Goal: Information Seeking & Learning: Learn about a topic

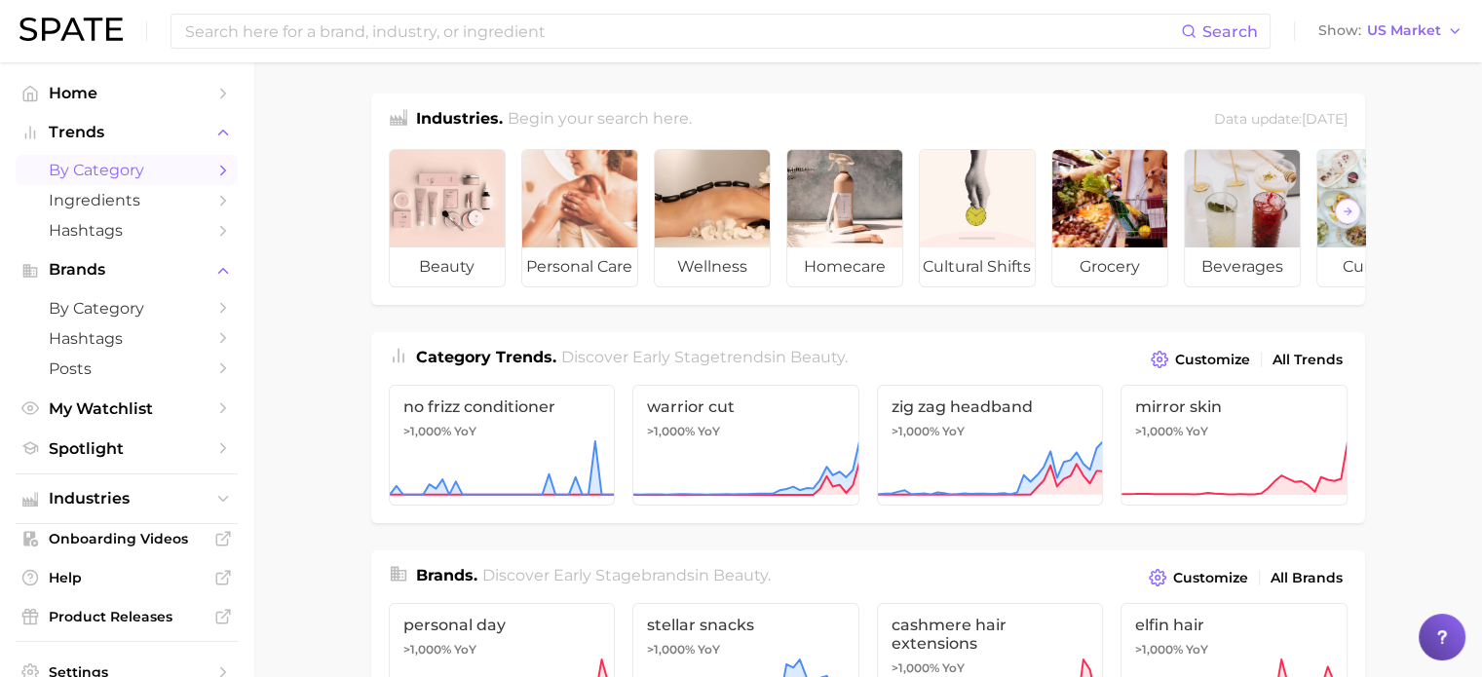
click at [129, 165] on span "by Category" at bounding box center [127, 170] width 156 height 19
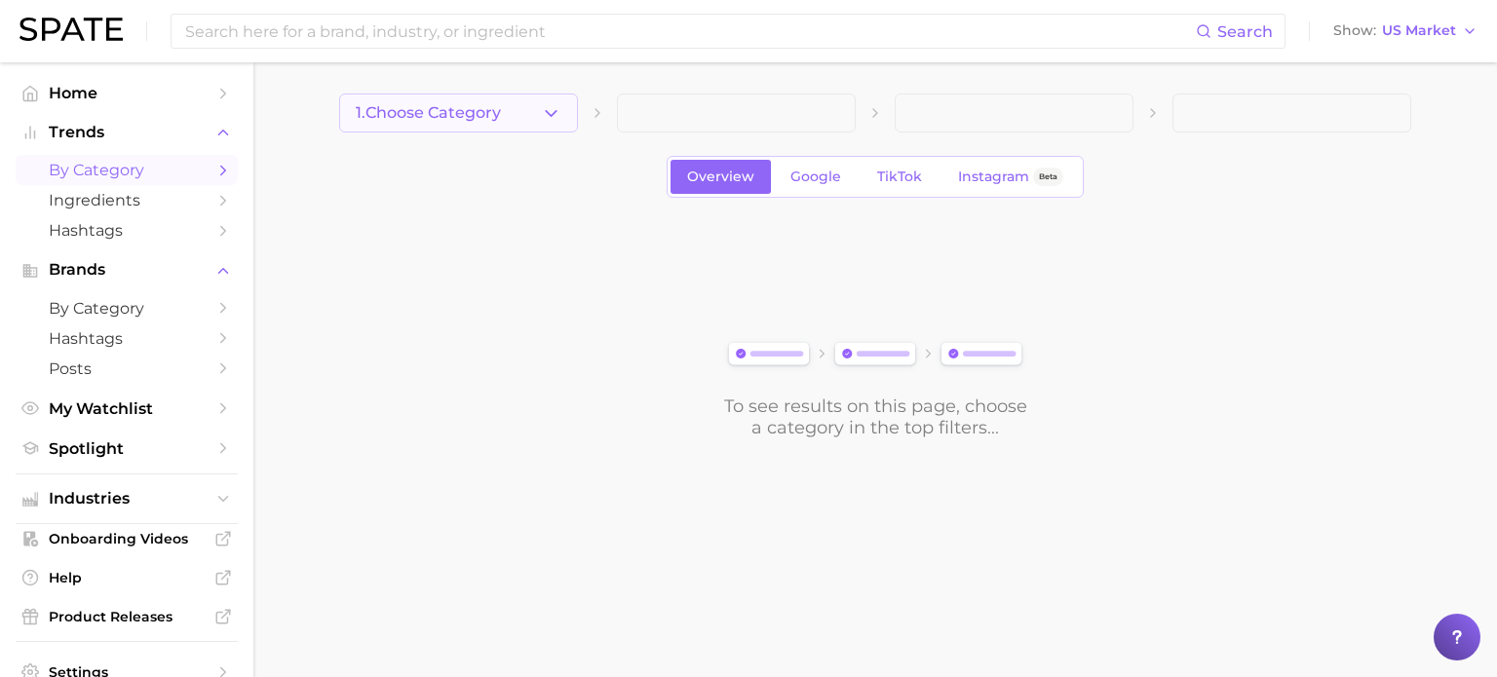
click at [544, 109] on icon "button" at bounding box center [551, 113] width 20 height 20
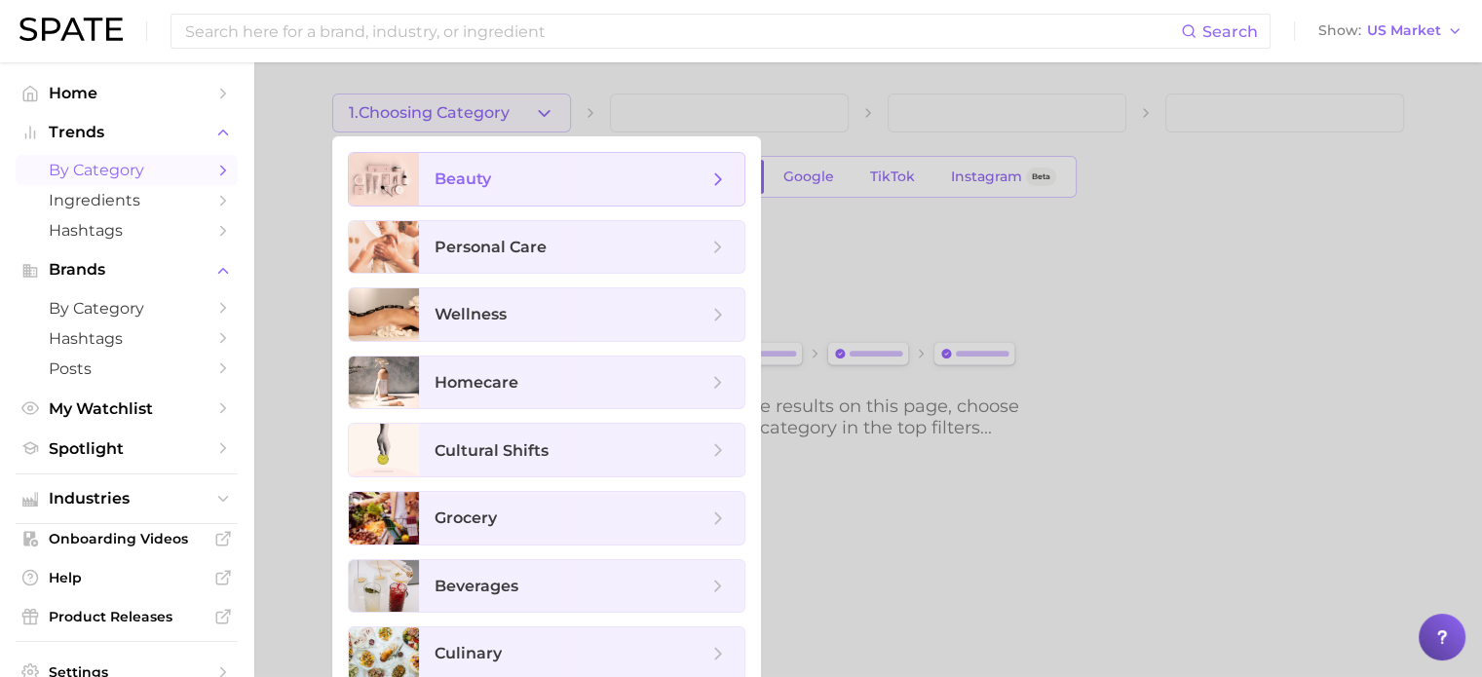
click at [500, 173] on span "beauty" at bounding box center [571, 179] width 273 height 21
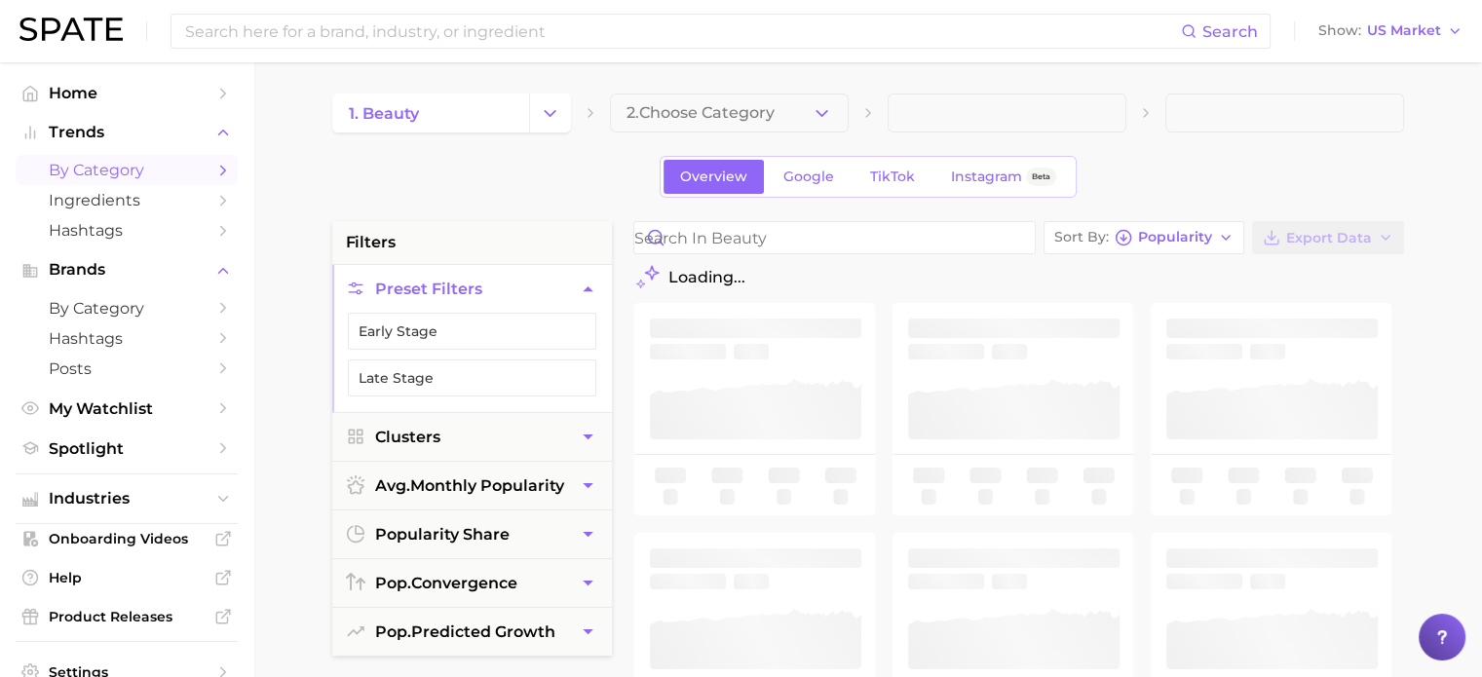
click at [792, 124] on button "2. Choose Category" at bounding box center [729, 113] width 239 height 39
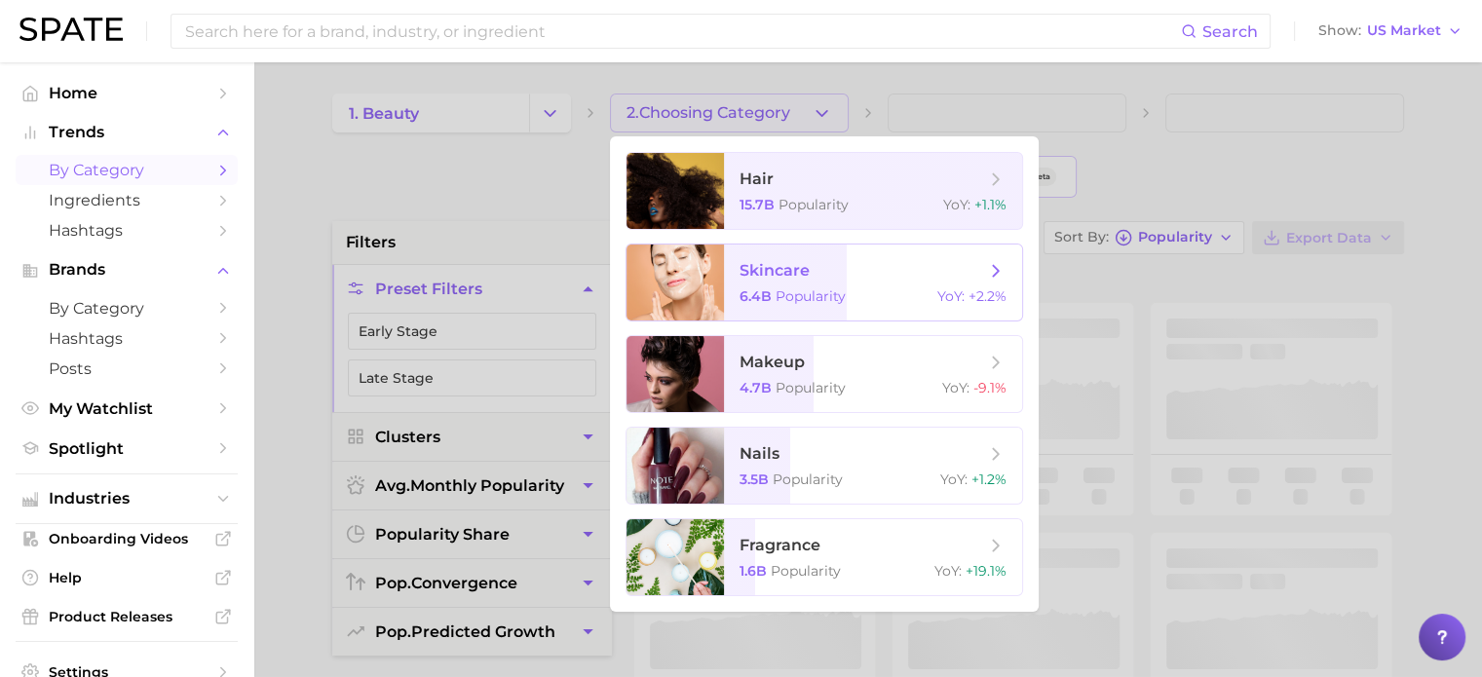
click at [812, 288] on span "skincare 6.4b Popularity YoY : +2.2%" at bounding box center [873, 283] width 298 height 76
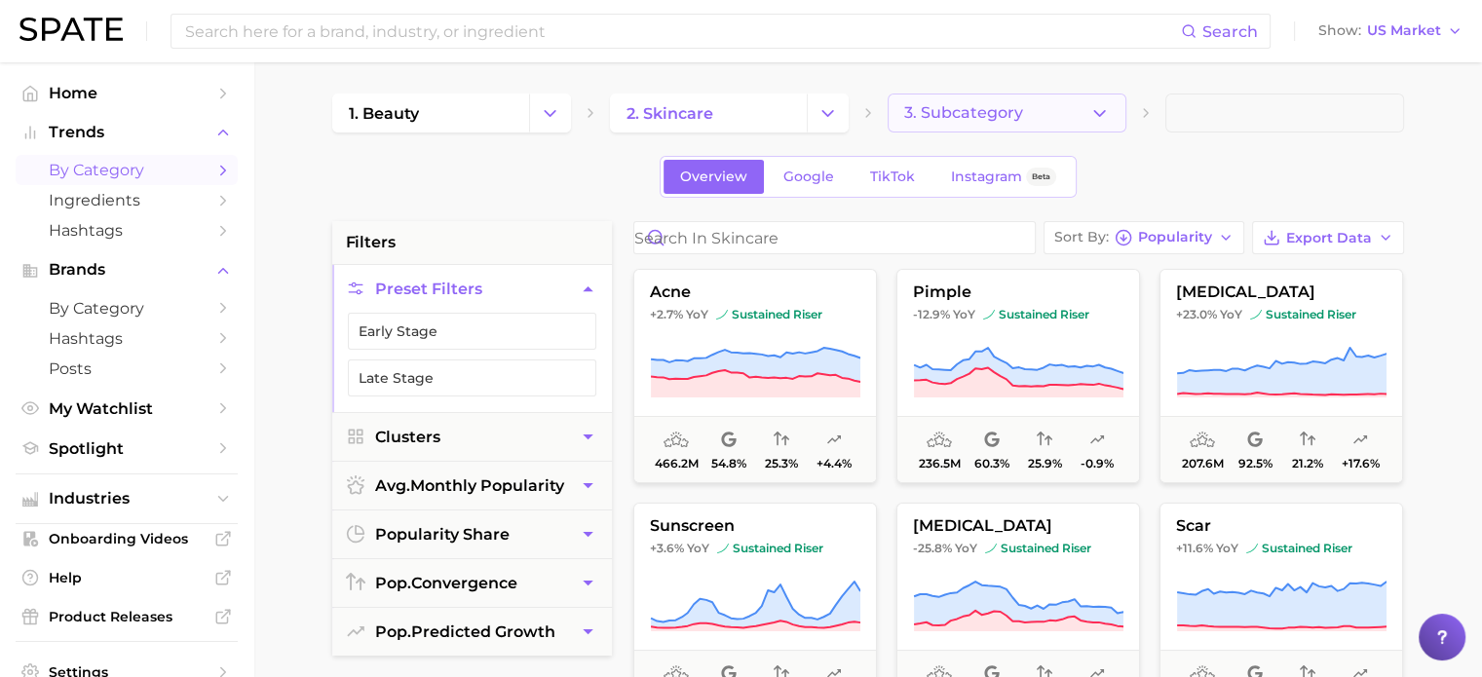
click at [986, 113] on span "3. Subcategory" at bounding box center [963, 113] width 119 height 18
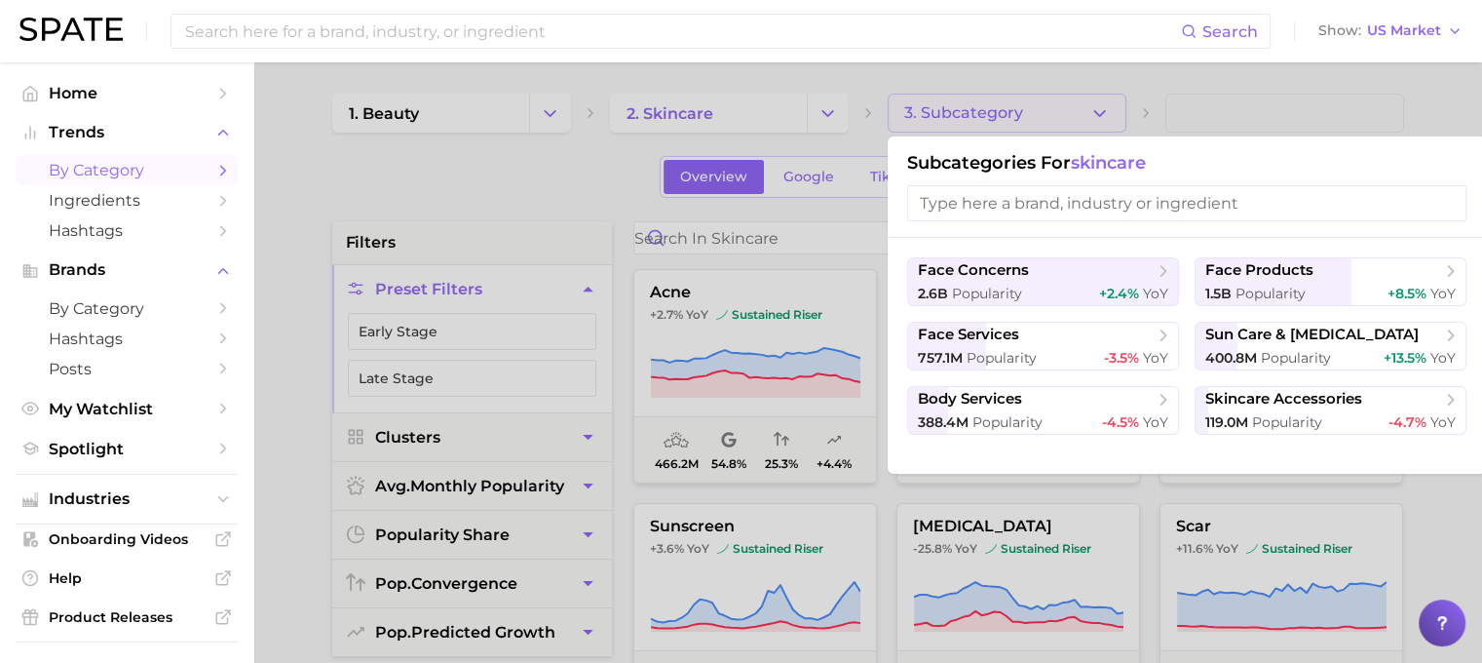
click at [1450, 103] on div at bounding box center [741, 331] width 1482 height 663
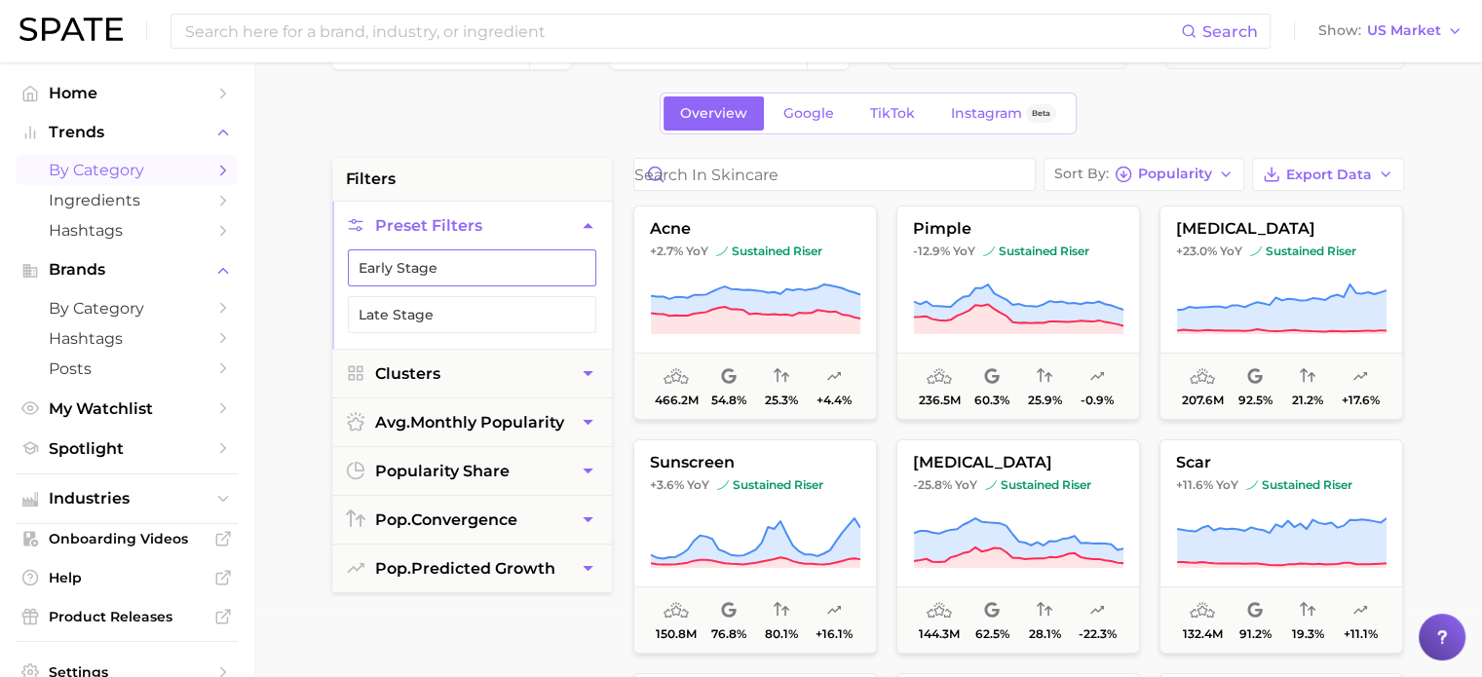
scroll to position [97, 0]
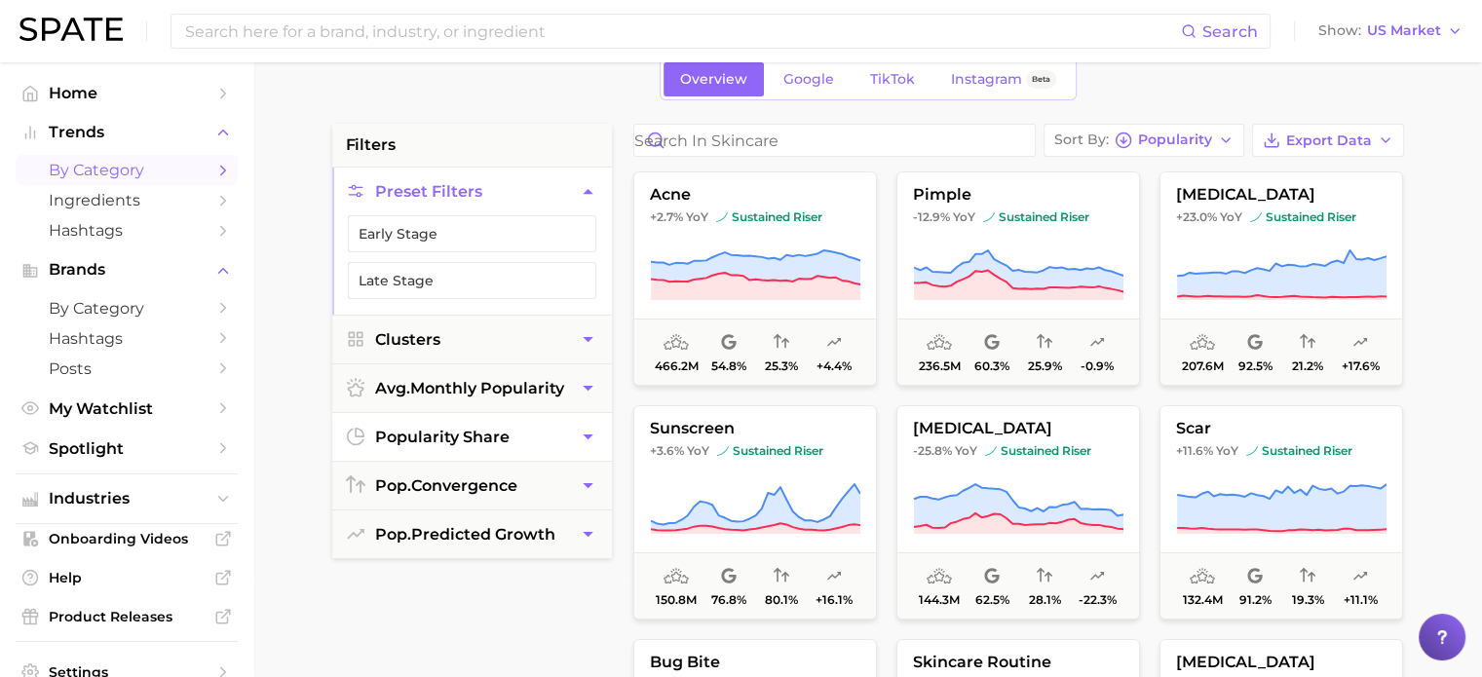
click at [525, 442] on button "popularity share" at bounding box center [472, 437] width 280 height 48
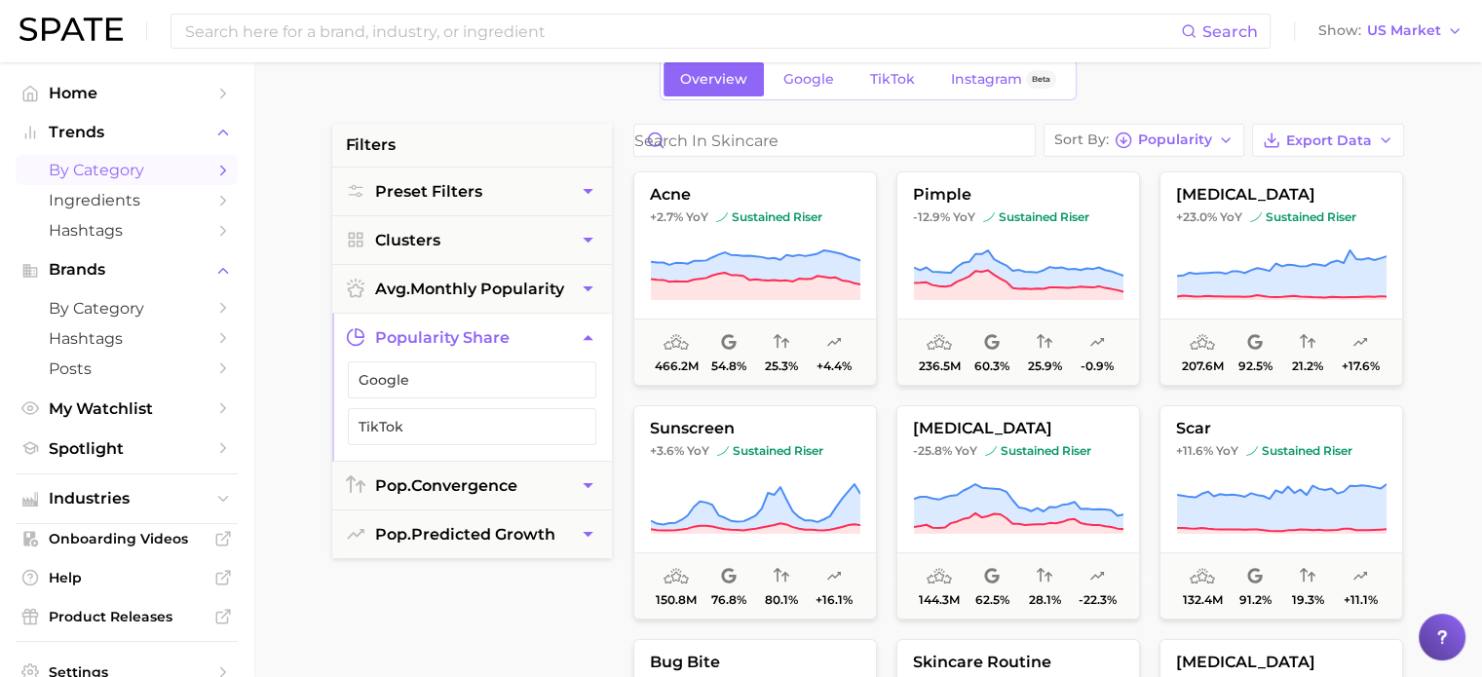
click at [525, 442] on button "TikTok" at bounding box center [472, 426] width 249 height 37
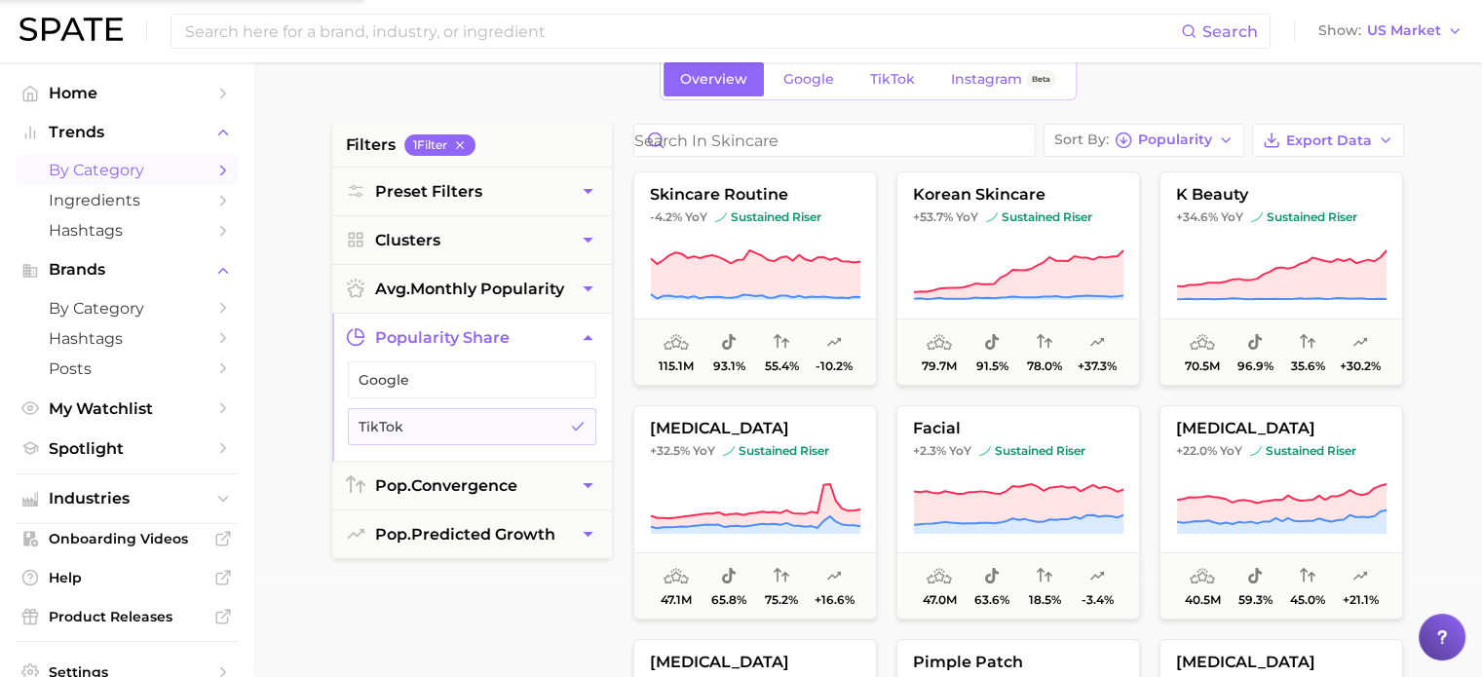
click at [525, 442] on button "TikTok" at bounding box center [472, 426] width 249 height 37
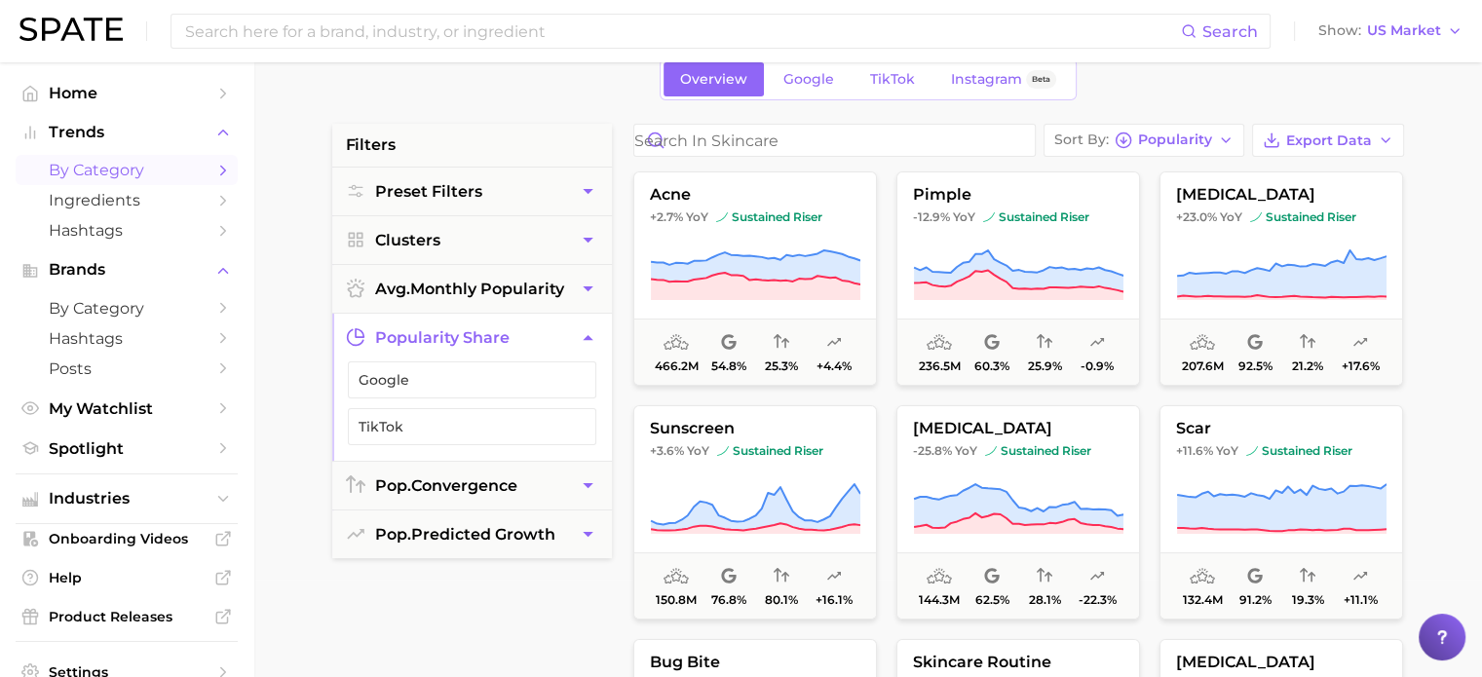
click at [581, 330] on icon "button" at bounding box center [588, 337] width 20 height 20
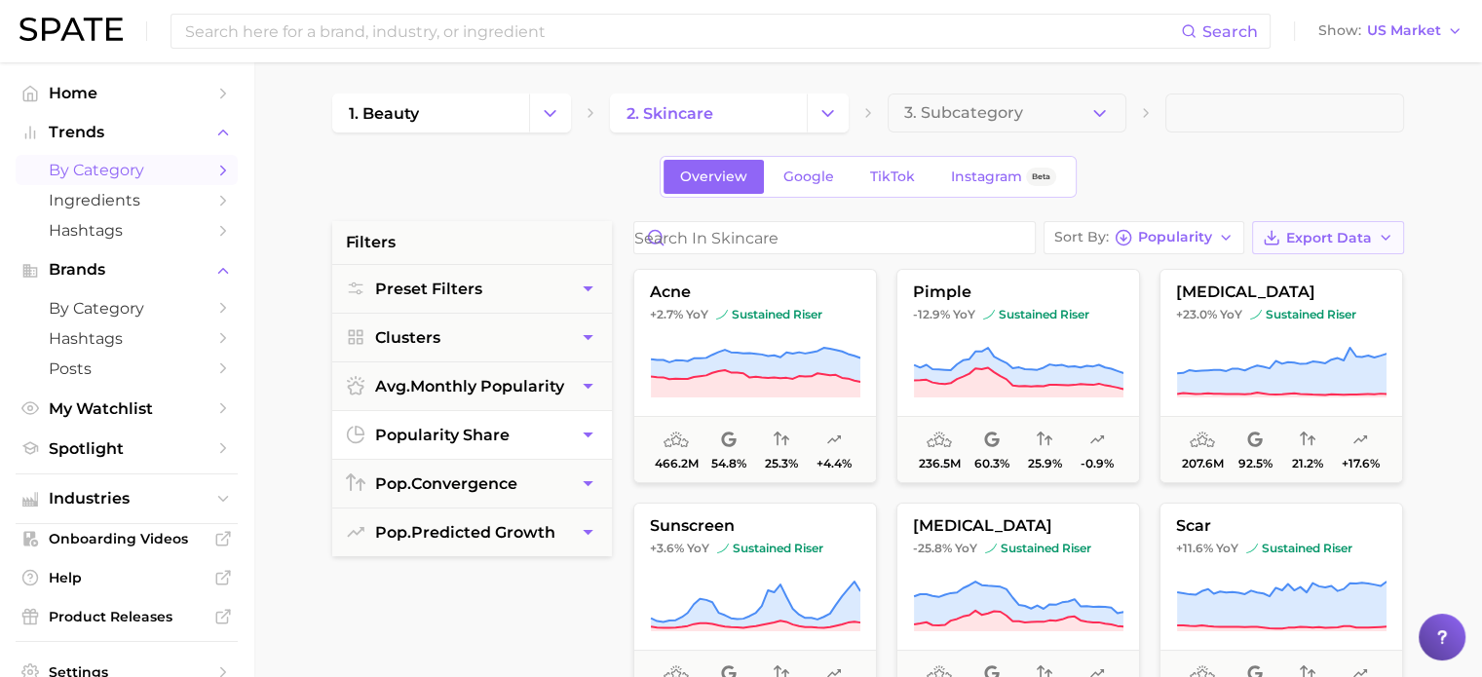
click at [1347, 248] on button "Export Data" at bounding box center [1328, 237] width 152 height 33
click at [1326, 312] on span "Time Series CSV" at bounding box center [1280, 309] width 114 height 17
click at [507, 172] on div "Overview Google TikTok Instagram Beta" at bounding box center [868, 177] width 1072 height 42
click at [986, 112] on span "3. Subcategory" at bounding box center [963, 113] width 119 height 18
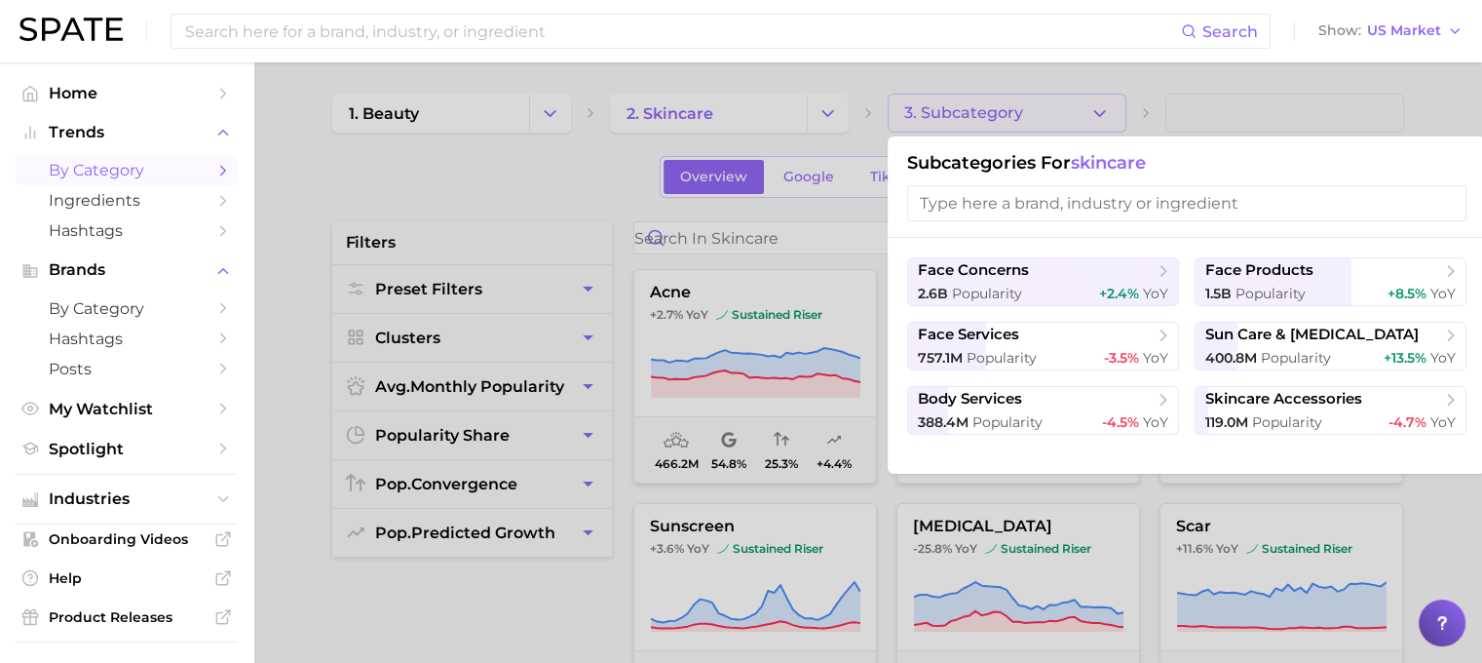
click at [943, 90] on div at bounding box center [741, 331] width 1482 height 663
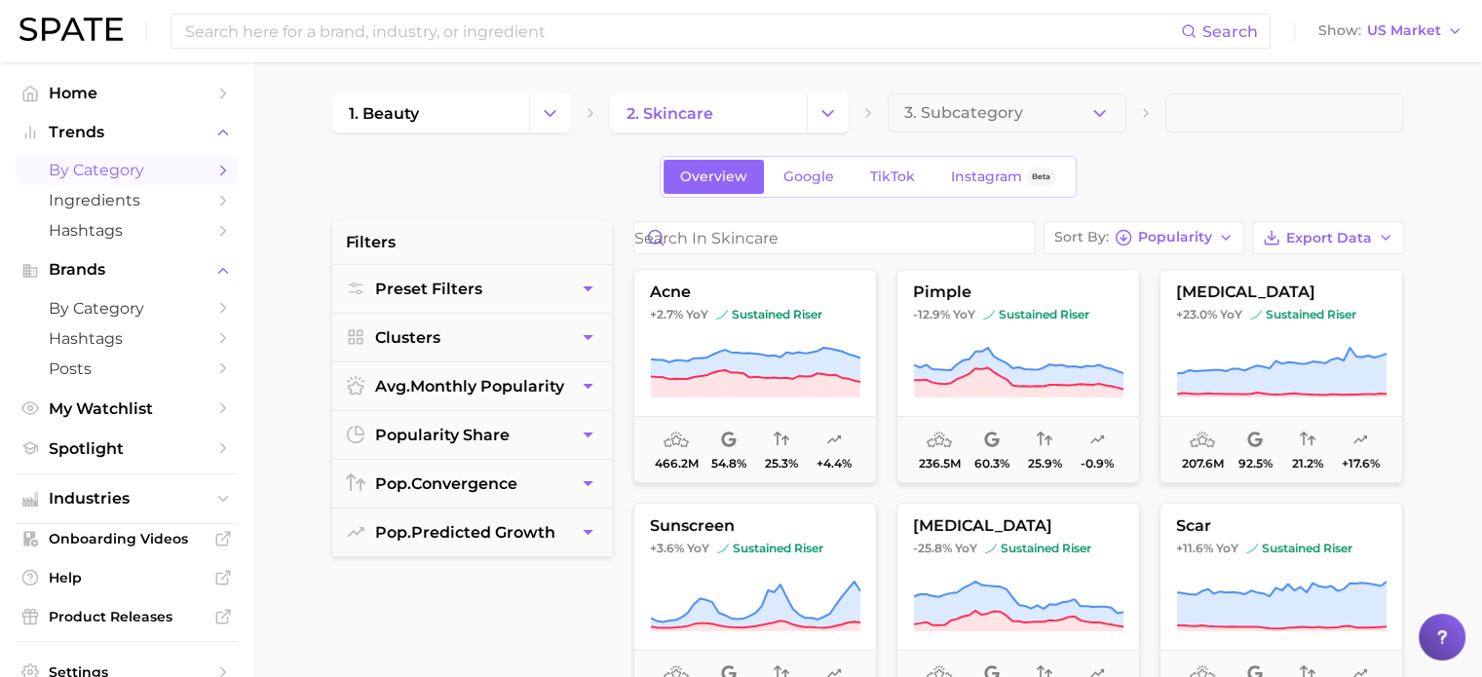
click at [1267, 163] on div "Overview Google TikTok Instagram Beta" at bounding box center [868, 177] width 1072 height 42
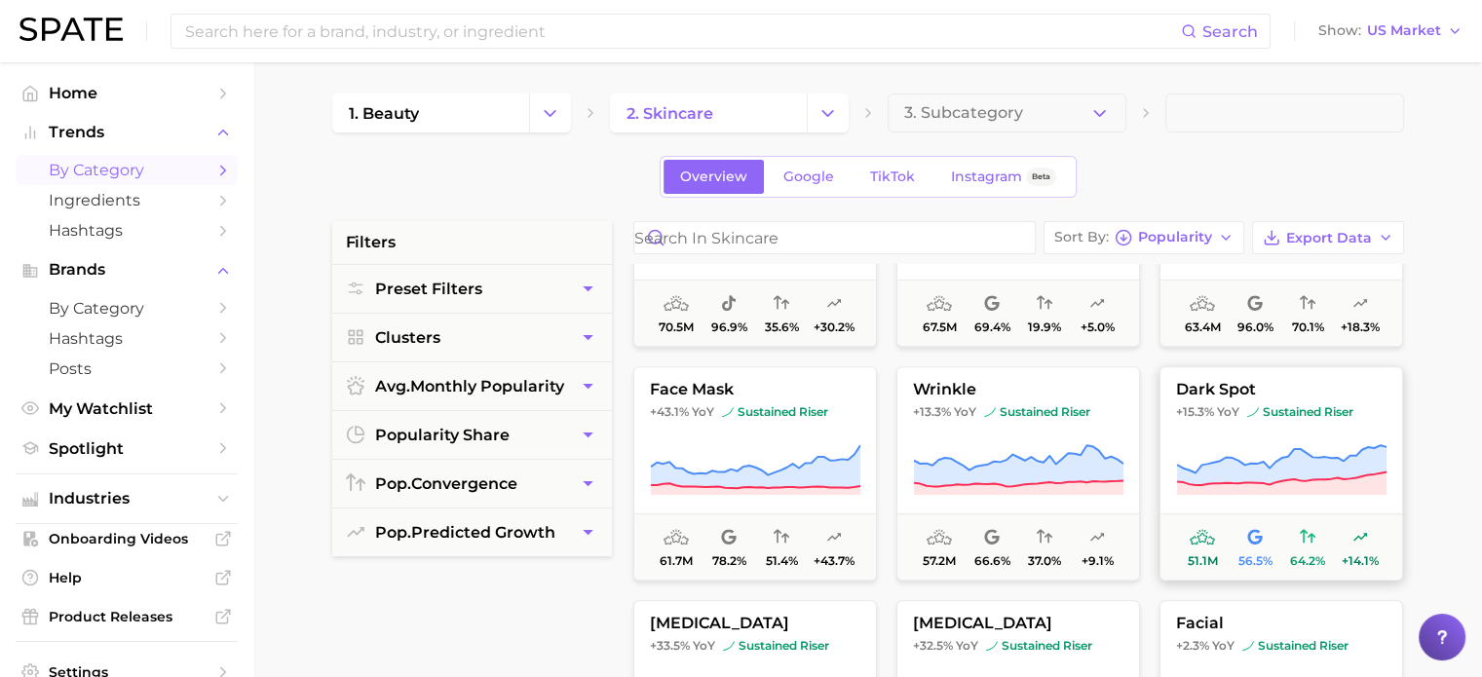
scroll to position [682, 0]
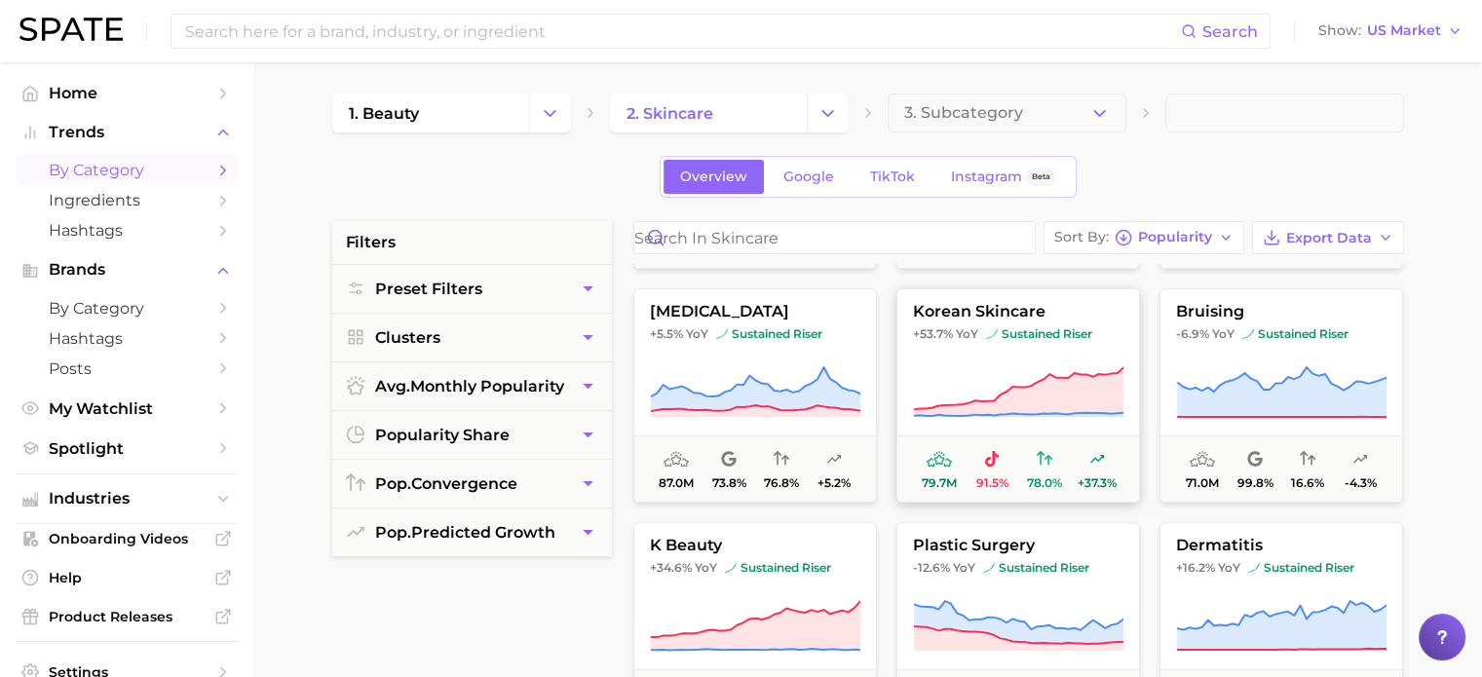
click at [994, 401] on icon at bounding box center [1019, 391] width 210 height 49
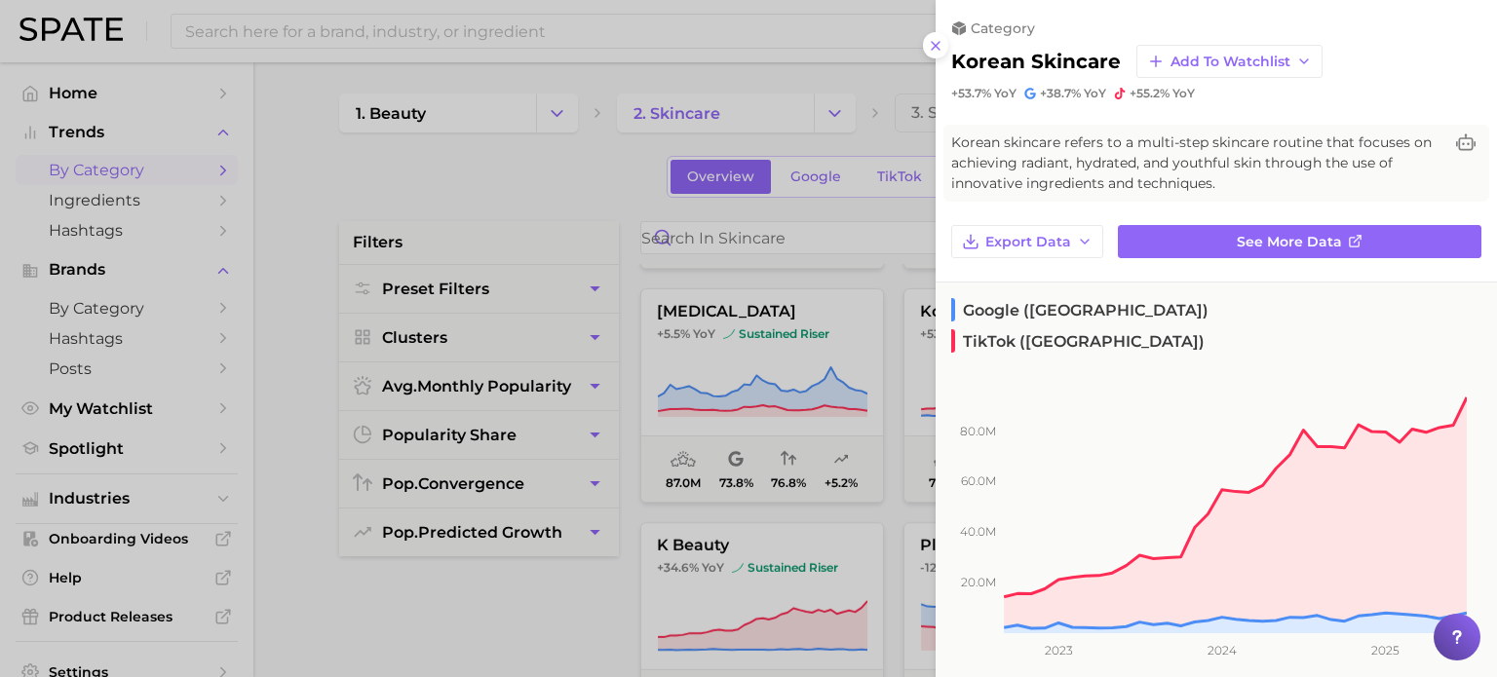
drag, startPoint x: 455, startPoint y: 200, endPoint x: 454, endPoint y: 213, distance: 13.7
click at [454, 213] on div at bounding box center [748, 338] width 1497 height 677
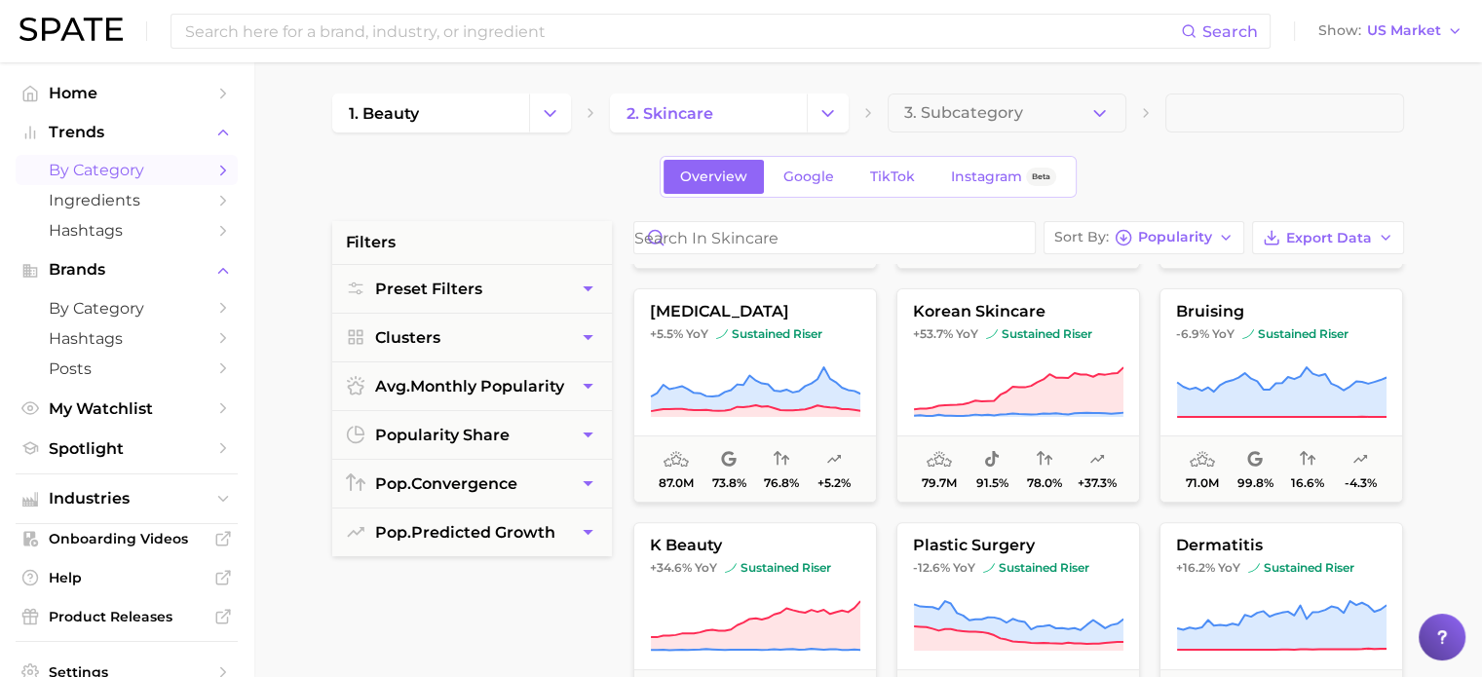
click at [1230, 166] on div "Overview Google TikTok Instagram Beta" at bounding box center [868, 177] width 1072 height 42
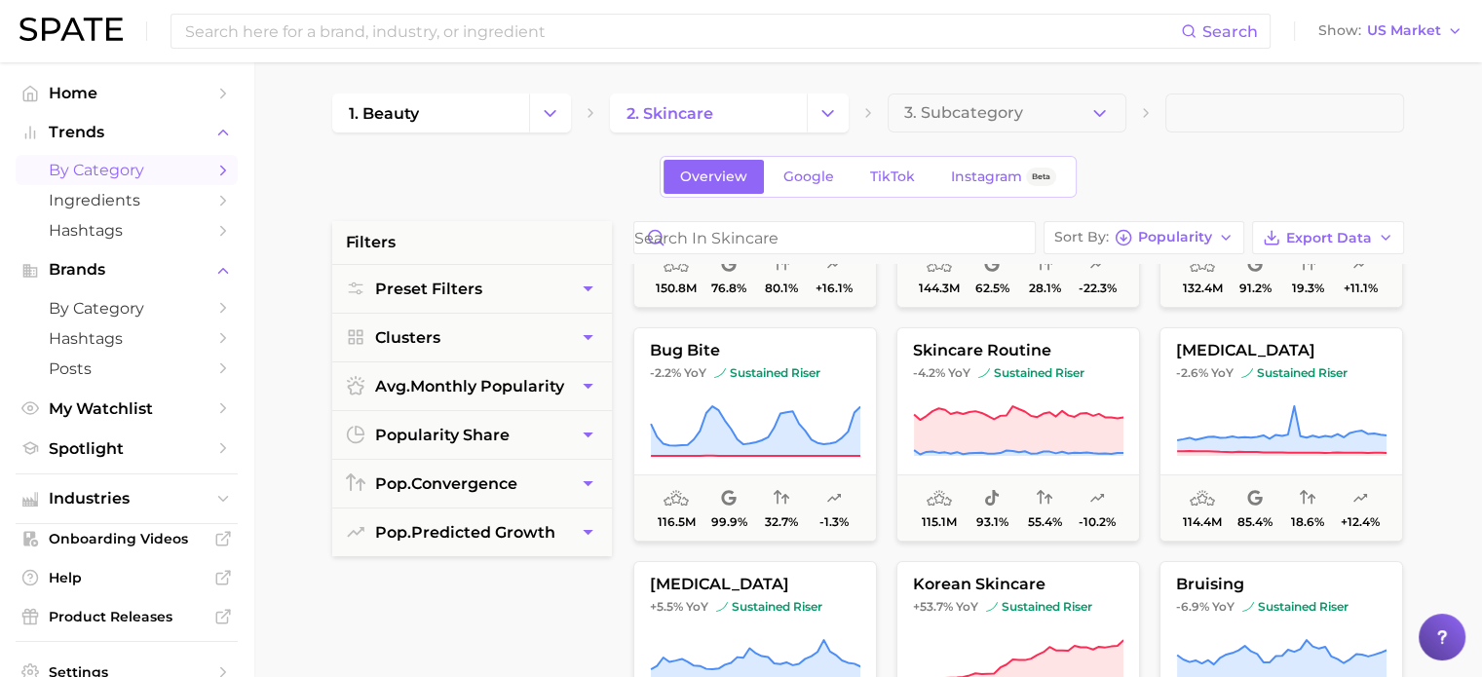
scroll to position [390, 0]
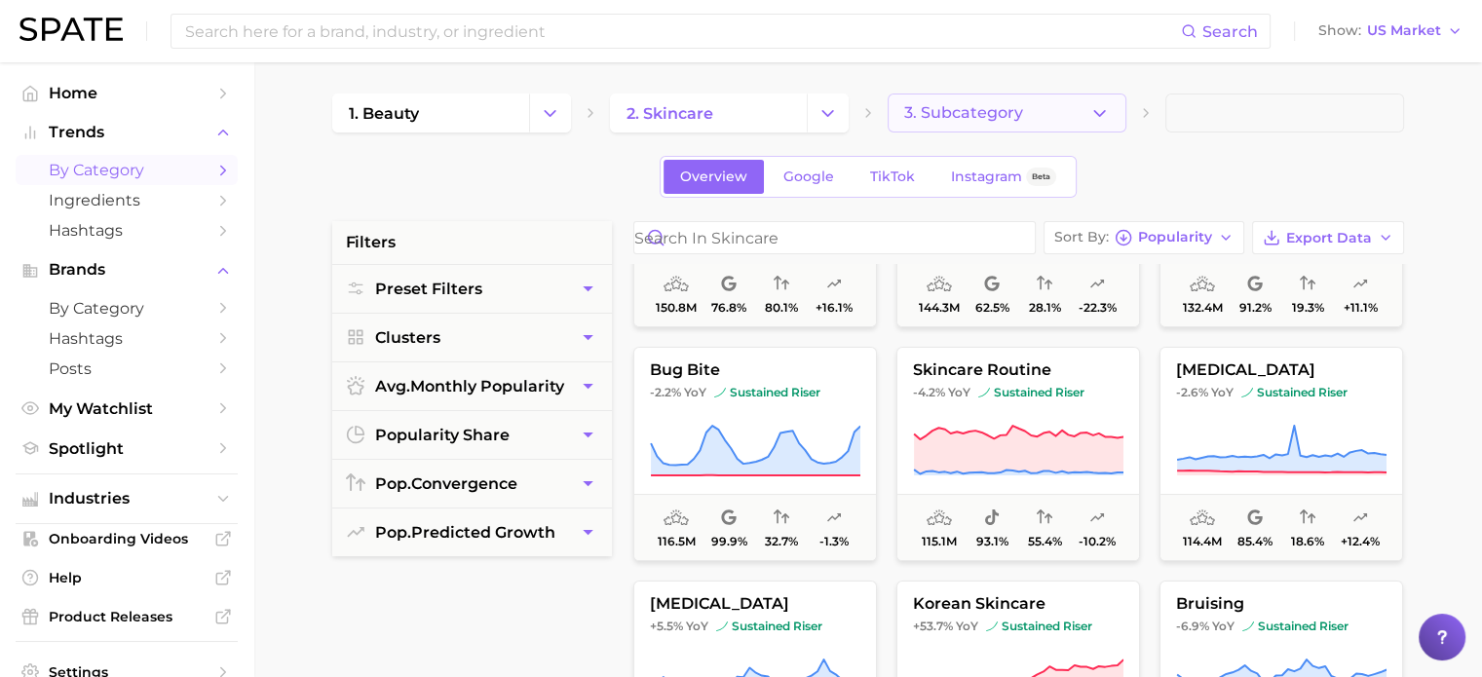
click at [1016, 115] on span "3. Subcategory" at bounding box center [963, 113] width 119 height 18
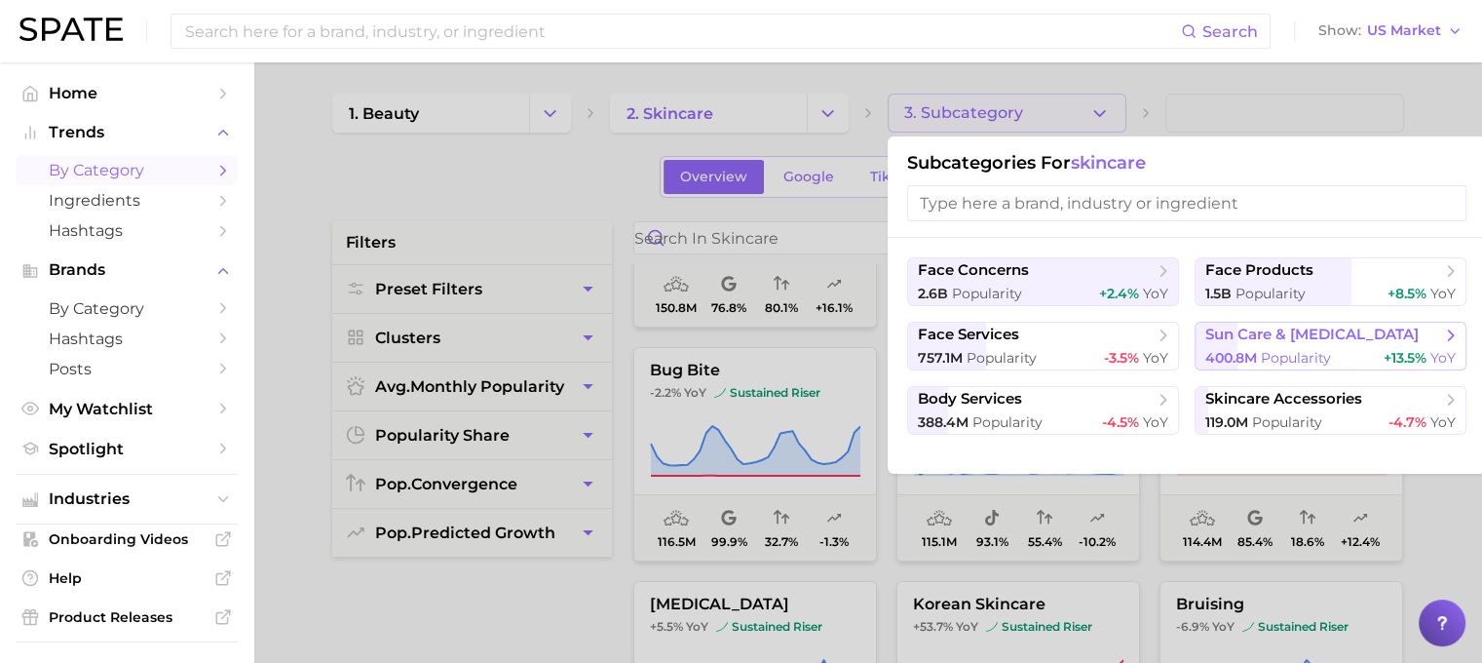
click at [1230, 365] on span "400.8m Popularity" at bounding box center [1269, 358] width 126 height 19
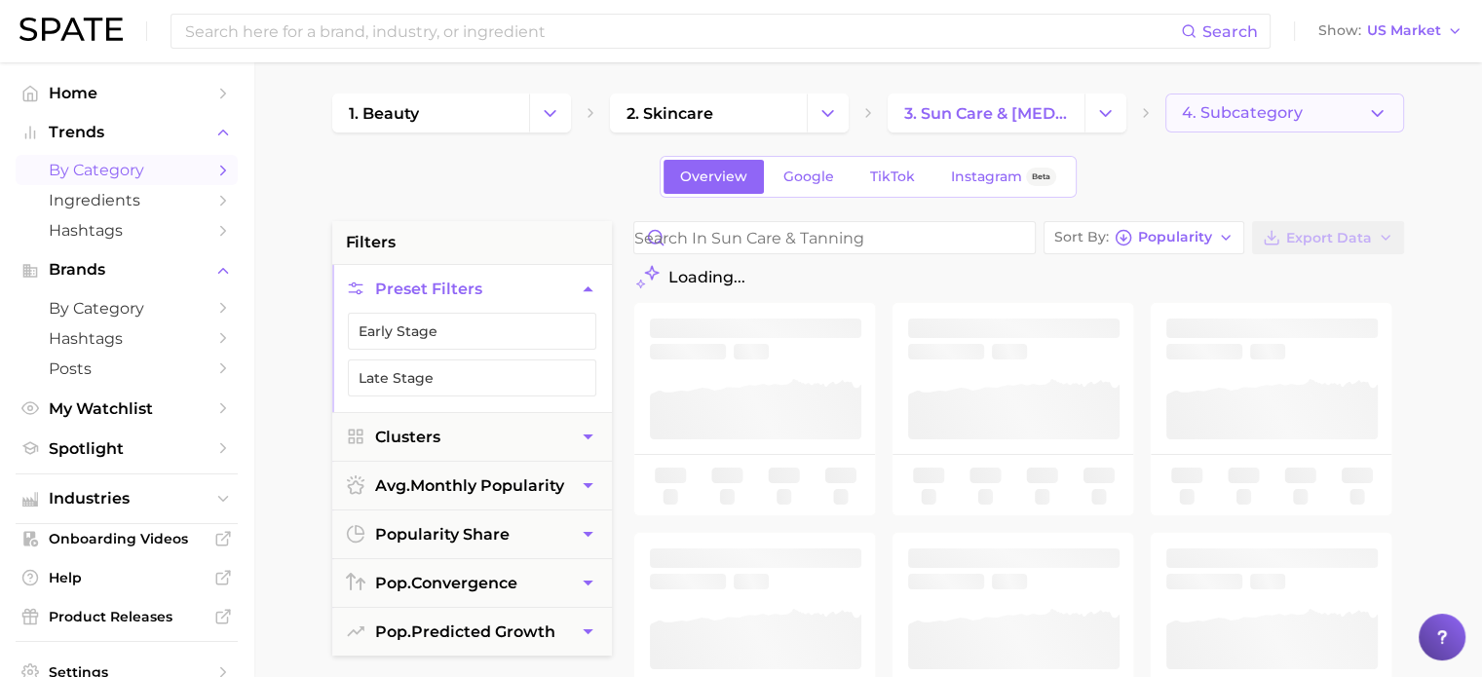
click at [1216, 122] on button "4. Subcategory" at bounding box center [1285, 113] width 239 height 39
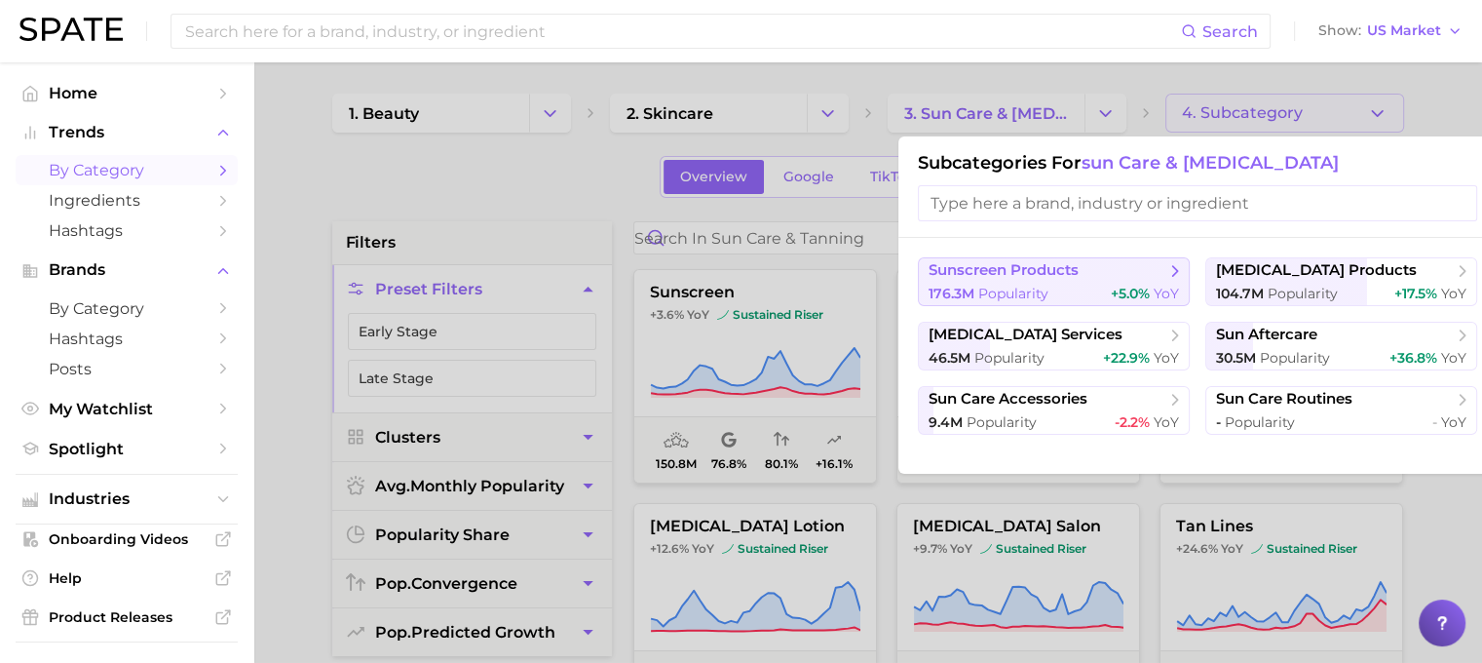
click at [1092, 272] on span "sunscreen products" at bounding box center [1047, 270] width 237 height 19
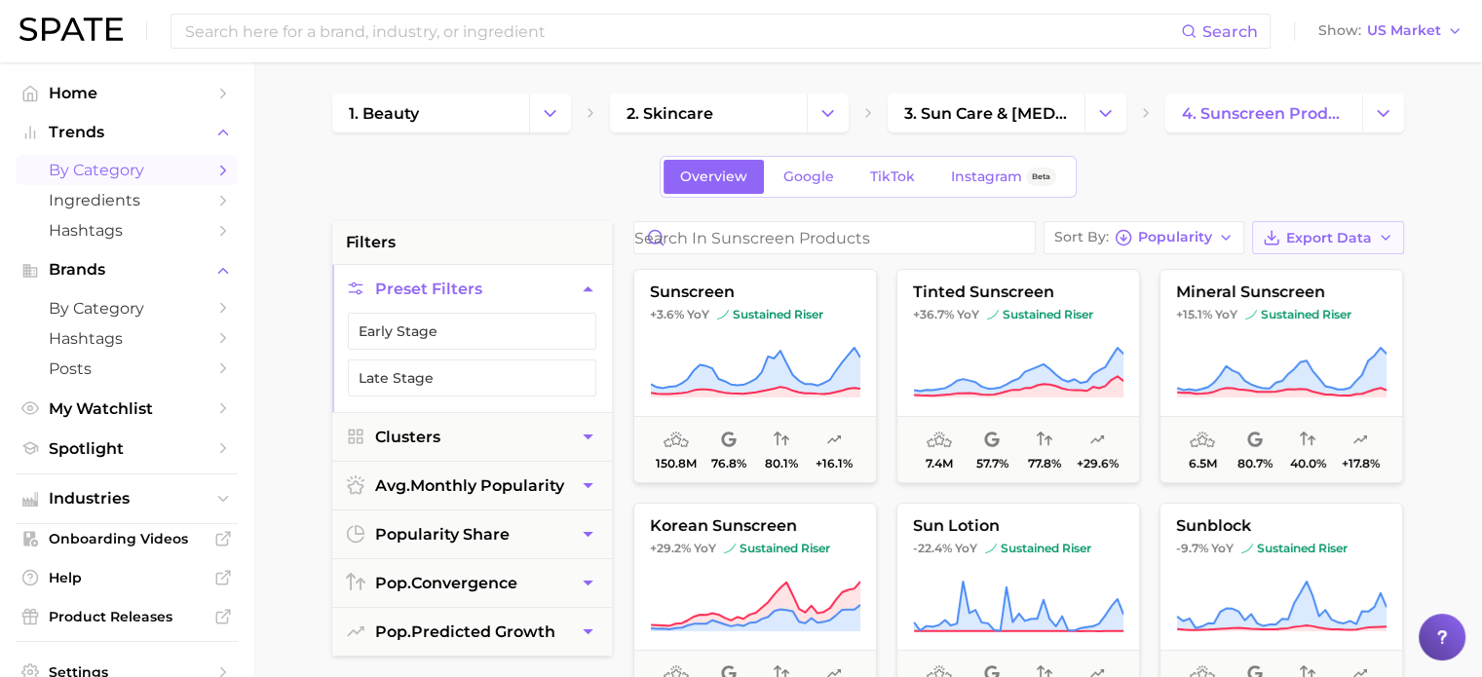
click at [1337, 245] on span "Export Data" at bounding box center [1330, 238] width 86 height 17
click at [1304, 311] on span "Time Series CSV" at bounding box center [1280, 309] width 114 height 17
click at [1054, 108] on span "3. sun care & [MEDICAL_DATA]" at bounding box center [986, 113] width 164 height 19
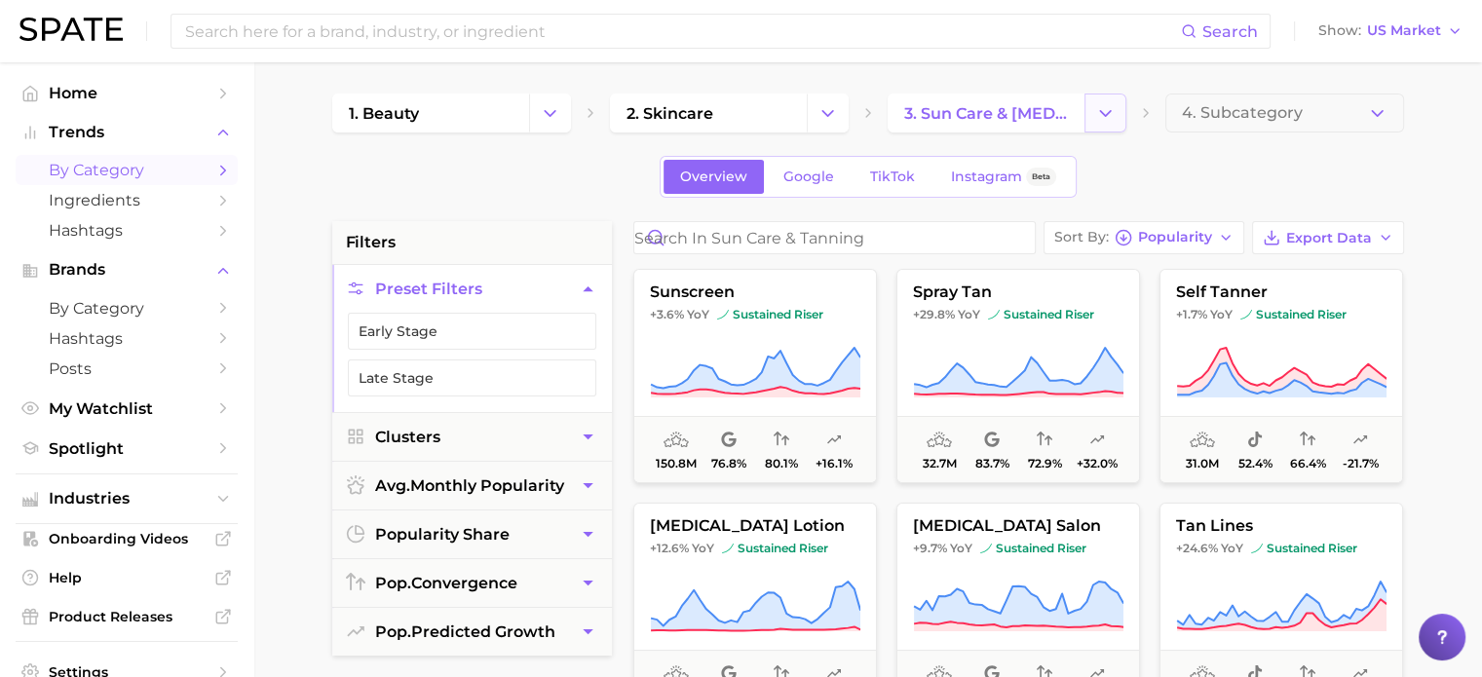
click at [1094, 110] on button "Change Category" at bounding box center [1106, 113] width 42 height 39
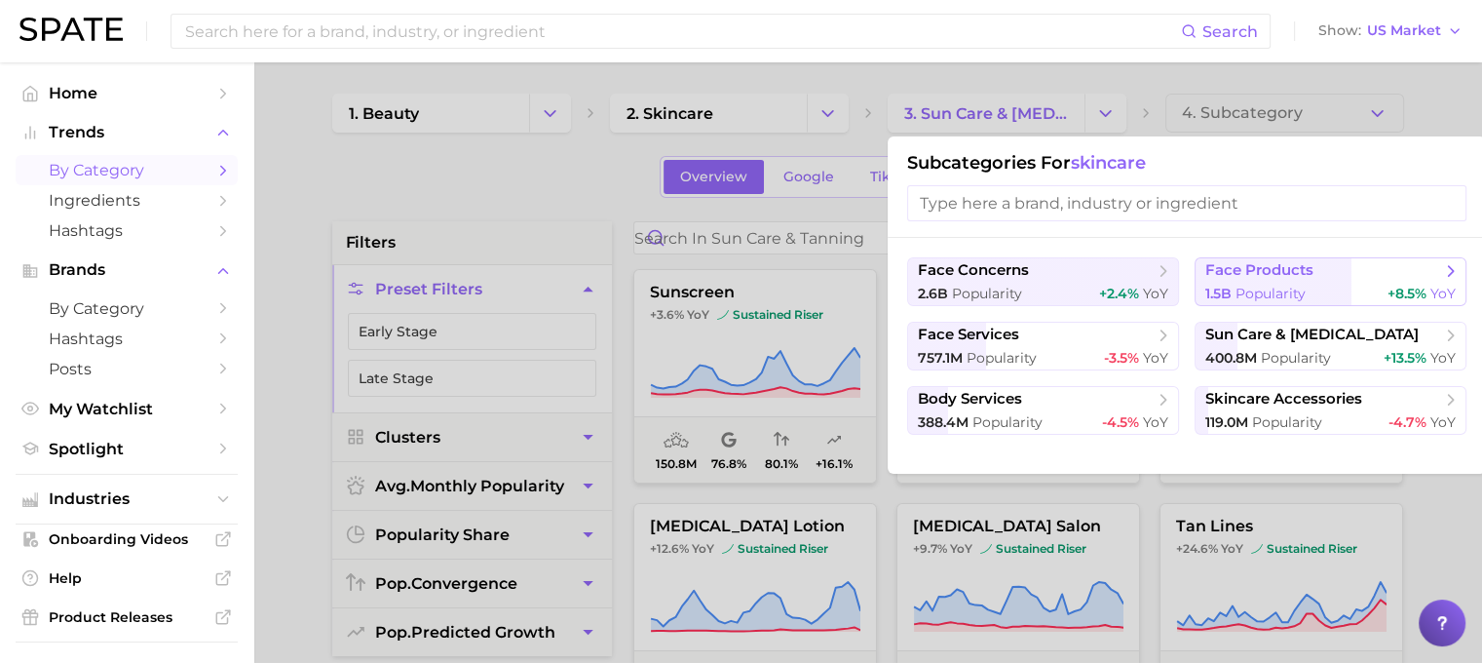
click at [1303, 279] on span "face products" at bounding box center [1260, 270] width 108 height 19
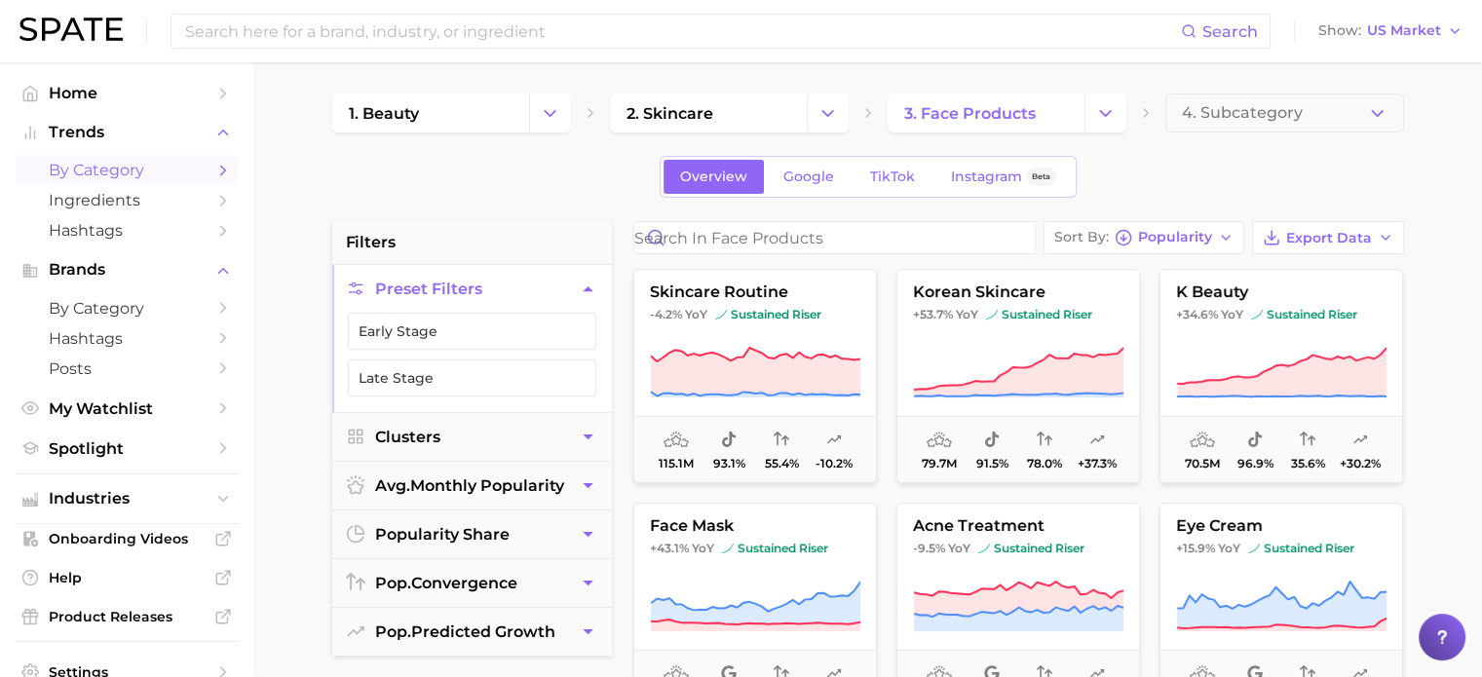
click at [1339, 238] on span "Export Data" at bounding box center [1330, 238] width 86 height 17
drag, startPoint x: 1085, startPoint y: 133, endPoint x: 1060, endPoint y: 141, distance: 25.9
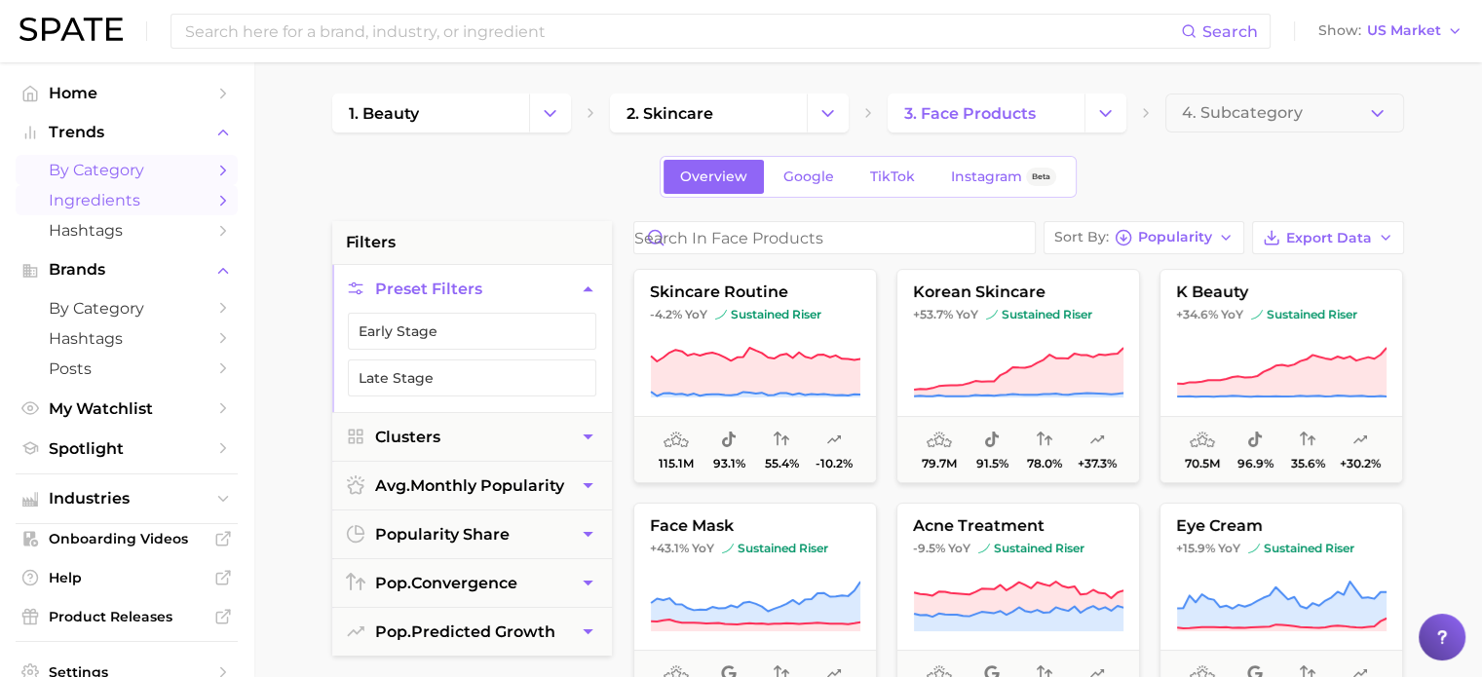
click at [172, 195] on span "Ingredients" at bounding box center [127, 200] width 156 height 19
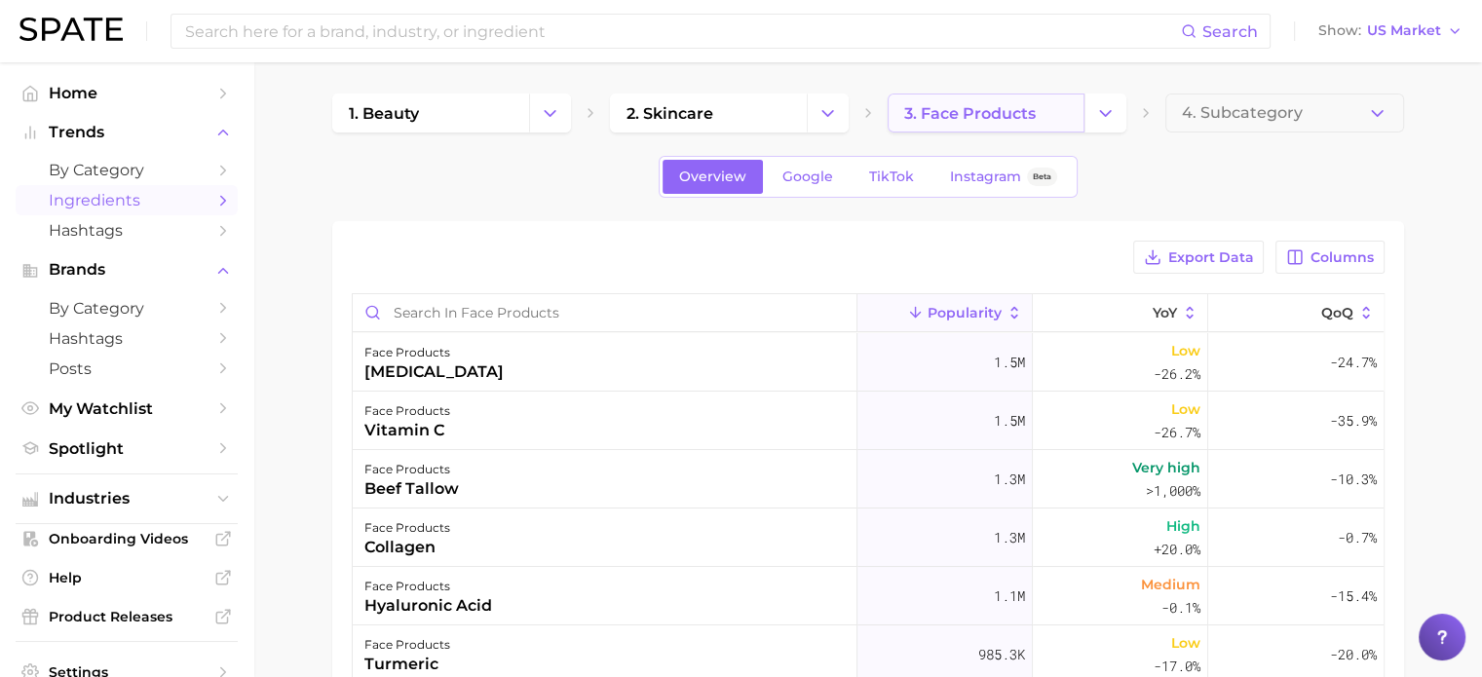
click at [1010, 116] on span "3. face products" at bounding box center [970, 113] width 132 height 19
click at [1048, 116] on link "3. face products" at bounding box center [986, 113] width 197 height 39
click at [1103, 118] on icon "Change Category" at bounding box center [1105, 113] width 20 height 20
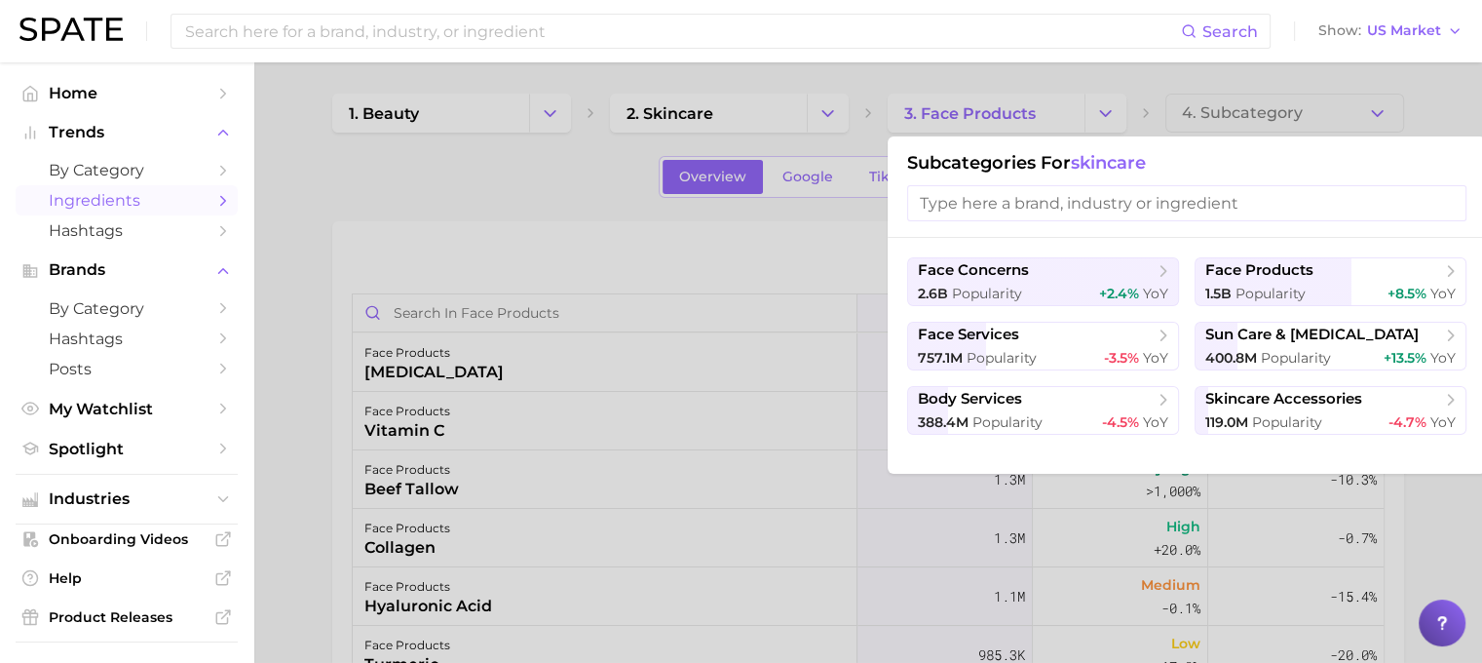
click at [780, 124] on div at bounding box center [741, 331] width 1482 height 663
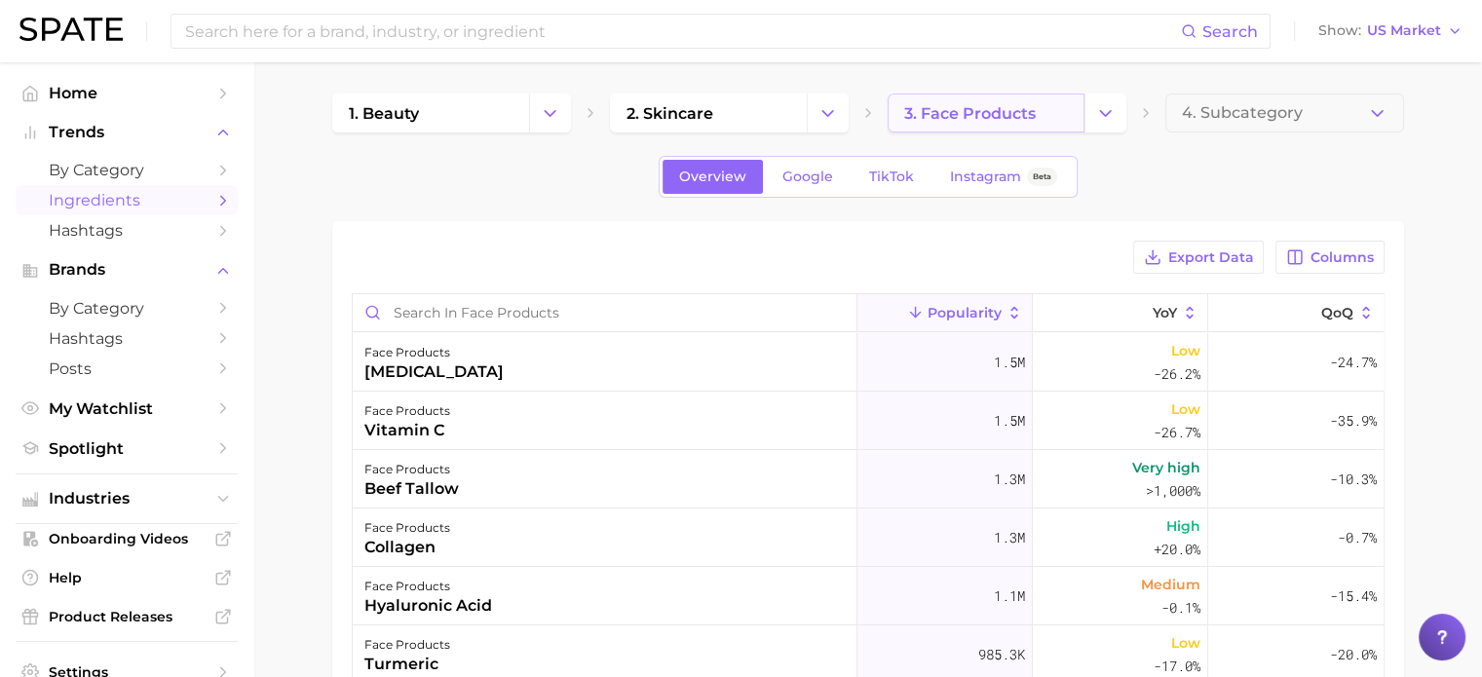
click at [1014, 114] on span "3. face products" at bounding box center [970, 113] width 132 height 19
click at [1086, 92] on main "1. beauty 2. skincare 3. face products 4. Subcategory Overview Google TikTok In…" at bounding box center [867, 574] width 1229 height 1025
click at [1108, 112] on polyline "Change Category" at bounding box center [1105, 112] width 11 height 5
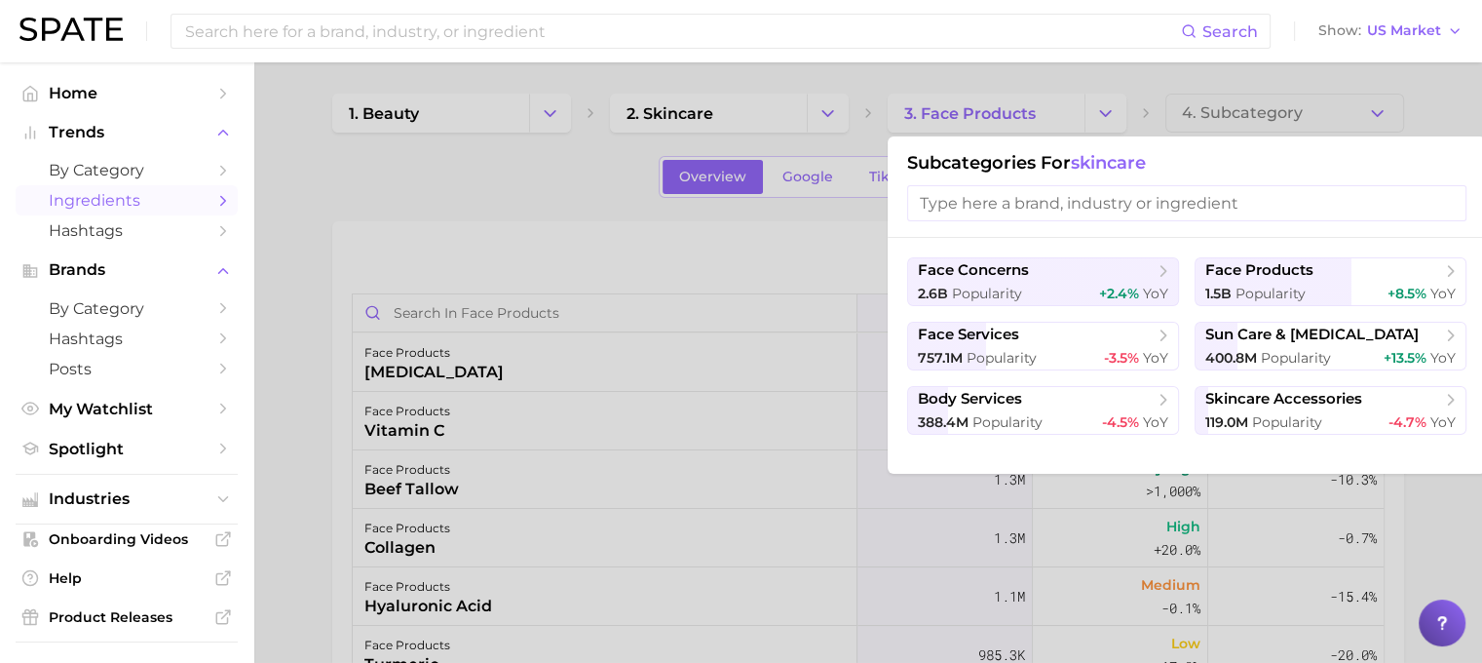
click at [990, 179] on div "Subcategories for skincare" at bounding box center [1187, 186] width 598 height 101
click at [390, 123] on div at bounding box center [741, 331] width 1482 height 663
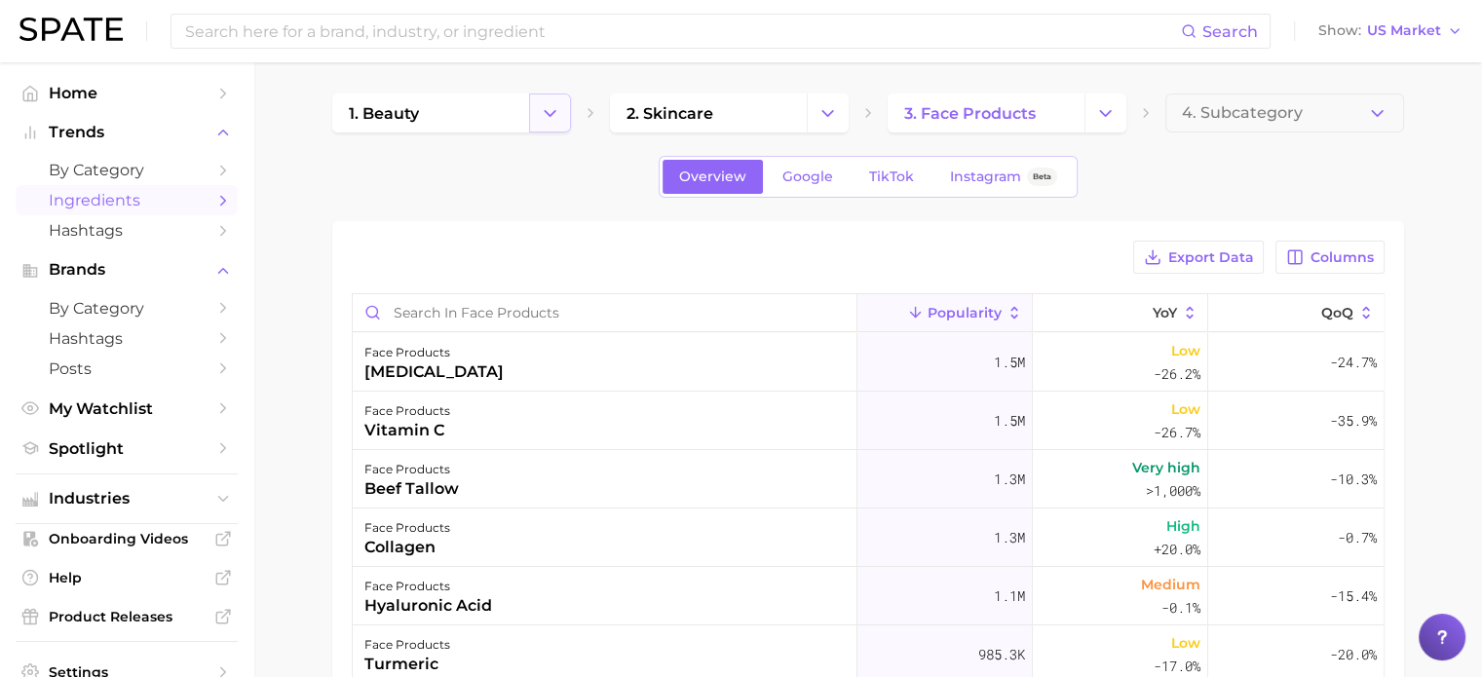
click at [541, 119] on icon "Change Category" at bounding box center [550, 113] width 20 height 20
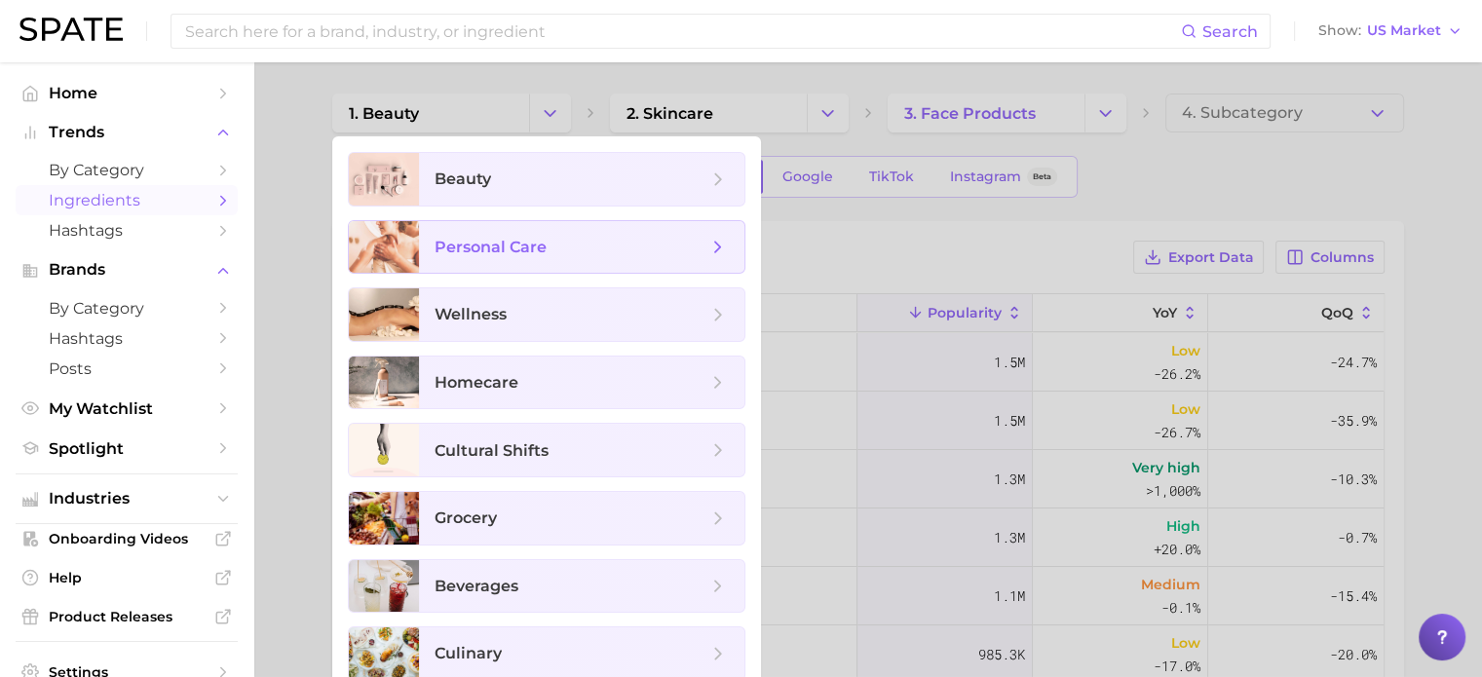
click at [499, 253] on span "personal care" at bounding box center [491, 247] width 112 height 19
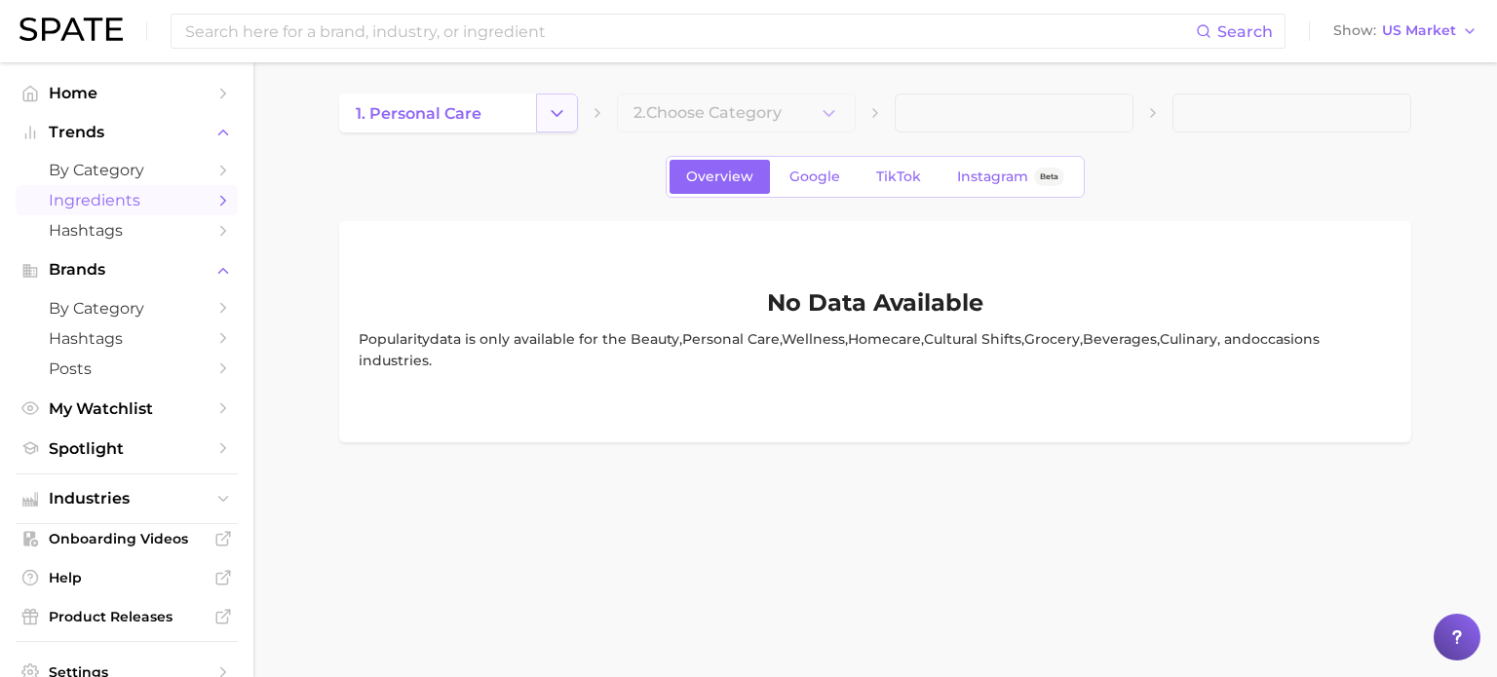
click at [550, 118] on icon "Change Category" at bounding box center [557, 113] width 20 height 20
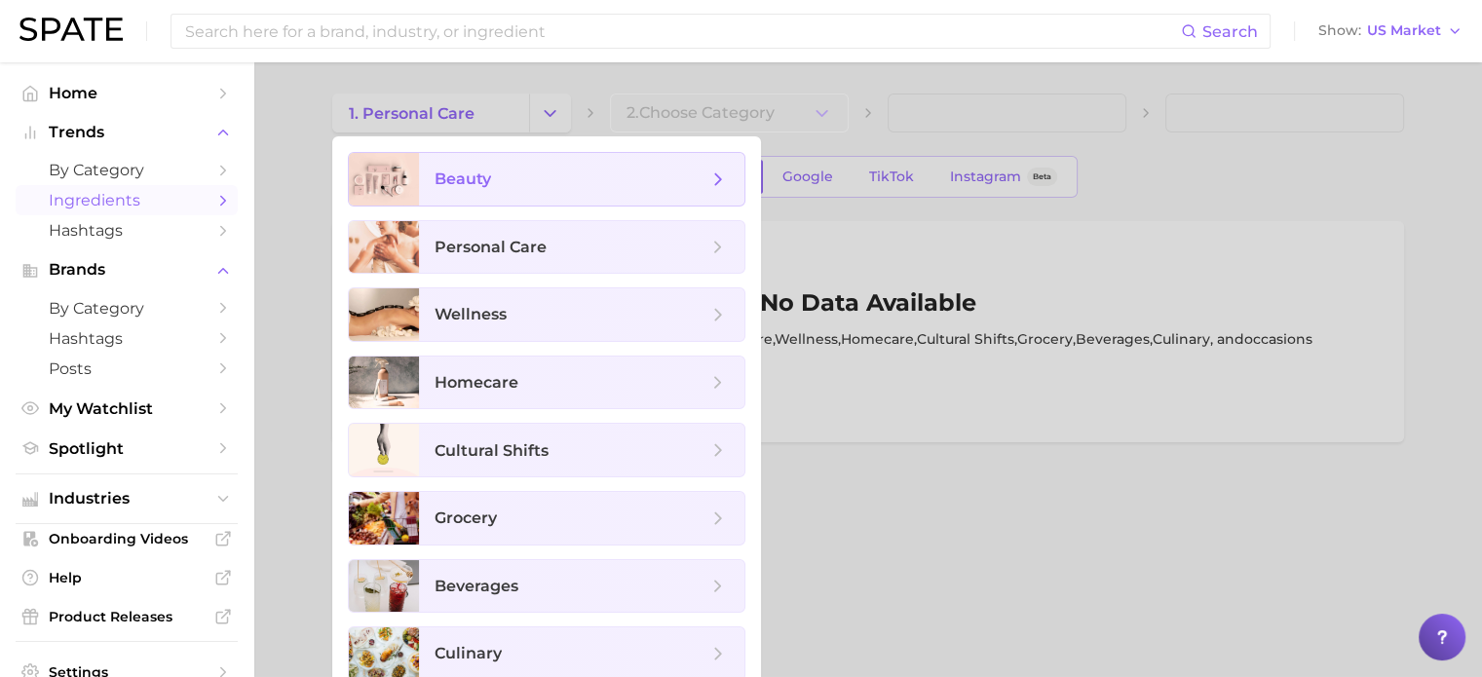
click at [534, 183] on span "beauty" at bounding box center [571, 179] width 273 height 21
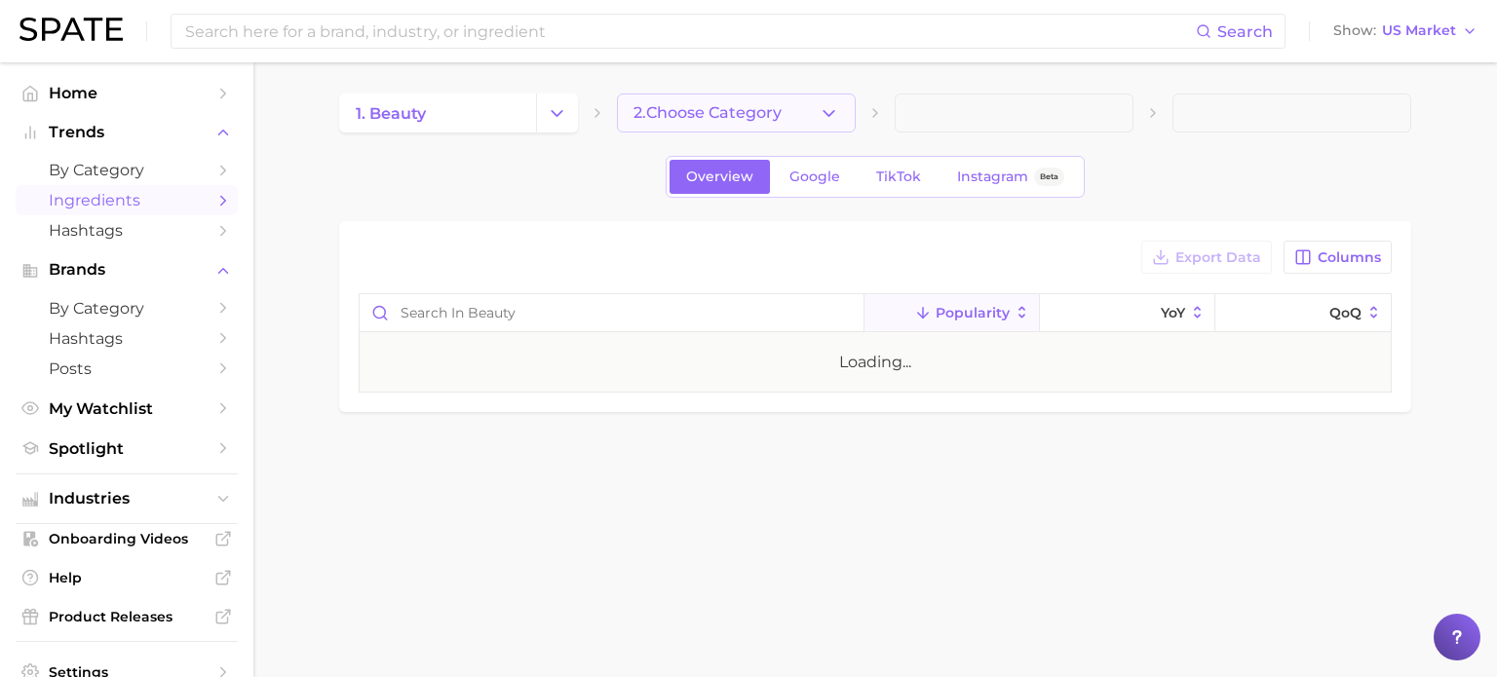
click at [797, 103] on button "2. Choose Category" at bounding box center [736, 113] width 239 height 39
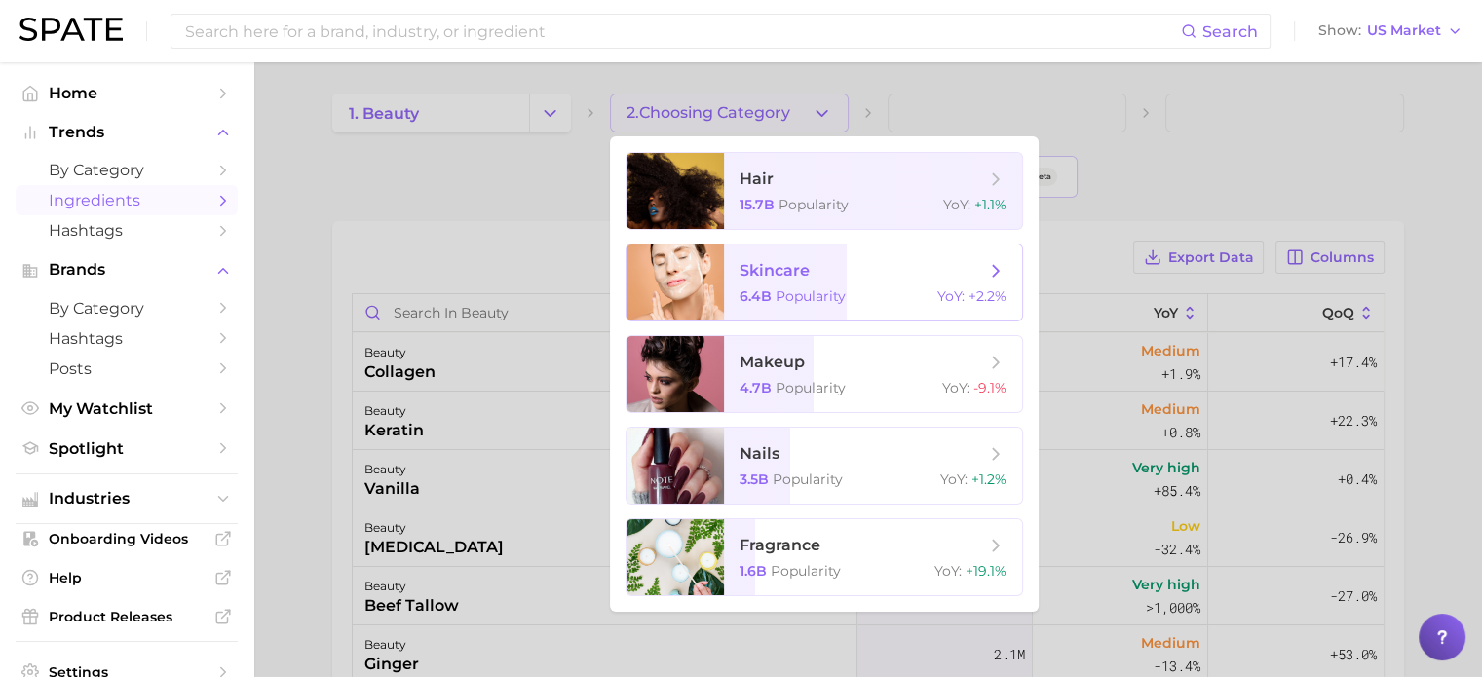
click at [805, 263] on span "skincare" at bounding box center [775, 270] width 70 height 19
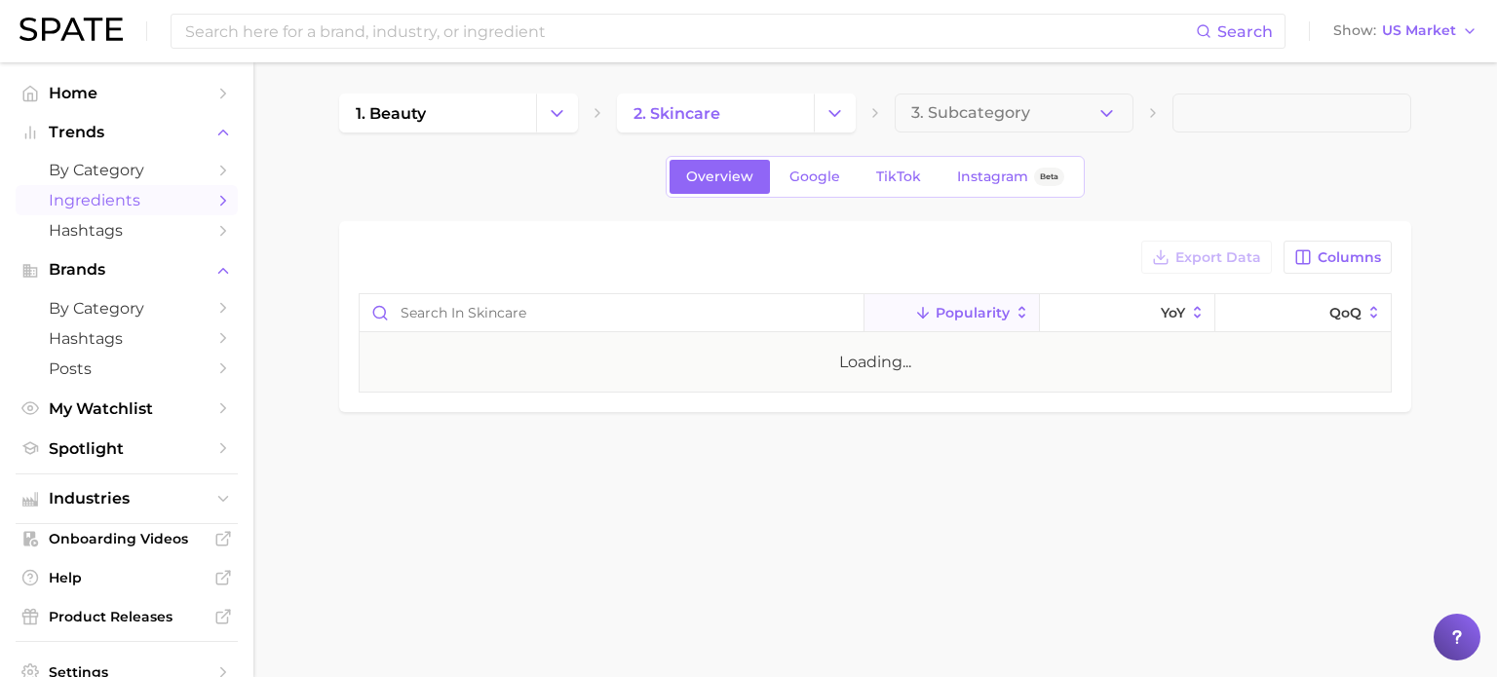
click at [1297, 179] on div "Overview Google TikTok Instagram Beta" at bounding box center [875, 177] width 1072 height 42
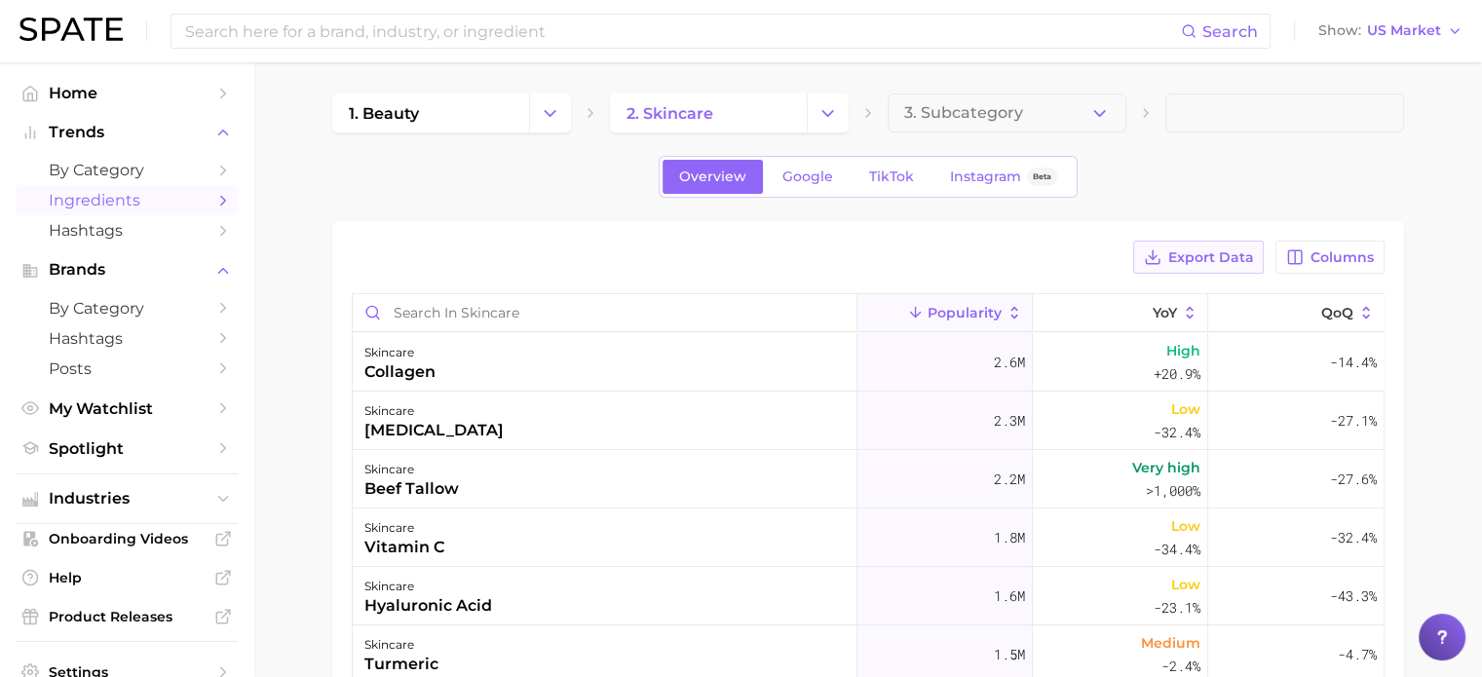
click at [1220, 256] on span "Export Data" at bounding box center [1211, 258] width 86 height 17
click at [1258, 147] on div "1. beauty 2. skincare 3. Subcategory Overview Google TikTok Instagram Beta Expo…" at bounding box center [868, 542] width 1072 height 897
click at [1267, 160] on div "Overview Google TikTok Instagram Beta" at bounding box center [868, 177] width 1072 height 42
click at [74, 504] on span "Industries" at bounding box center [127, 499] width 156 height 18
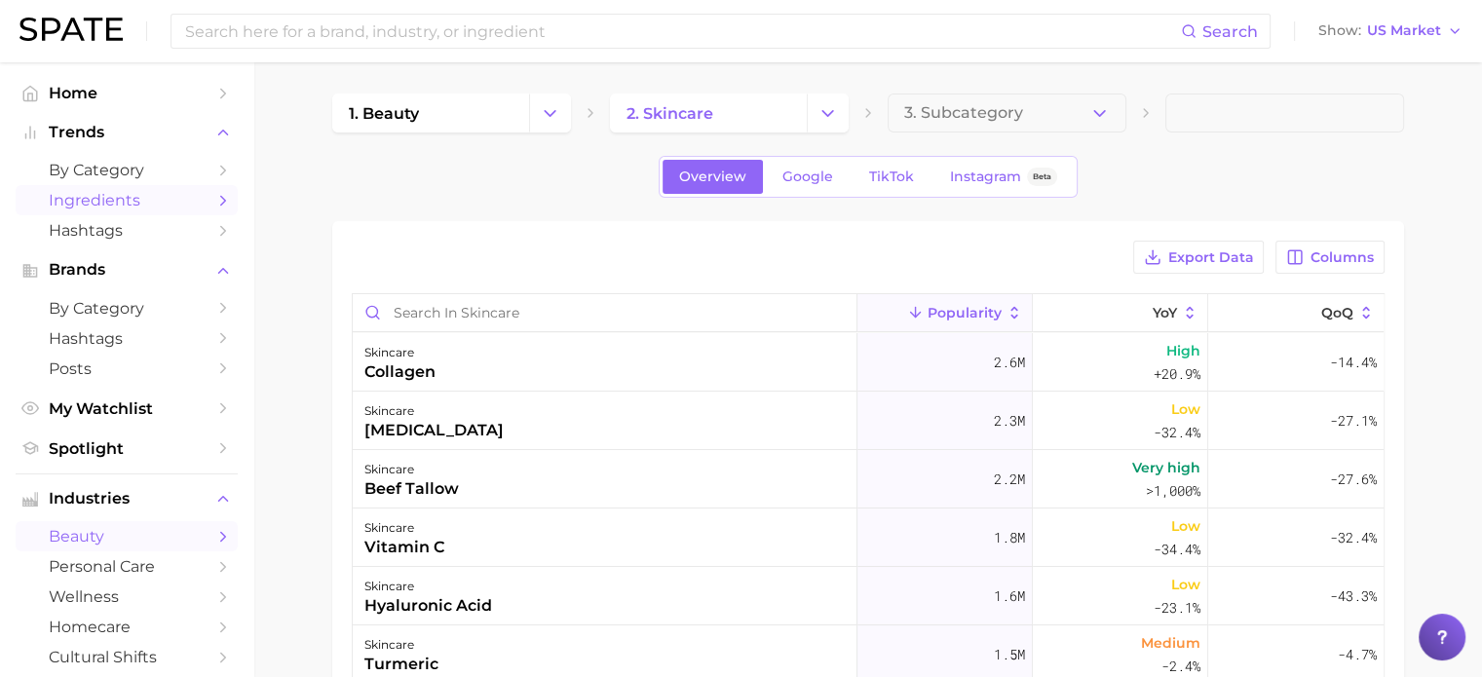
click at [82, 549] on link "beauty" at bounding box center [127, 536] width 222 height 30
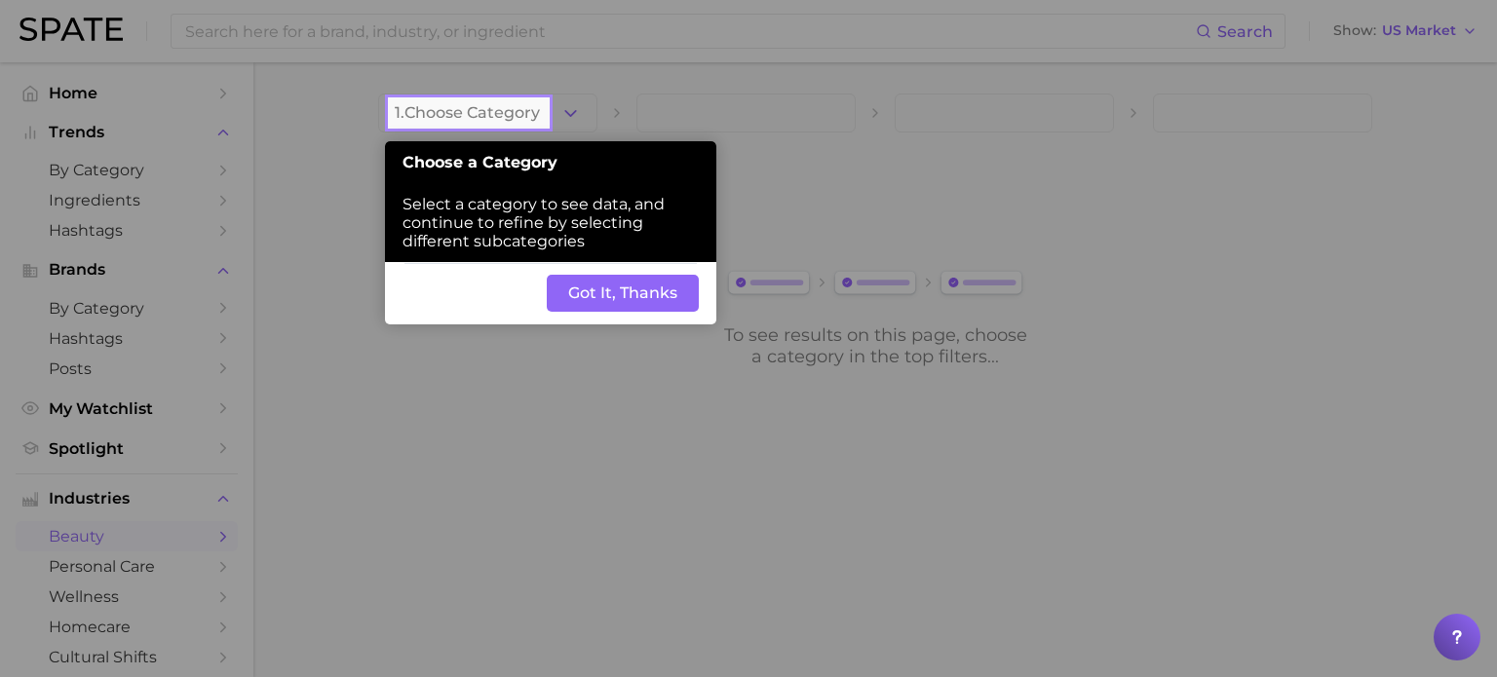
click at [647, 290] on button "Got It, Thanks" at bounding box center [623, 293] width 152 height 37
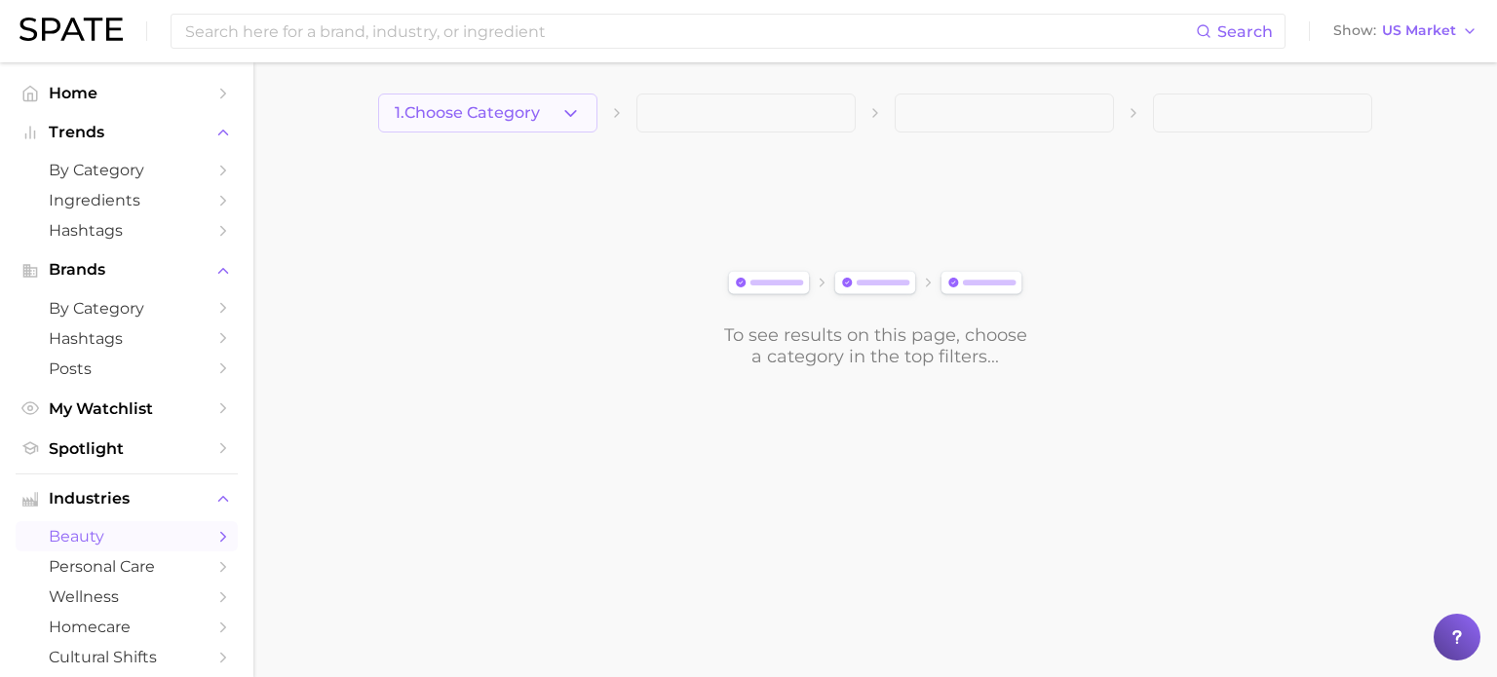
click at [557, 130] on button "1. Choose Category" at bounding box center [487, 113] width 219 height 39
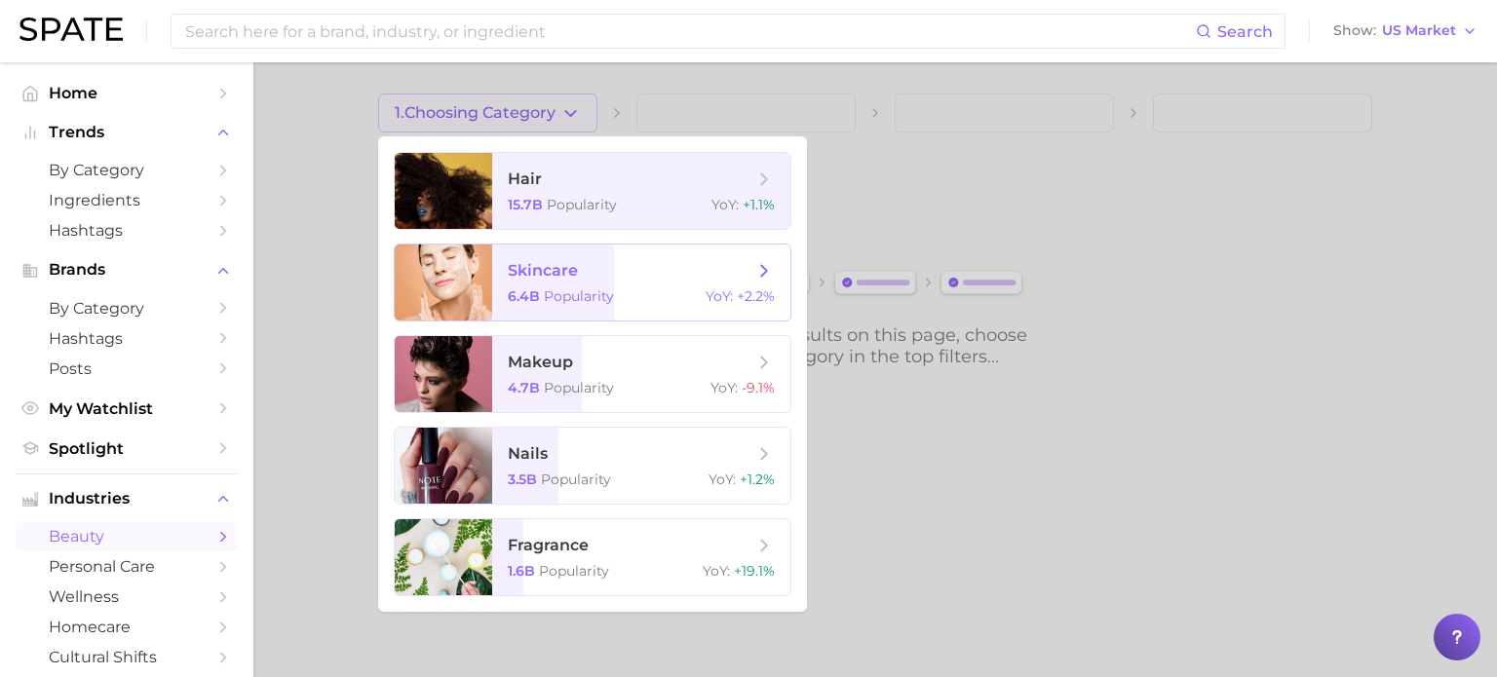
click at [556, 289] on span "Popularity" at bounding box center [579, 297] width 70 height 18
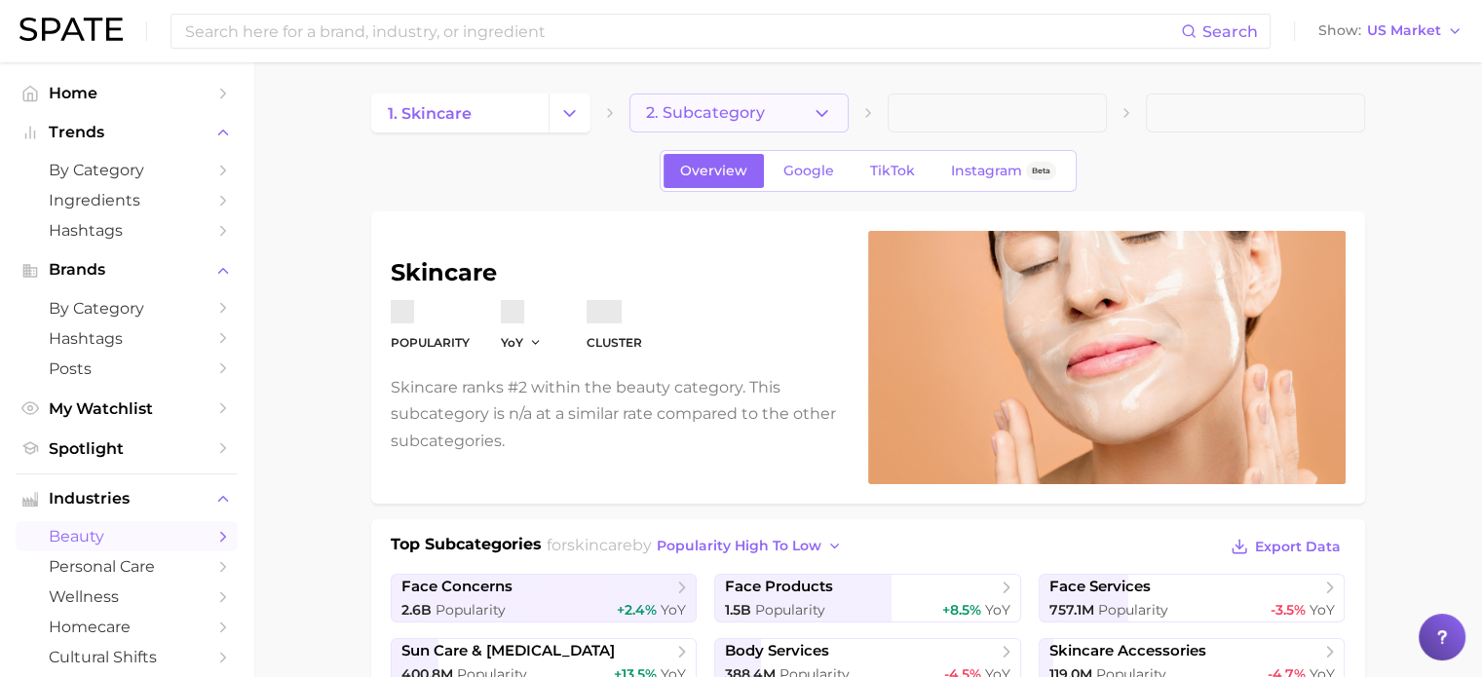
click at [758, 120] on span "2. Subcategory" at bounding box center [705, 113] width 119 height 18
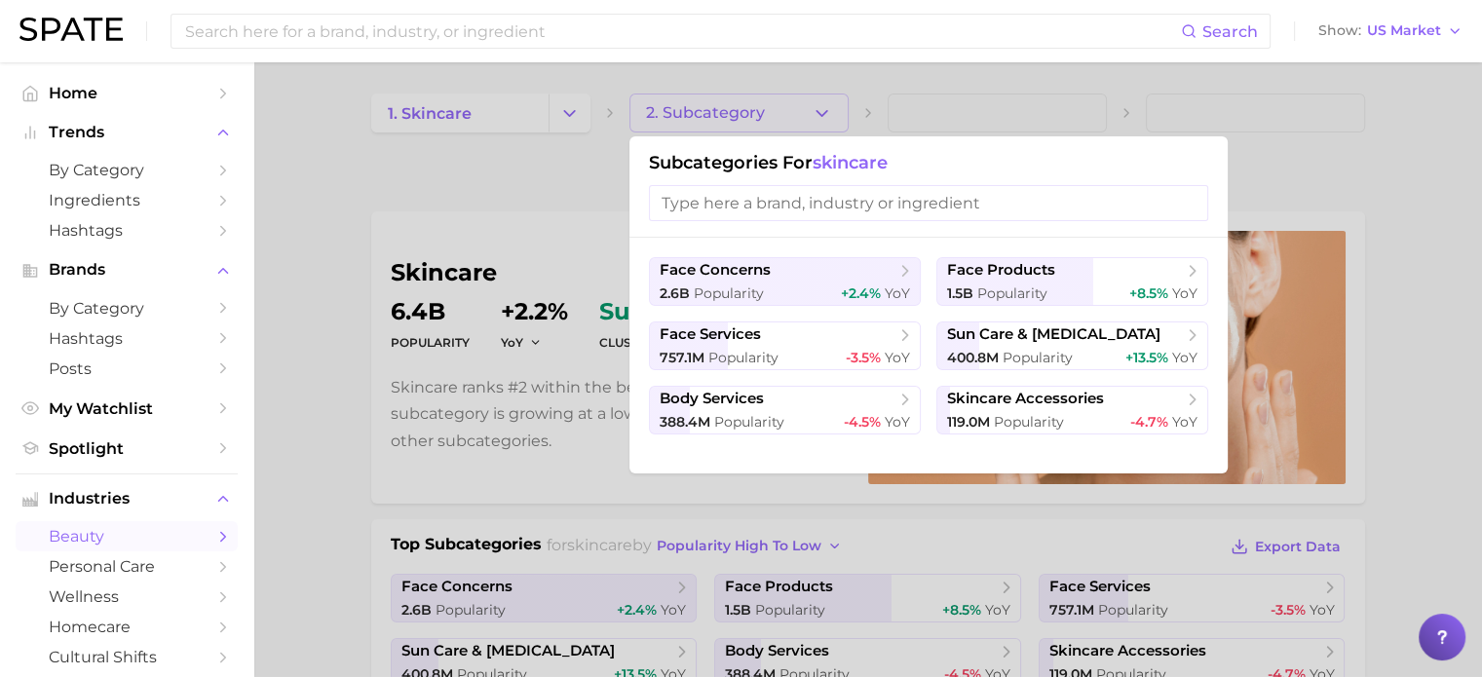
click at [758, 120] on div at bounding box center [741, 338] width 1482 height 677
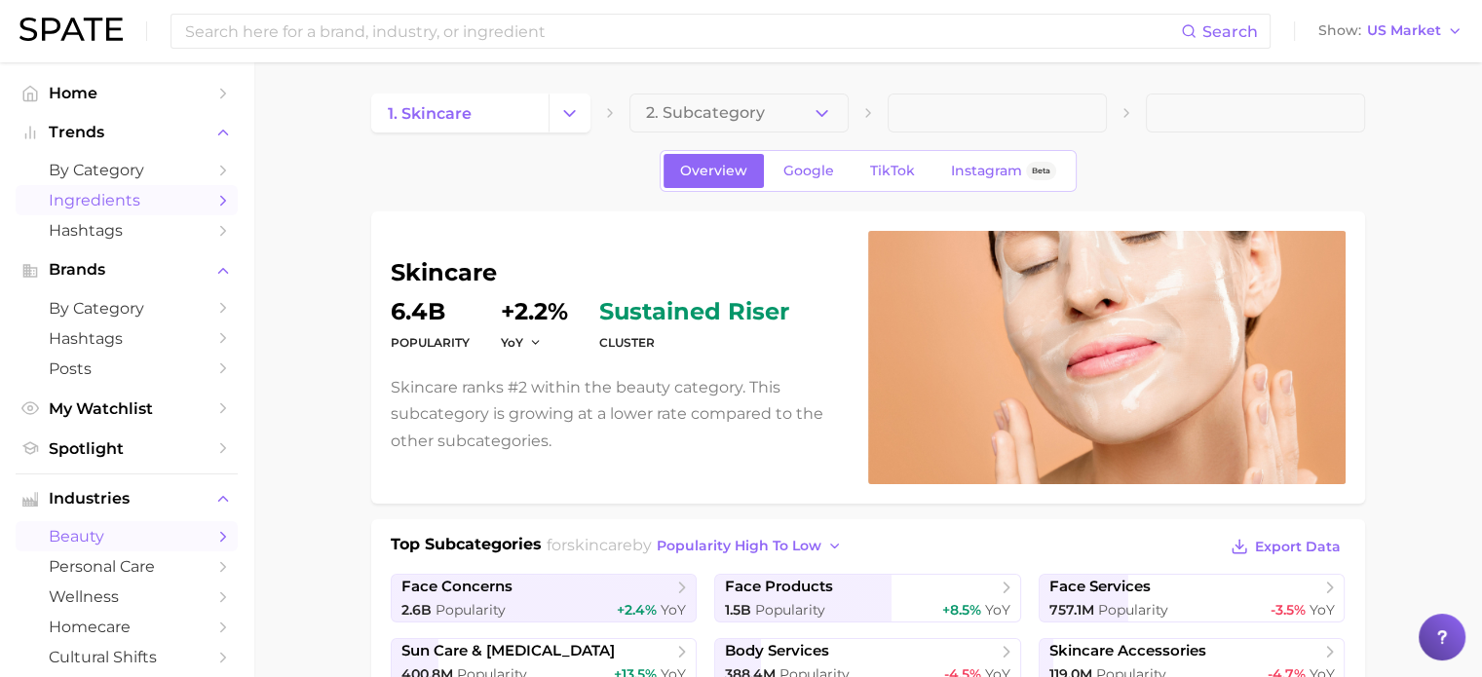
click at [72, 202] on span "Ingredients" at bounding box center [127, 200] width 156 height 19
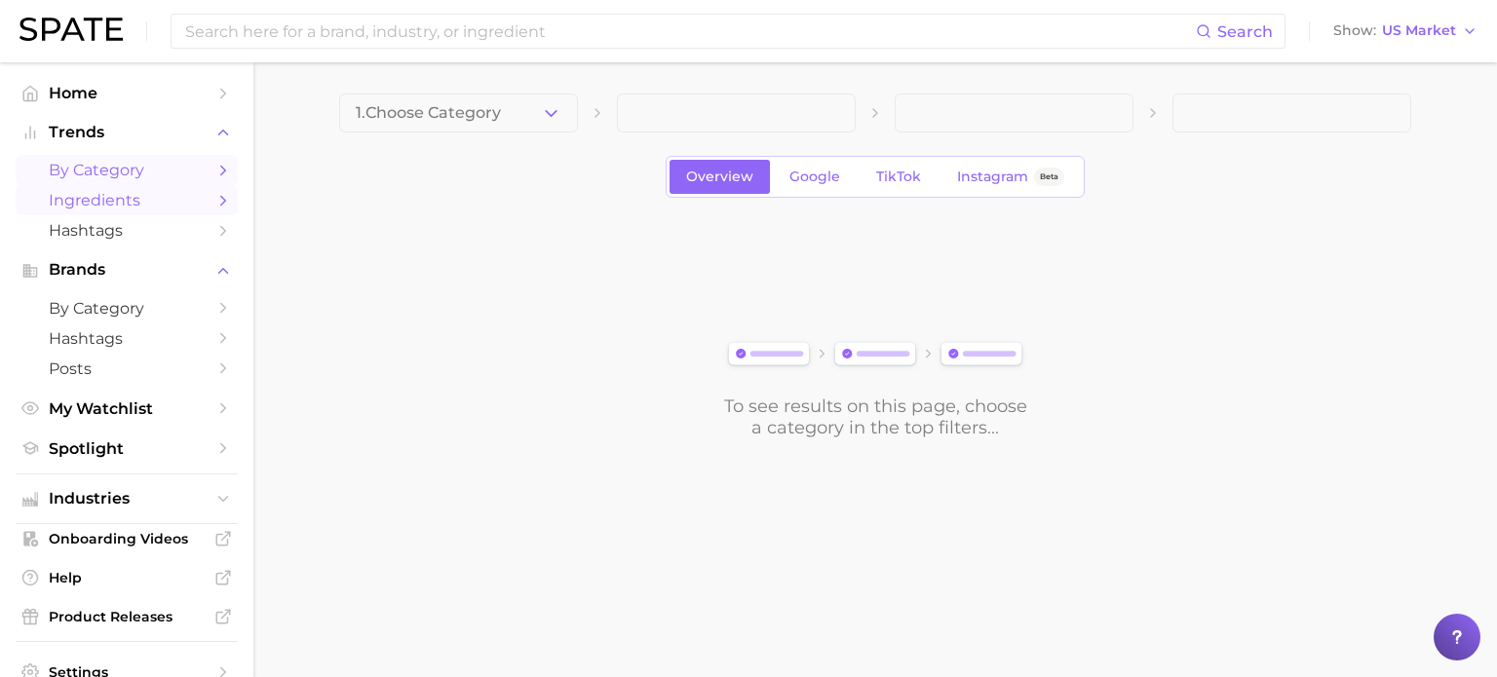
click at [117, 173] on span "by Category" at bounding box center [127, 170] width 156 height 19
click at [504, 327] on div "To see results on this page, choose a category in the top filters..." at bounding box center [875, 329] width 1072 height 217
click at [465, 385] on div "To see results on this page, choose a category in the top filters..." at bounding box center [875, 329] width 1072 height 217
click at [110, 178] on span "by Category" at bounding box center [127, 170] width 156 height 19
click at [503, 94] on button "1. Choose Category" at bounding box center [458, 113] width 239 height 39
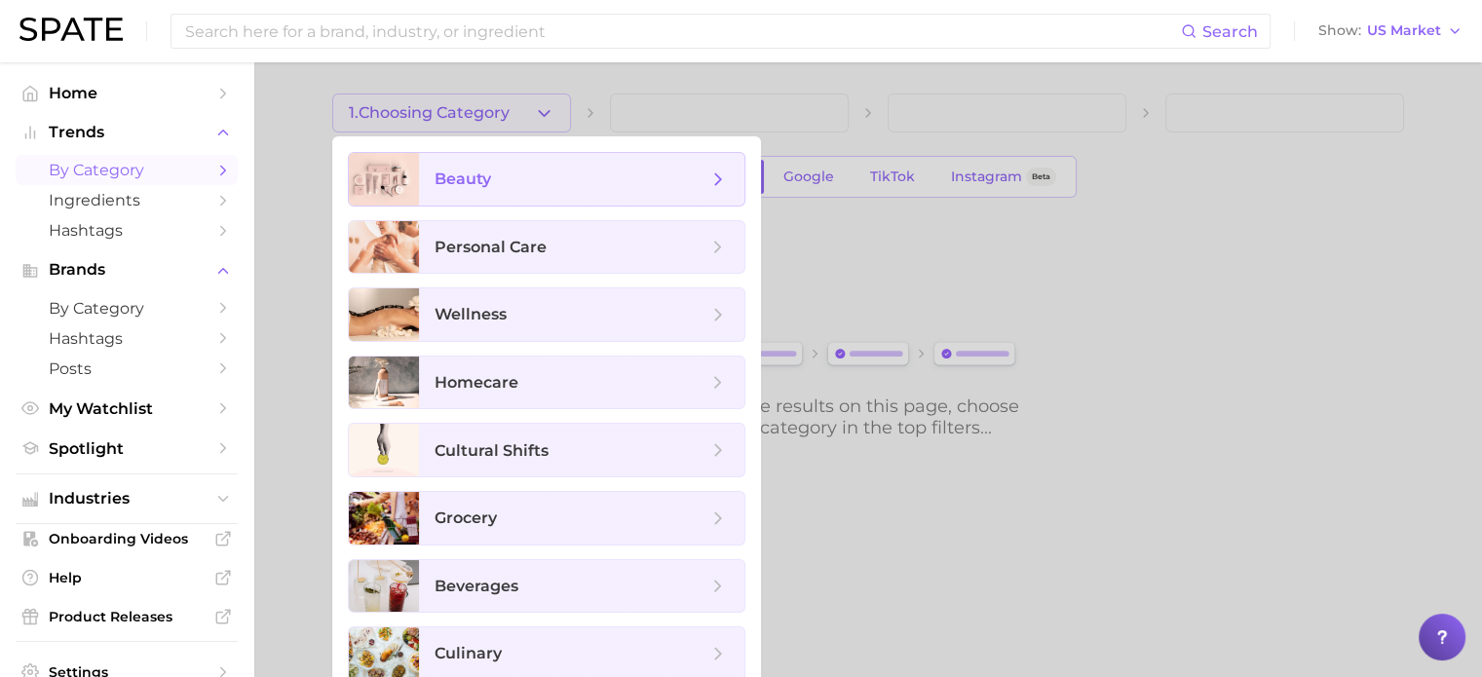
click at [490, 176] on span "beauty" at bounding box center [571, 179] width 273 height 21
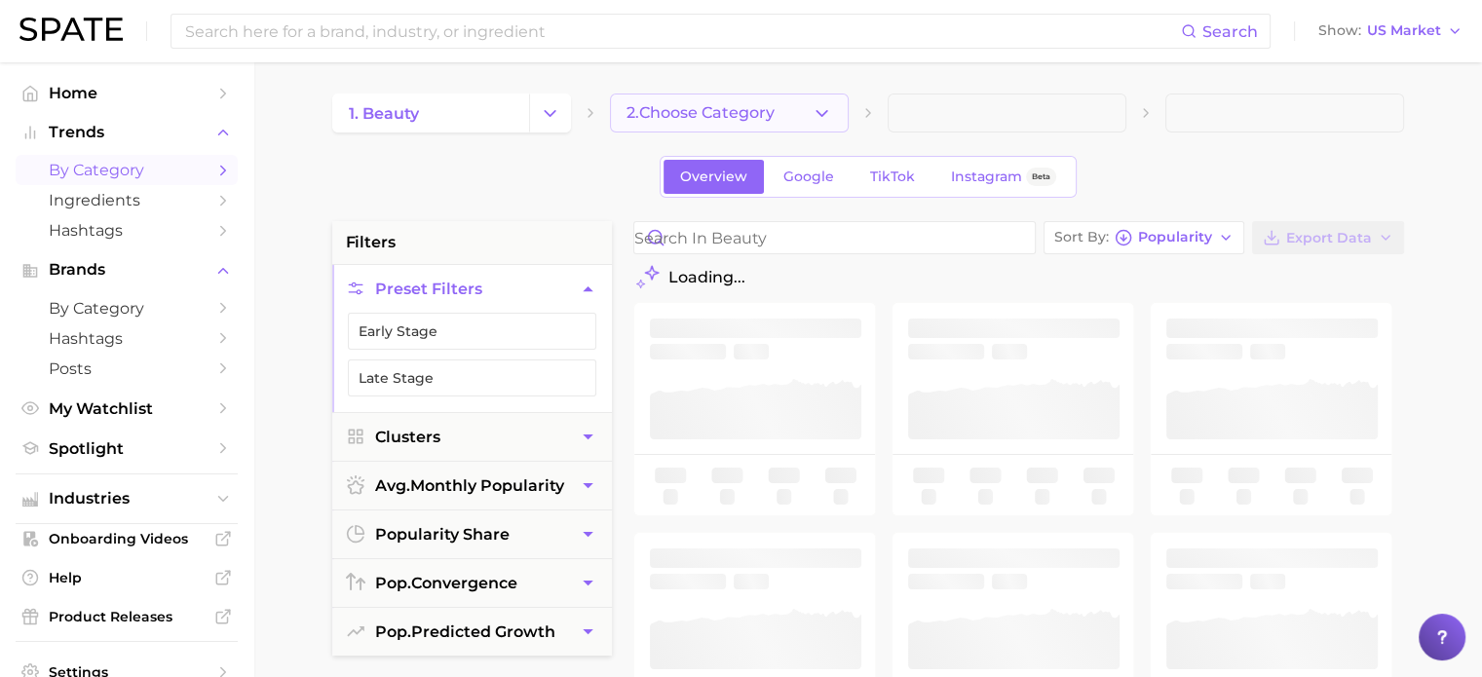
click at [807, 104] on button "2. Choose Category" at bounding box center [729, 113] width 239 height 39
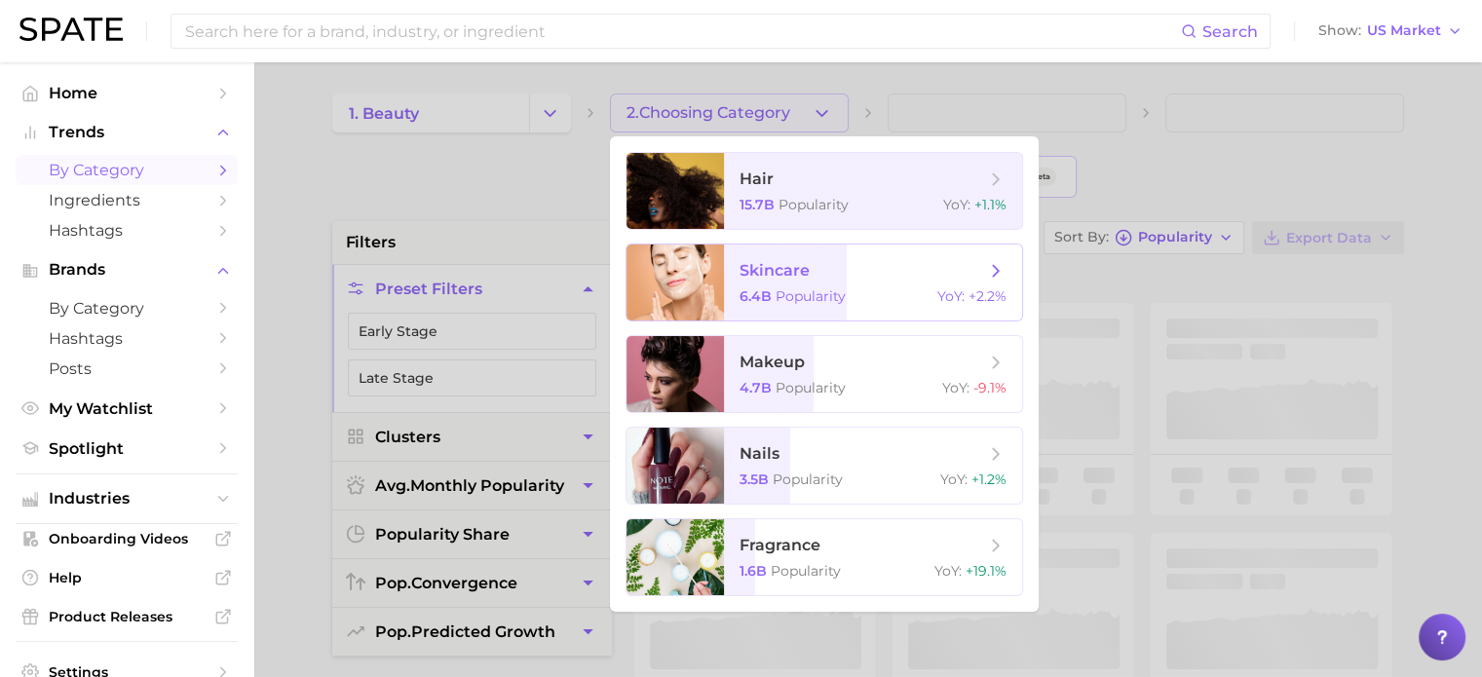
click at [818, 280] on span "skincare" at bounding box center [863, 270] width 246 height 21
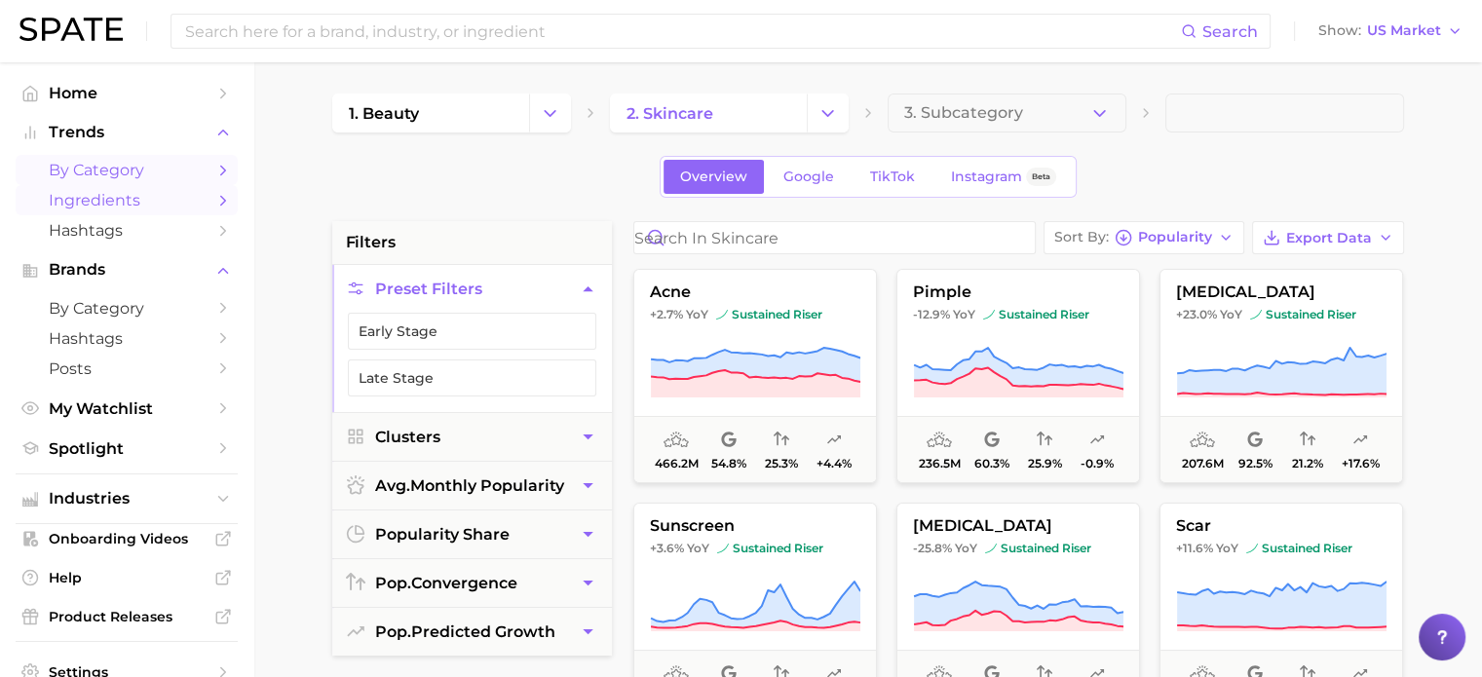
click at [131, 208] on span "Ingredients" at bounding box center [127, 200] width 156 height 19
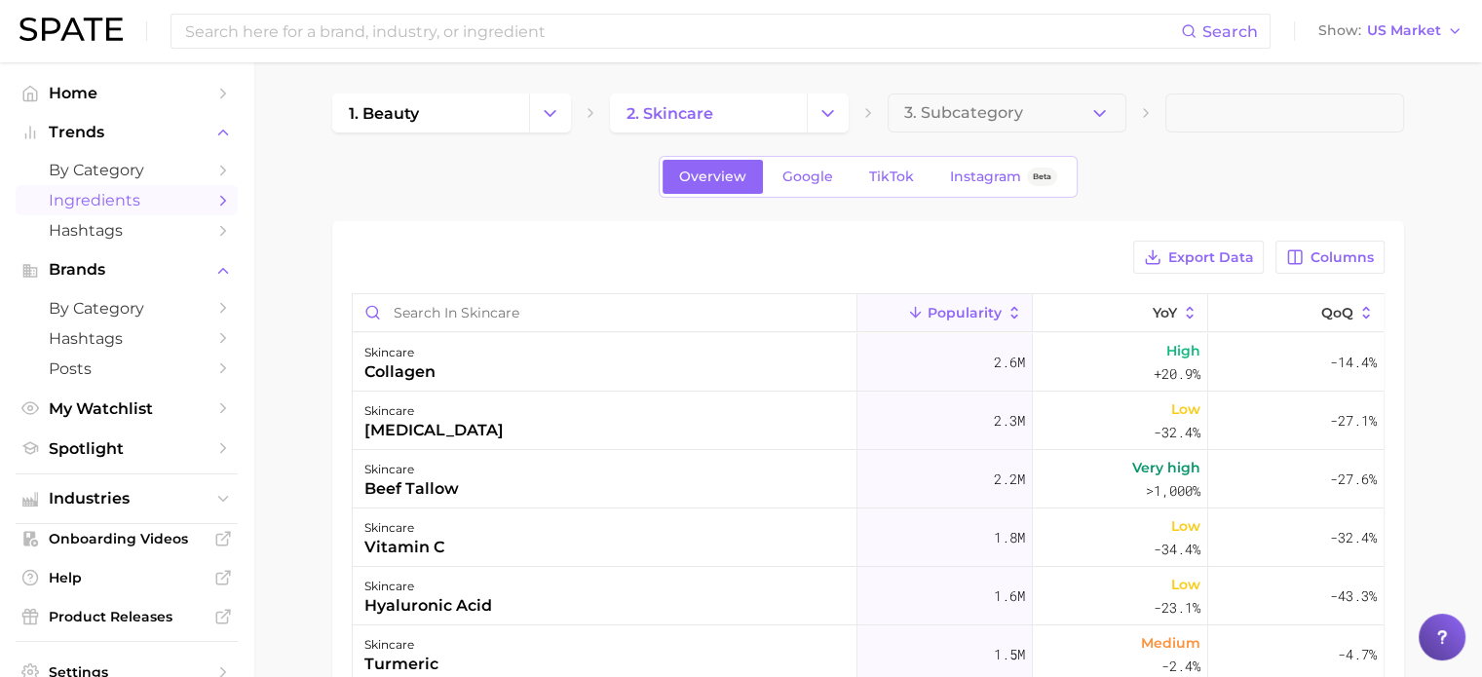
click at [450, 215] on div "1. beauty 2. skincare 3. Subcategory Overview Google TikTok Instagram Beta Expo…" at bounding box center [868, 542] width 1072 height 897
click at [69, 172] on span "by Category" at bounding box center [127, 170] width 156 height 19
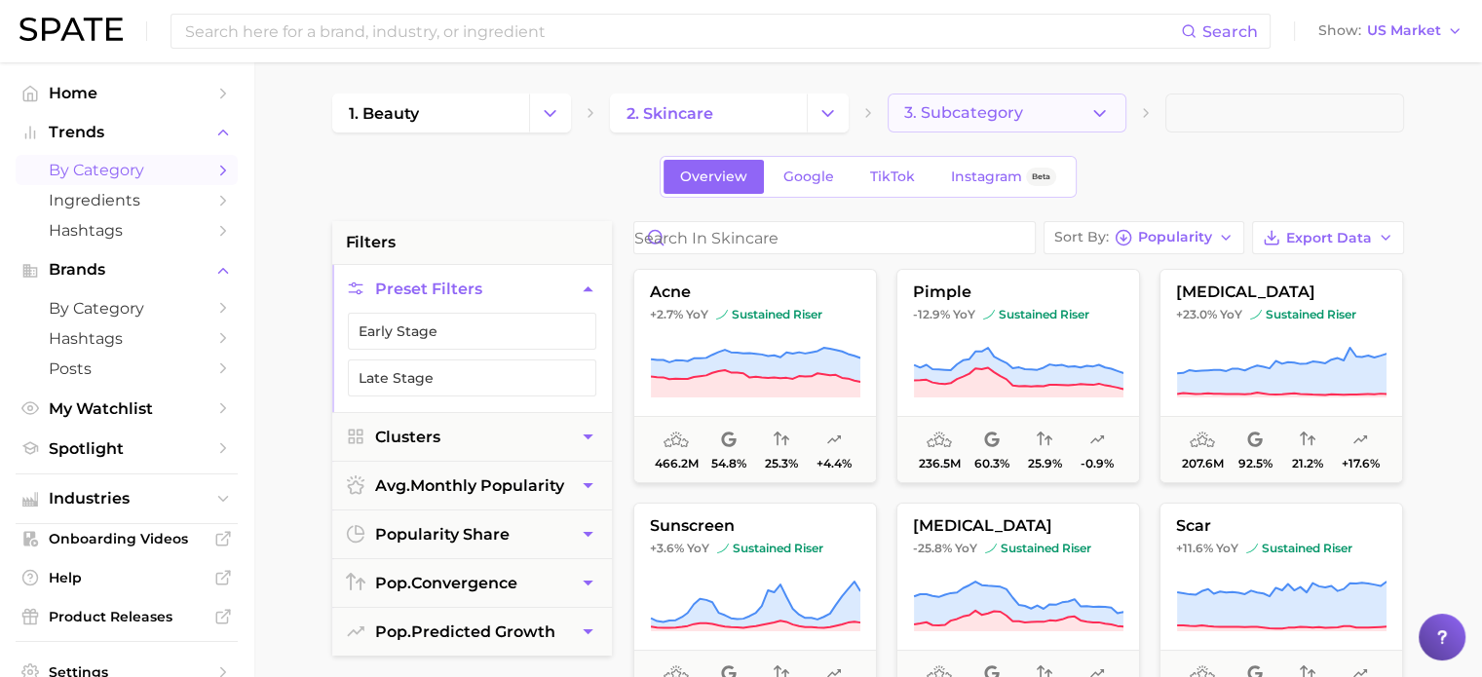
click at [1048, 116] on button "3. Subcategory" at bounding box center [1007, 113] width 239 height 39
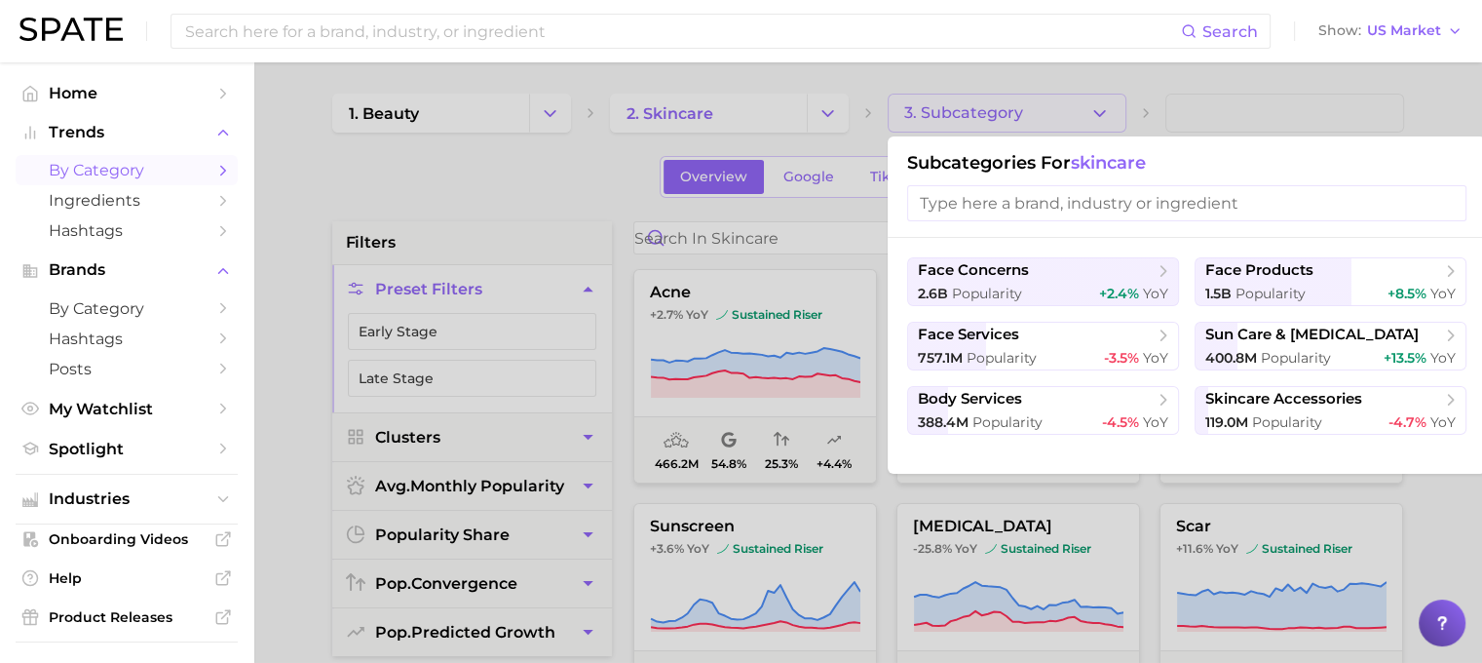
click at [488, 187] on div at bounding box center [741, 331] width 1482 height 663
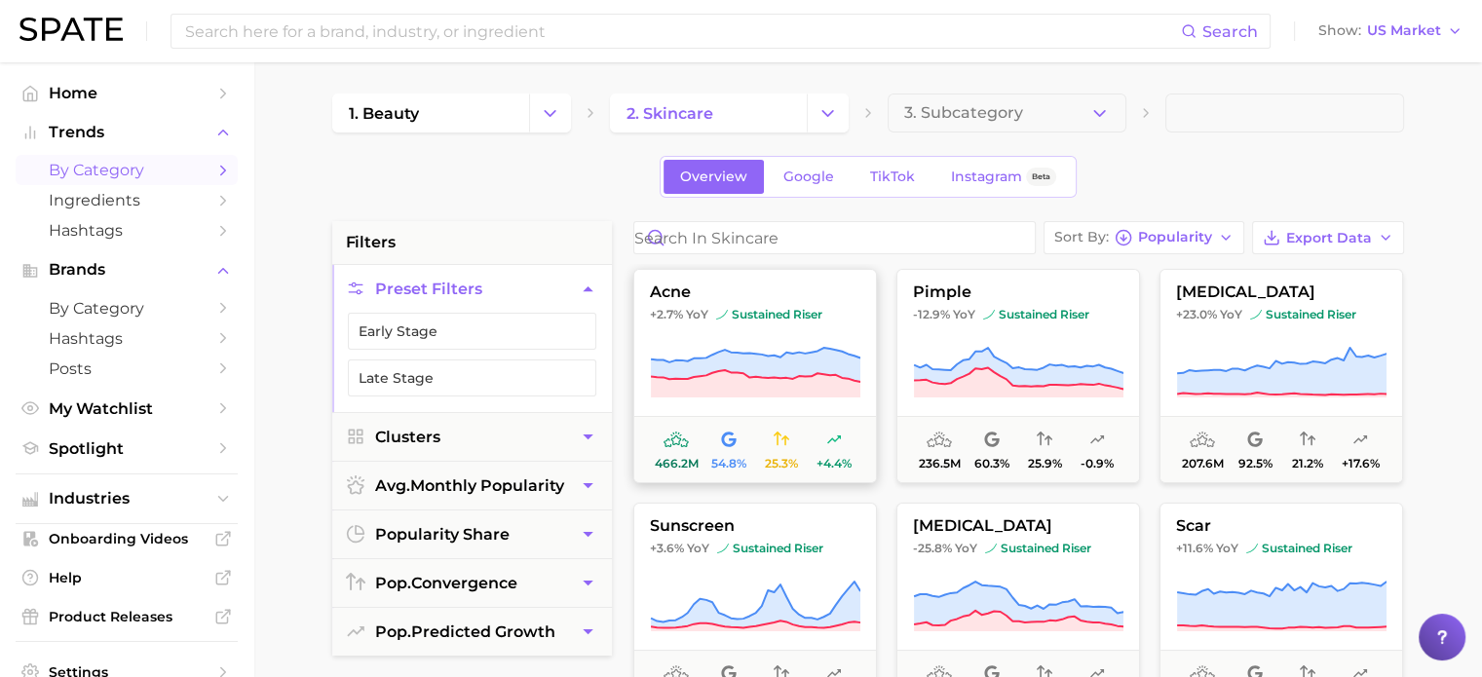
click at [796, 409] on button "acne +2.7% YoY sustained riser 466.2m 54.8% 25.3% +4.4%" at bounding box center [756, 376] width 244 height 214
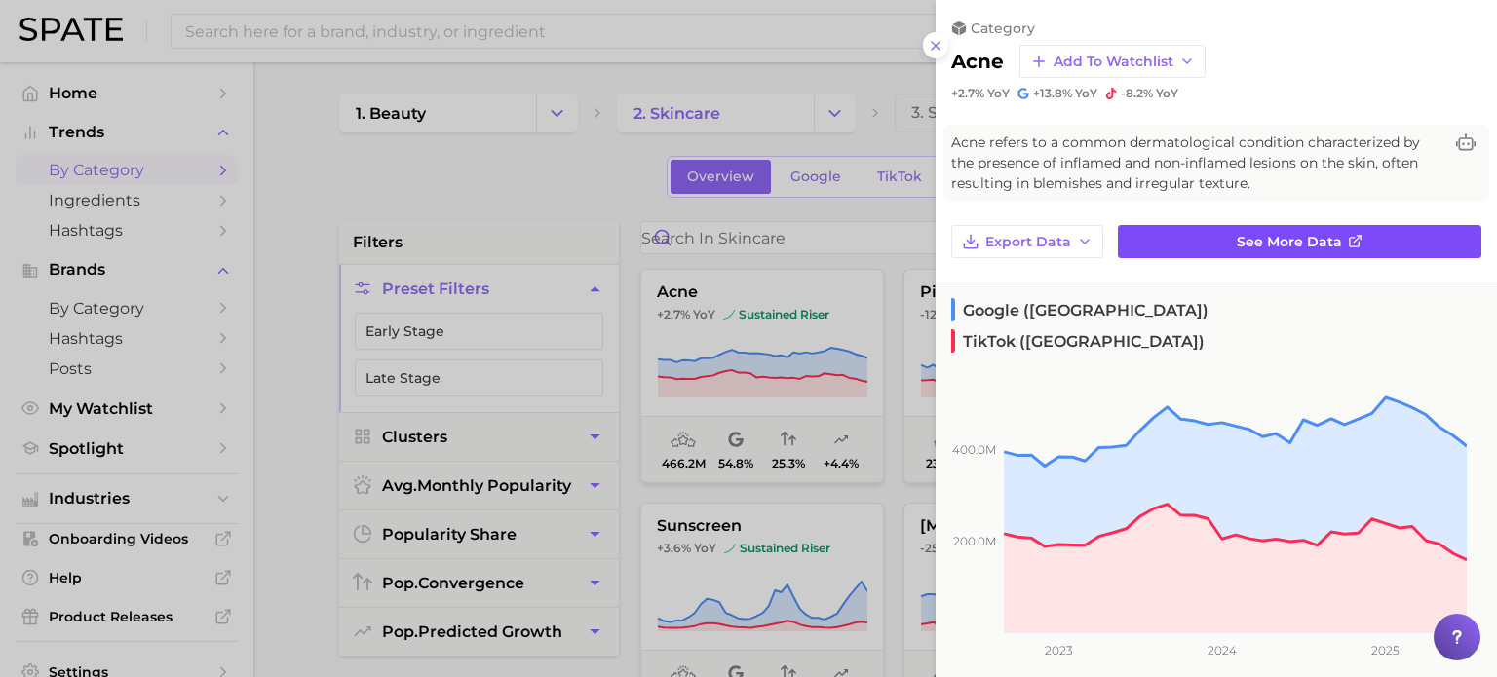
click at [1322, 182] on span "Acne refers to a common dermatological condition characterized by the presence …" at bounding box center [1196, 163] width 491 height 61
click at [1297, 234] on span "See more data" at bounding box center [1289, 242] width 105 height 17
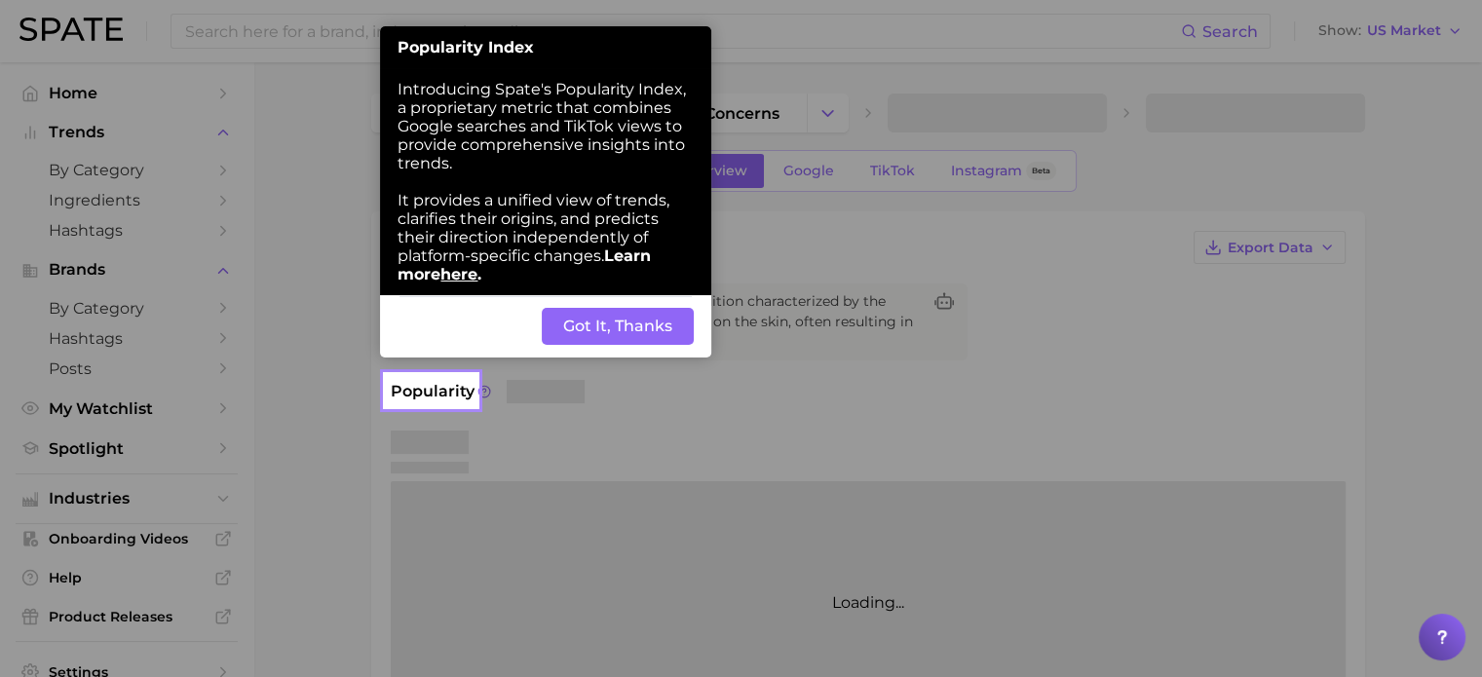
click at [611, 327] on button "Got It, Thanks" at bounding box center [618, 326] width 152 height 37
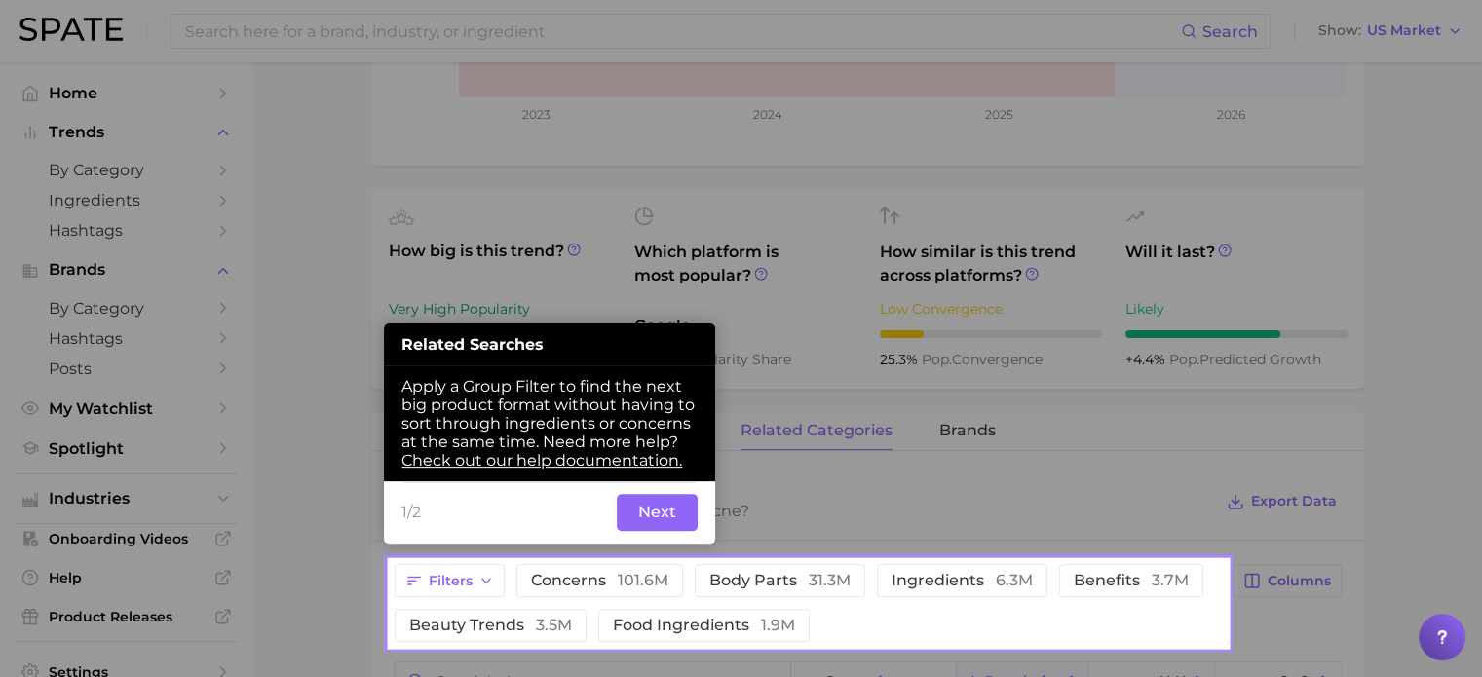
scroll to position [589, 0]
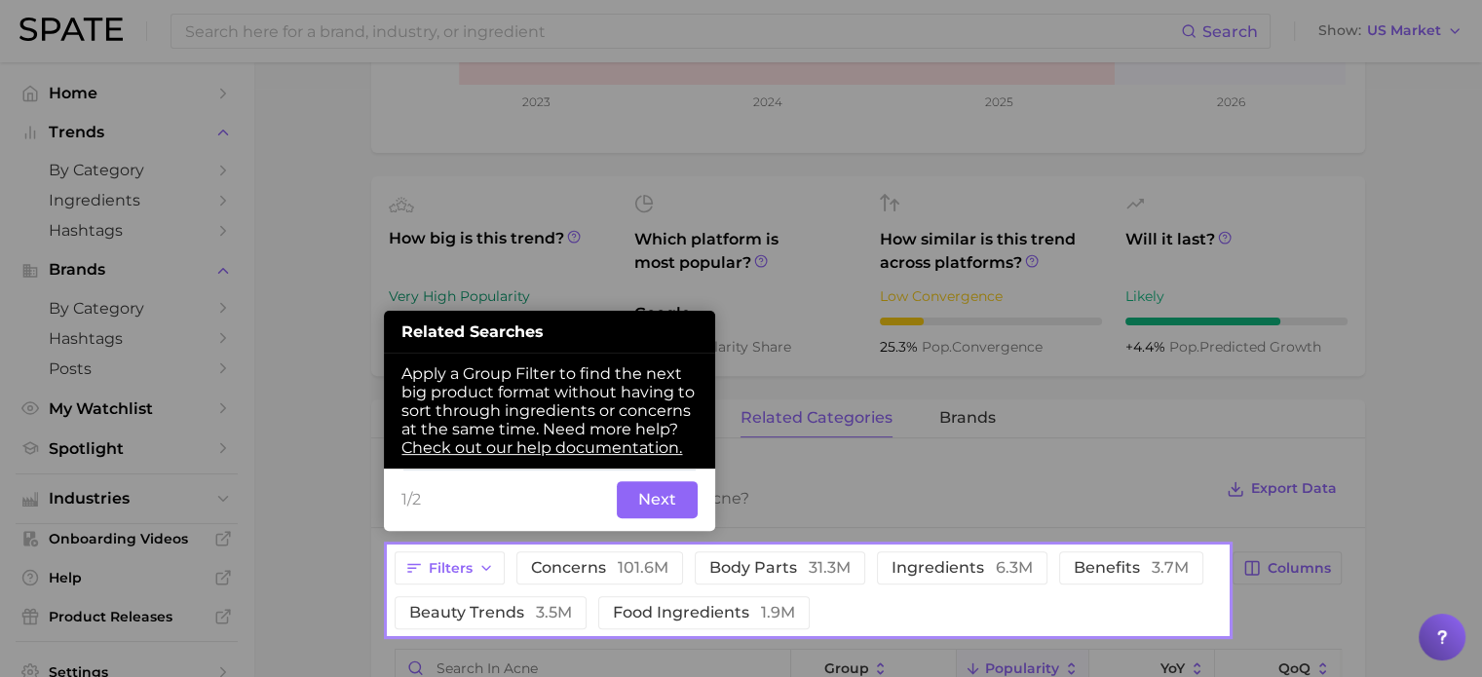
click at [658, 497] on button "Next" at bounding box center [657, 499] width 81 height 37
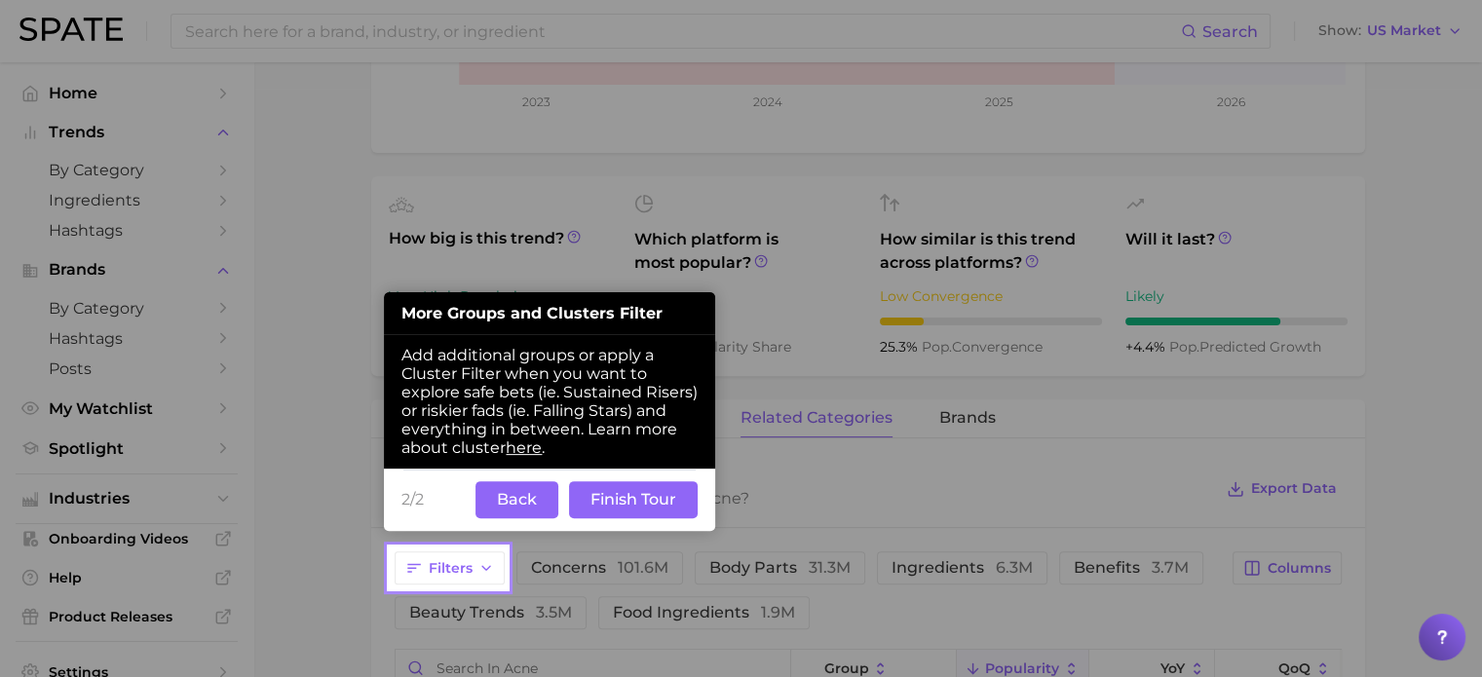
click at [498, 510] on button "Back" at bounding box center [517, 499] width 83 height 37
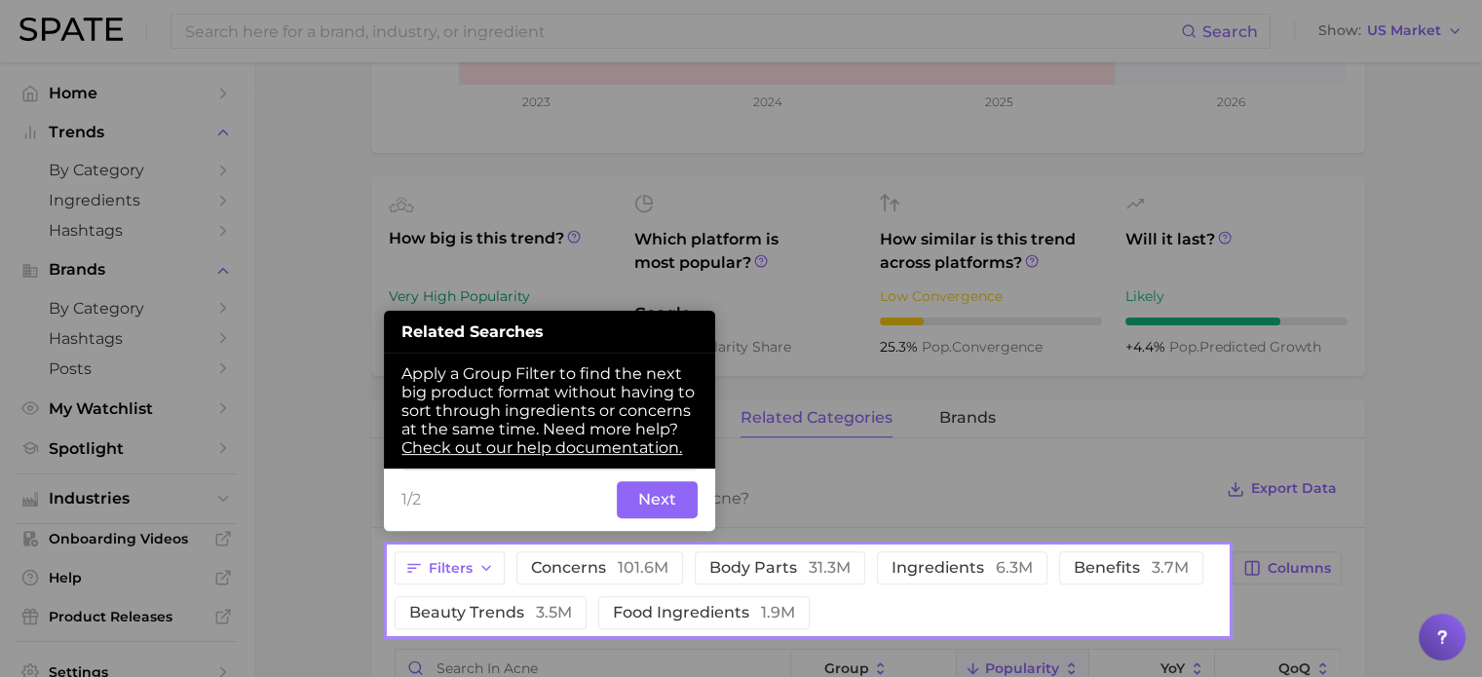
click at [653, 517] on button "Next" at bounding box center [657, 499] width 81 height 37
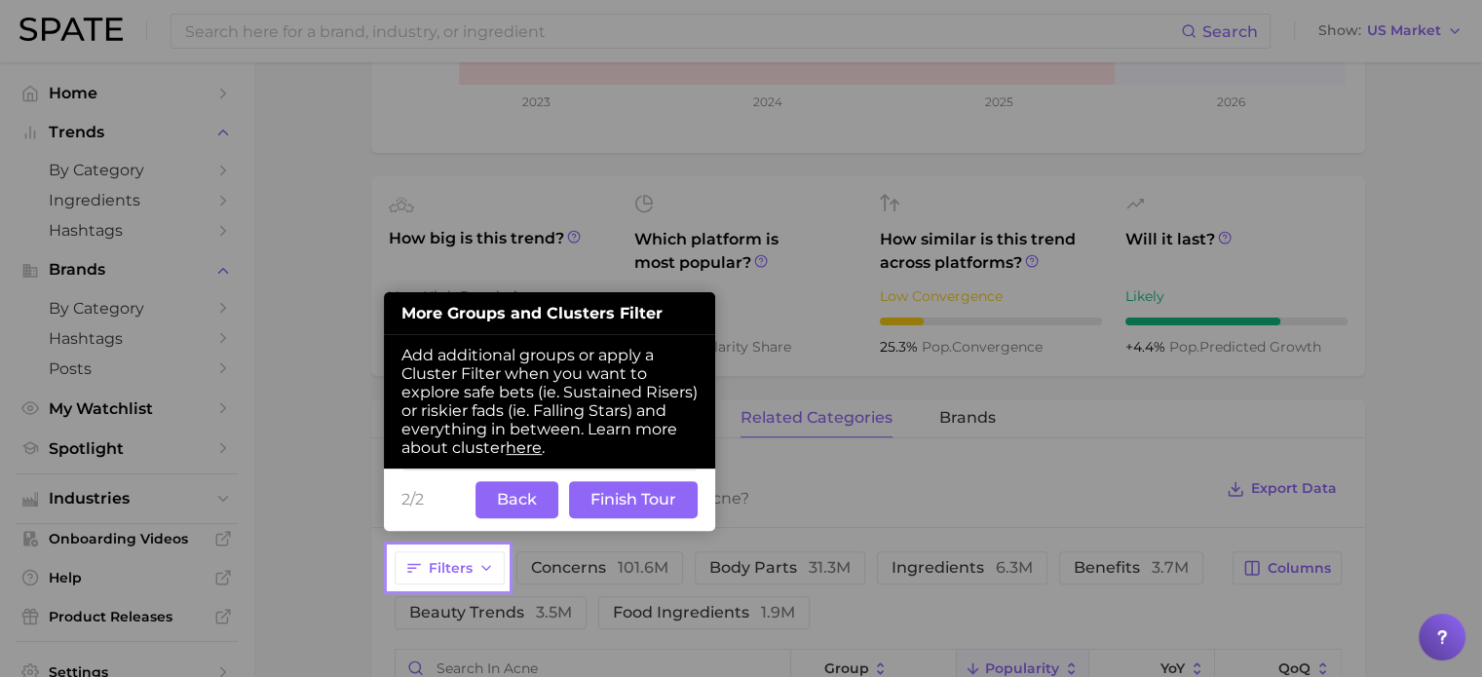
click at [521, 498] on button "Back" at bounding box center [517, 499] width 83 height 37
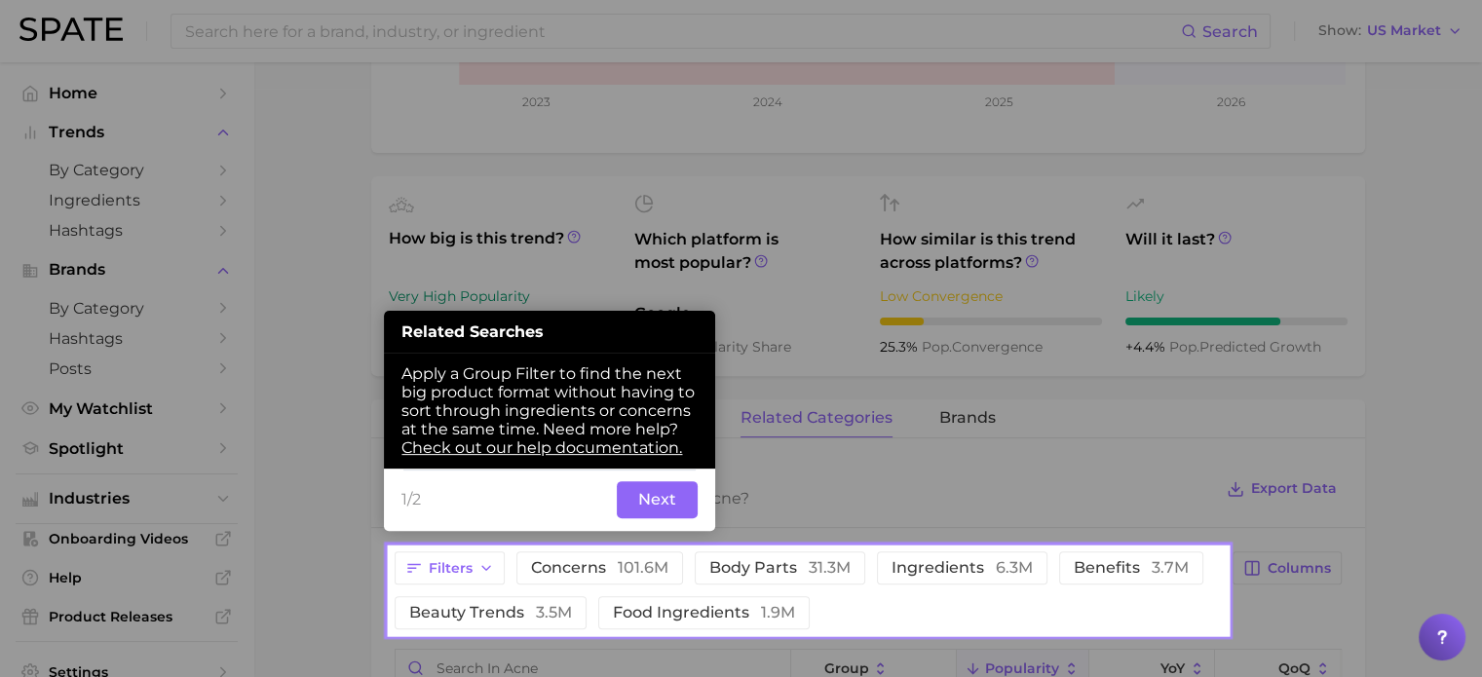
click at [628, 500] on button "Next" at bounding box center [657, 499] width 81 height 37
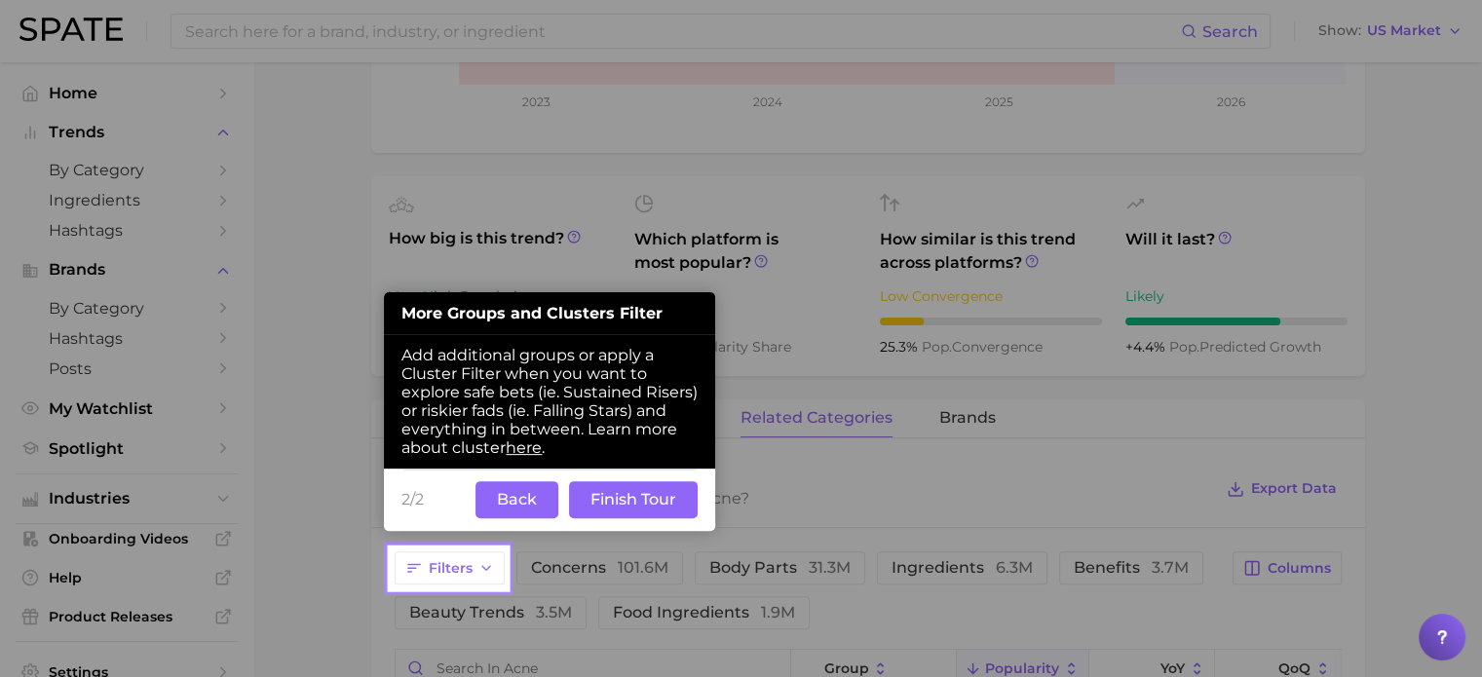
click at [666, 500] on button "Finish Tour" at bounding box center [633, 499] width 129 height 37
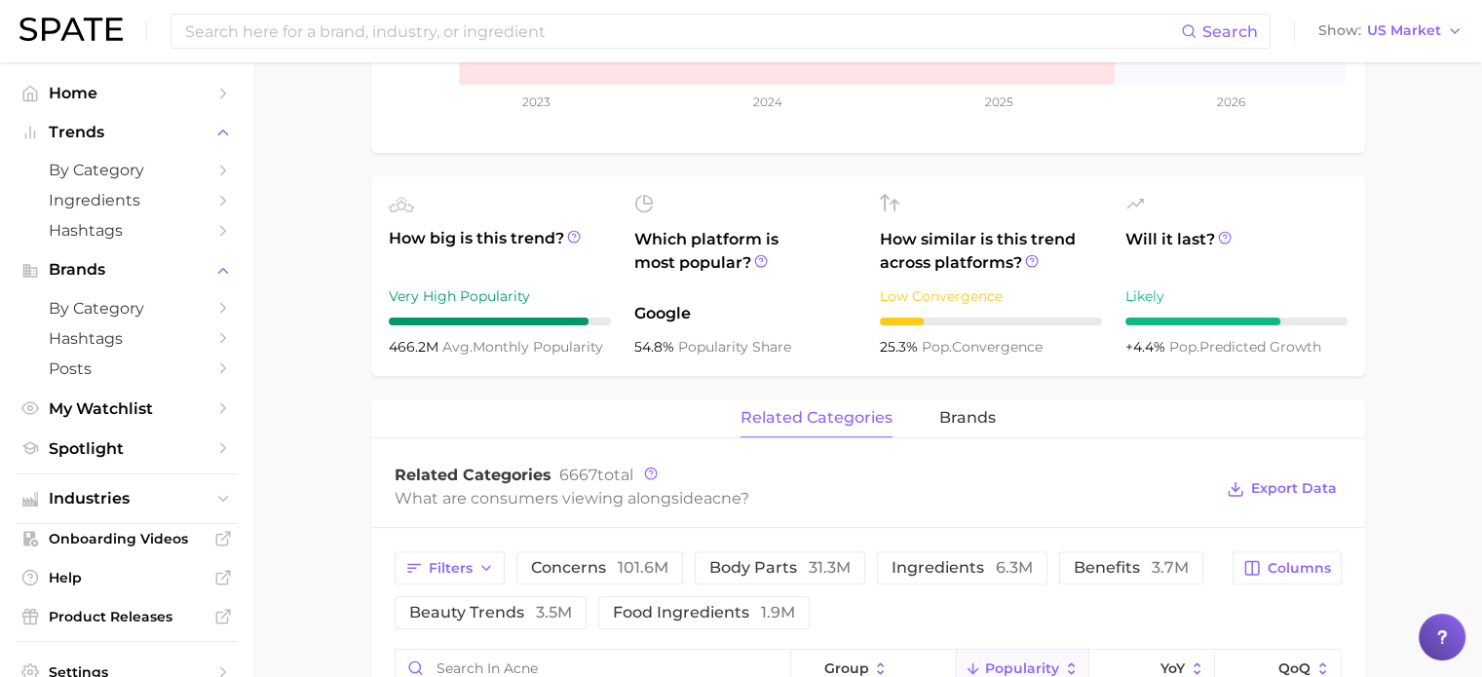
click at [1177, 478] on div "Related Categories 6667 total" at bounding box center [804, 475] width 819 height 19
click at [1283, 476] on button "Export Data" at bounding box center [1281, 489] width 119 height 27
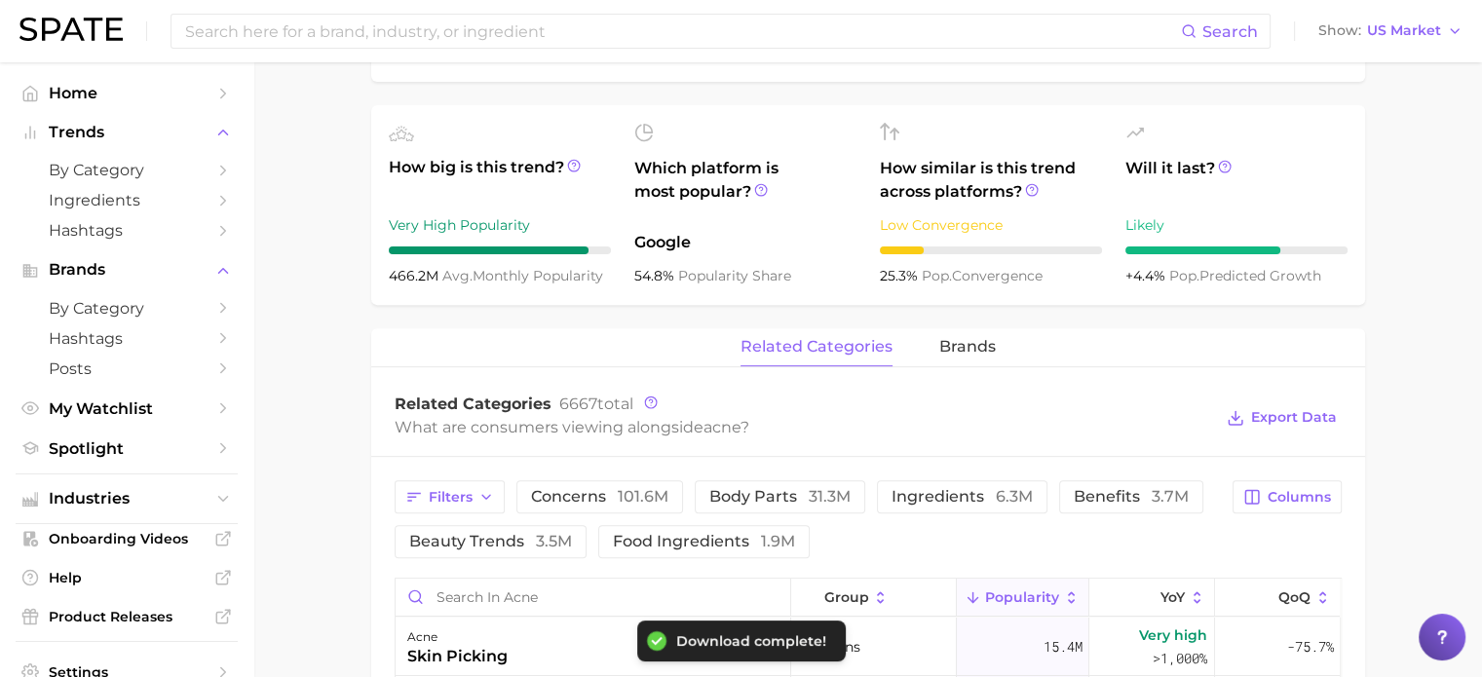
scroll to position [394, 0]
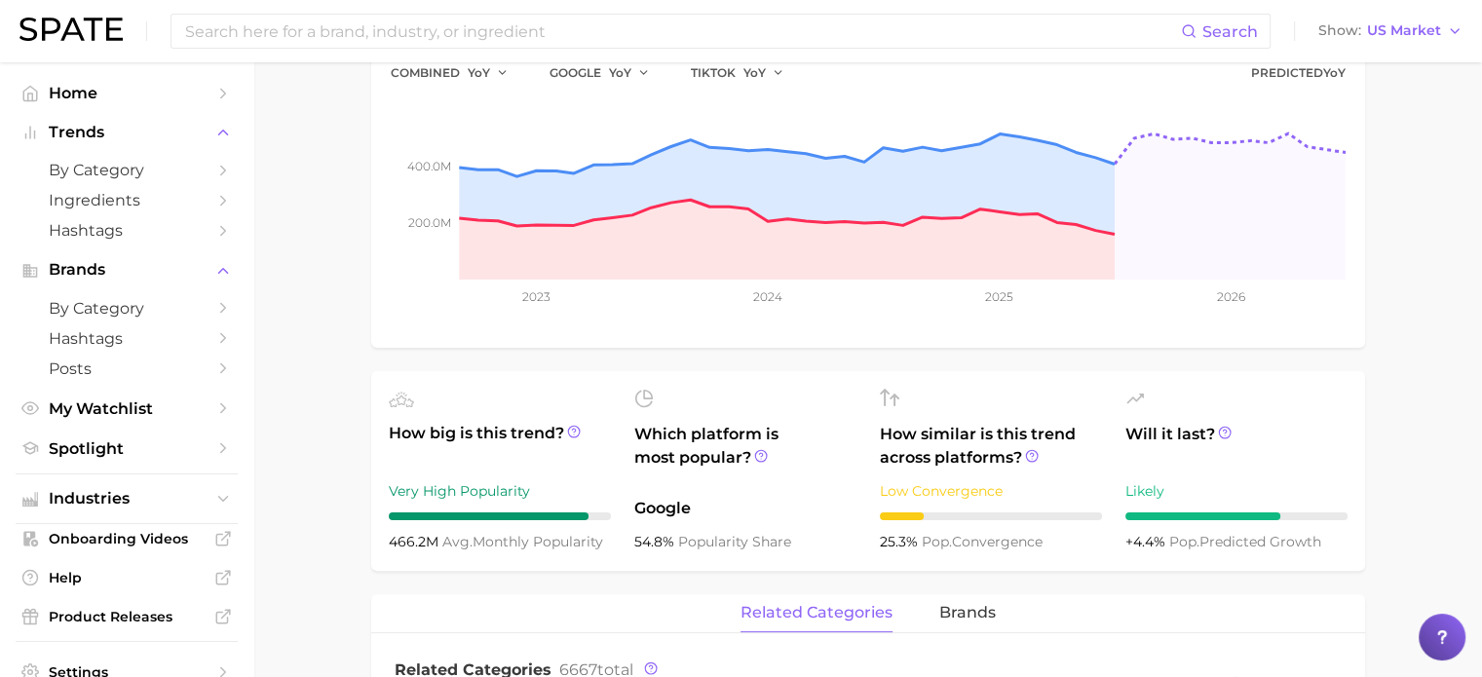
click at [1418, 288] on main "1. skincare 2. face concerns 3. acne condition 4. acne Overview Google TikTok I…" at bounding box center [867, 656] width 1229 height 1974
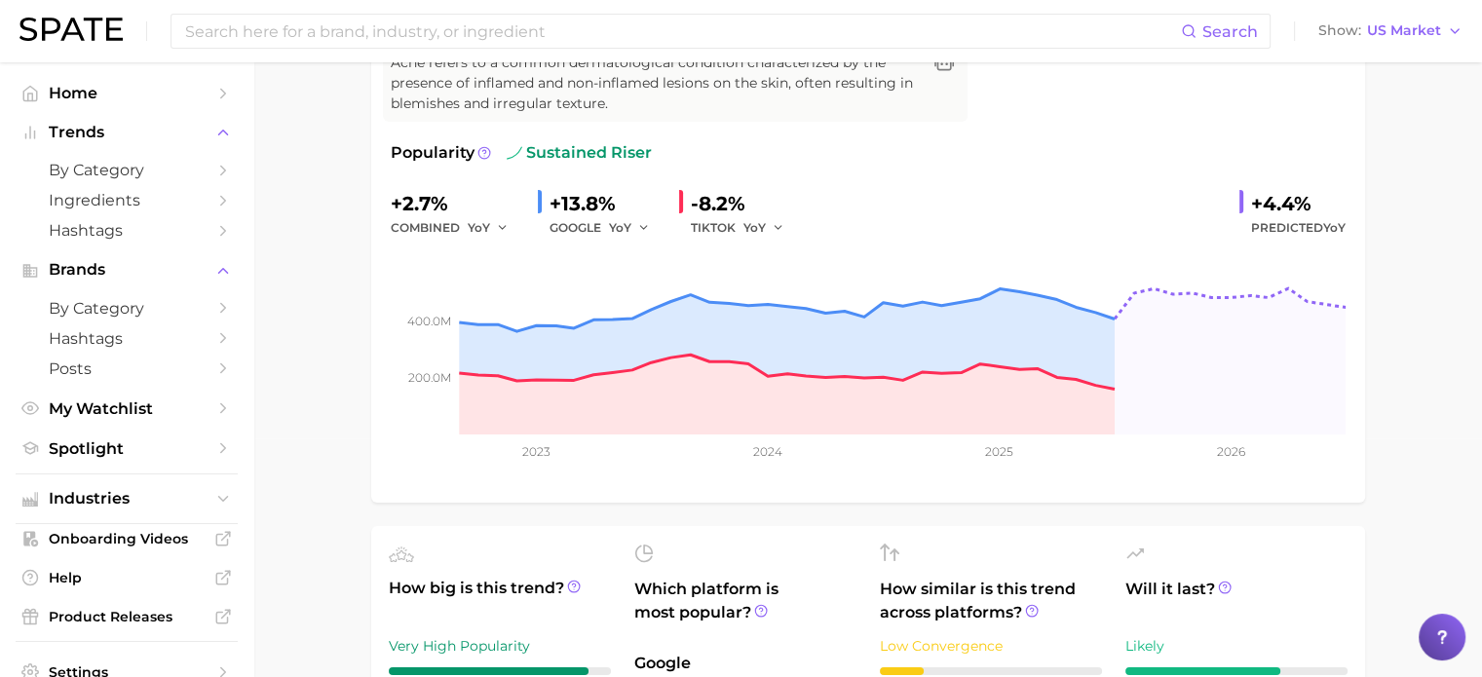
scroll to position [0, 0]
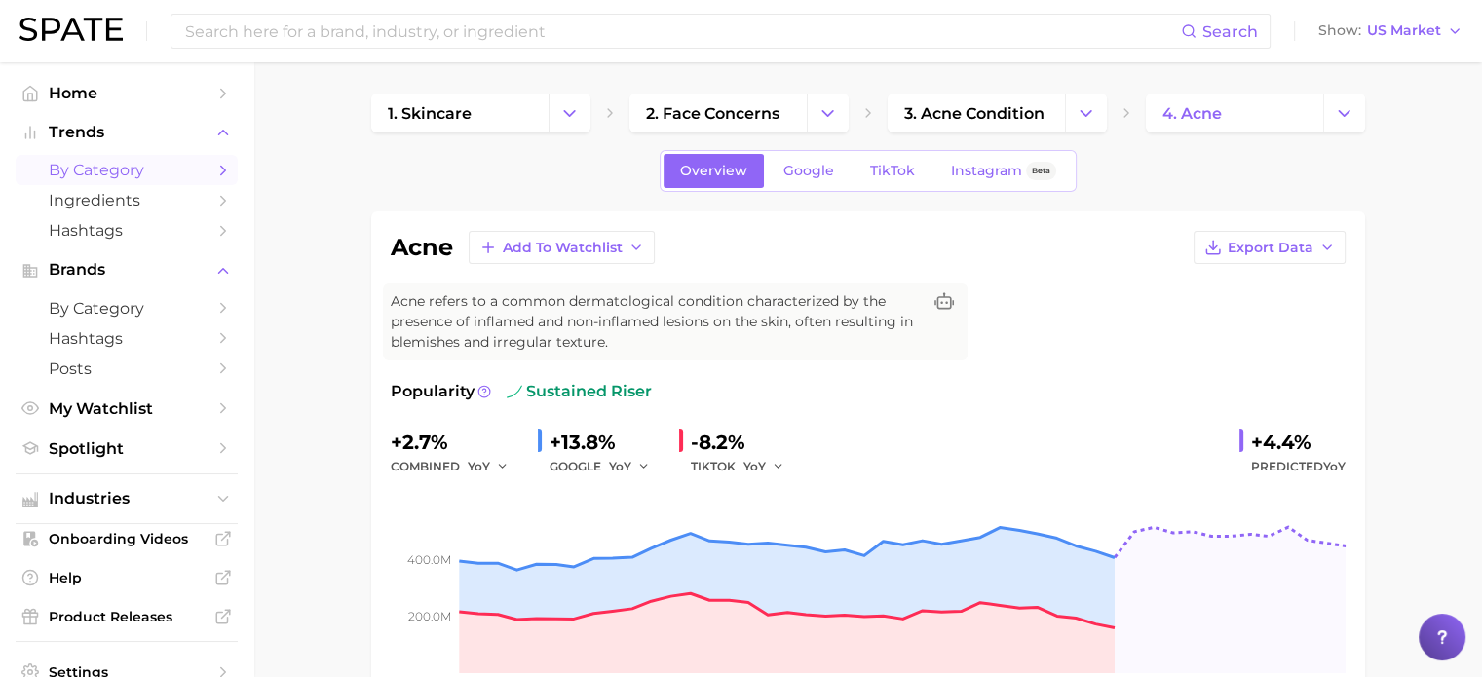
click at [75, 175] on span "by Category" at bounding box center [127, 170] width 156 height 19
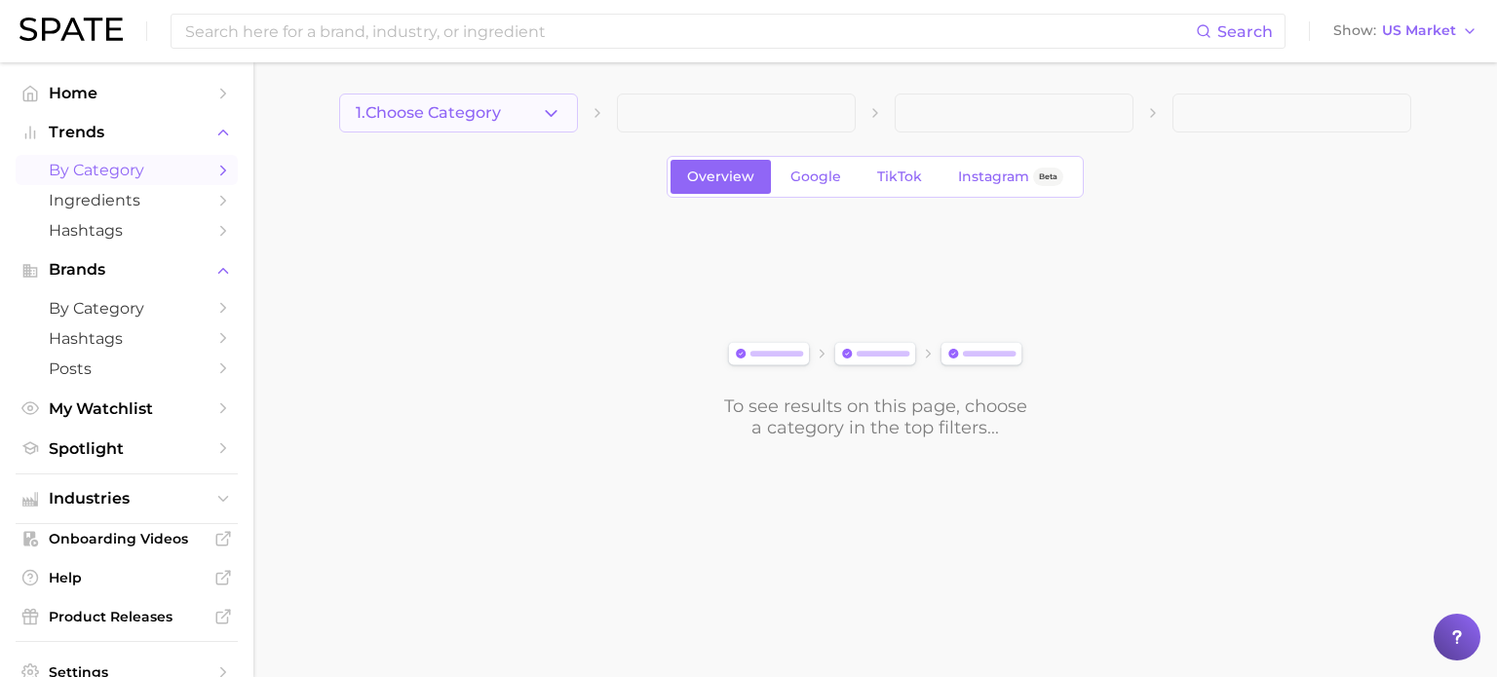
click at [506, 106] on button "1. Choose Category" at bounding box center [458, 113] width 239 height 39
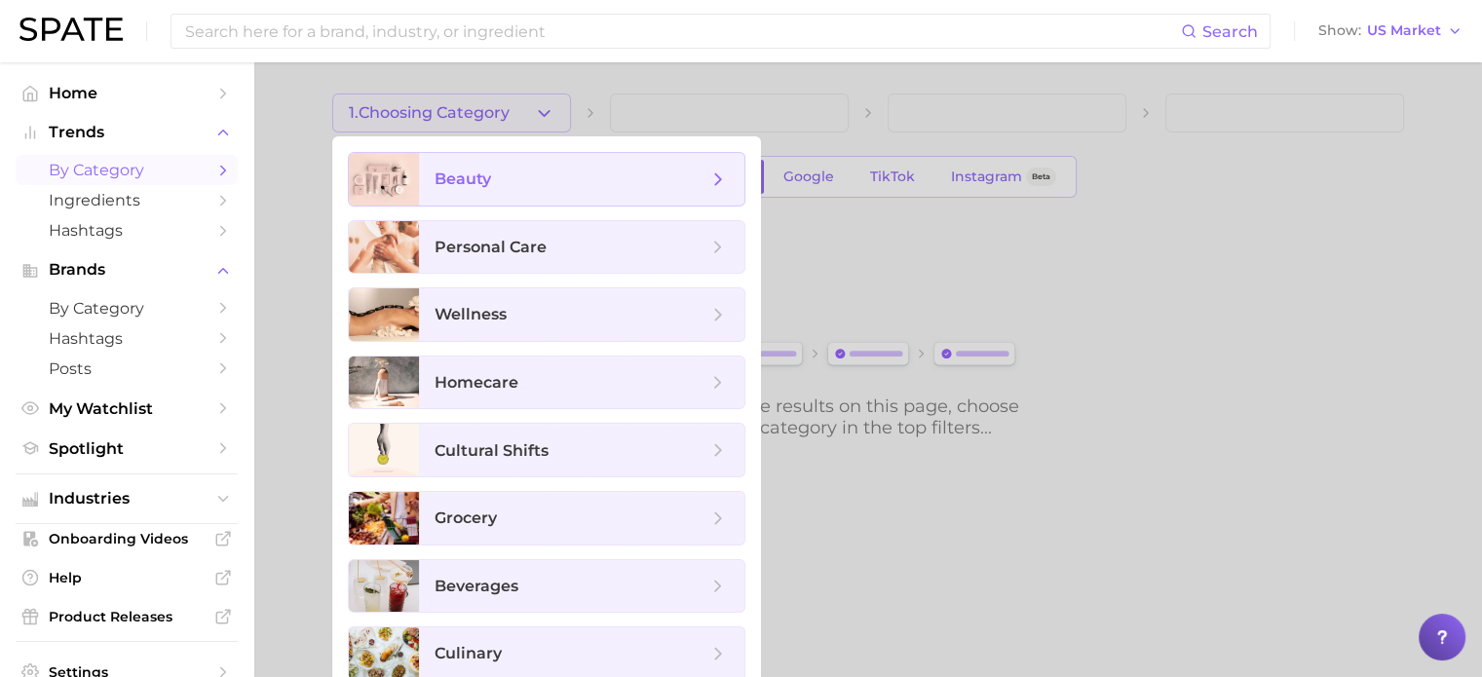
click at [497, 178] on span "beauty" at bounding box center [571, 179] width 273 height 21
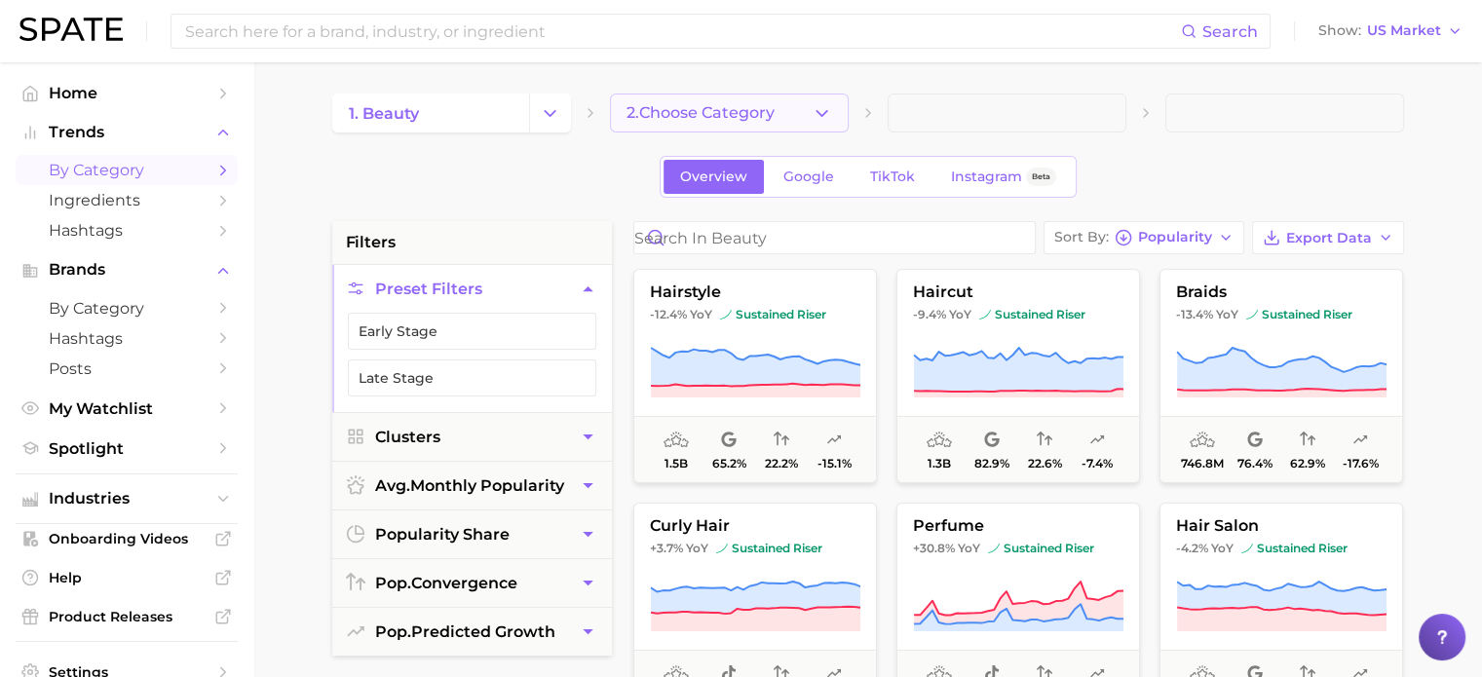
click at [727, 116] on span "2. Choose Category" at bounding box center [701, 113] width 148 height 18
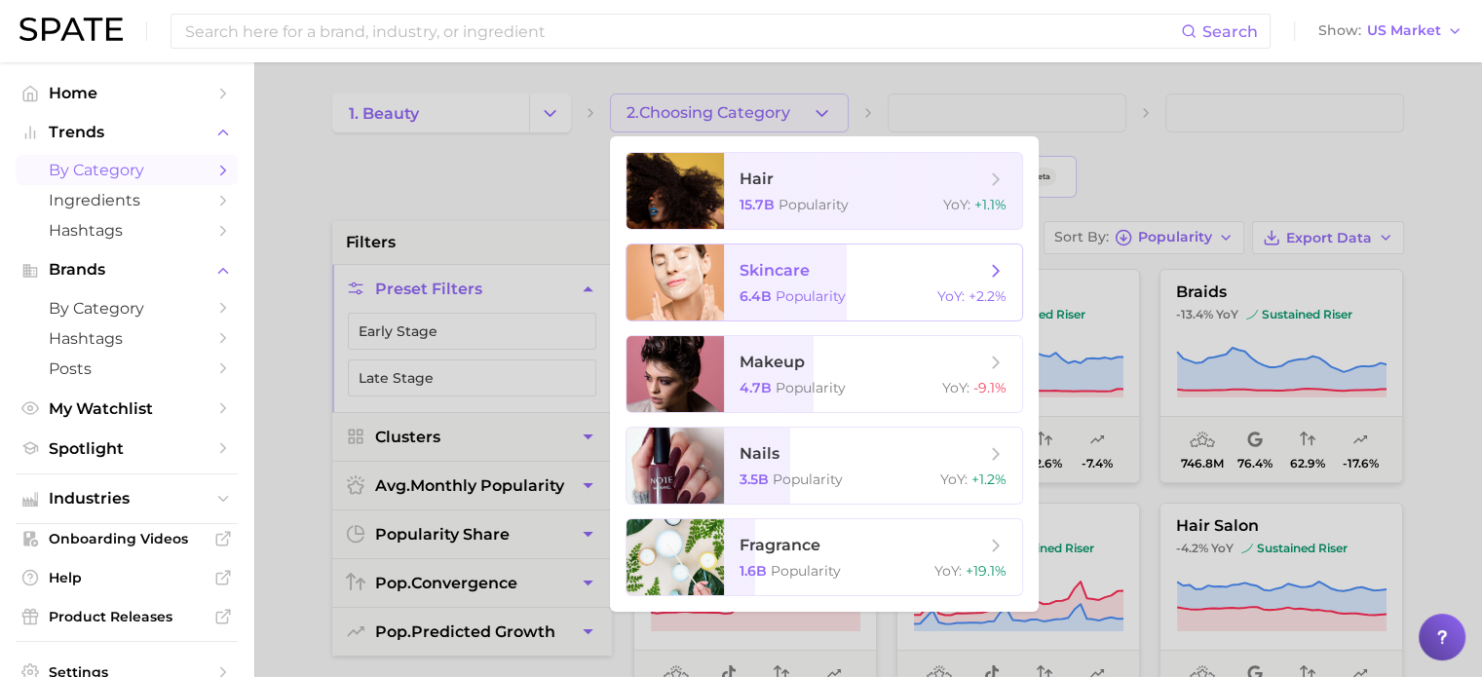
click at [845, 282] on span "skincare 6.4b Popularity YoY : +2.2%" at bounding box center [873, 283] width 298 height 76
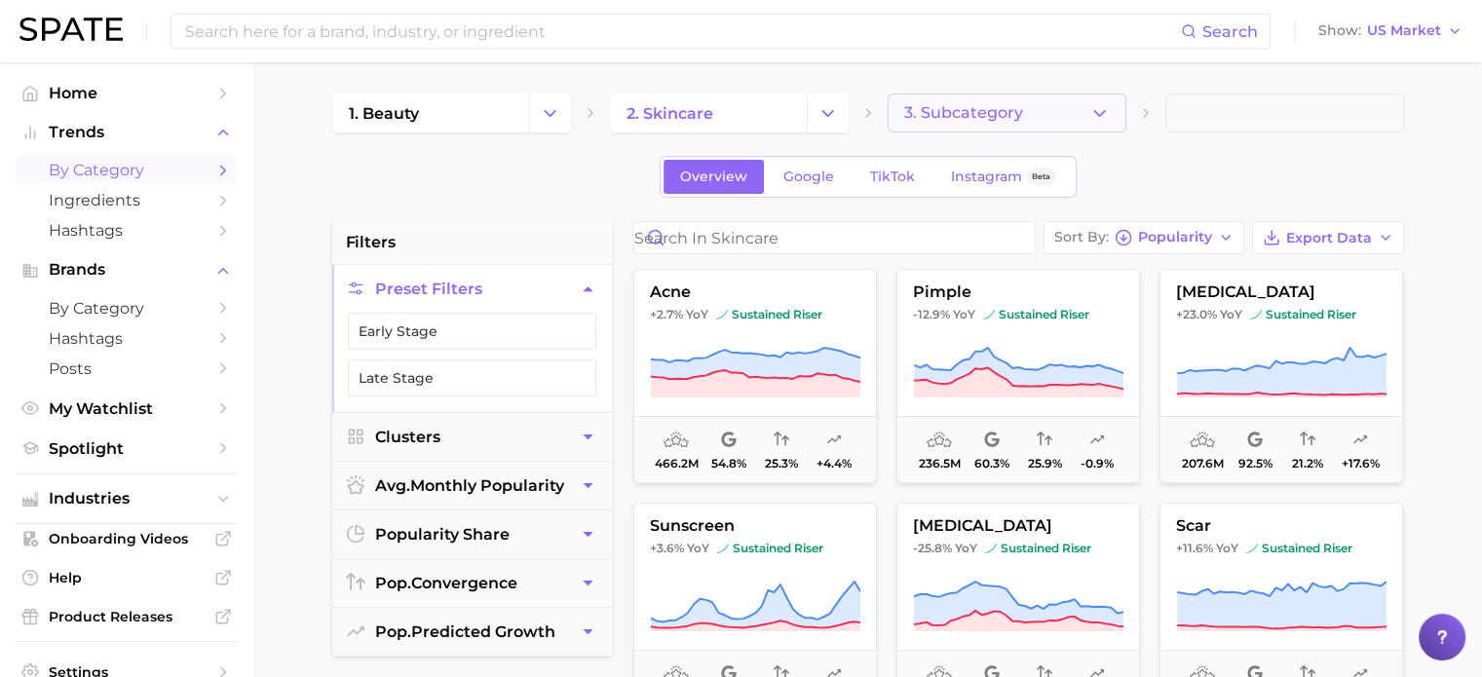
click at [1078, 116] on button "3. Subcategory" at bounding box center [1007, 113] width 239 height 39
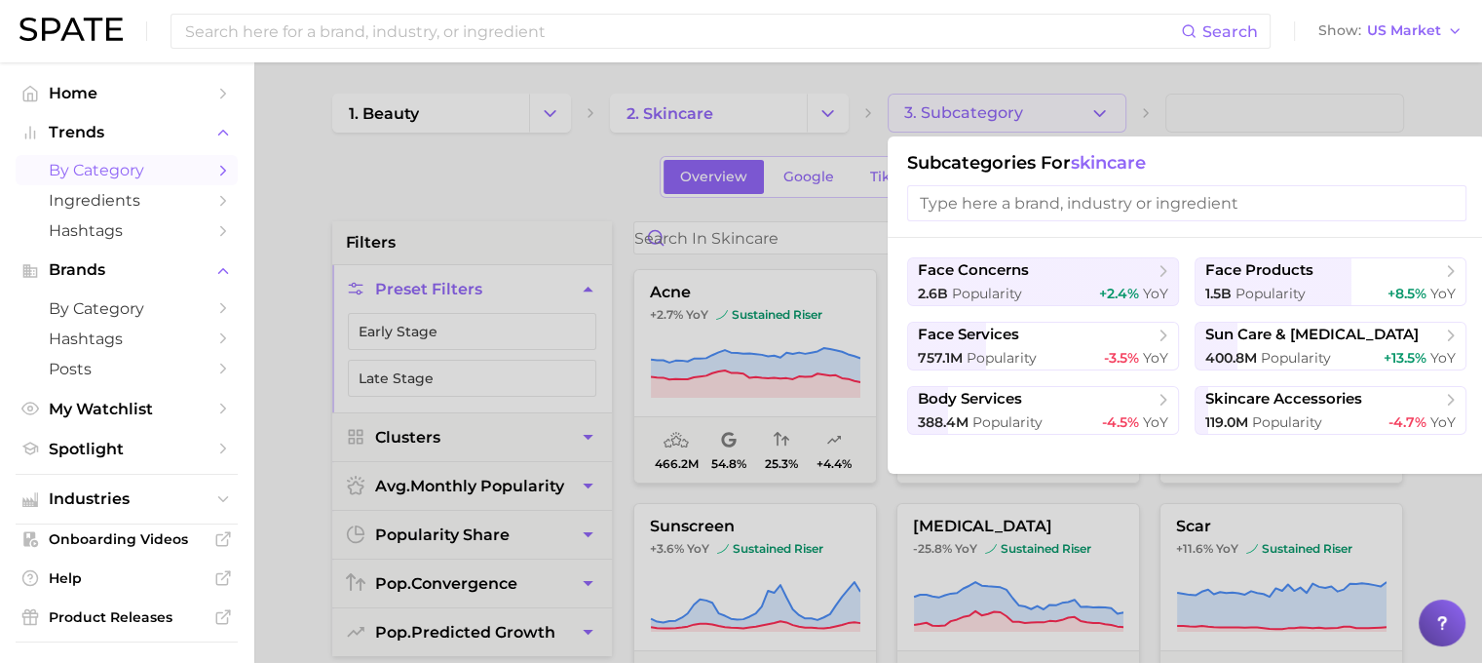
click at [1078, 116] on div at bounding box center [741, 331] width 1482 height 663
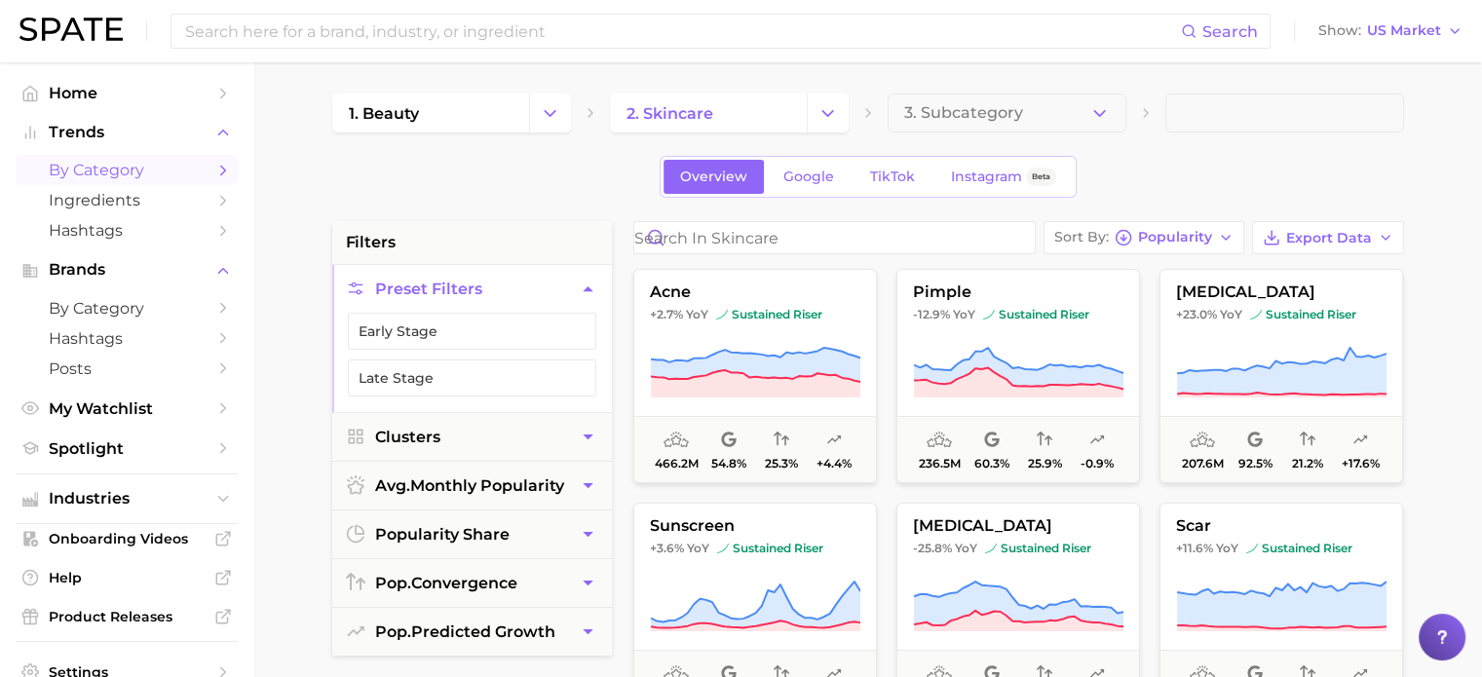
click at [1171, 159] on div "Overview Google TikTok Instagram Beta" at bounding box center [868, 177] width 1072 height 42
click at [113, 199] on span "Ingredients" at bounding box center [127, 200] width 156 height 19
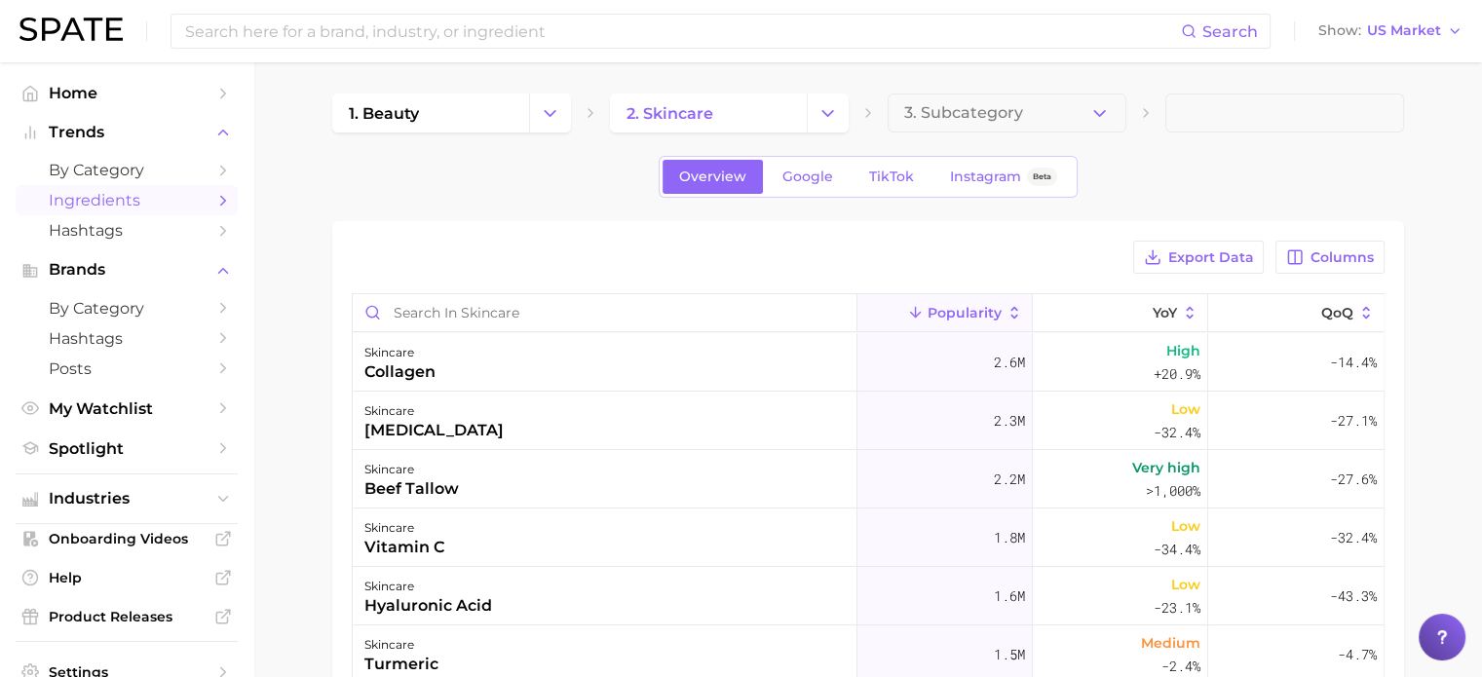
click at [160, 206] on span "Ingredients" at bounding box center [127, 200] width 156 height 19
click at [476, 198] on div "1. beauty 2. skincare 3. Subcategory Overview Google TikTok Instagram Beta Expo…" at bounding box center [868, 542] width 1072 height 897
click at [317, 191] on main "1. beauty 2. skincare 3. Subcategory Overview Google TikTok Instagram Beta Expo…" at bounding box center [867, 574] width 1229 height 1025
click at [107, 173] on span "by Category" at bounding box center [127, 170] width 156 height 19
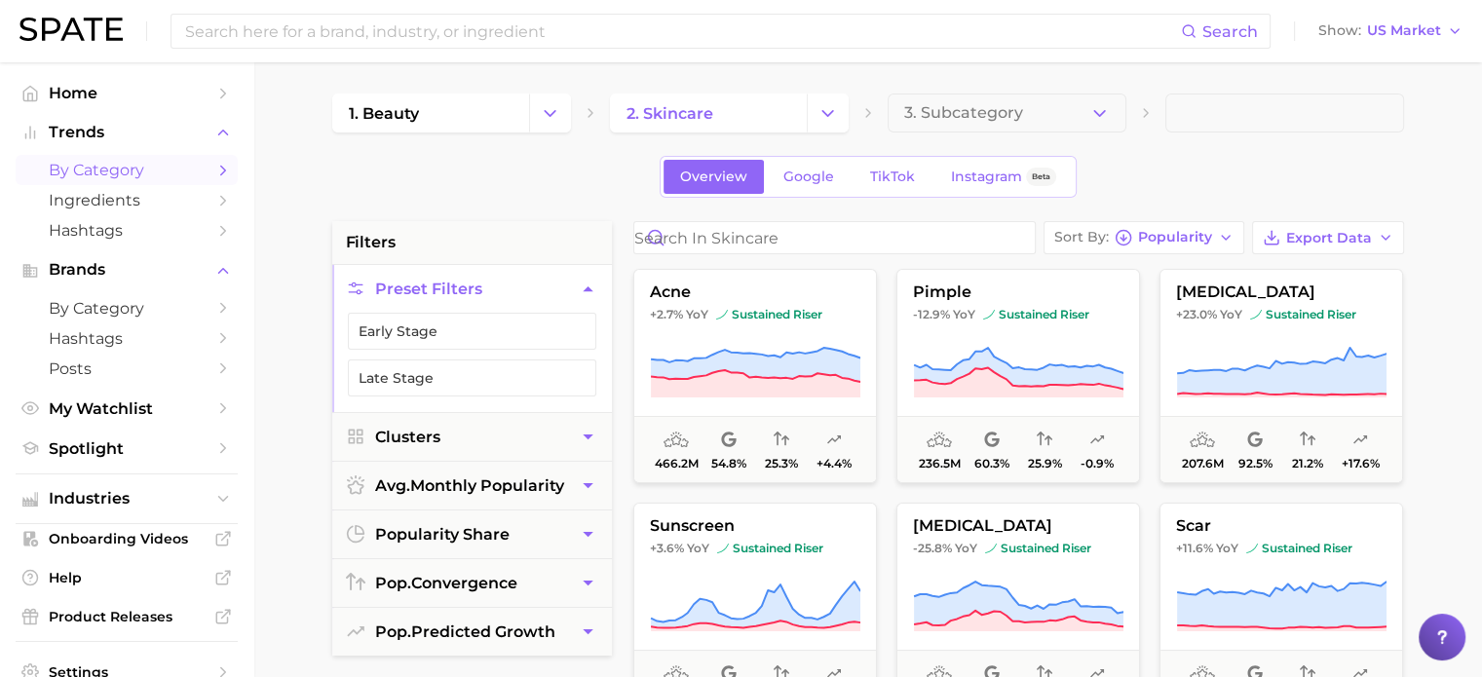
click at [605, 292] on button "Preset Filters" at bounding box center [472, 289] width 280 height 48
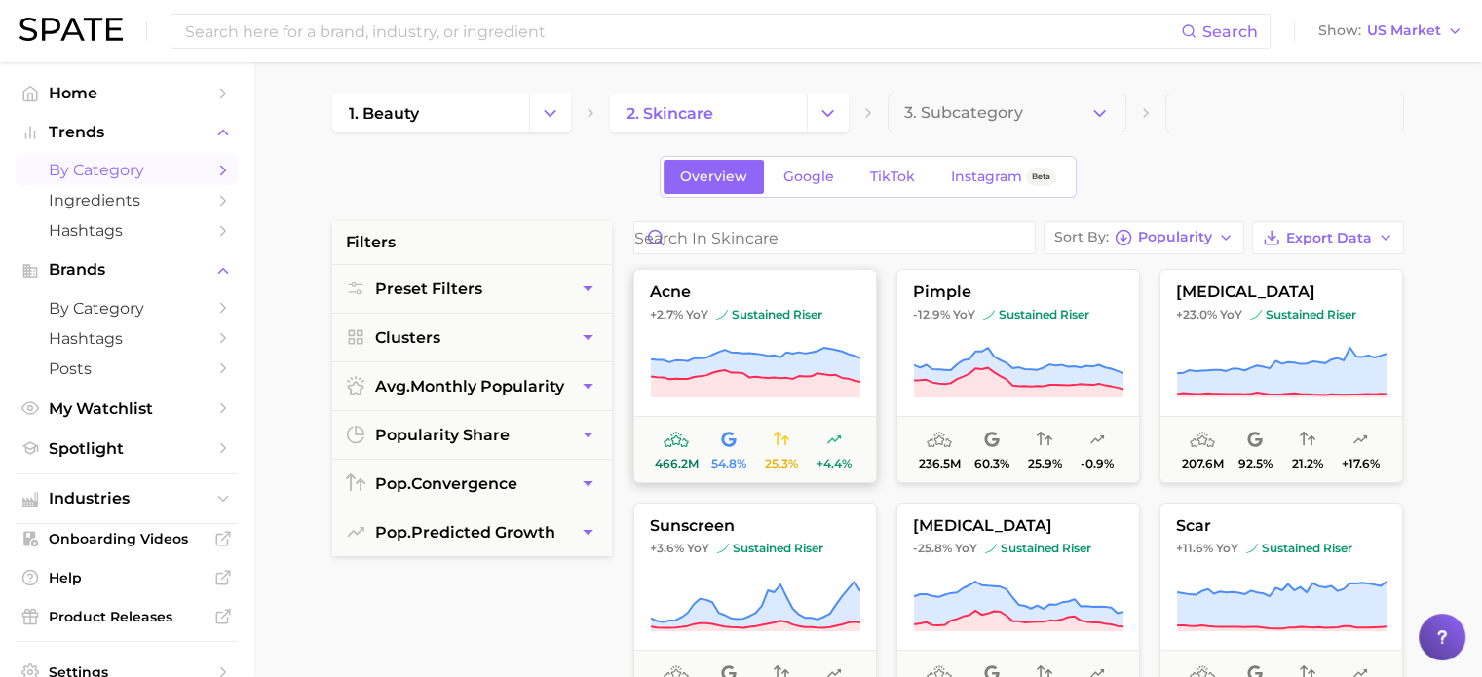
click at [741, 326] on button "acne +2.7% YoY sustained riser 466.2m 54.8% 25.3% +4.4%" at bounding box center [756, 376] width 244 height 214
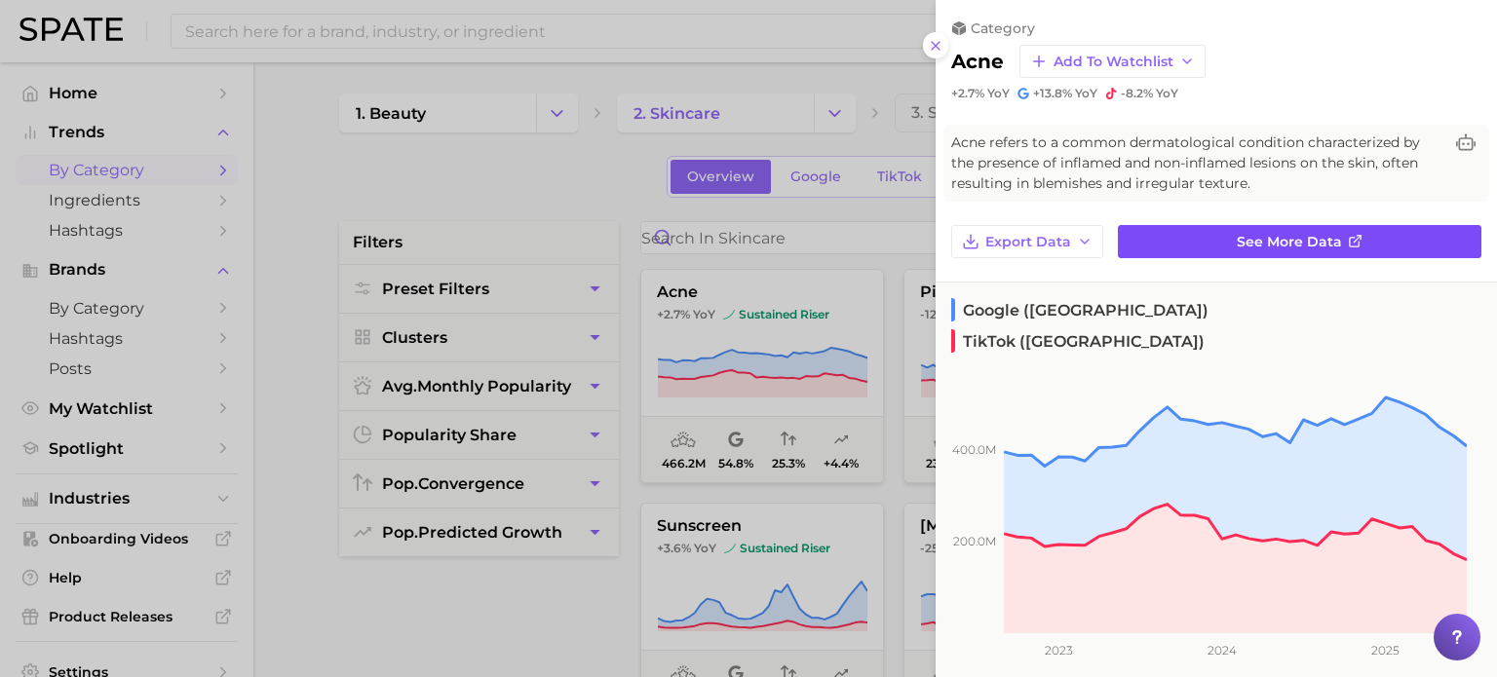
click at [1297, 245] on span "See more data" at bounding box center [1289, 242] width 105 height 17
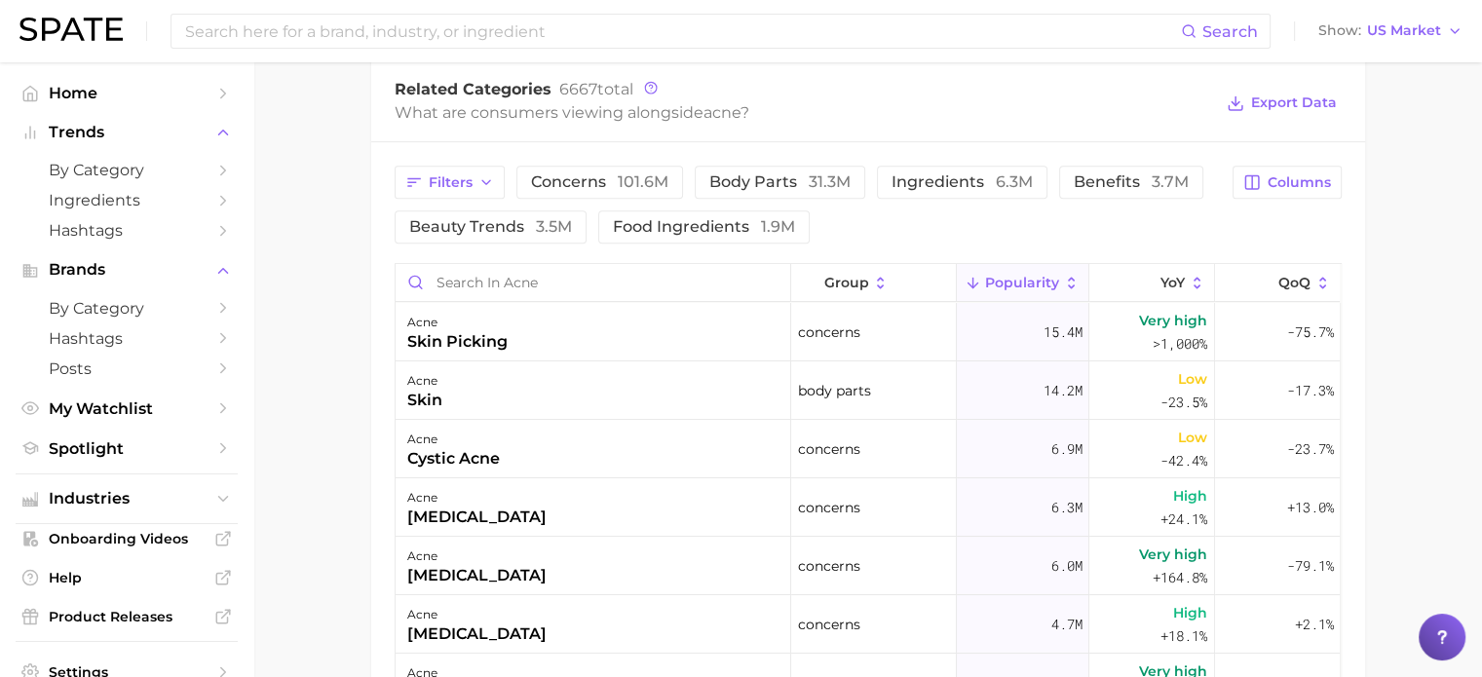
scroll to position [877, 0]
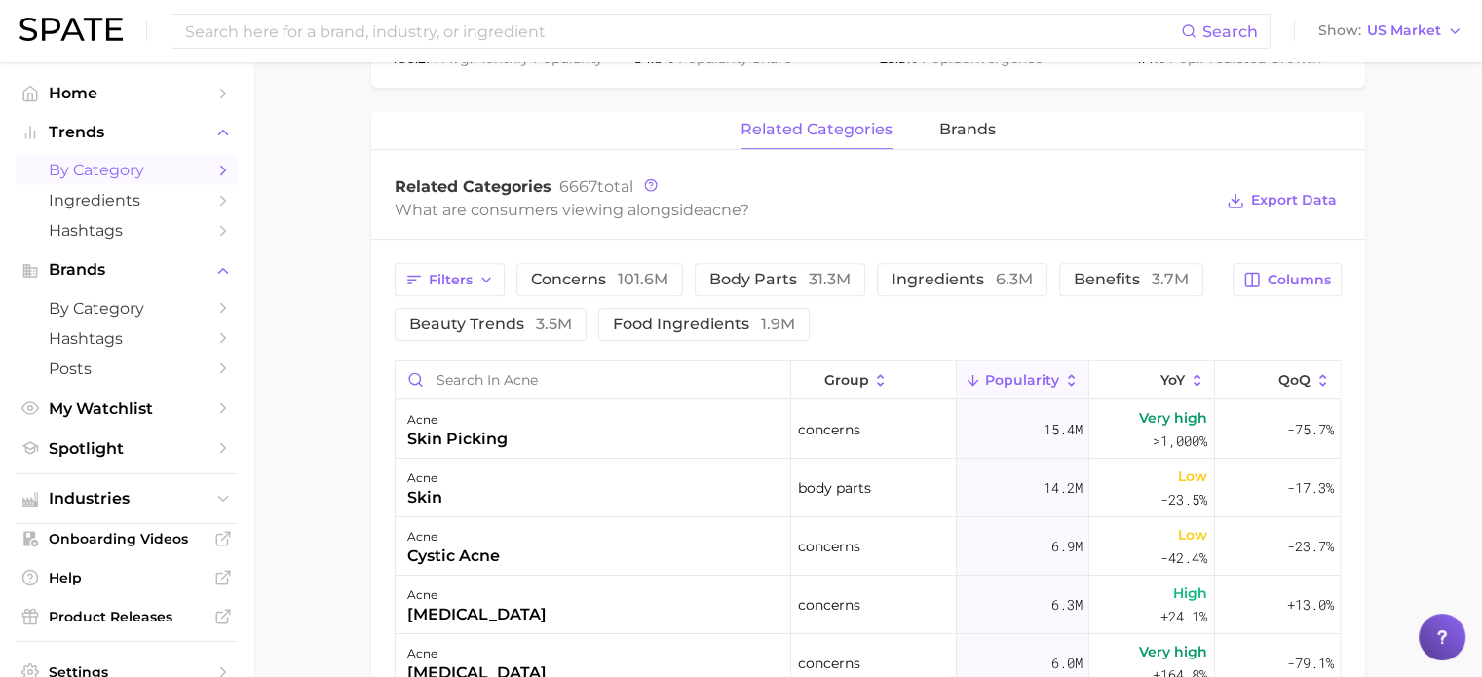
click at [147, 173] on span "by Category" at bounding box center [127, 170] width 156 height 19
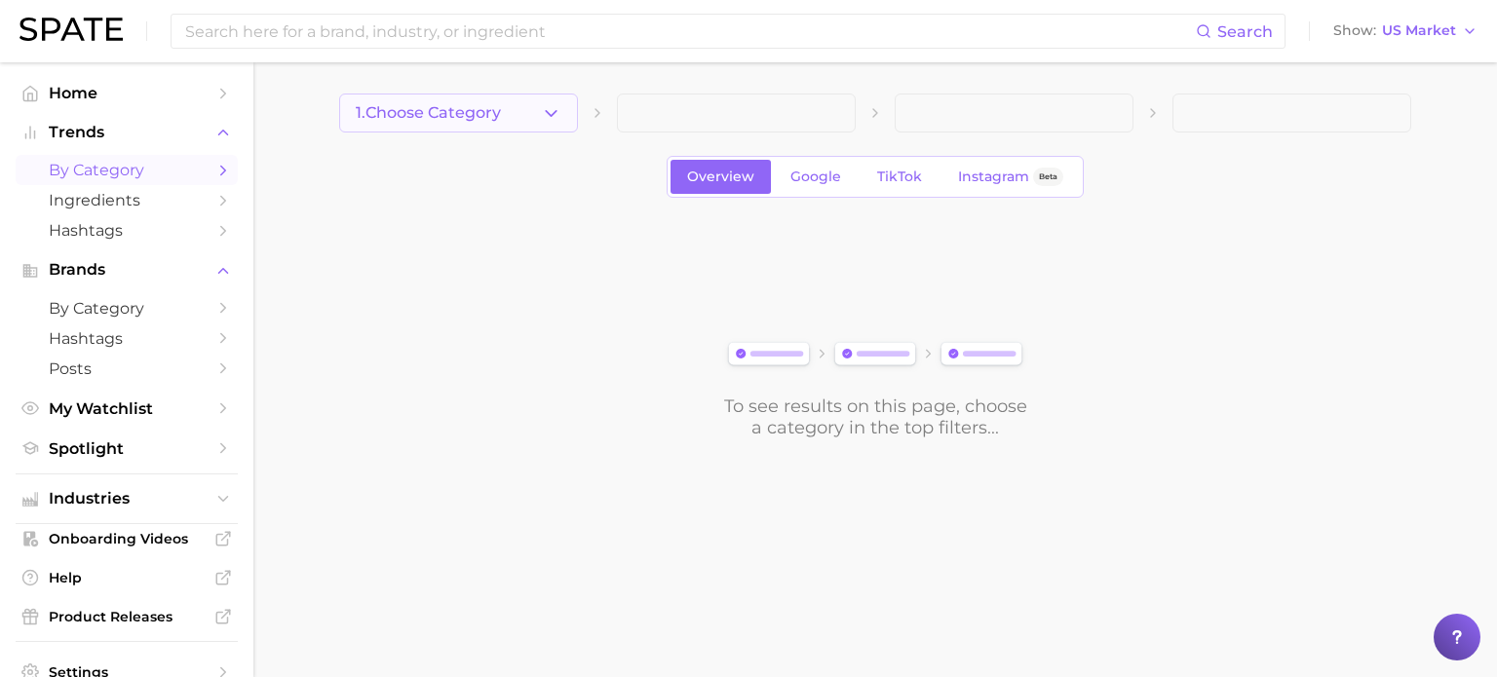
click at [530, 118] on button "1. Choose Category" at bounding box center [458, 113] width 239 height 39
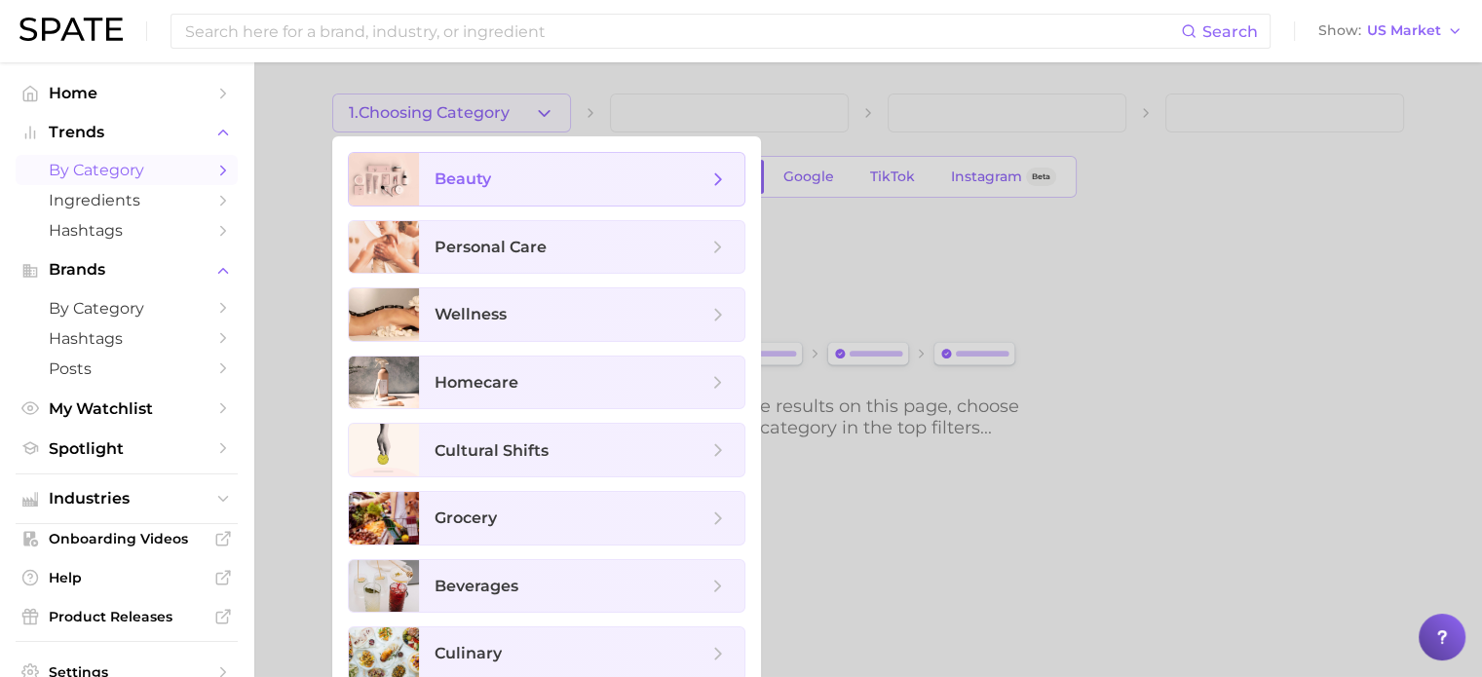
click at [508, 188] on span "beauty" at bounding box center [571, 179] width 273 height 21
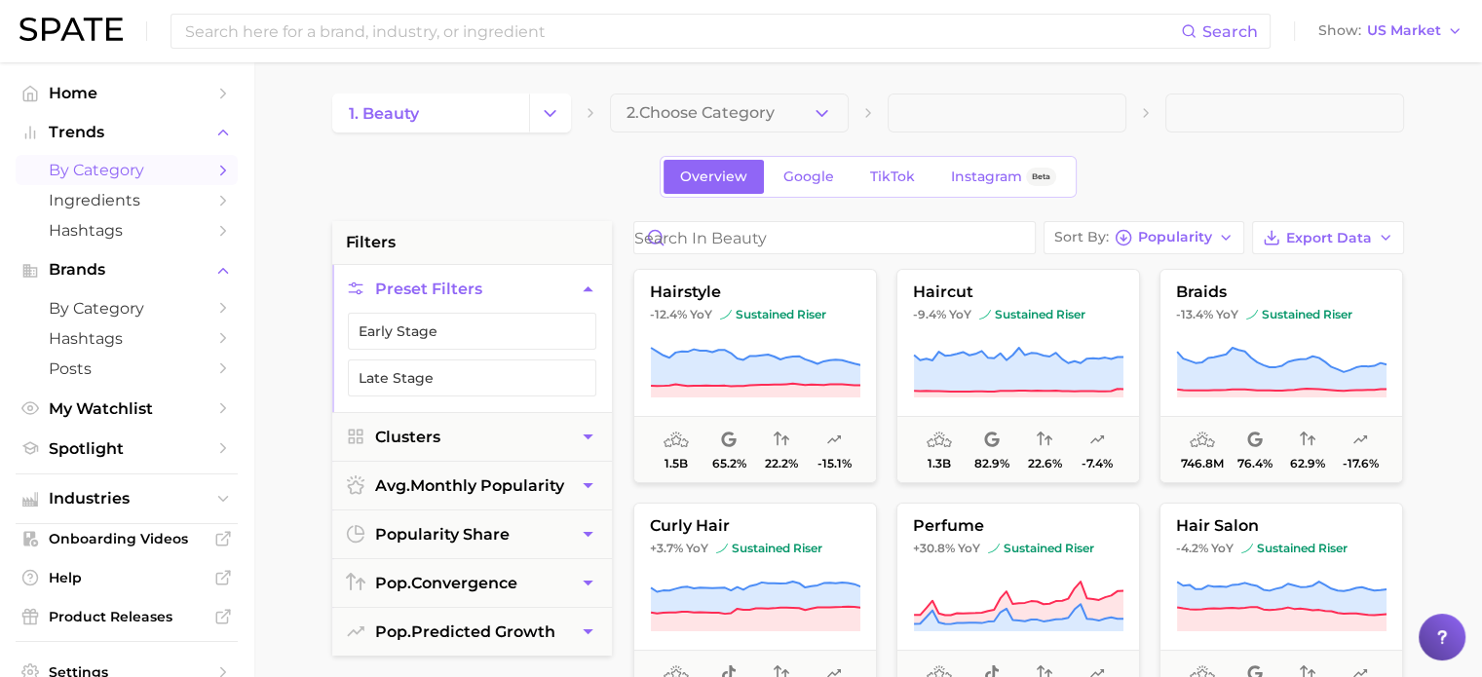
click at [772, 111] on span "2. Choose Category" at bounding box center [701, 113] width 148 height 18
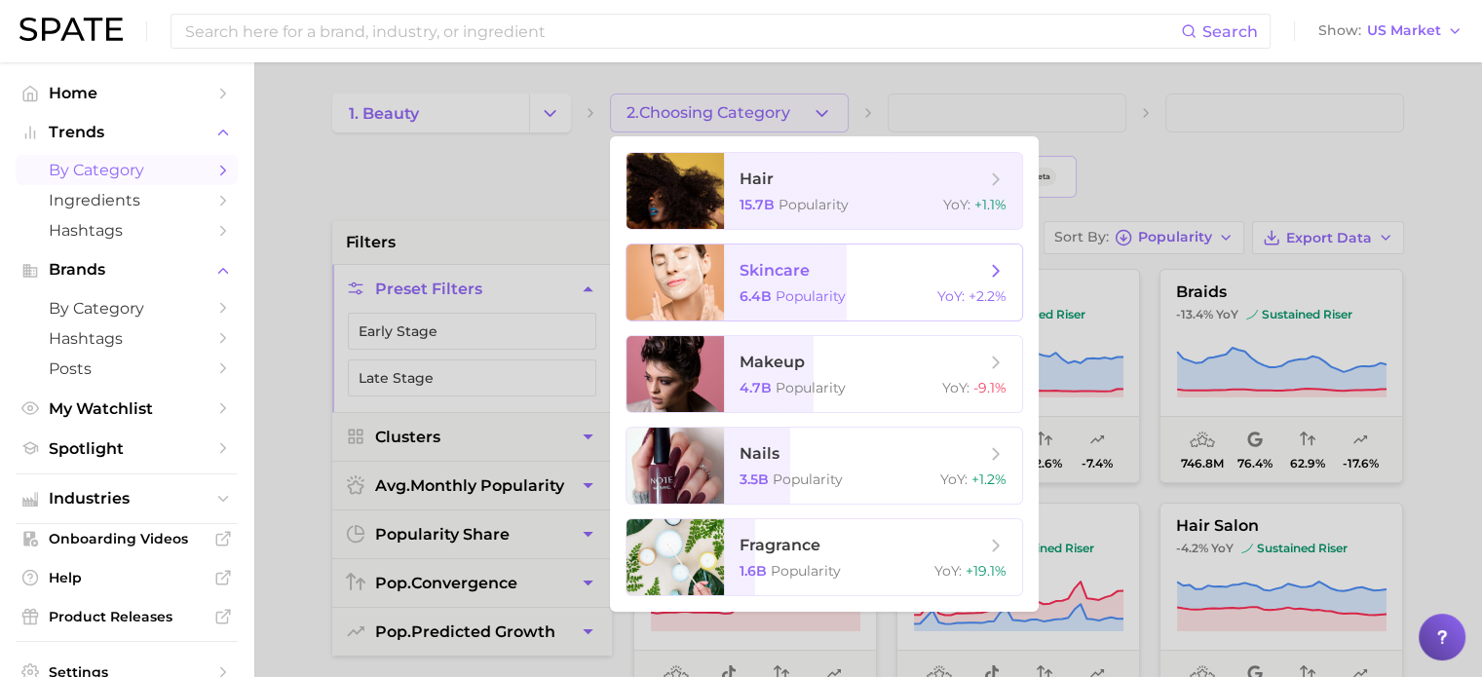
click at [792, 274] on span "skincare" at bounding box center [775, 270] width 70 height 19
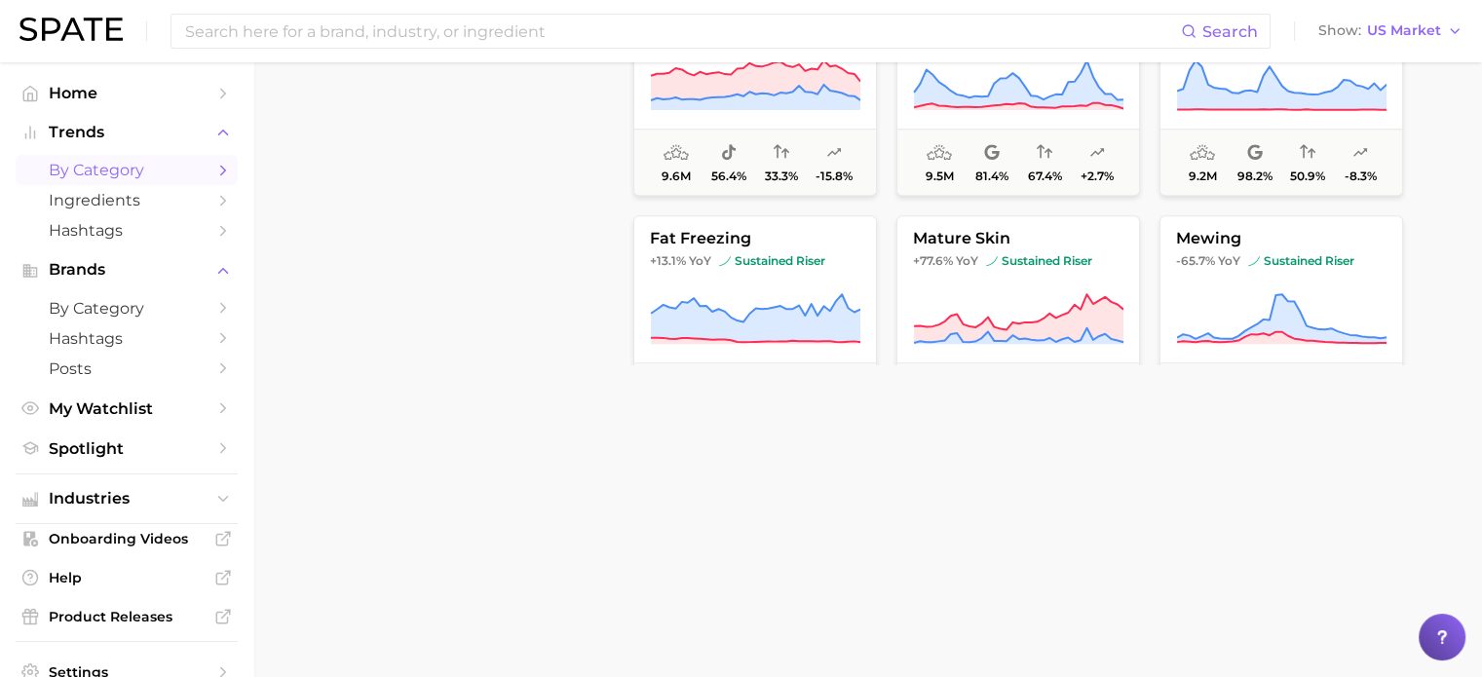
scroll to position [862, 0]
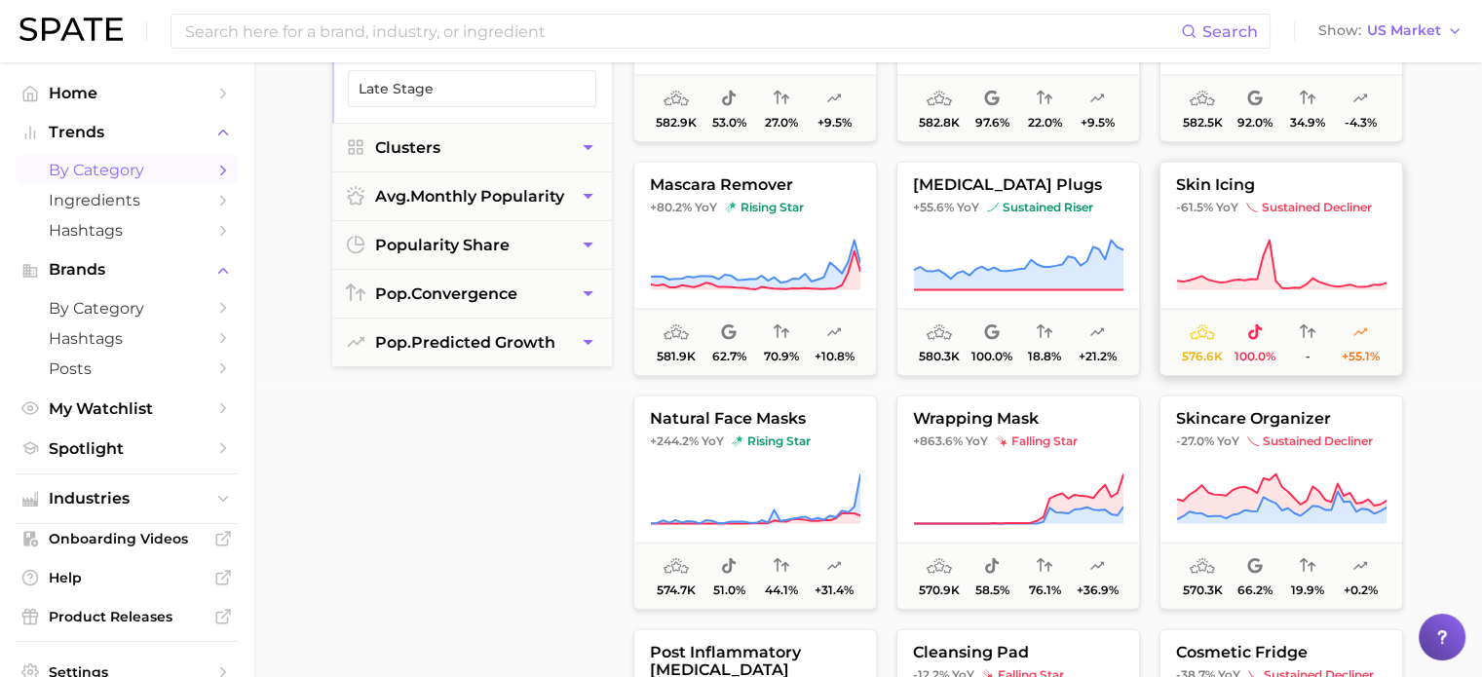
scroll to position [48970, 0]
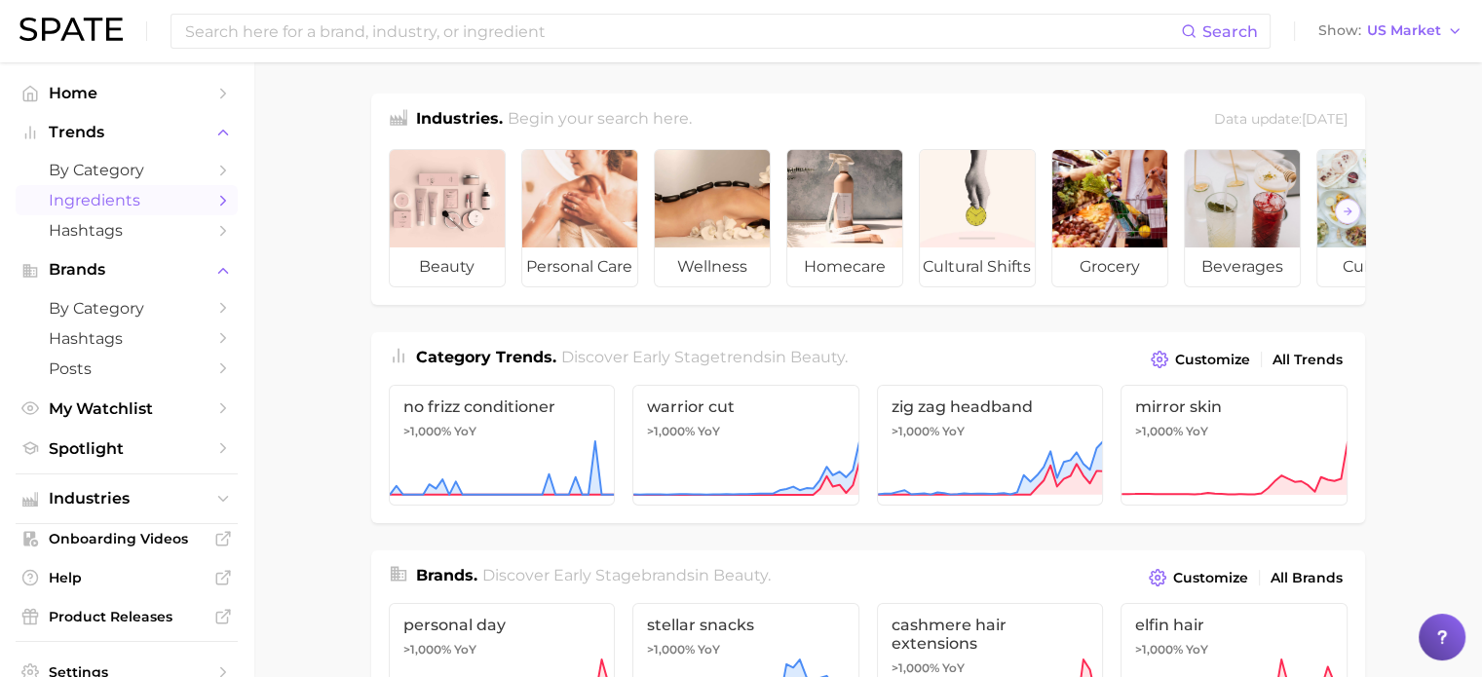
click at [107, 211] on link "Ingredients" at bounding box center [127, 200] width 222 height 30
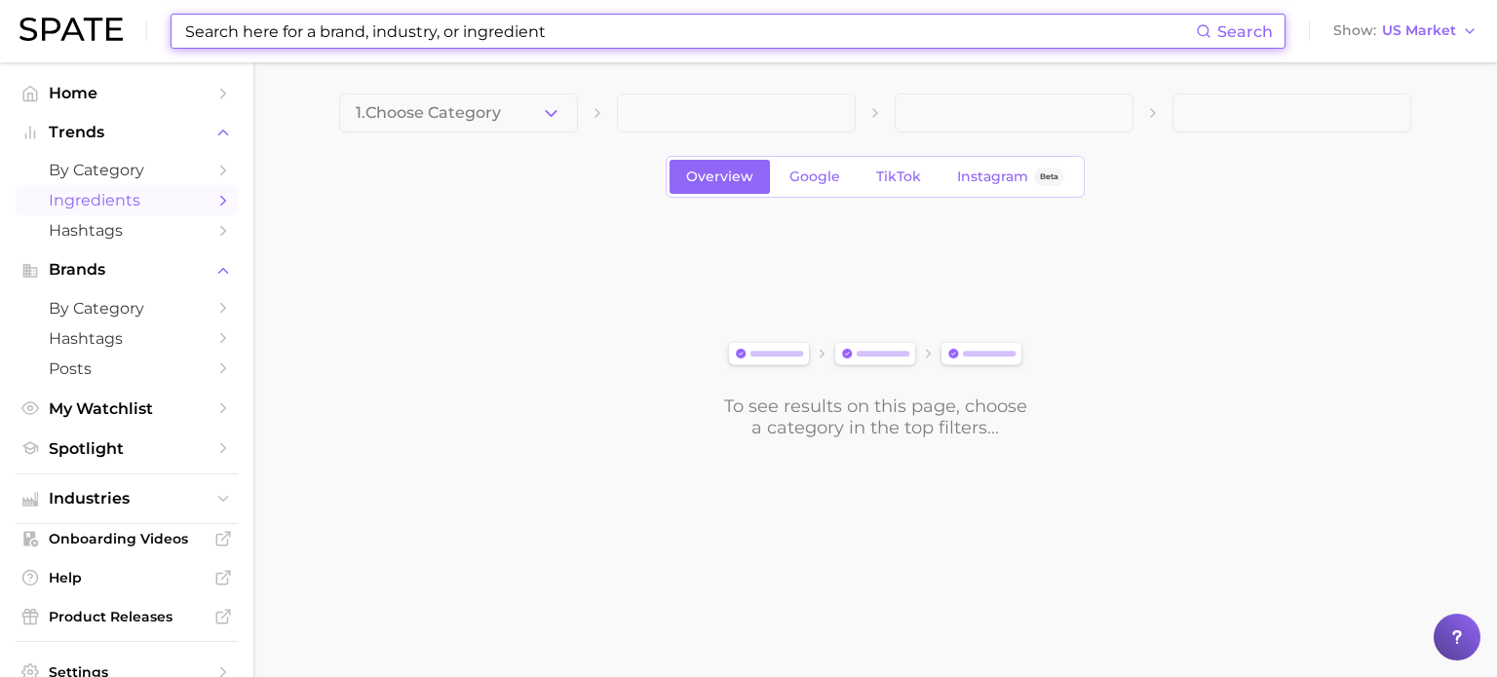
click at [442, 37] on input at bounding box center [689, 31] width 1013 height 33
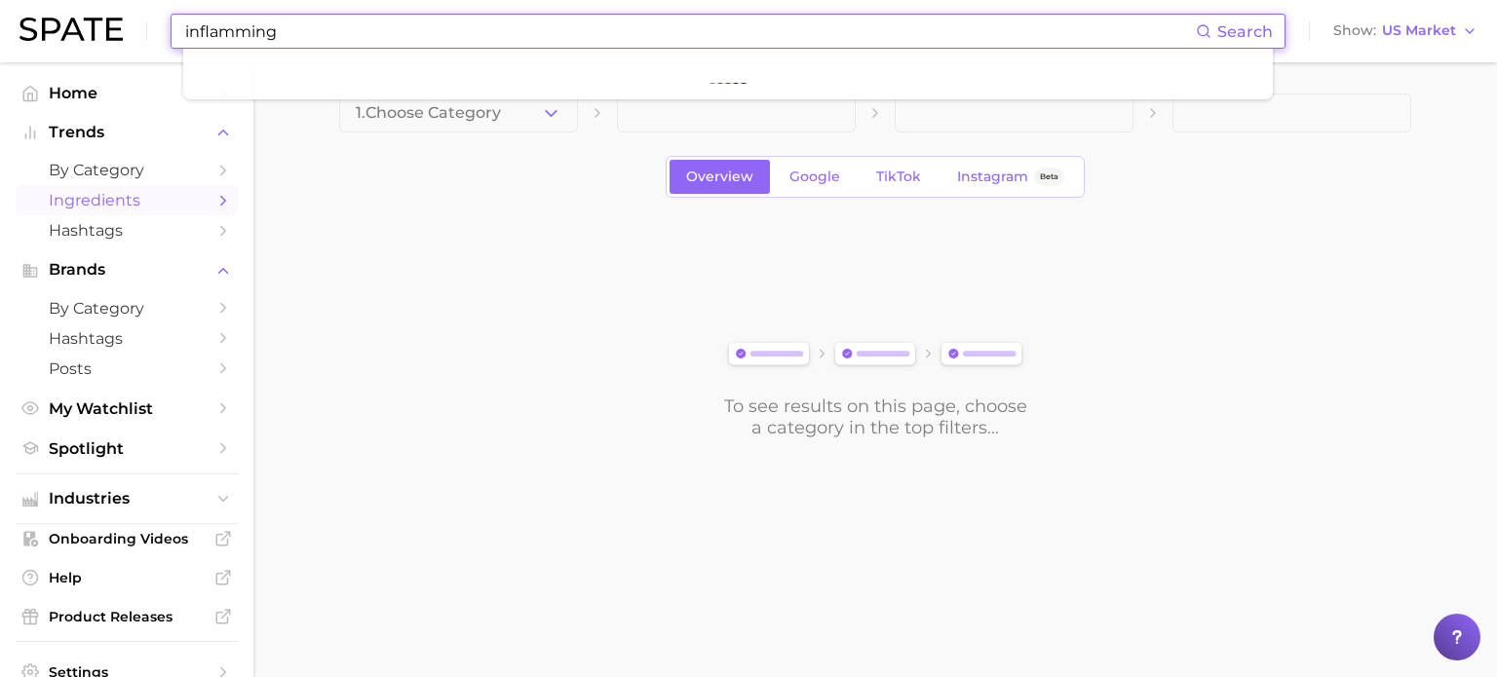
type input "inflamming"
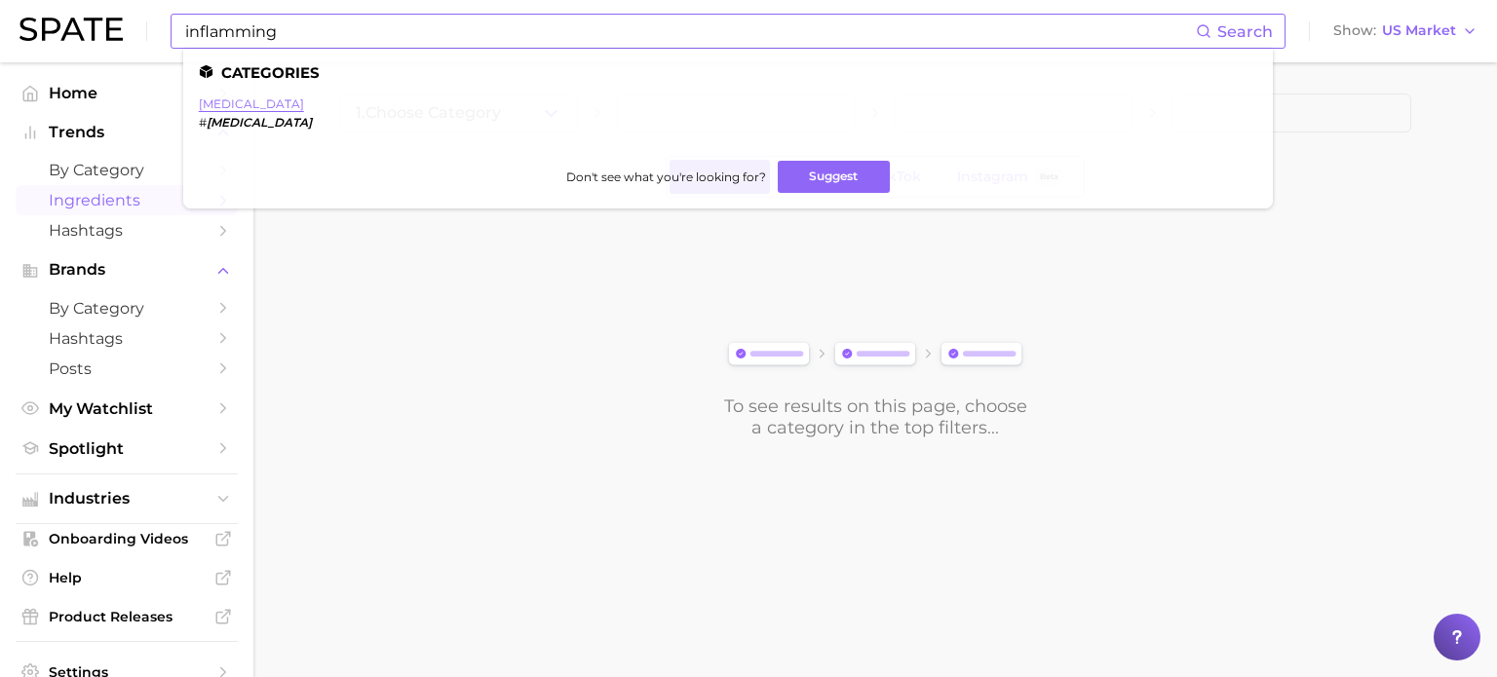
click at [264, 108] on link "inflammaging" at bounding box center [251, 103] width 105 height 15
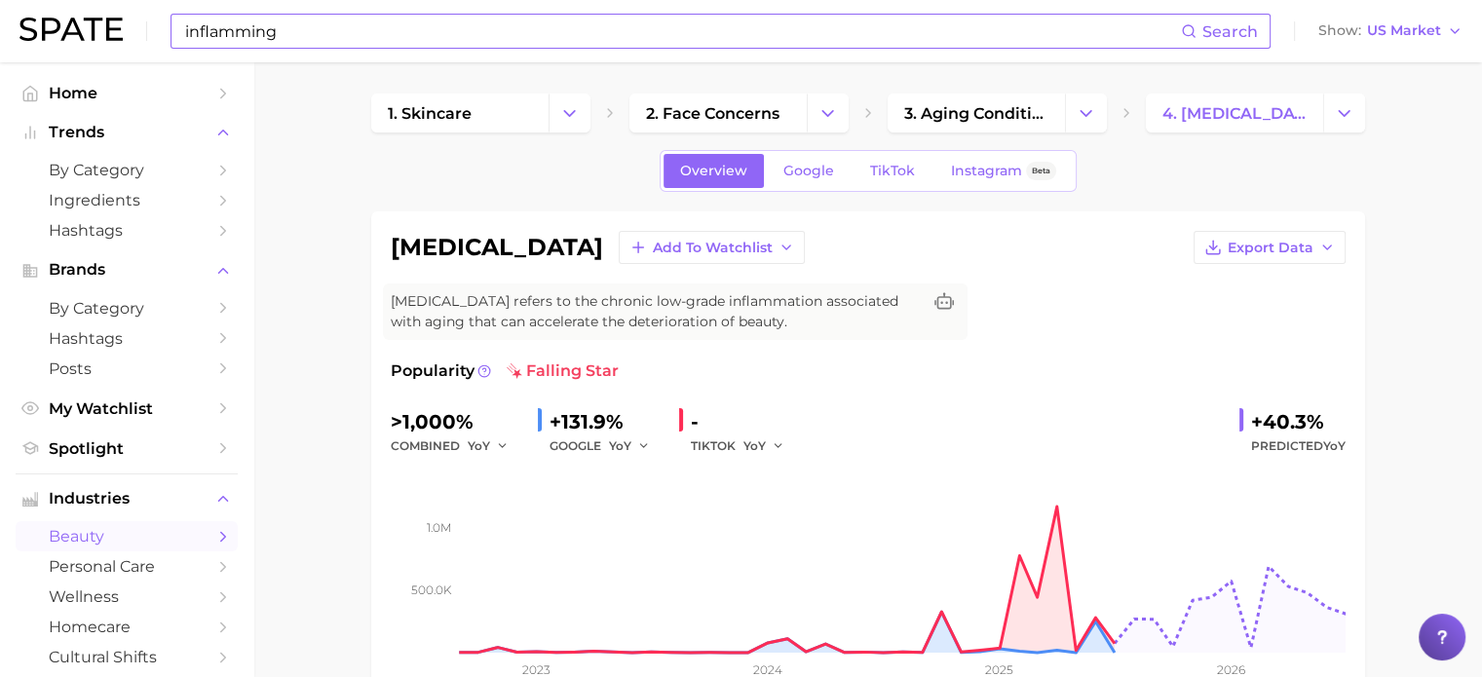
click at [322, 34] on input "inflamming" at bounding box center [682, 31] width 998 height 33
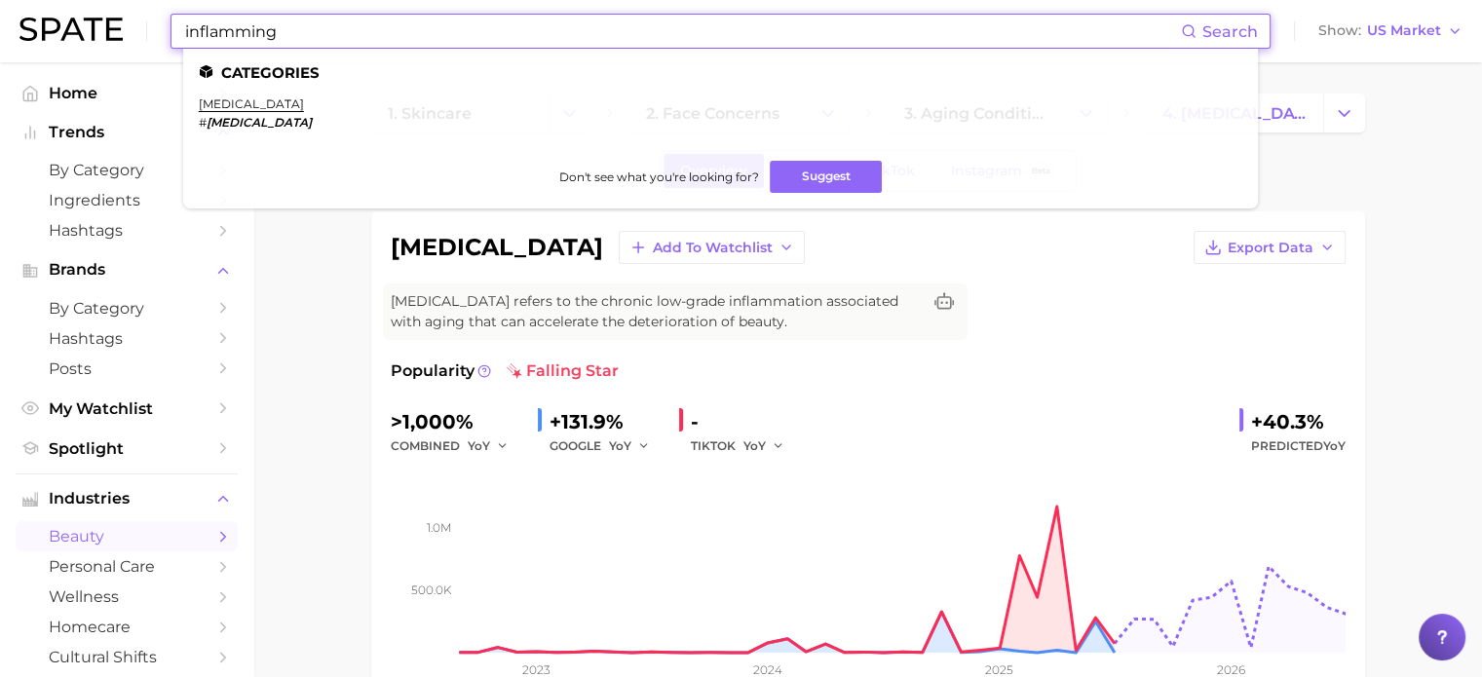
drag, startPoint x: 322, startPoint y: 34, endPoint x: 75, endPoint y: 46, distance: 246.9
click at [75, 46] on div "inflamming Search Categories inflammaging # inflammaging Don't see what you're …" at bounding box center [740, 31] width 1443 height 62
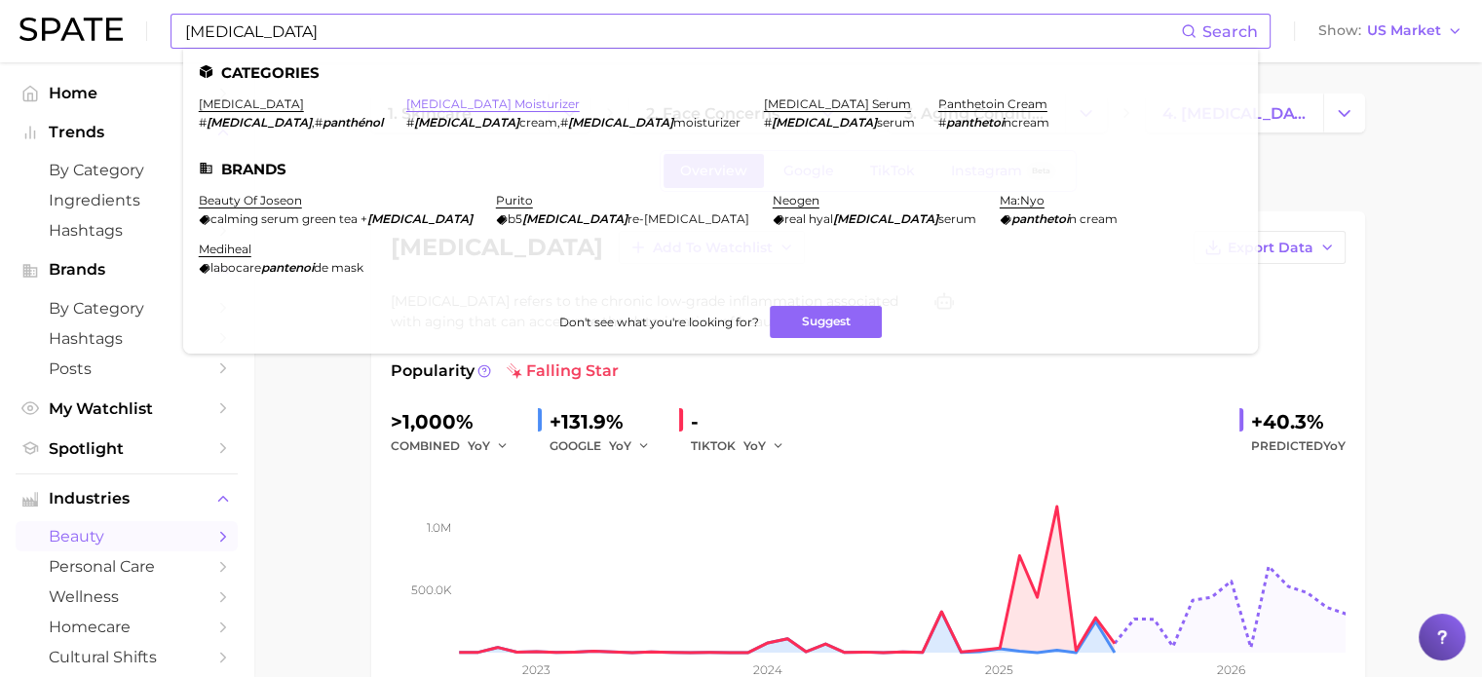
click at [436, 107] on link "panthenol moisturizer" at bounding box center [492, 103] width 173 height 15
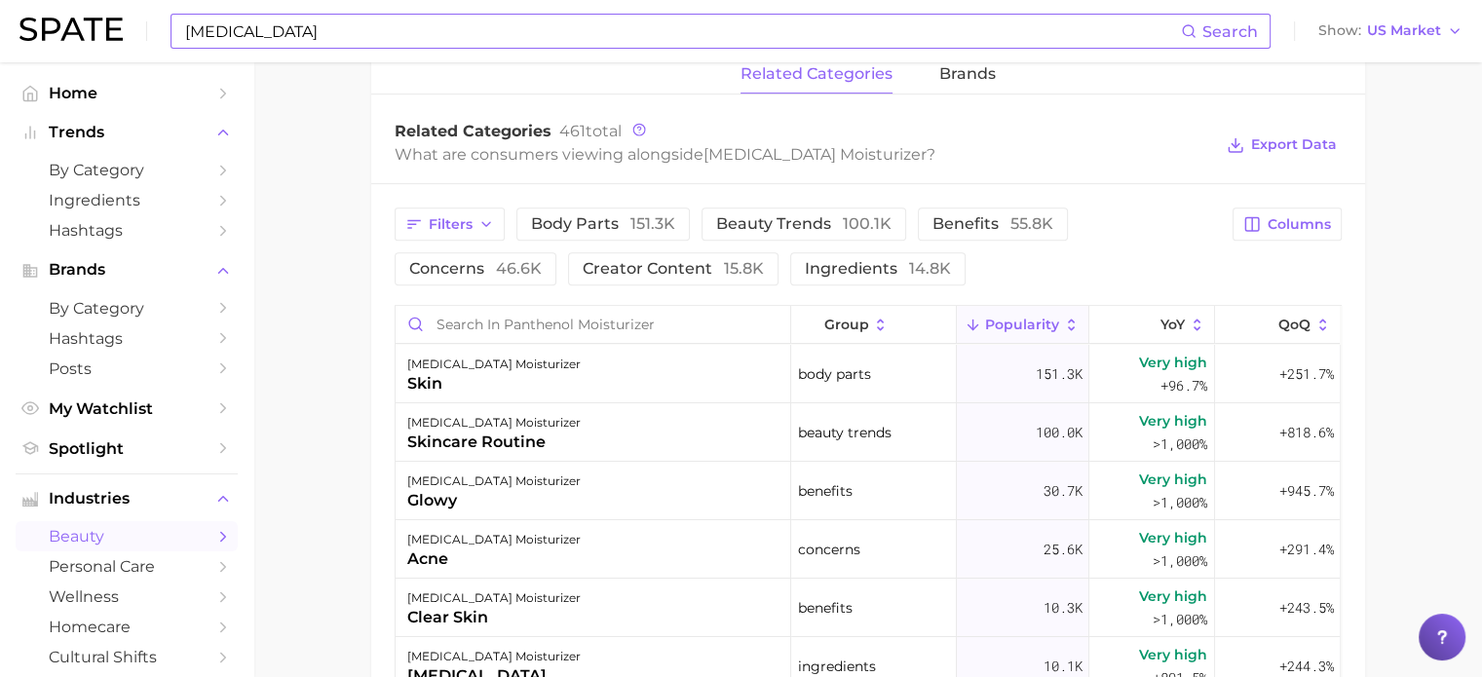
scroll to position [780, 0]
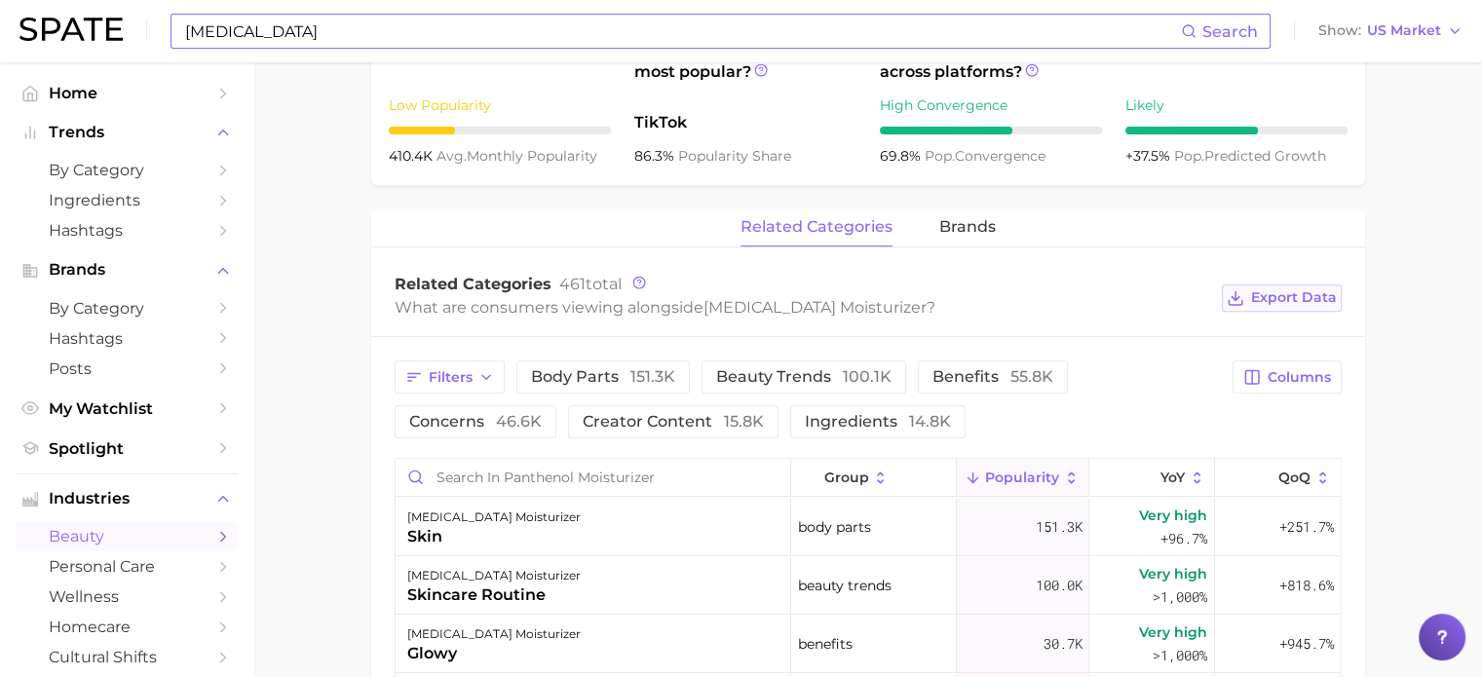
click at [1286, 298] on span "Export Data" at bounding box center [1294, 297] width 86 height 17
type input "inflamming"
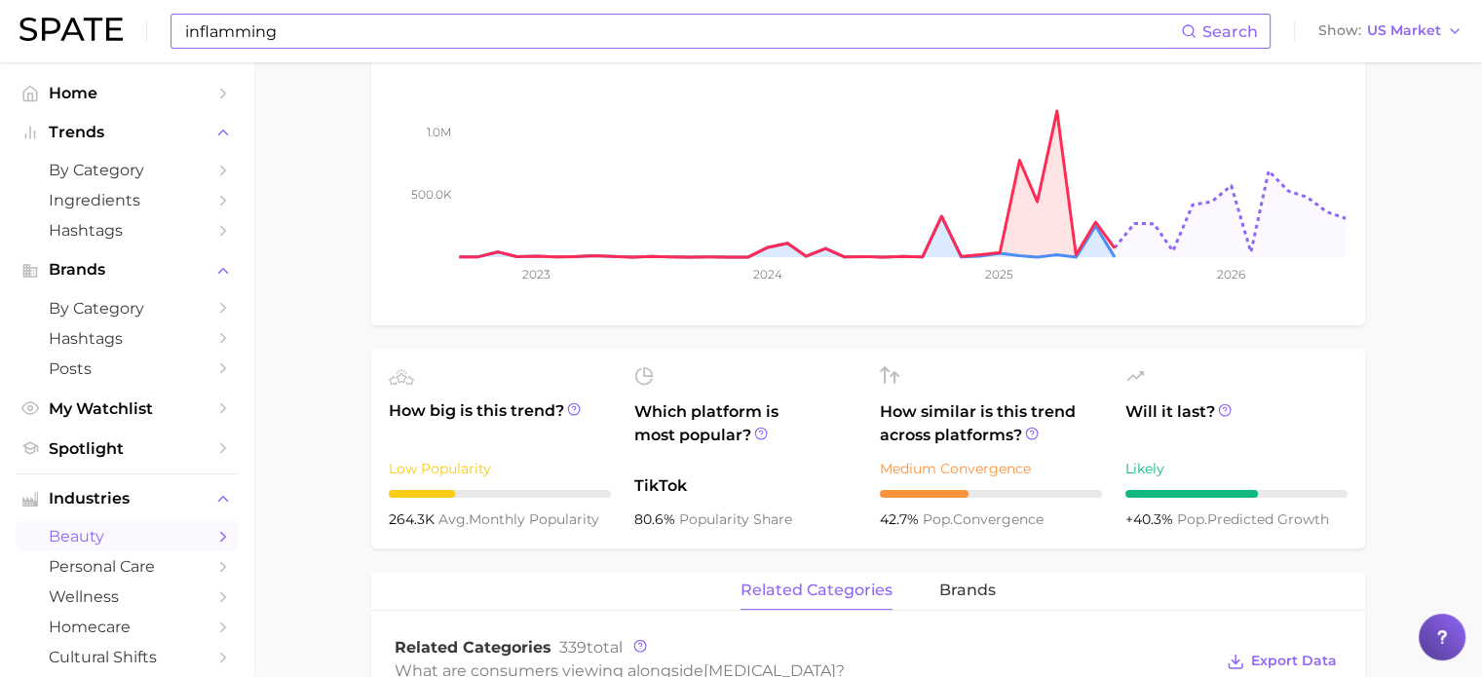
scroll to position [780, 0]
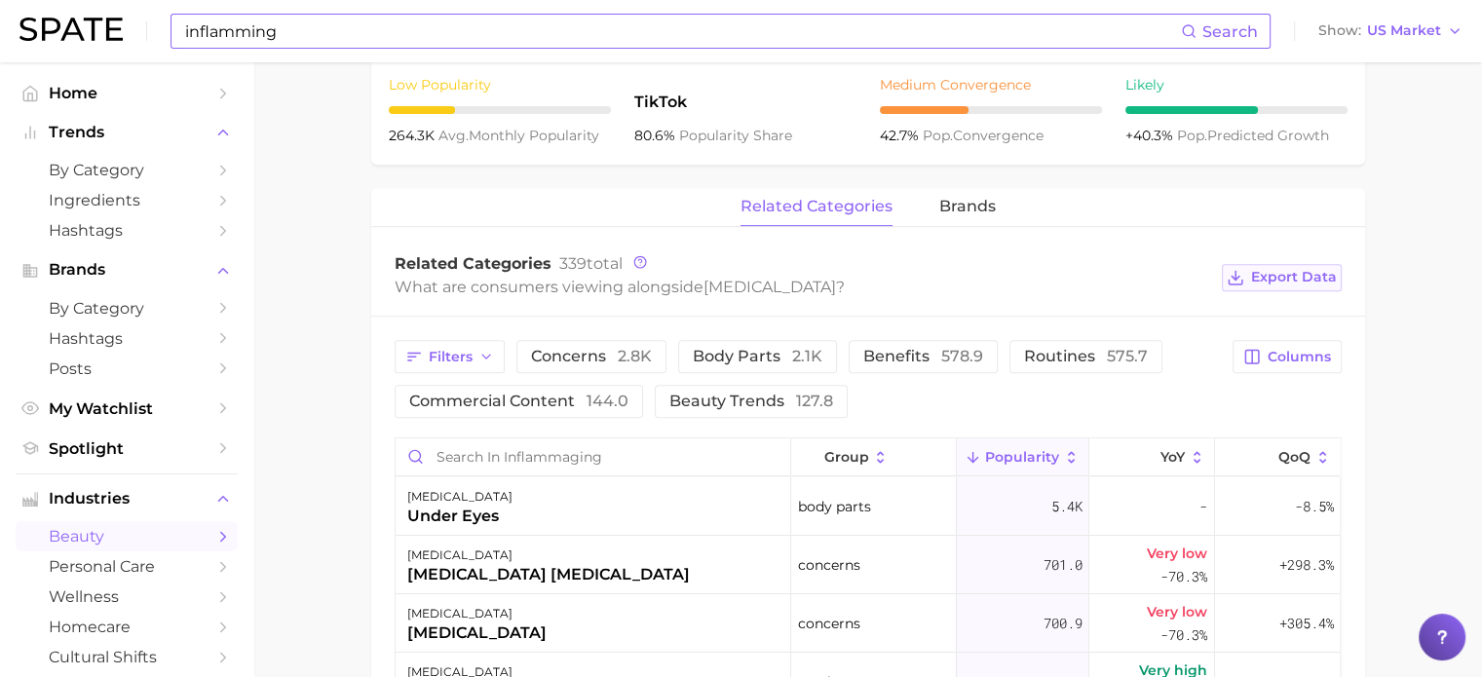
click at [1279, 288] on button "Export Data" at bounding box center [1281, 277] width 119 height 27
drag, startPoint x: 1439, startPoint y: 136, endPoint x: 1431, endPoint y: 96, distance: 40.7
click at [1439, 135] on main "1. skincare 2. face concerns 3. aging condition 4. inflammaging Overview Google…" at bounding box center [867, 259] width 1229 height 1953
click at [1432, 40] on button "Show US Market" at bounding box center [1391, 31] width 154 height 25
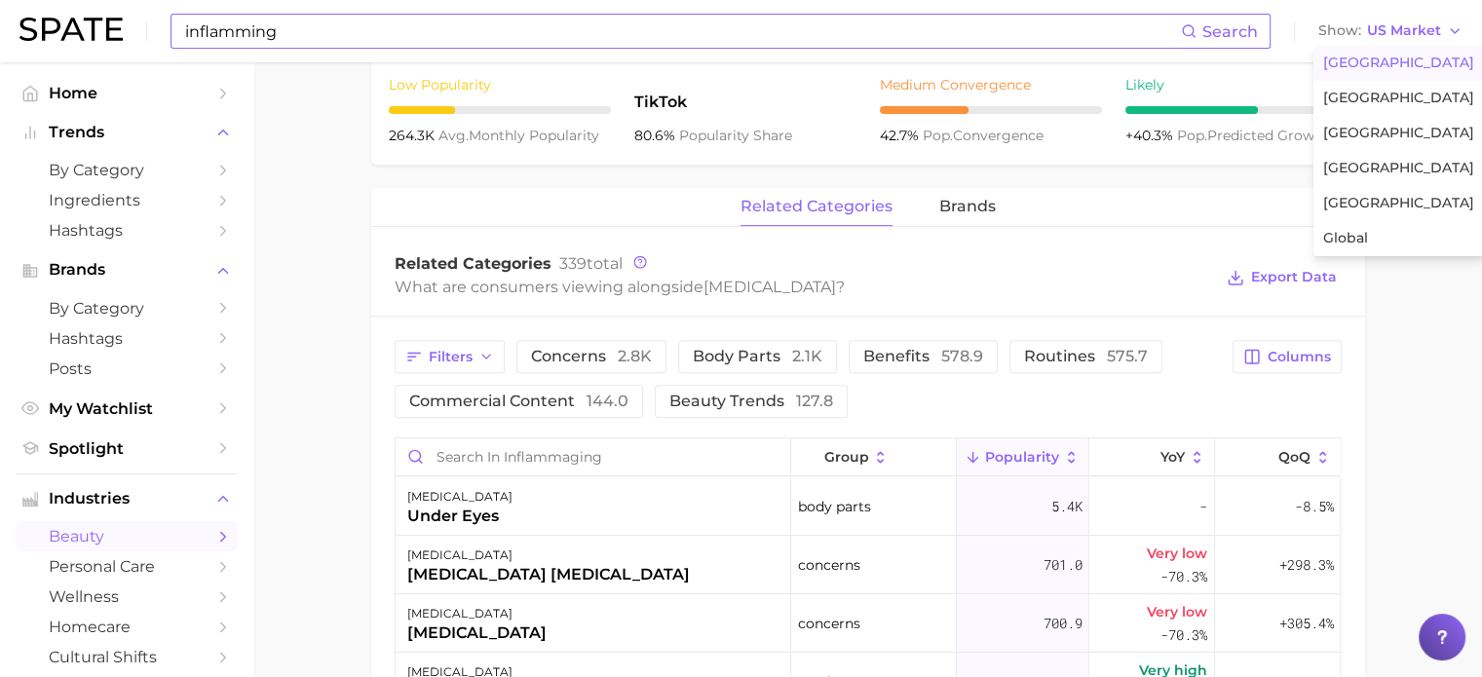
click at [1419, 396] on main "1. skincare 2. face concerns 3. aging condition 4. inflammaging Overview Google…" at bounding box center [867, 259] width 1229 height 1953
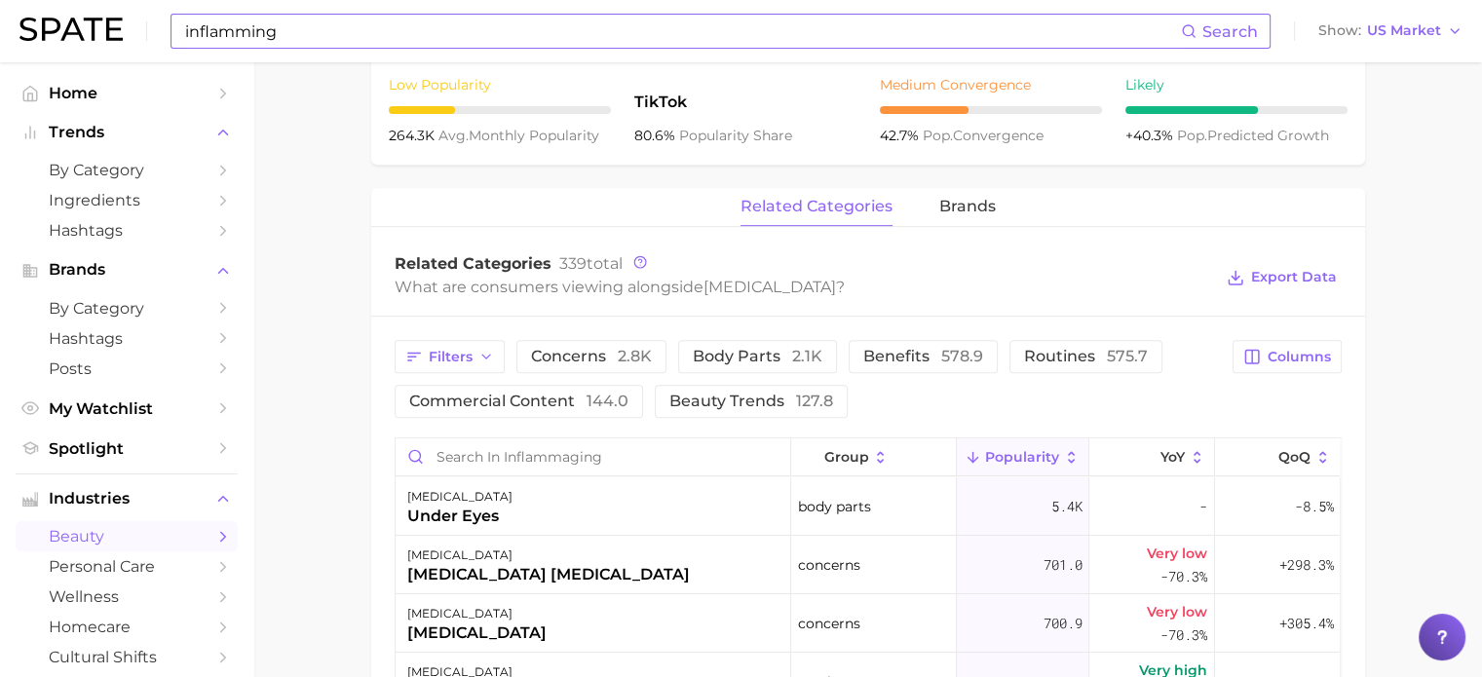
click at [1436, 306] on main "1. skincare 2. face concerns 3. aging condition 4. inflammaging Overview Google…" at bounding box center [867, 259] width 1229 height 1953
click at [325, 557] on main "1. skincare 2. face concerns 3. aging condition 4. inflammaging Overview Google…" at bounding box center [867, 259] width 1229 height 1953
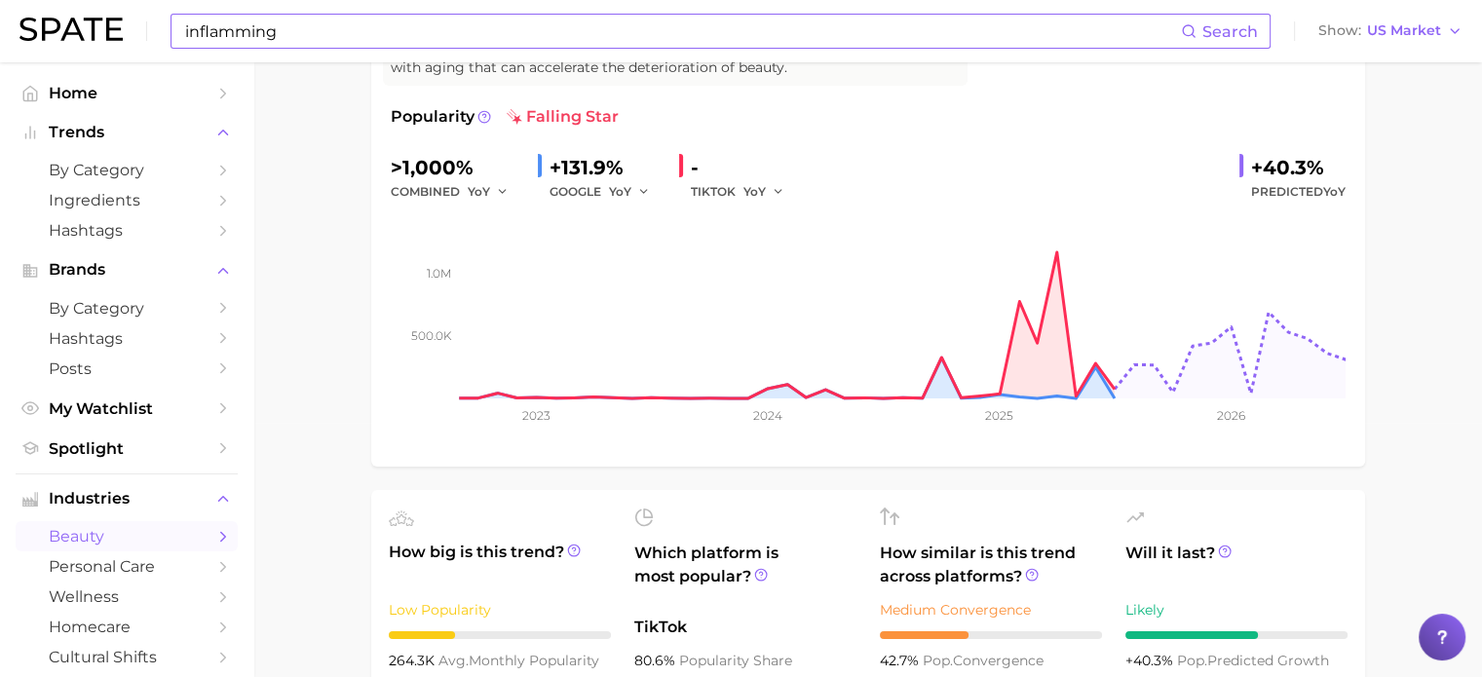
scroll to position [0, 0]
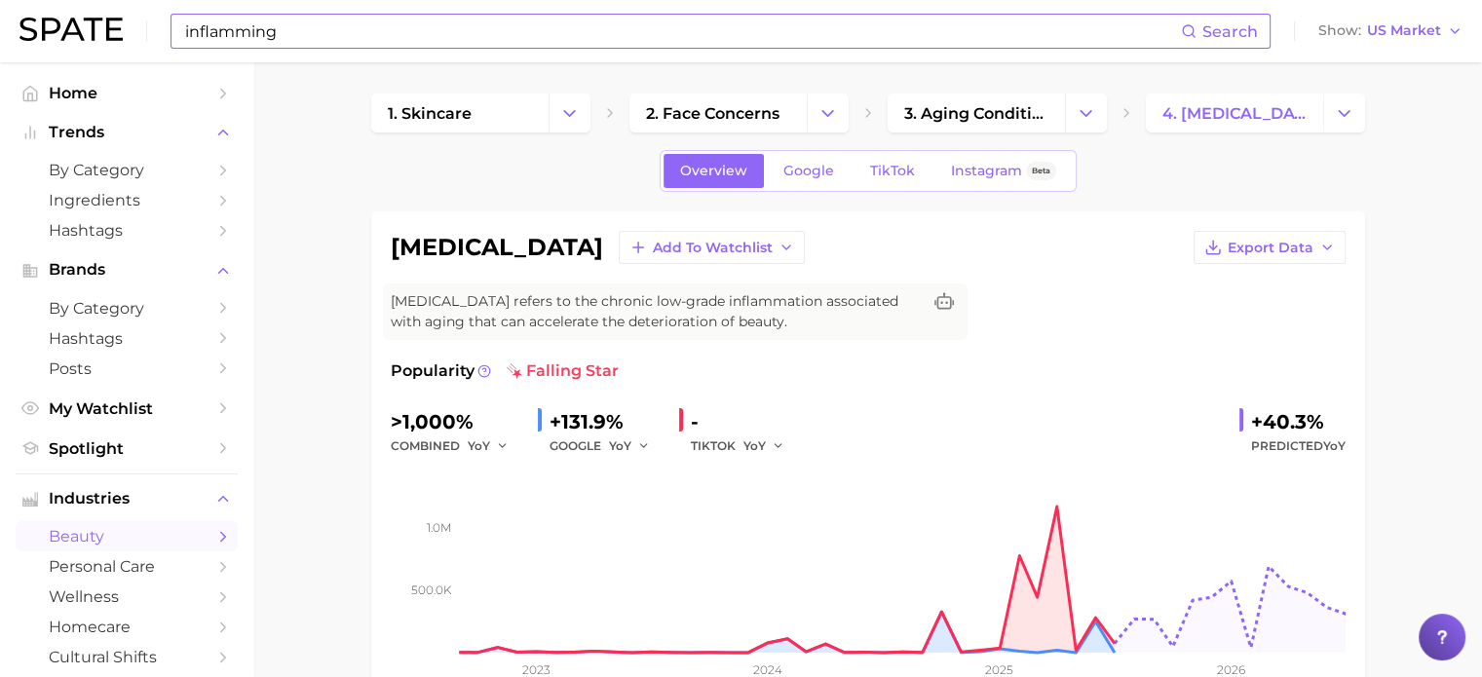
click at [473, 34] on input "inflamming" at bounding box center [682, 31] width 998 height 33
drag, startPoint x: 492, startPoint y: 31, endPoint x: 127, endPoint y: 37, distance: 365.5
click at [127, 37] on div "inflamming Search Show US Market" at bounding box center [740, 31] width 1443 height 62
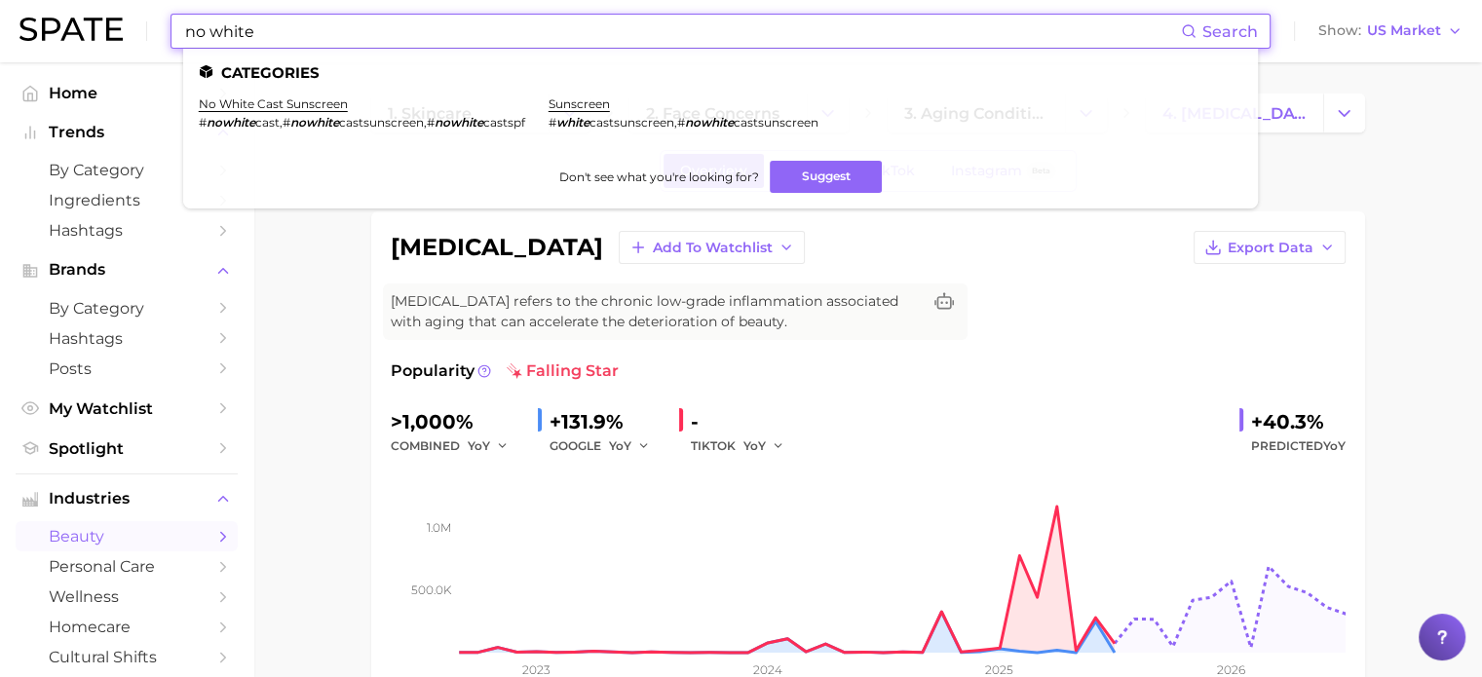
click at [315, 112] on li "no white cast sunscreen # nowhite cast , # nowhite castsunscreen , # nowhite ca…" at bounding box center [362, 112] width 327 height 33
click at [316, 106] on link "no white cast sunscreen" at bounding box center [273, 103] width 149 height 15
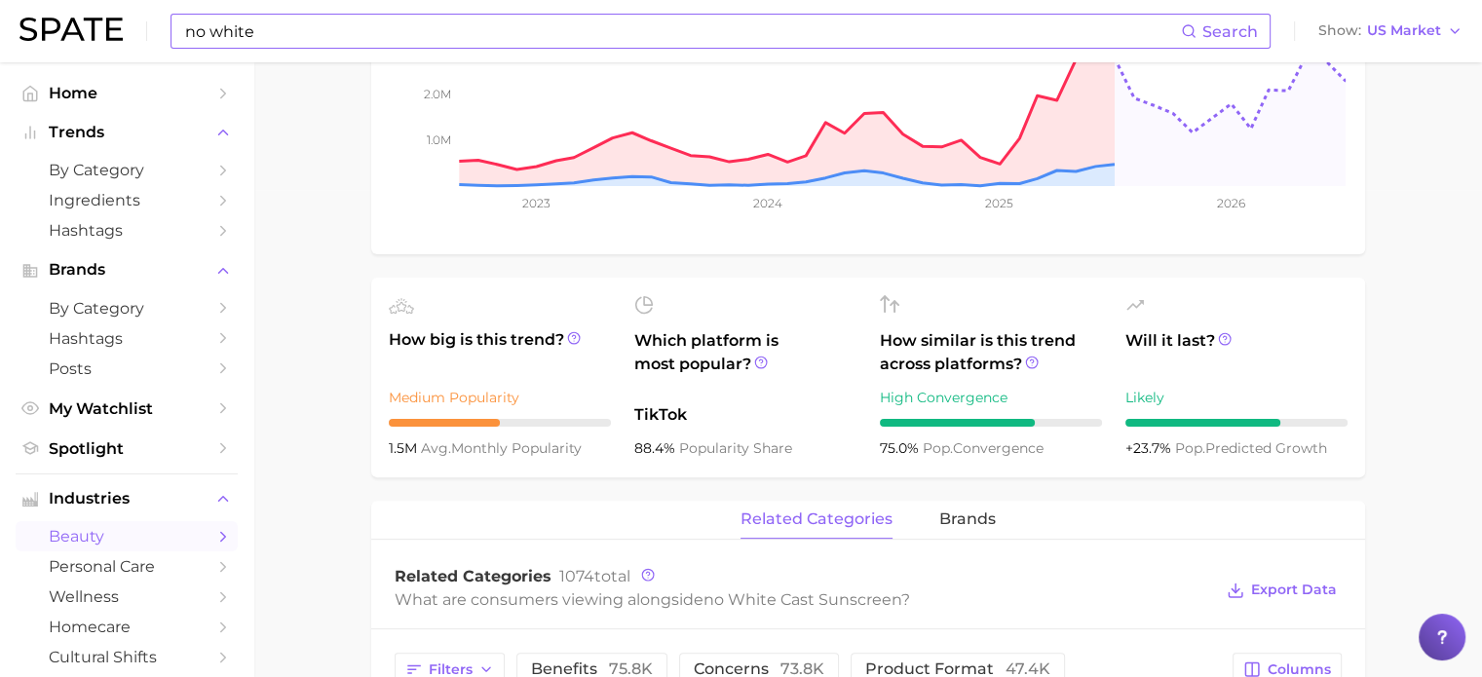
scroll to position [682, 0]
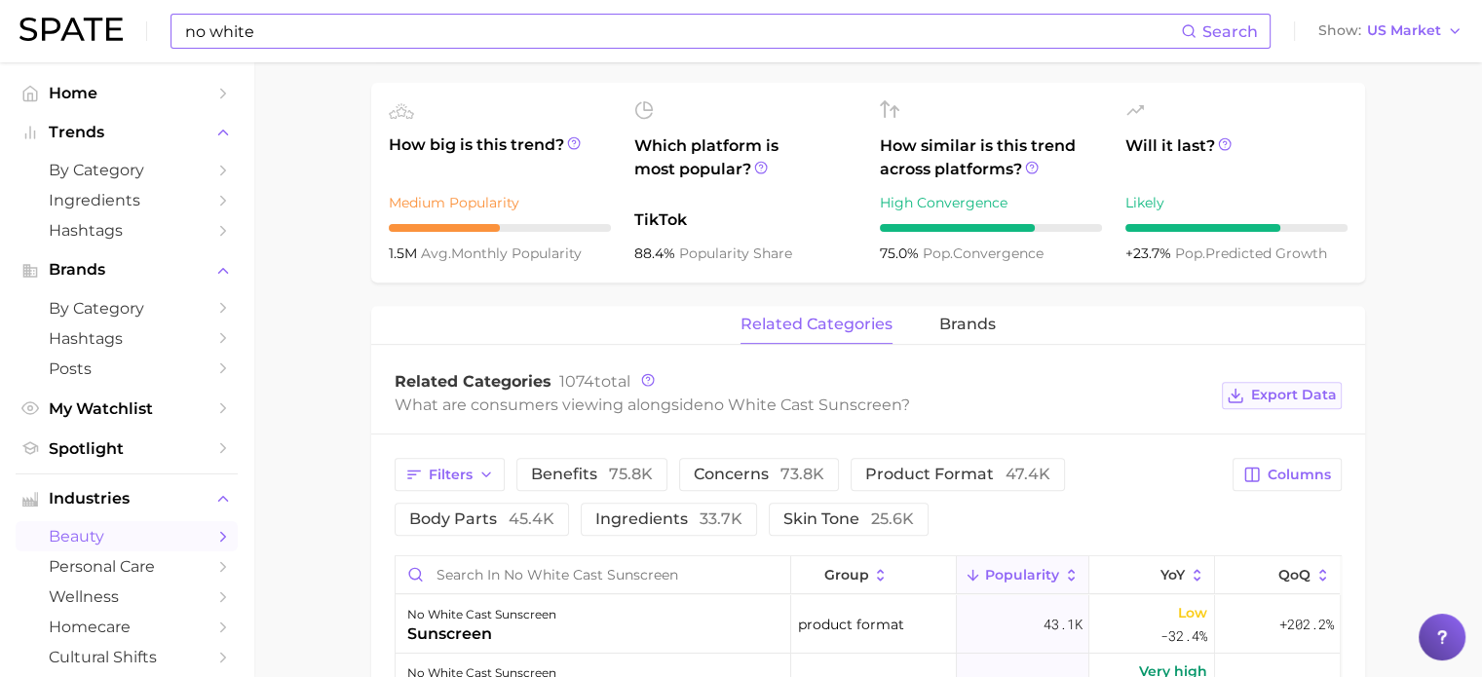
click at [1302, 399] on span "Export Data" at bounding box center [1294, 395] width 86 height 17
click at [1442, 384] on main "1. skincare 2. sun care & tanning 3. sunscreen products 4. no white cast sunscr…" at bounding box center [867, 367] width 1229 height 1974
click at [313, 19] on input "no white" at bounding box center [682, 31] width 998 height 33
type input "n"
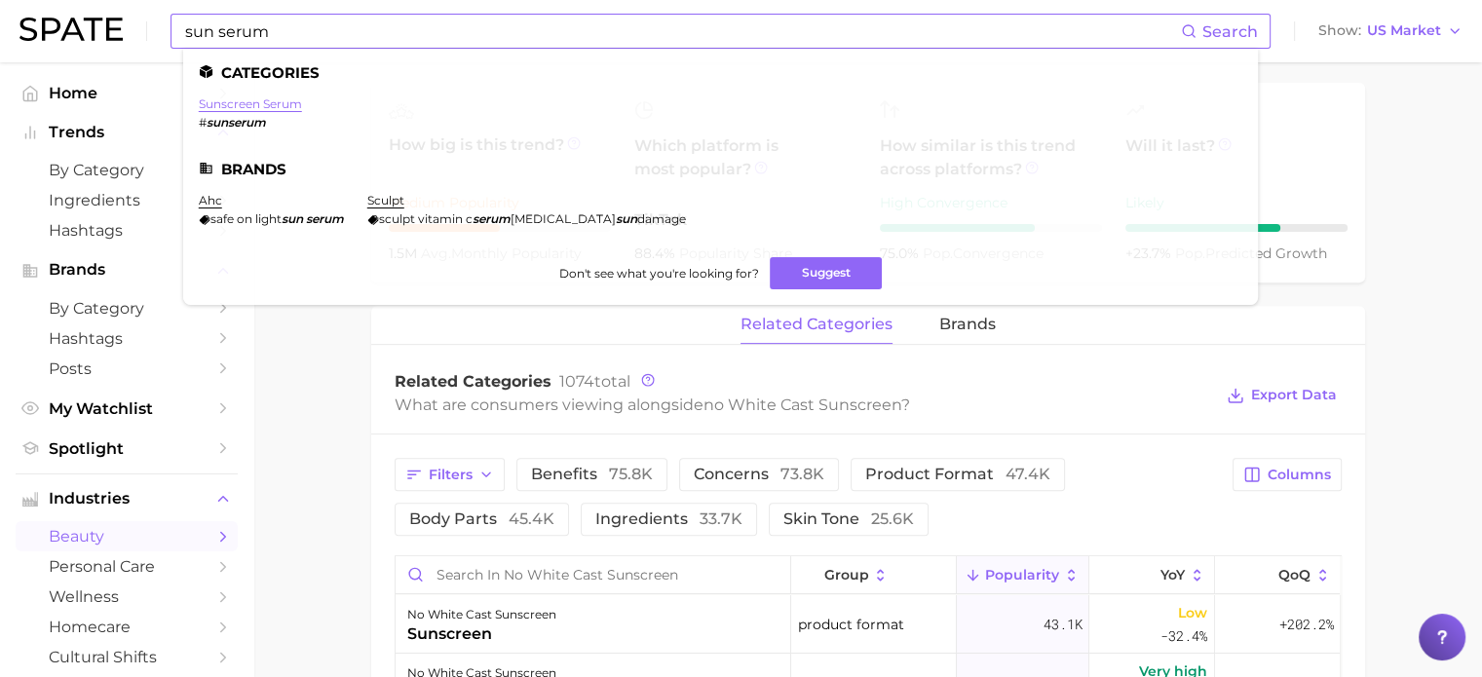
click at [255, 107] on link "sunscreen serum" at bounding box center [250, 103] width 103 height 15
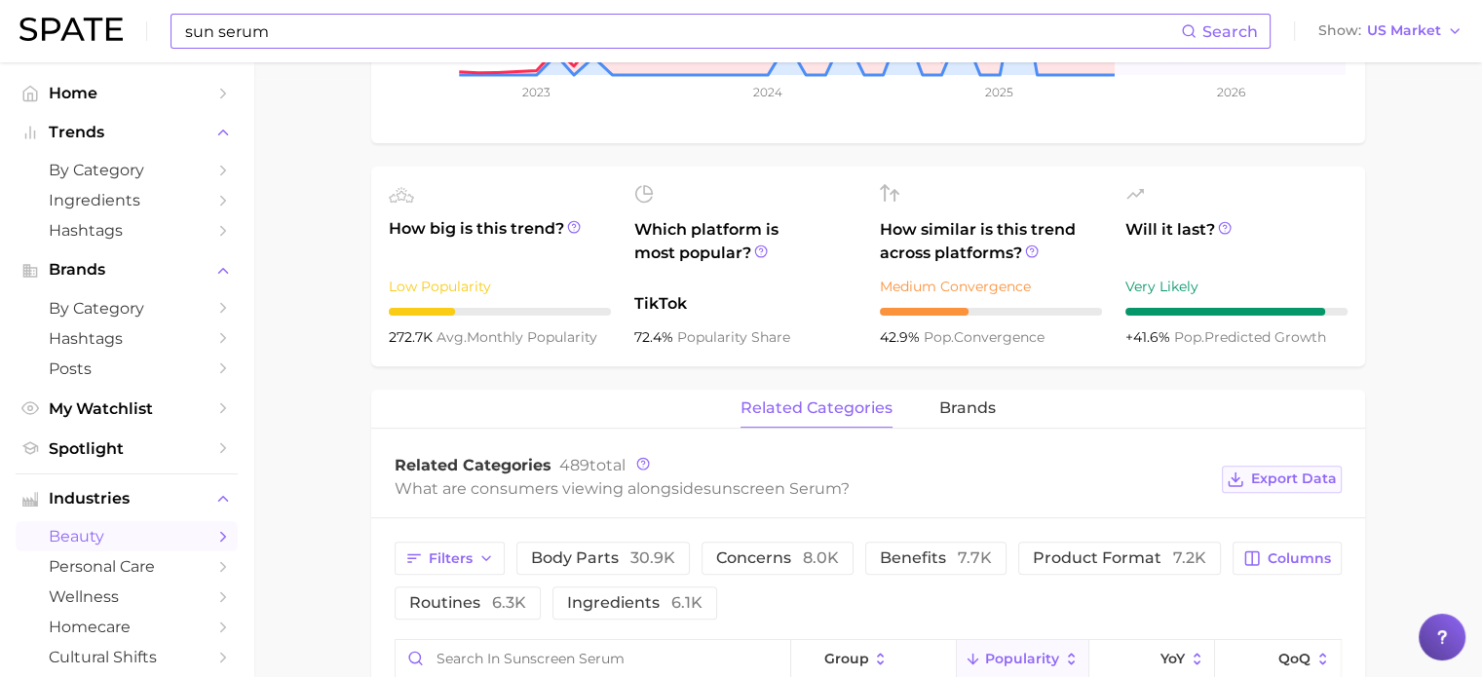
scroll to position [682, 0]
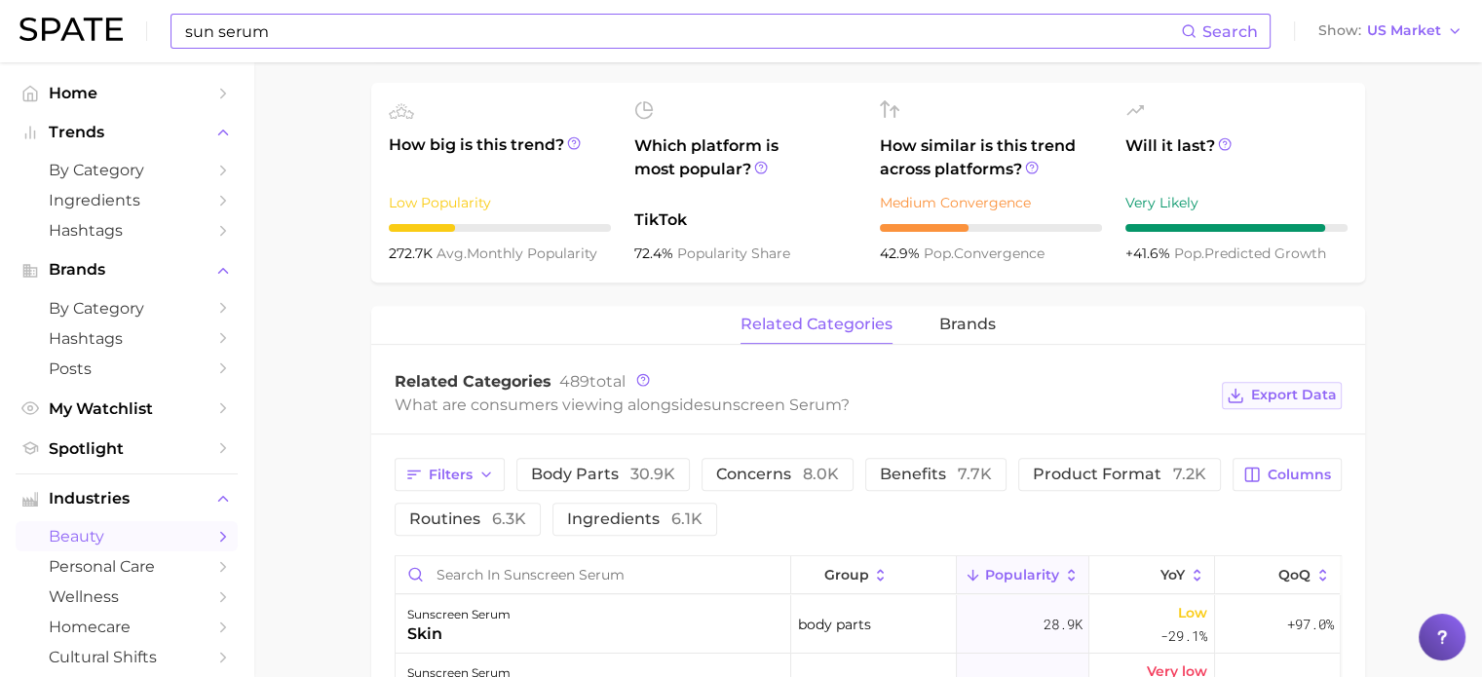
click at [1290, 398] on span "Export Data" at bounding box center [1294, 395] width 86 height 17
click at [1441, 385] on main "1. skincare 2. sun care & tanning 3. sunscreen products 4. sunscreen serum Over…" at bounding box center [867, 369] width 1229 height 1974
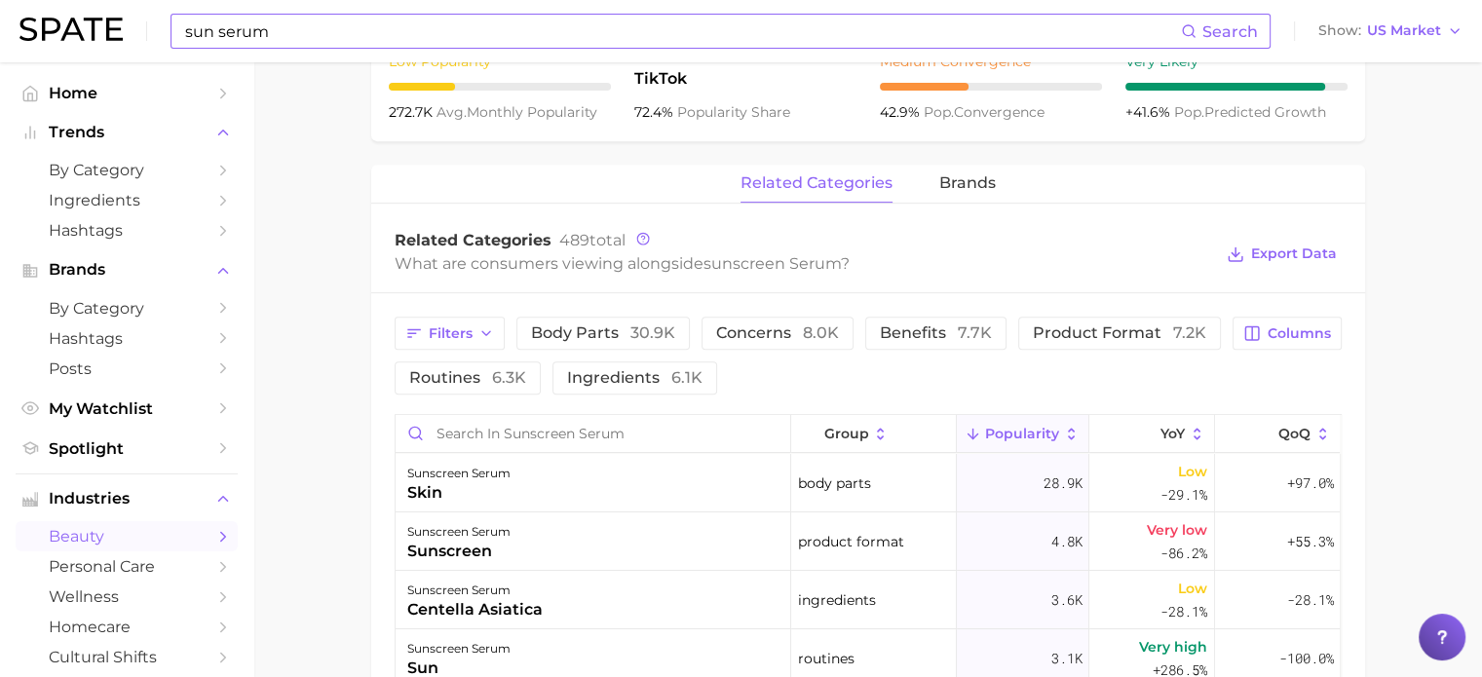
scroll to position [1070, 0]
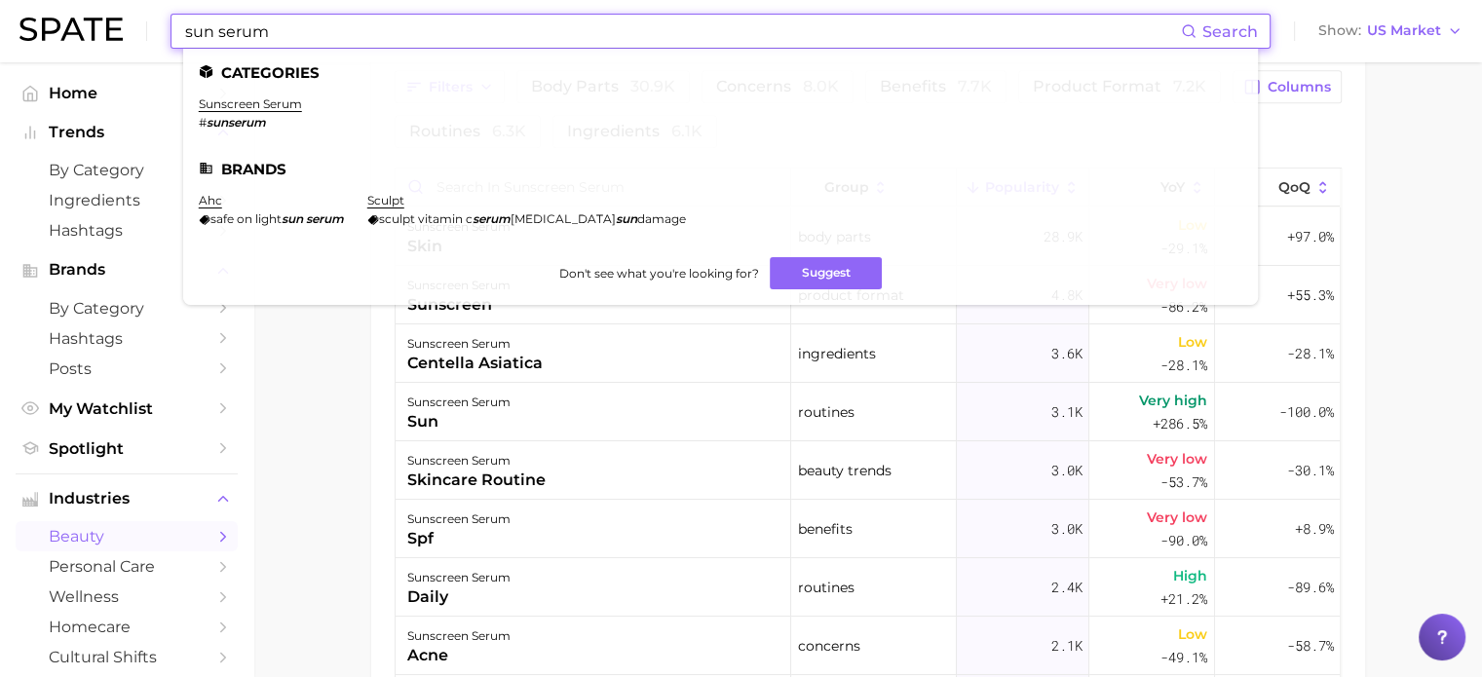
click at [363, 24] on input "sun serum" at bounding box center [682, 31] width 998 height 33
drag, startPoint x: 339, startPoint y: 25, endPoint x: 0, endPoint y: 48, distance: 339.9
click at [0, 48] on header "sun serum Search Categories sunscreen serum # sunserum Brands ahc safe on light…" at bounding box center [741, 31] width 1482 height 62
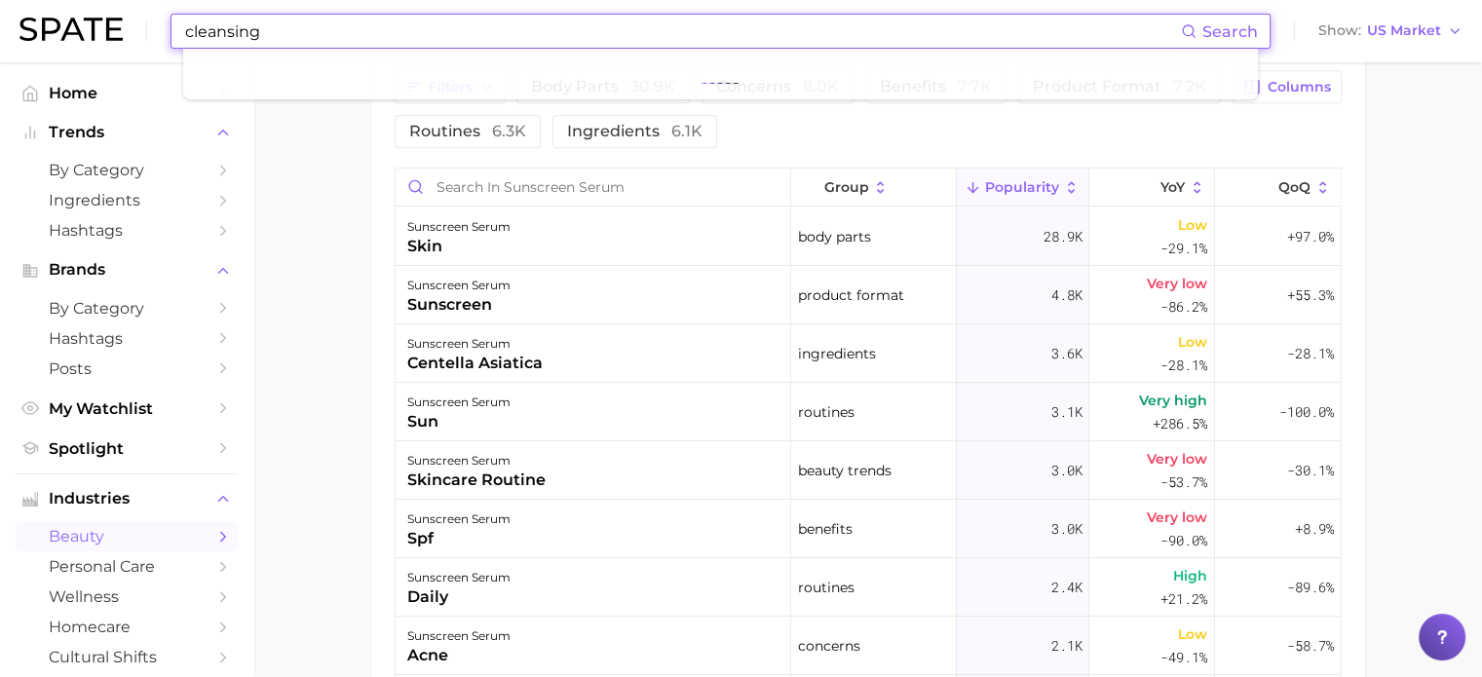
type input "cleansing"
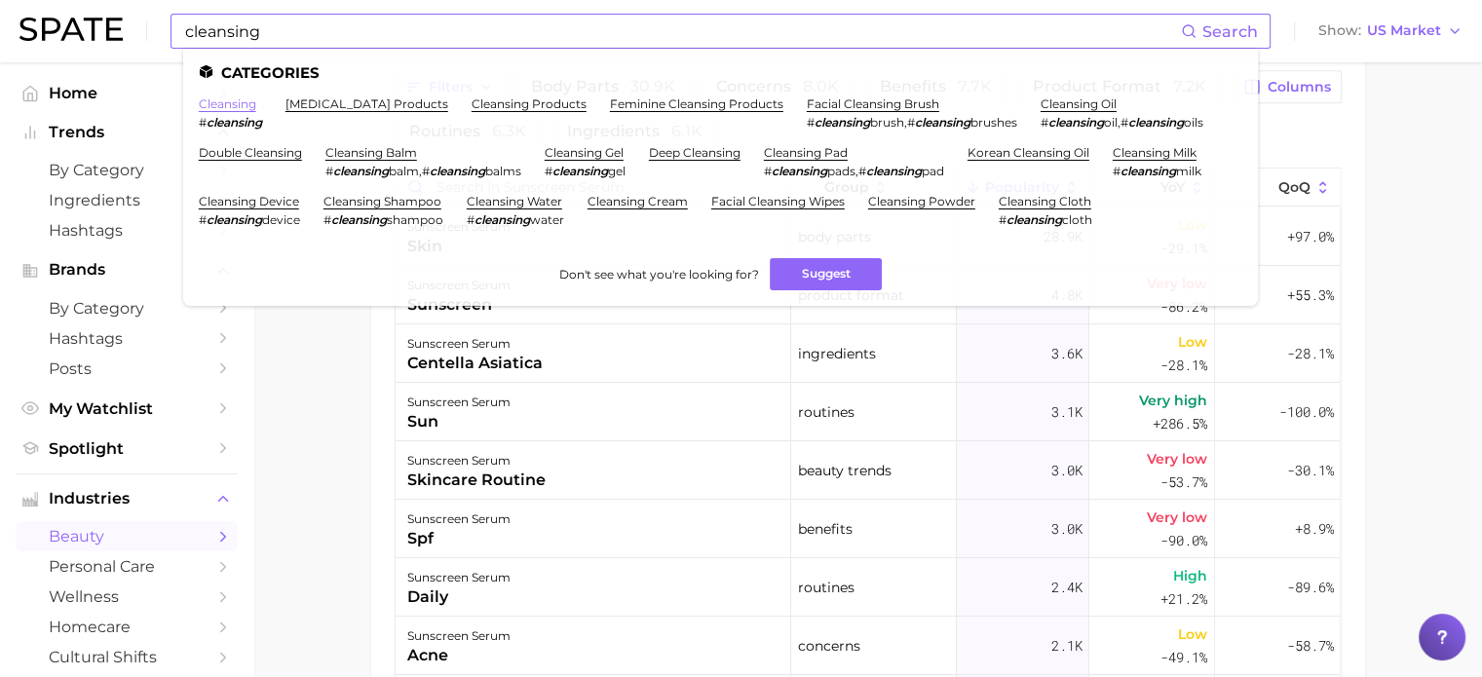
click at [217, 100] on link "cleansing" at bounding box center [228, 103] width 58 height 15
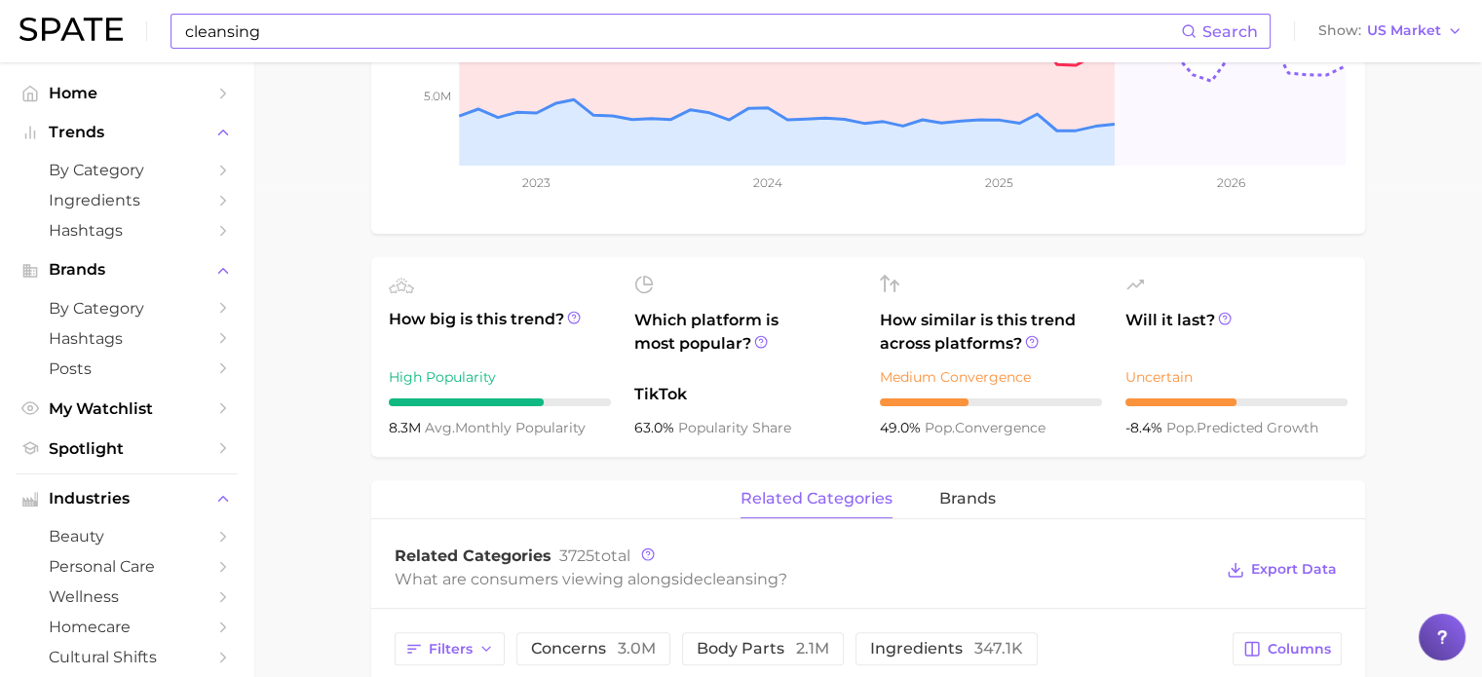
scroll to position [682, 0]
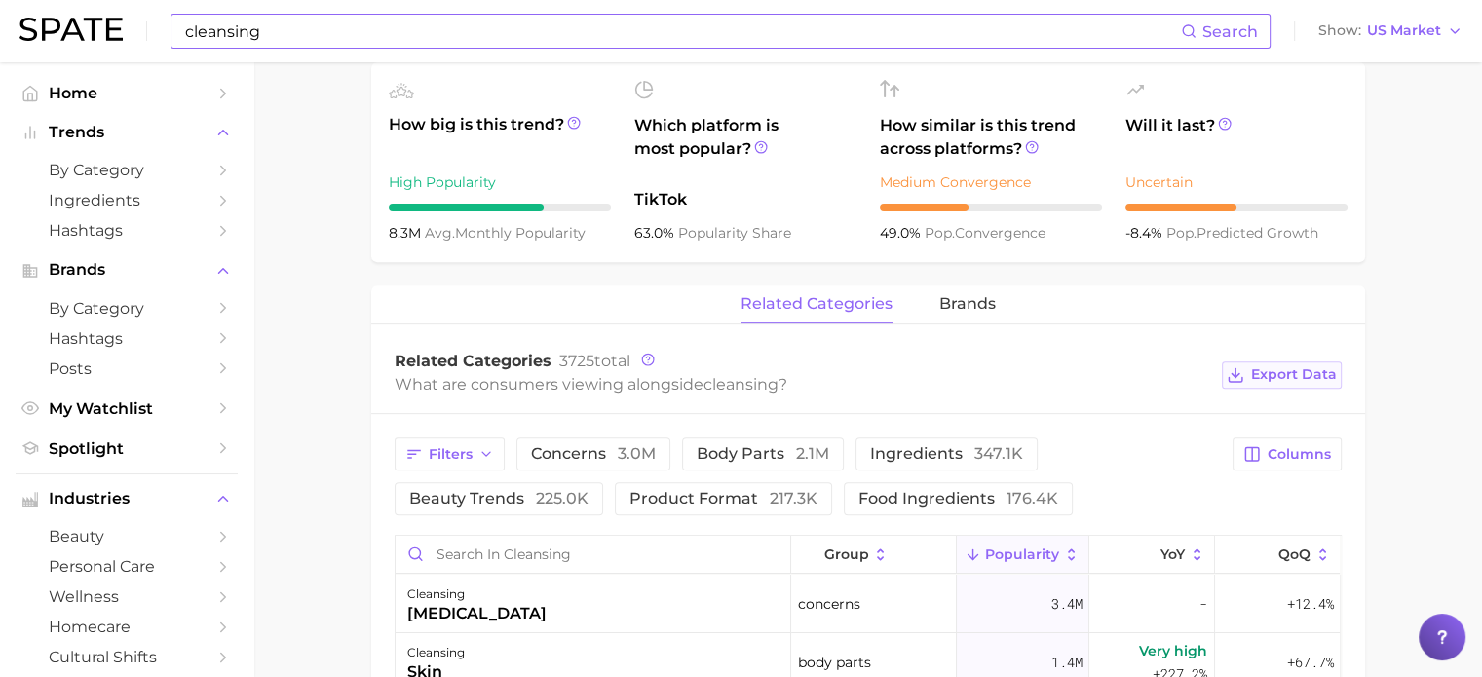
click at [1282, 368] on span "Export Data" at bounding box center [1294, 374] width 86 height 17
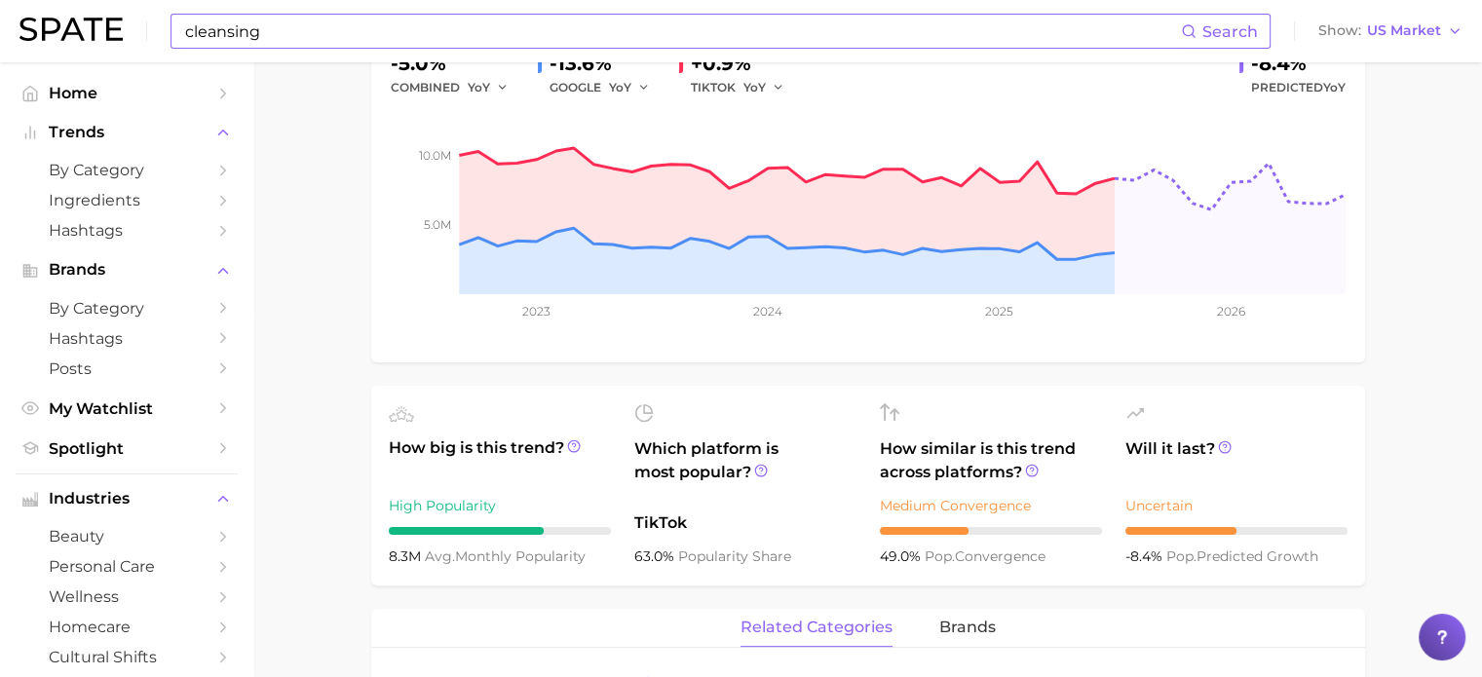
scroll to position [390, 0]
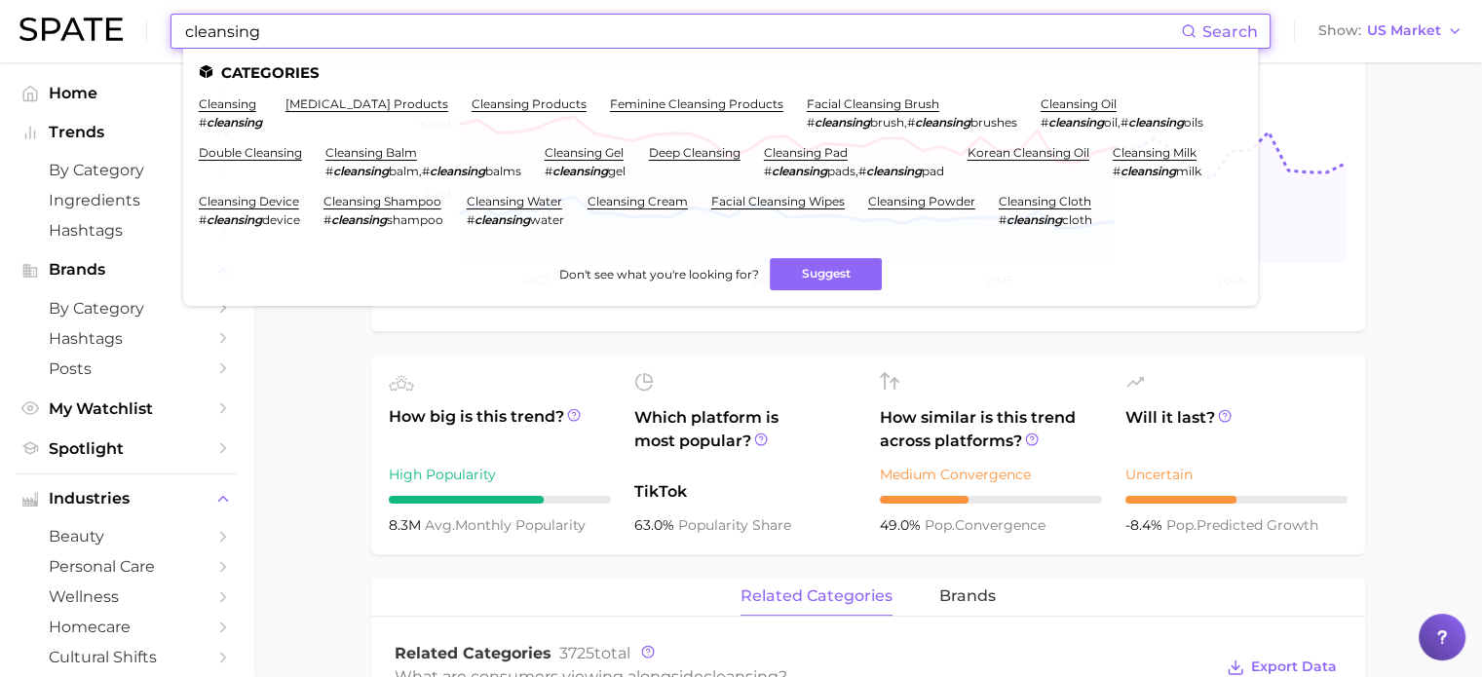
click at [328, 25] on input "cleansing" at bounding box center [682, 31] width 998 height 33
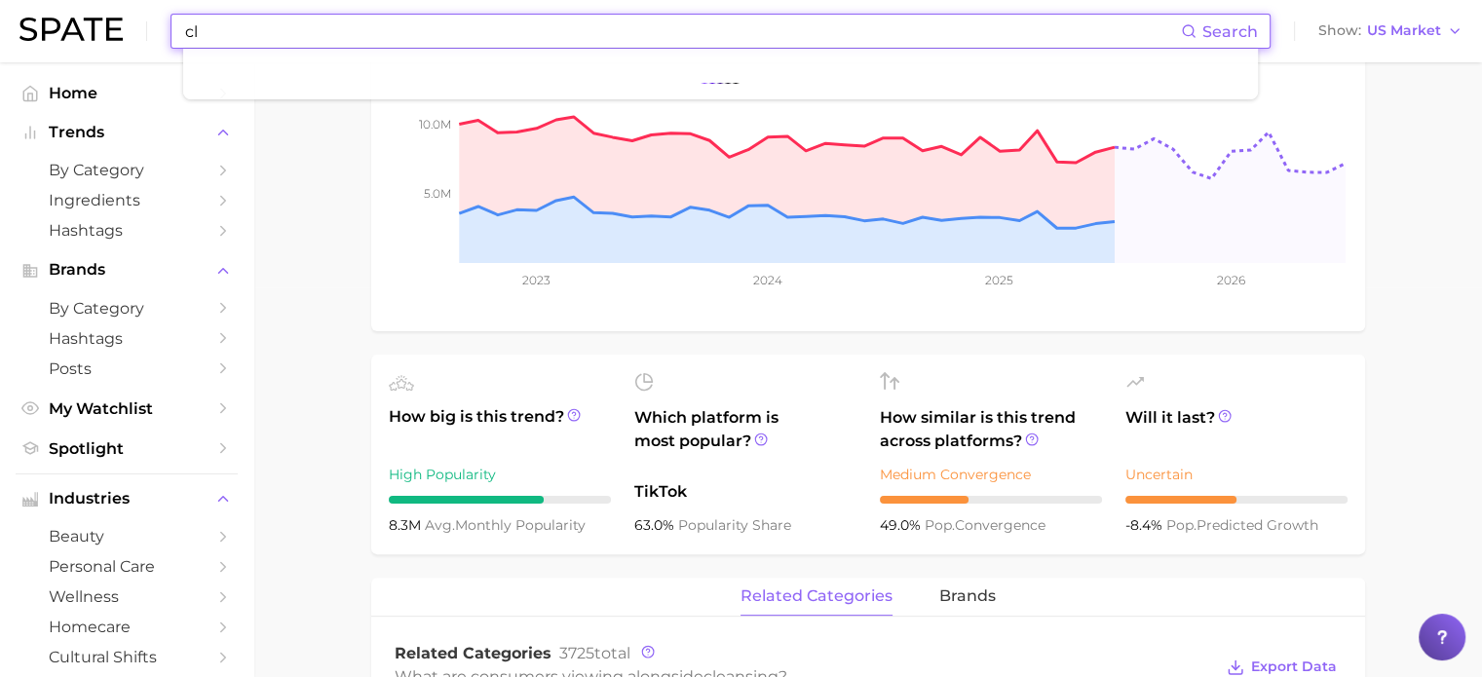
type input "c"
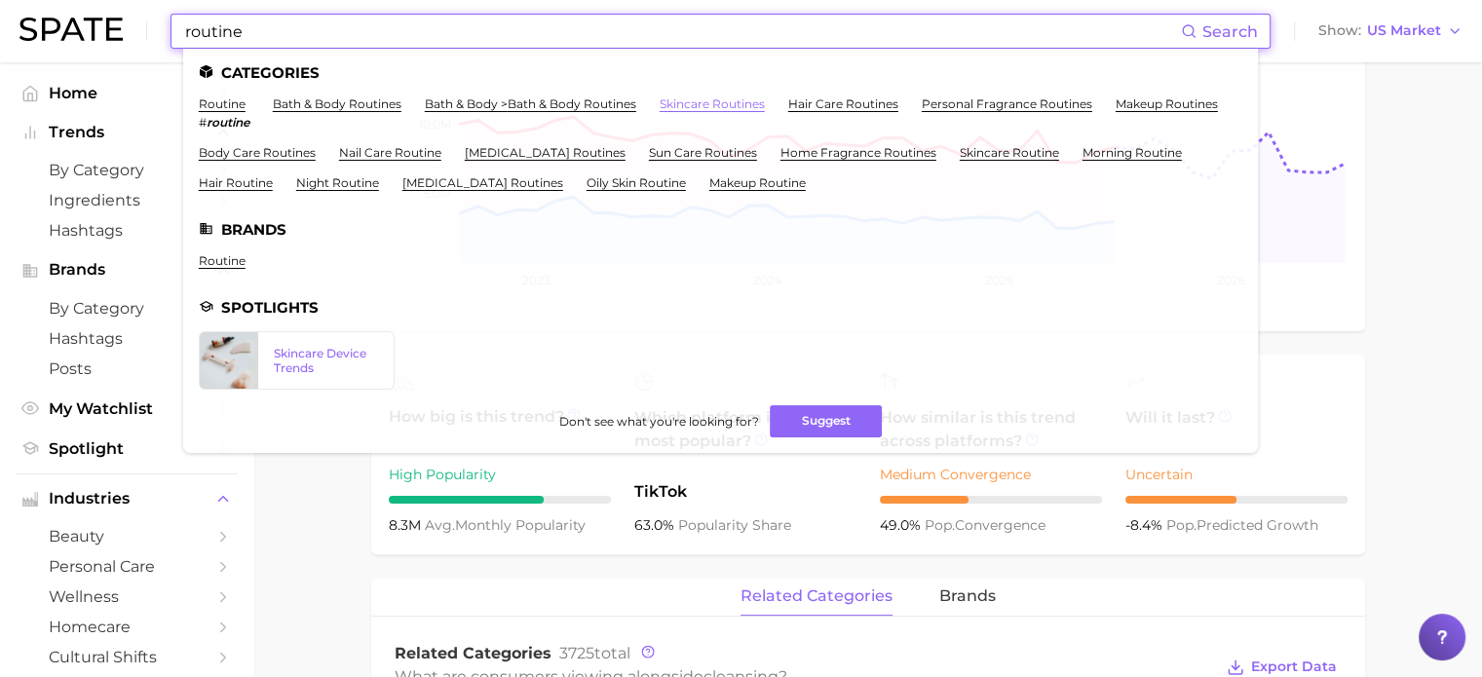
type input "routine"
click at [728, 102] on link "skincare routines" at bounding box center [712, 103] width 105 height 15
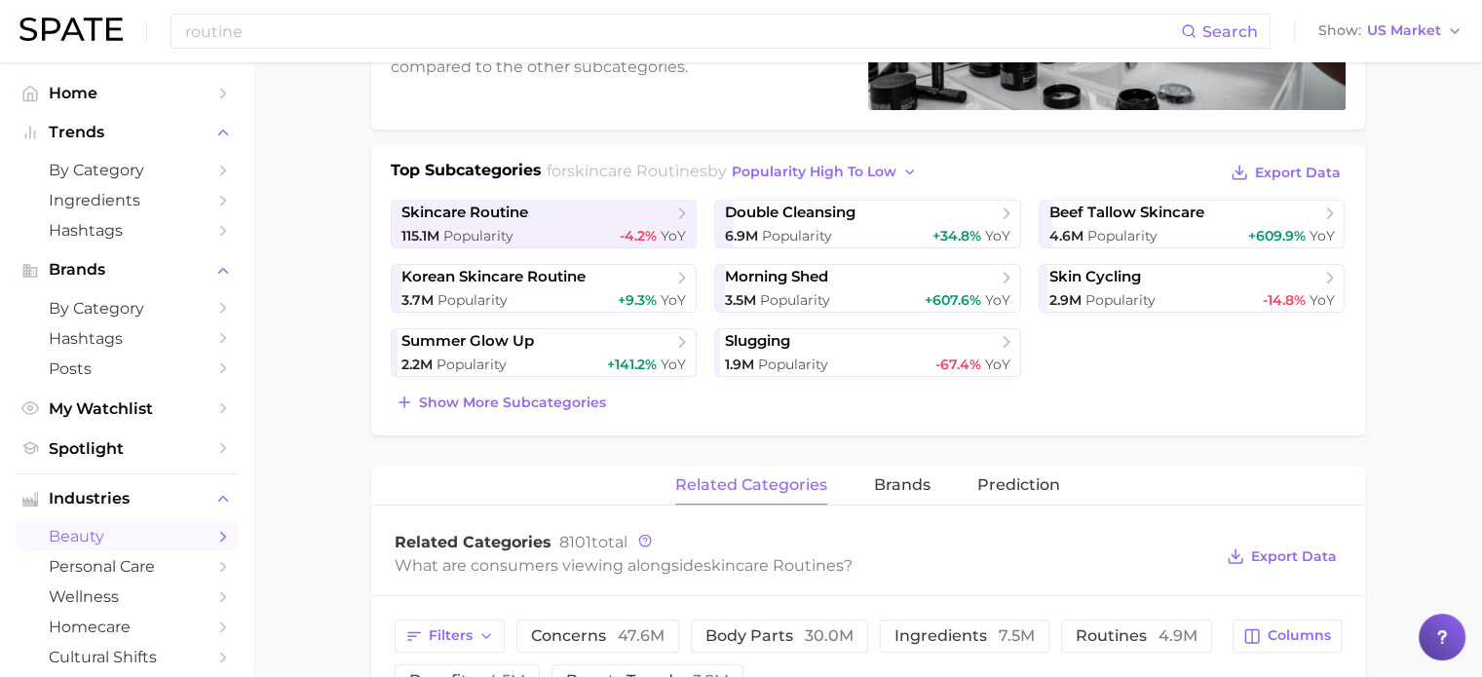
scroll to position [390, 0]
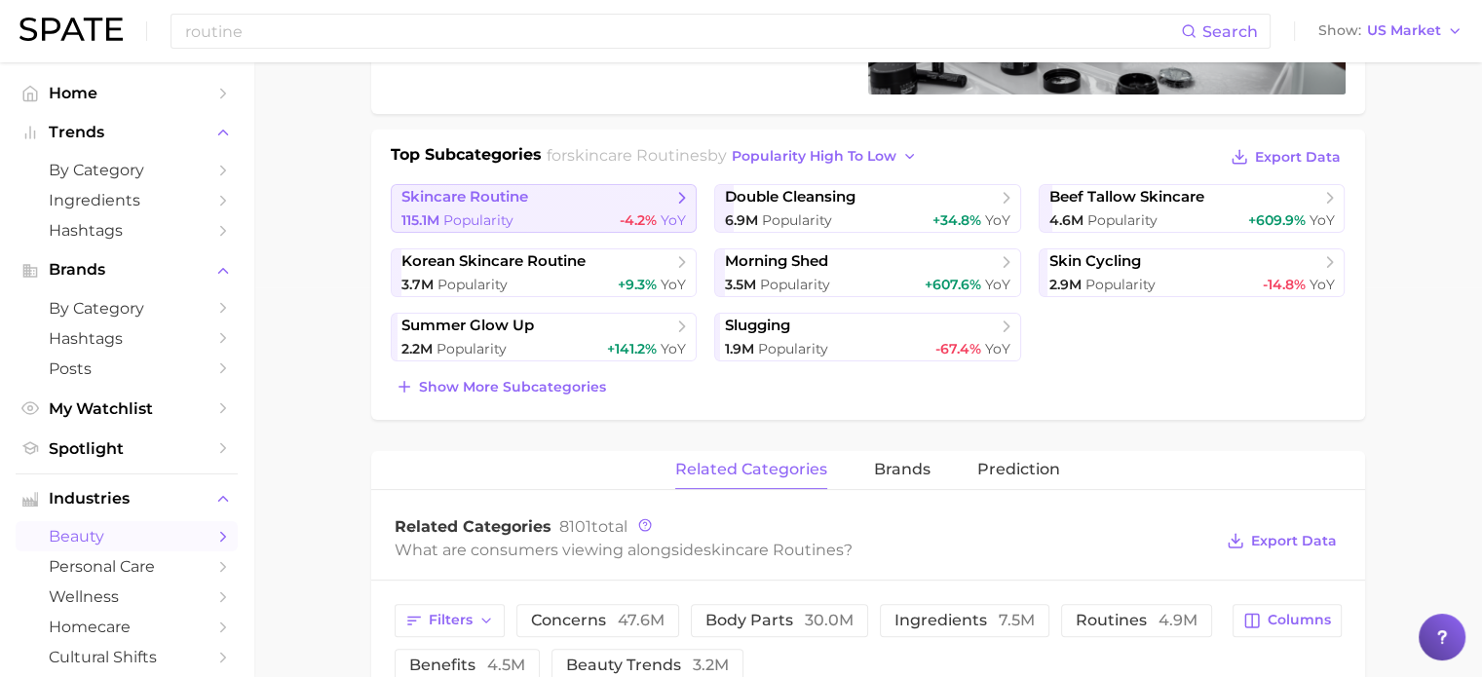
click at [540, 215] on div "115.1m Popularity -4.2% YoY" at bounding box center [545, 220] width 286 height 19
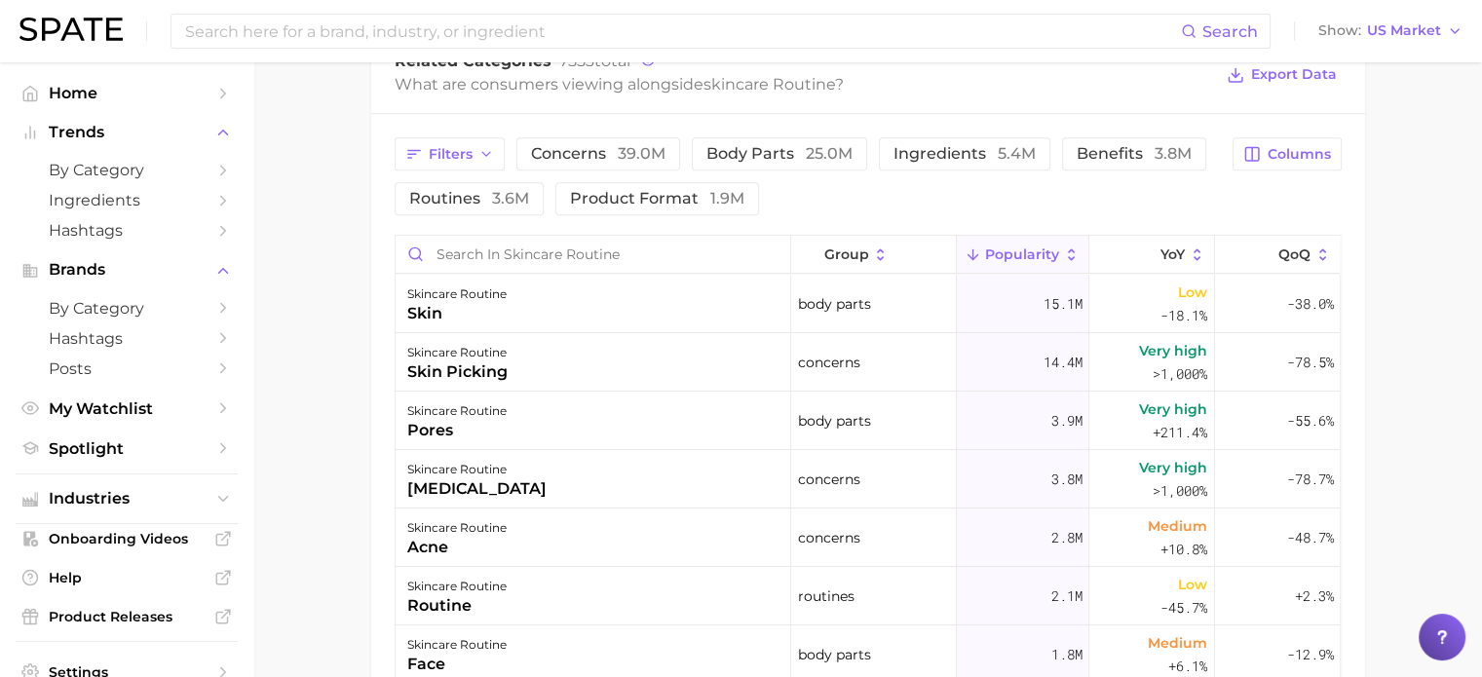
scroll to position [877, 0]
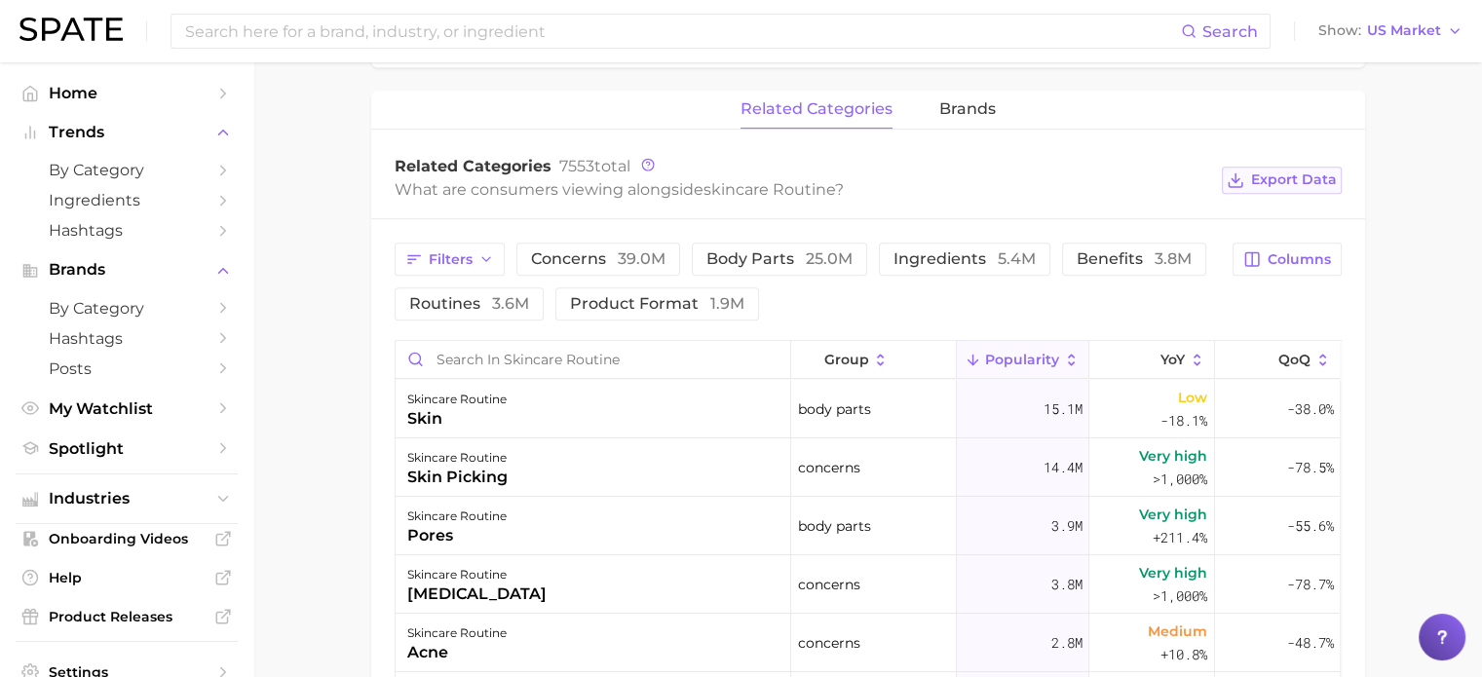
click at [1279, 190] on button "Export Data" at bounding box center [1281, 180] width 119 height 27
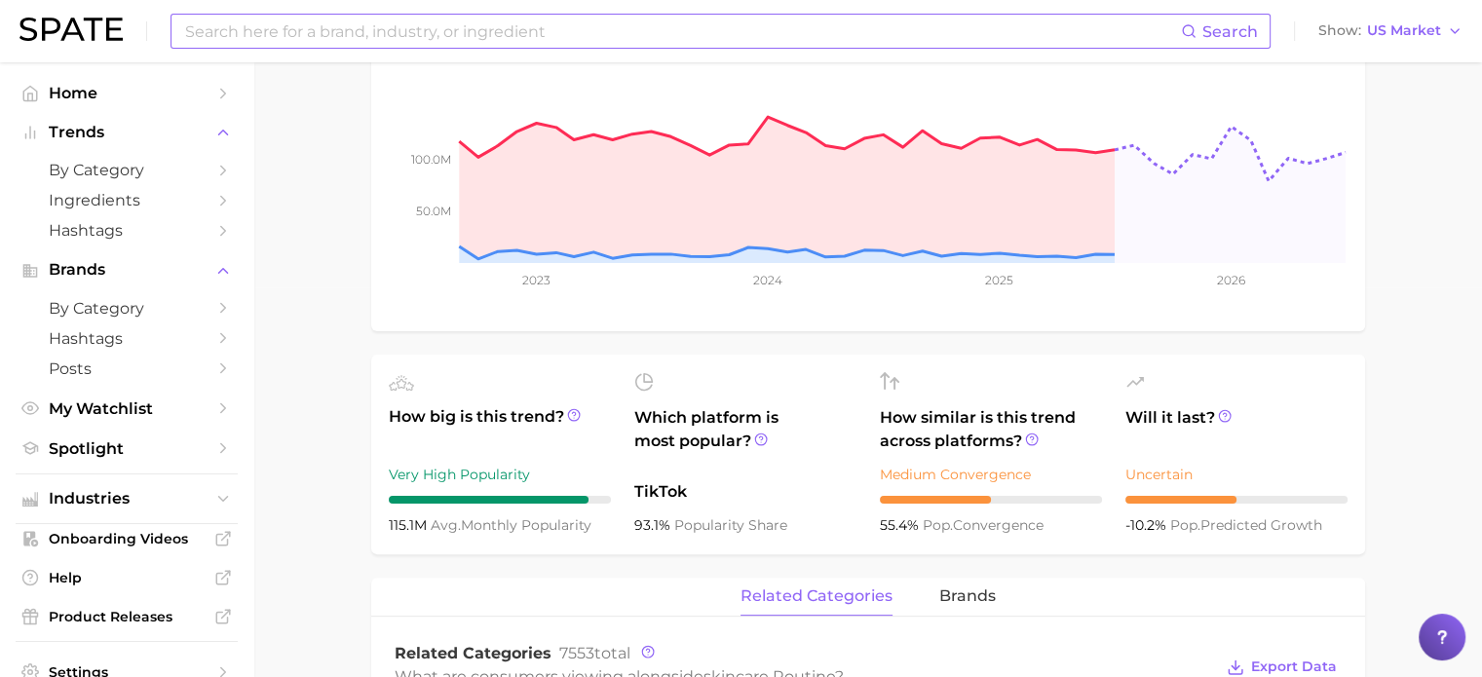
click at [350, 27] on input at bounding box center [682, 31] width 998 height 33
type input "[MEDICAL_DATA]"
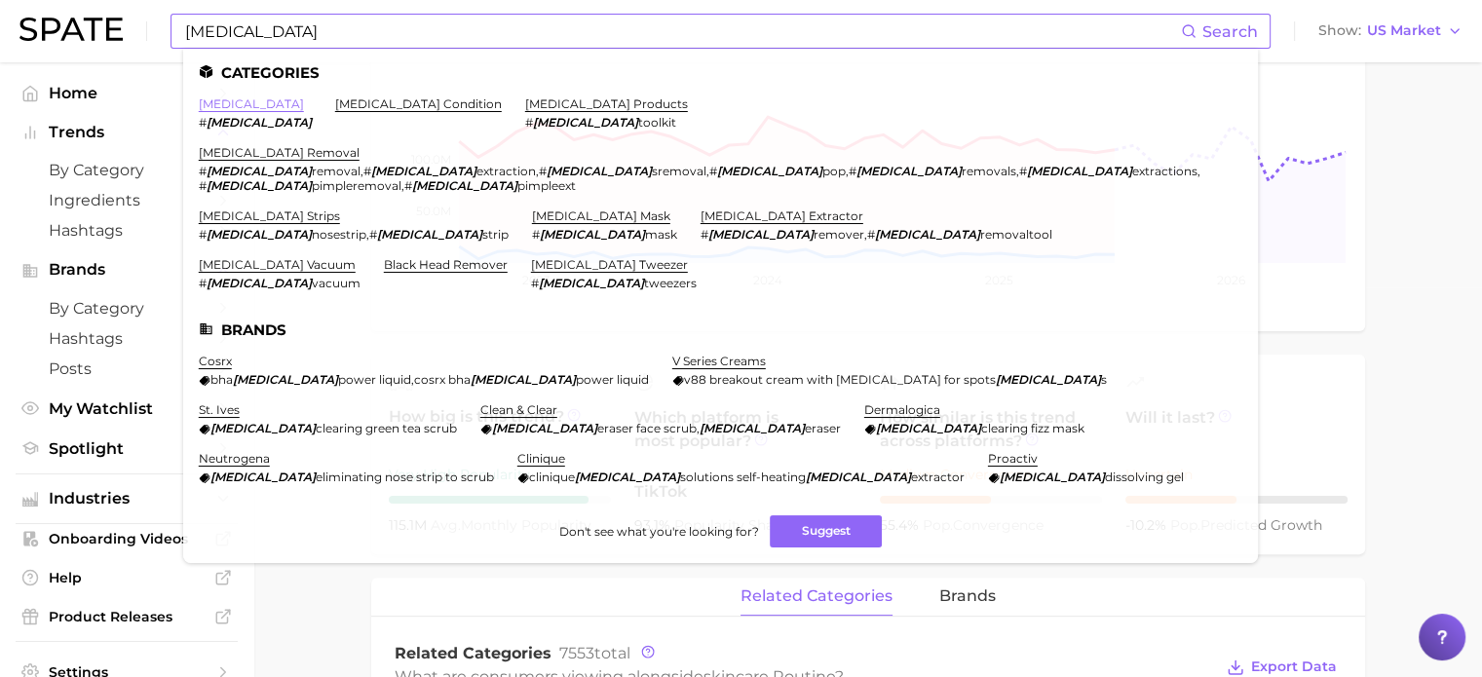
click at [231, 108] on link "[MEDICAL_DATA]" at bounding box center [251, 103] width 105 height 15
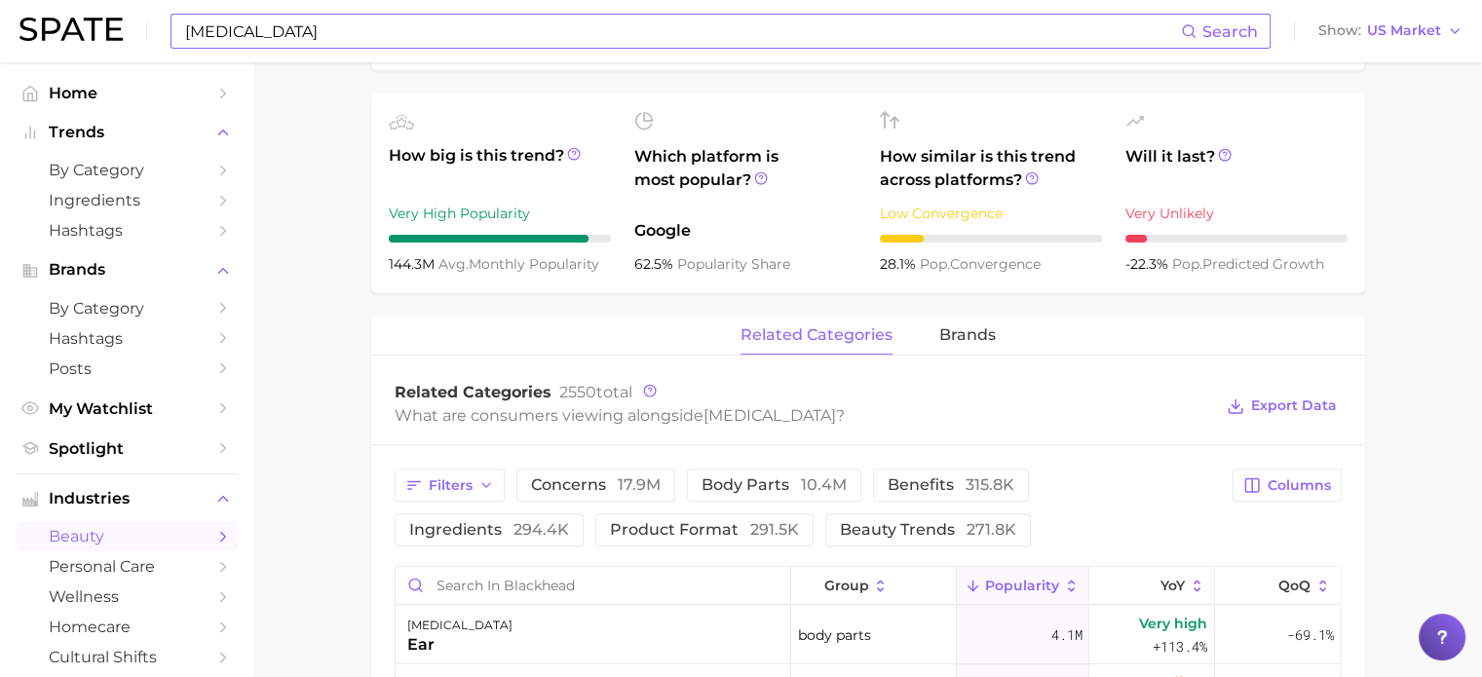
scroll to position [780, 0]
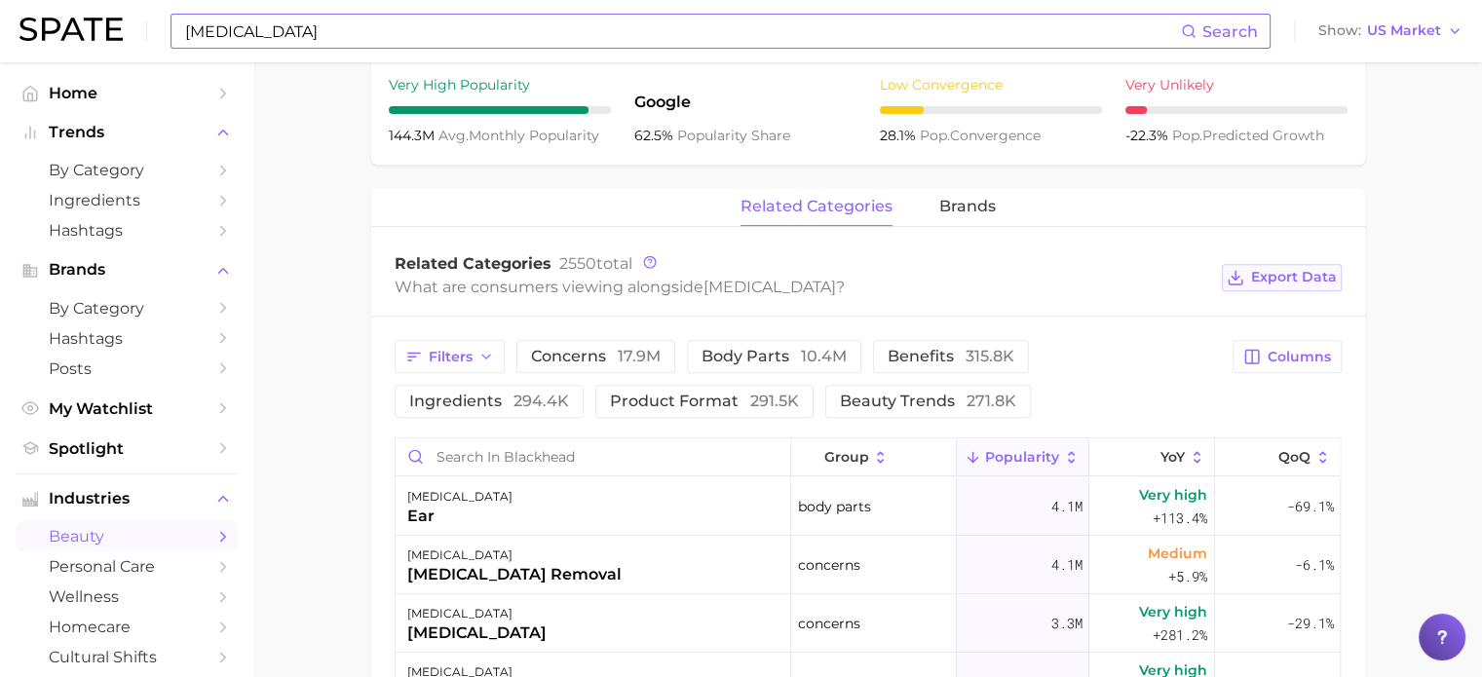
click at [1281, 274] on span "Export Data" at bounding box center [1294, 277] width 86 height 17
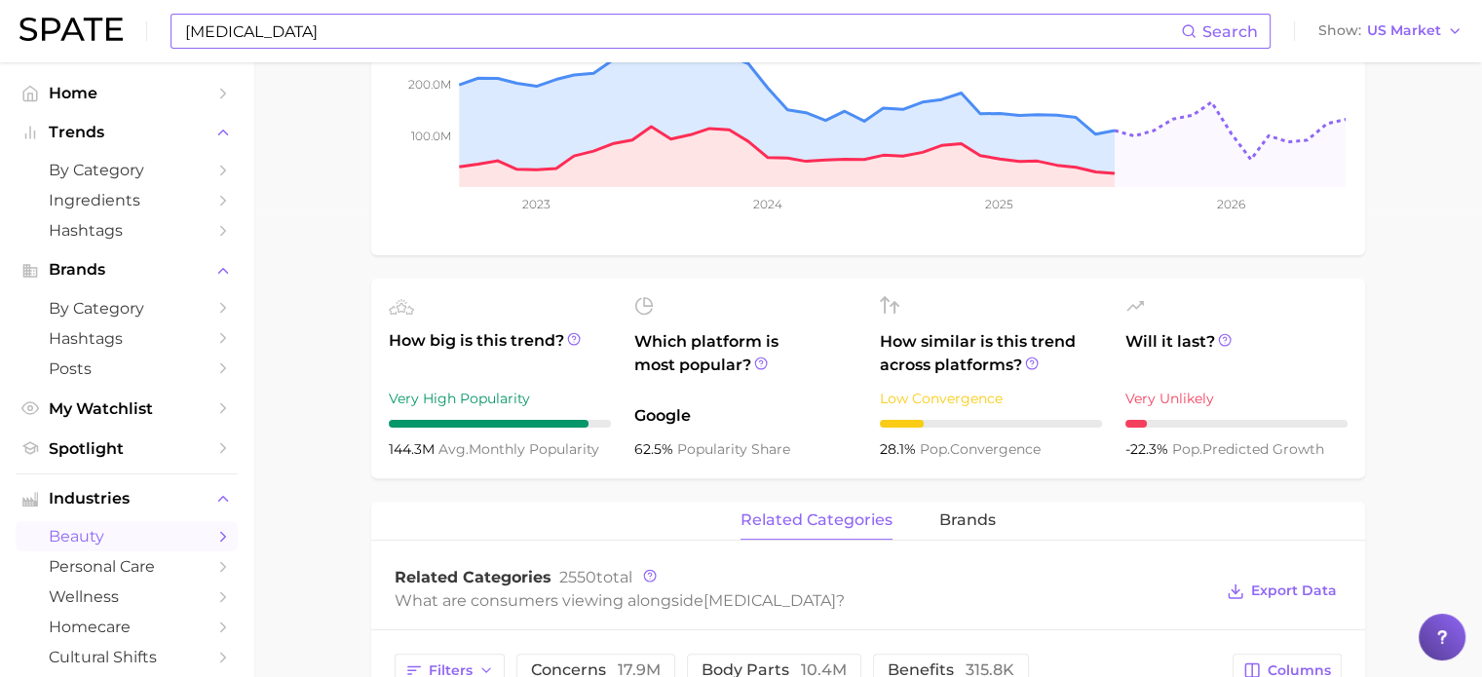
scroll to position [390, 0]
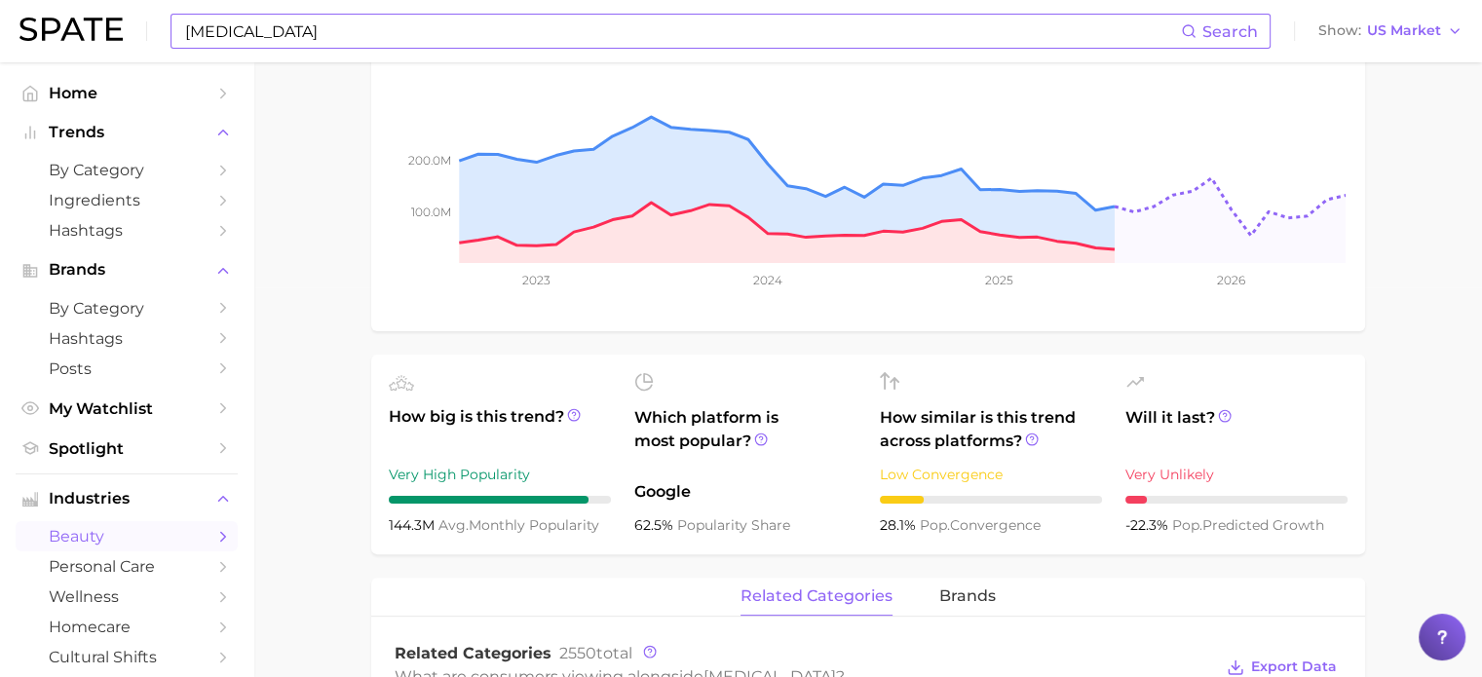
click at [310, 39] on input "[MEDICAL_DATA]" at bounding box center [682, 31] width 998 height 33
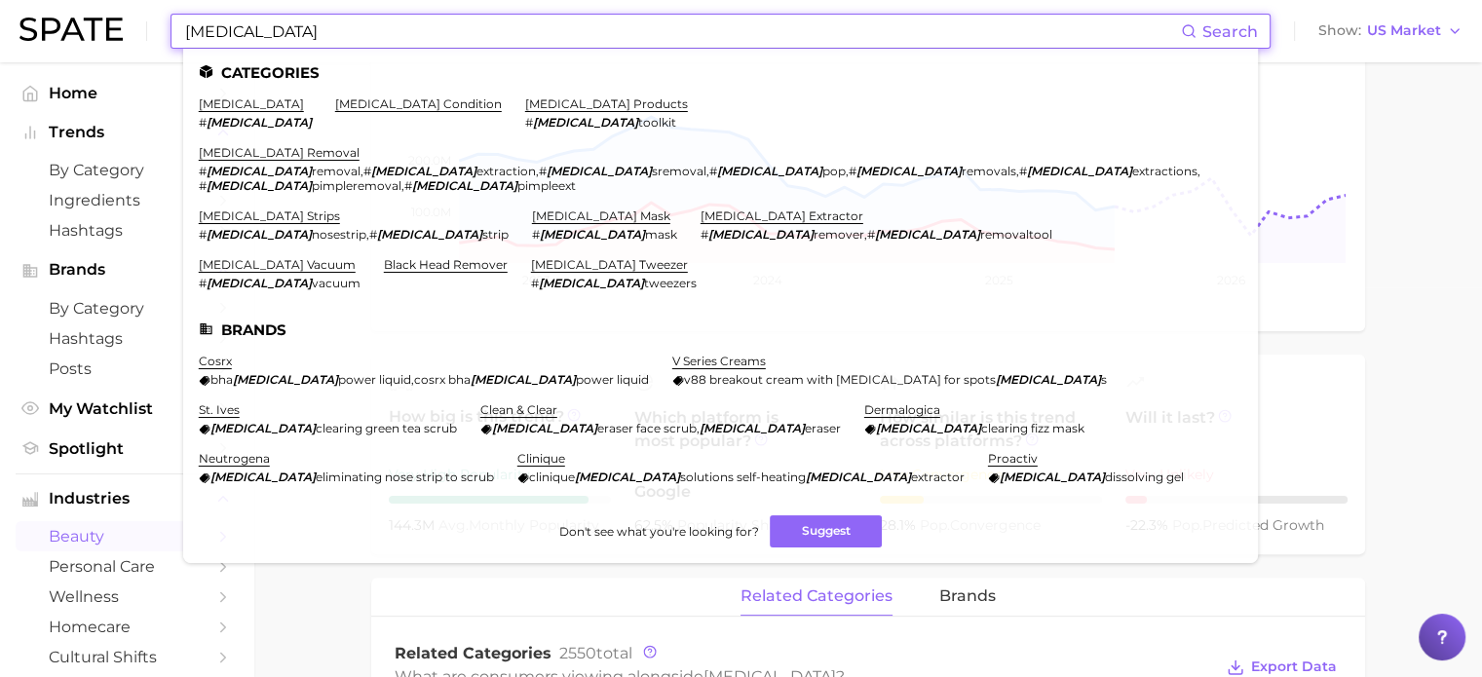
drag, startPoint x: 308, startPoint y: 30, endPoint x: 0, endPoint y: 50, distance: 308.6
click at [0, 48] on header "blackhead Search Categories blackhead # blackhead blackhead condition blackhead…" at bounding box center [741, 31] width 1482 height 62
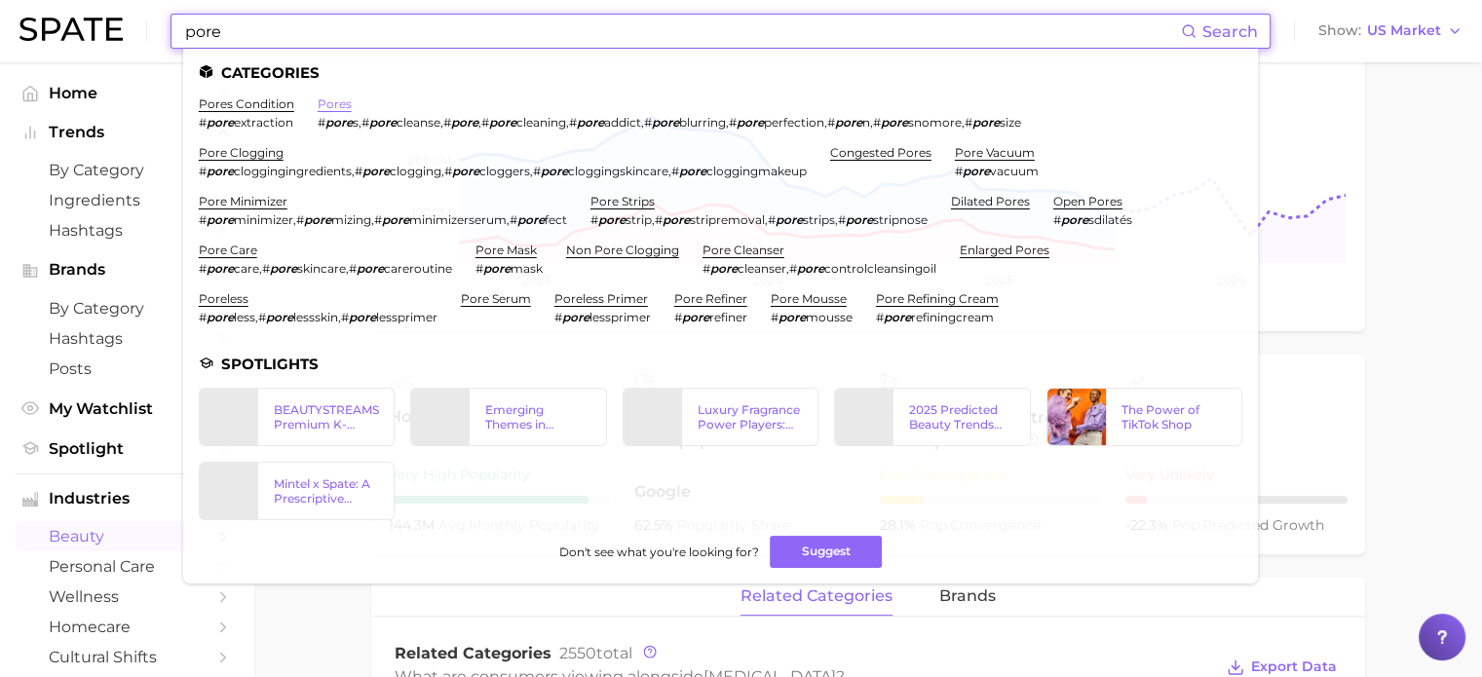
type input "pore"
click at [331, 105] on link "pores" at bounding box center [335, 103] width 34 height 15
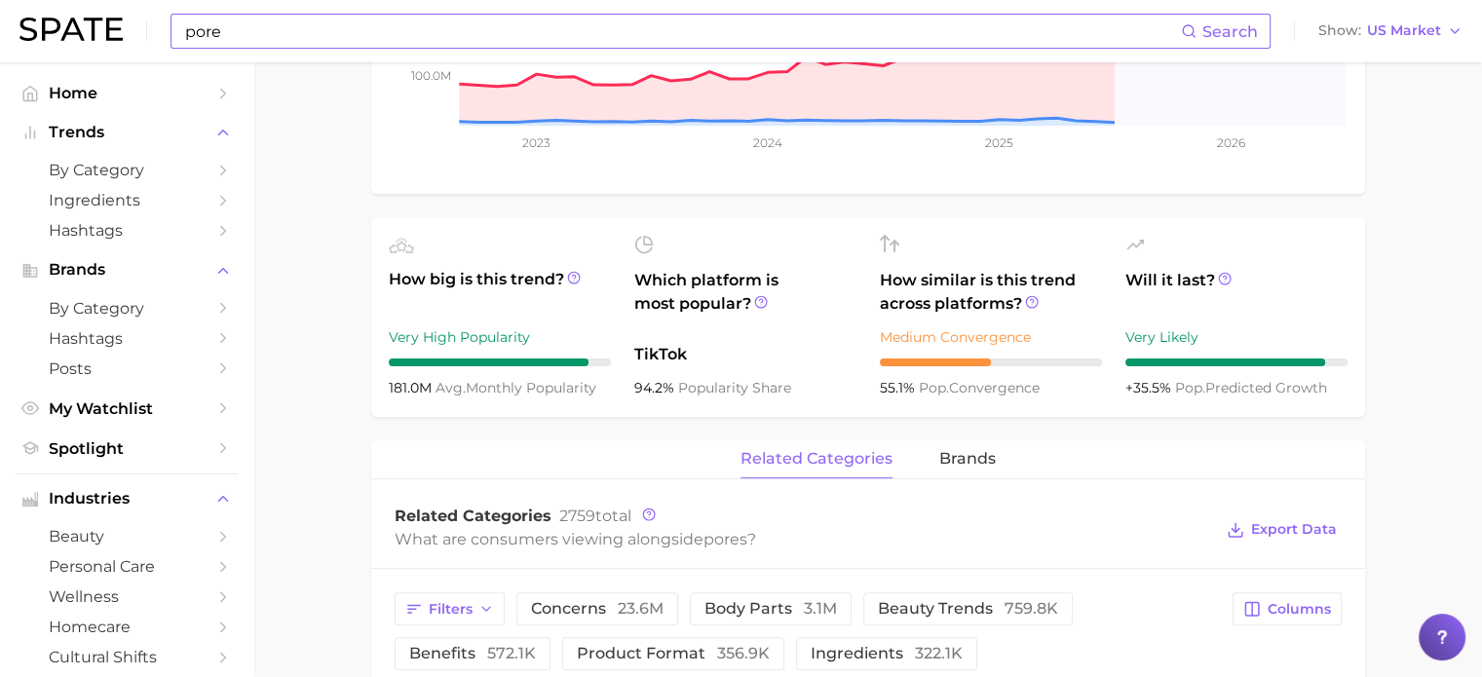
scroll to position [682, 0]
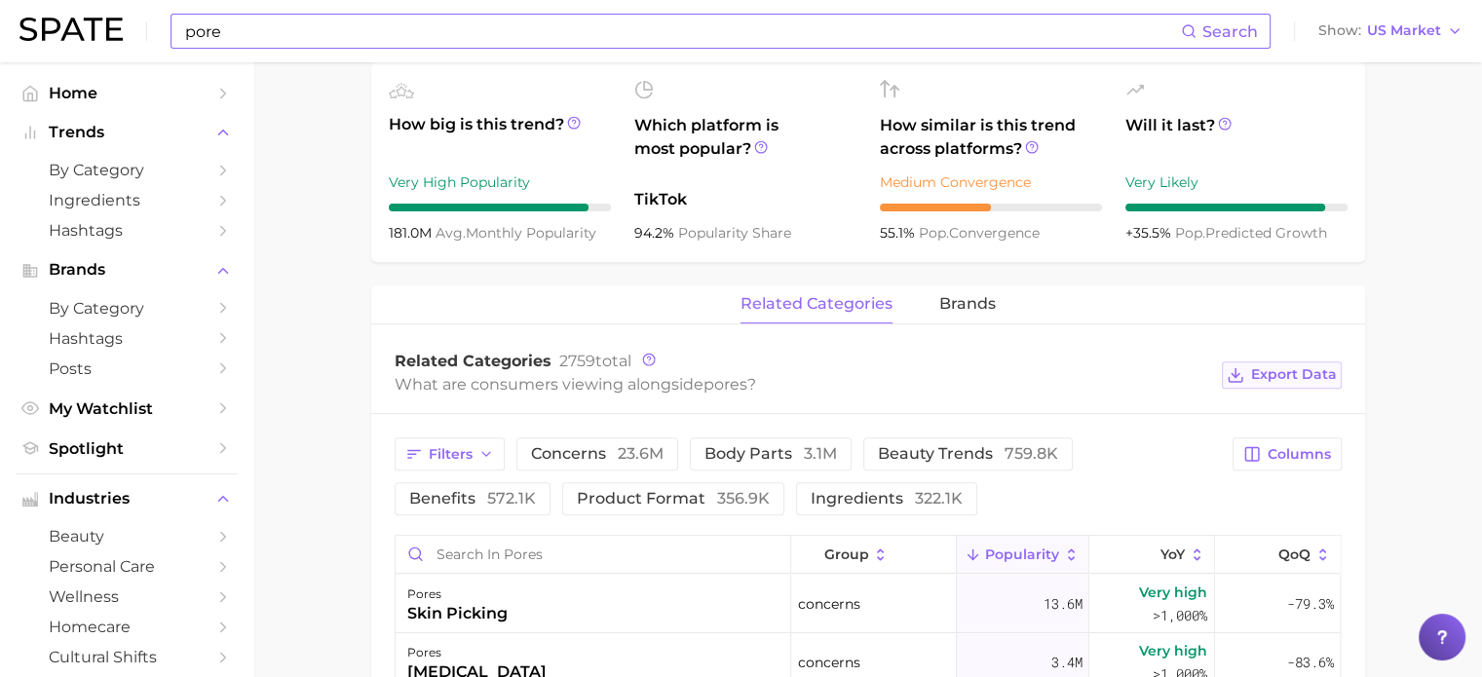
click at [1275, 376] on span "Export Data" at bounding box center [1294, 374] width 86 height 17
click at [295, 42] on input "pore" at bounding box center [682, 31] width 998 height 33
type input "p"
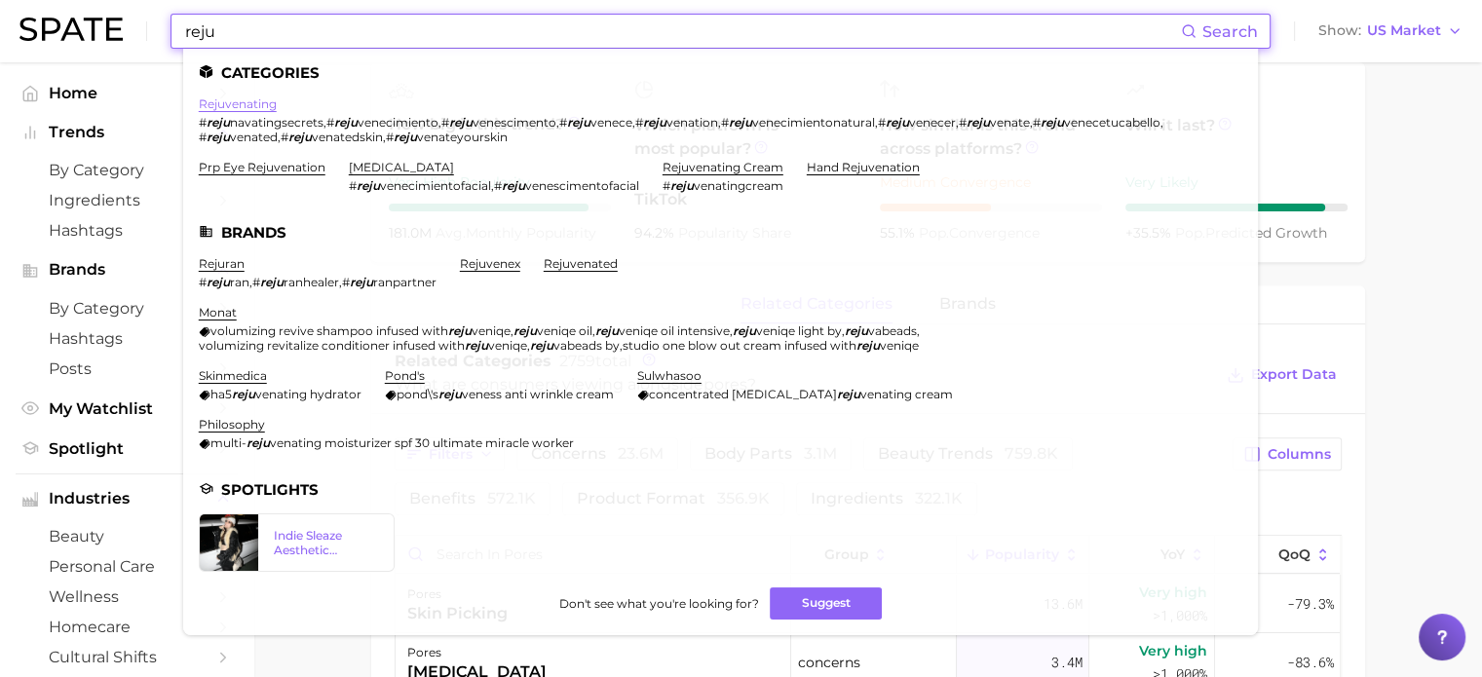
type input "reju"
click at [231, 106] on link "rejuvenating" at bounding box center [238, 103] width 78 height 15
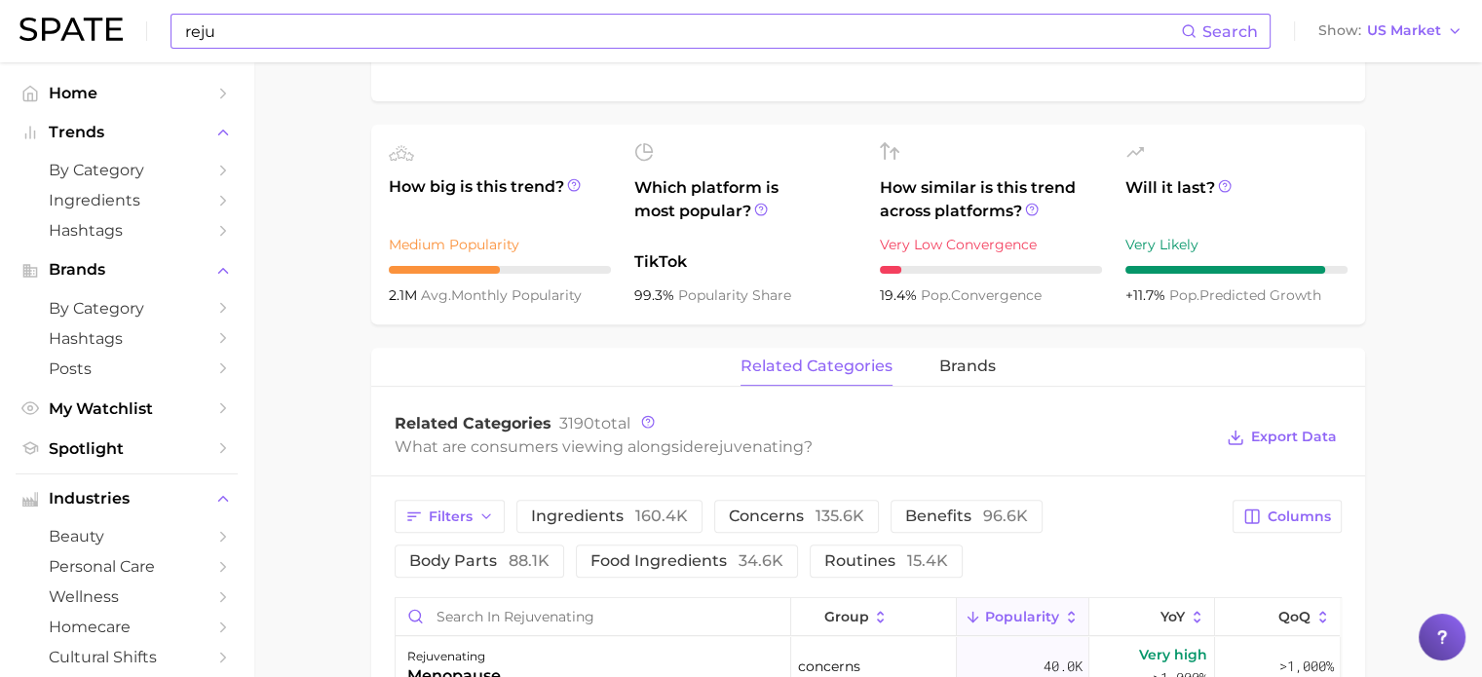
scroll to position [780, 0]
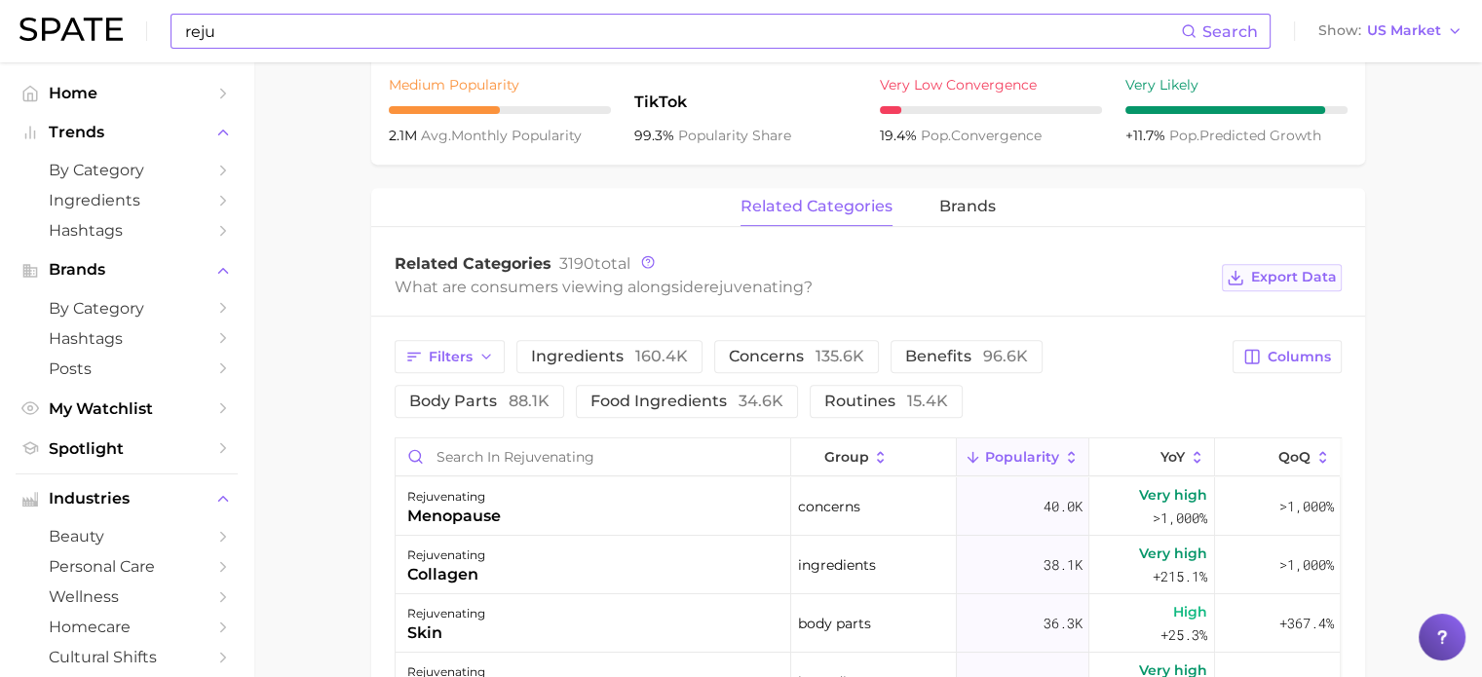
click at [1271, 270] on span "Export Data" at bounding box center [1294, 277] width 86 height 17
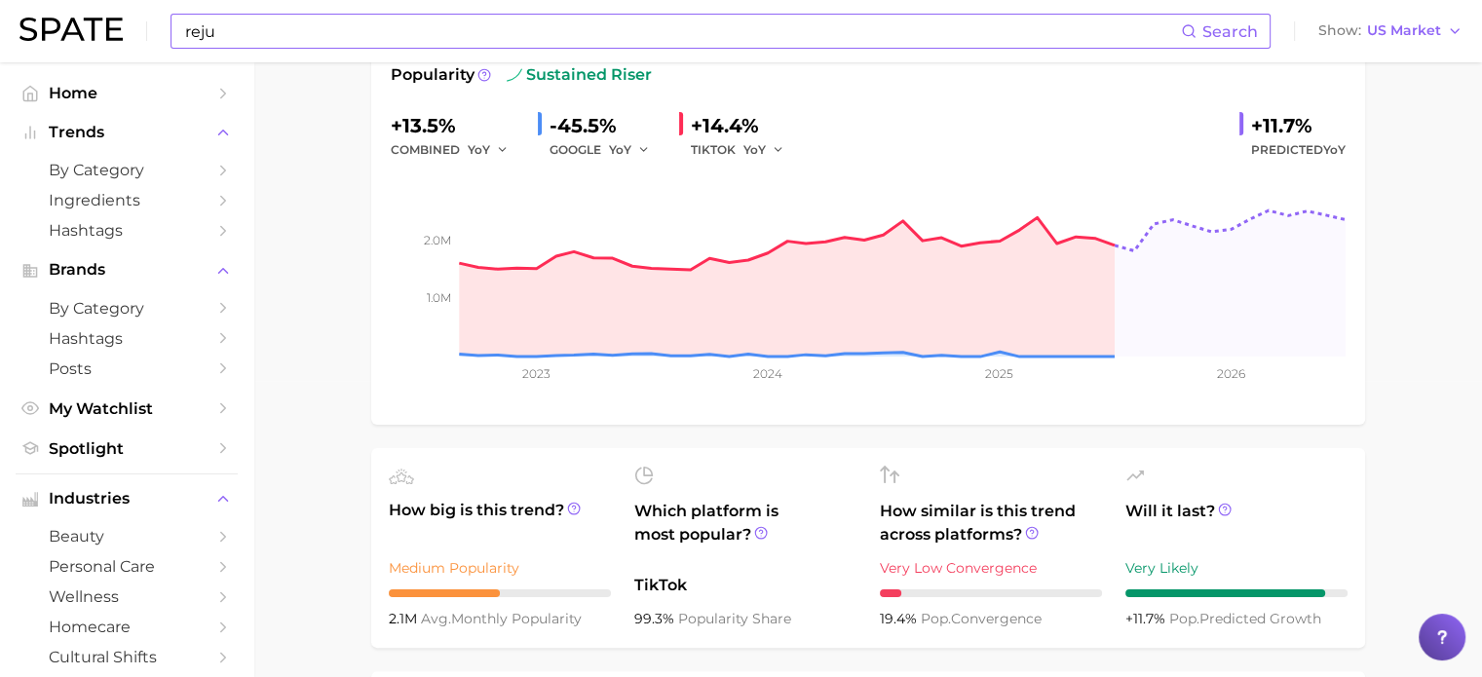
scroll to position [0, 0]
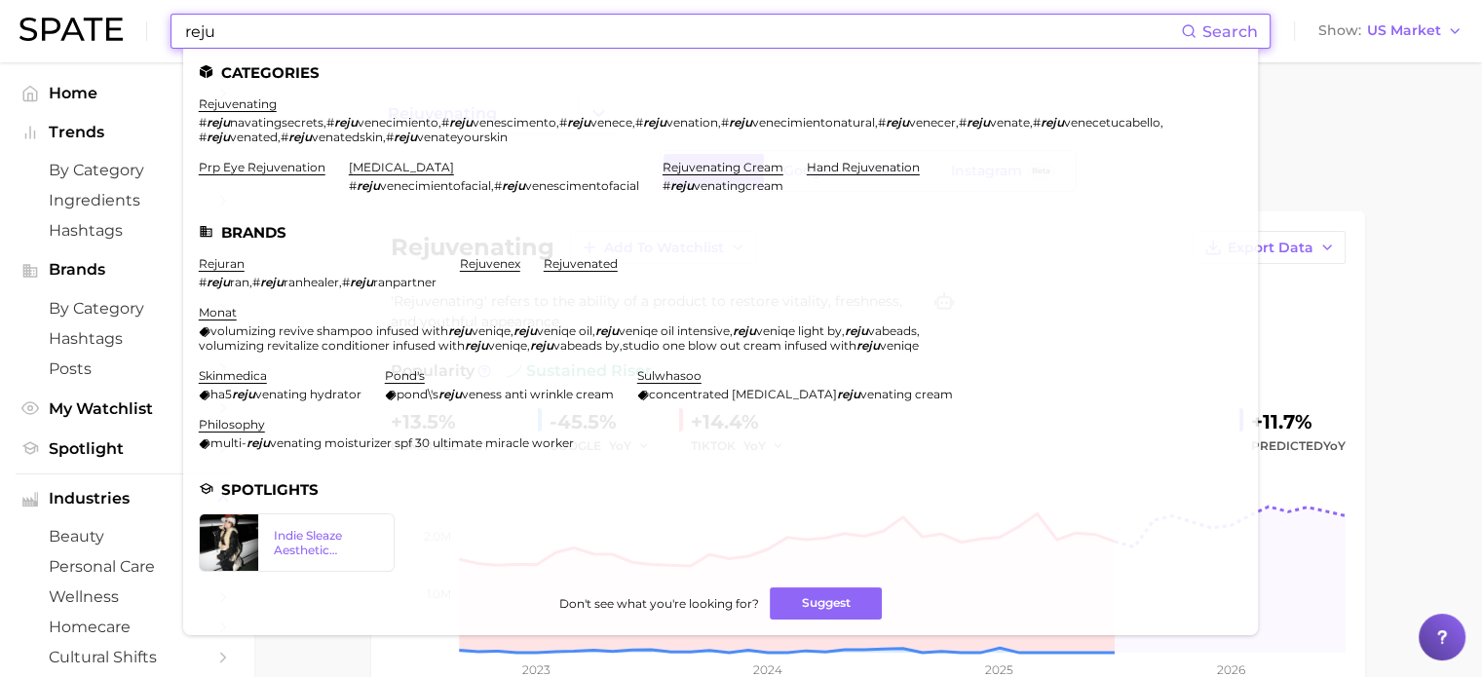
drag, startPoint x: 359, startPoint y: 20, endPoint x: 0, endPoint y: 38, distance: 359.1
click at [16, 30] on header "reju Search Categories rejuvenating # reju navatingsecrets , # reju venecimient…" at bounding box center [741, 31] width 1482 height 62
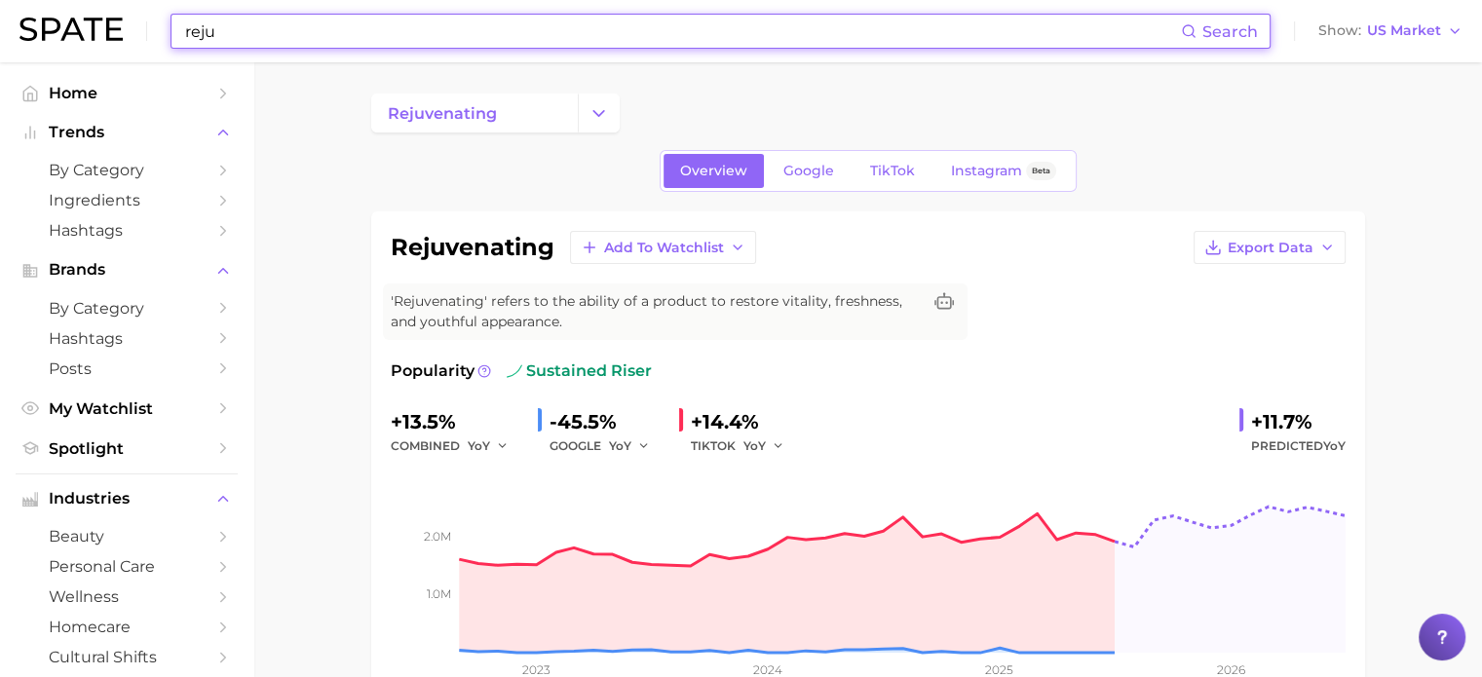
paste input "dark spot"
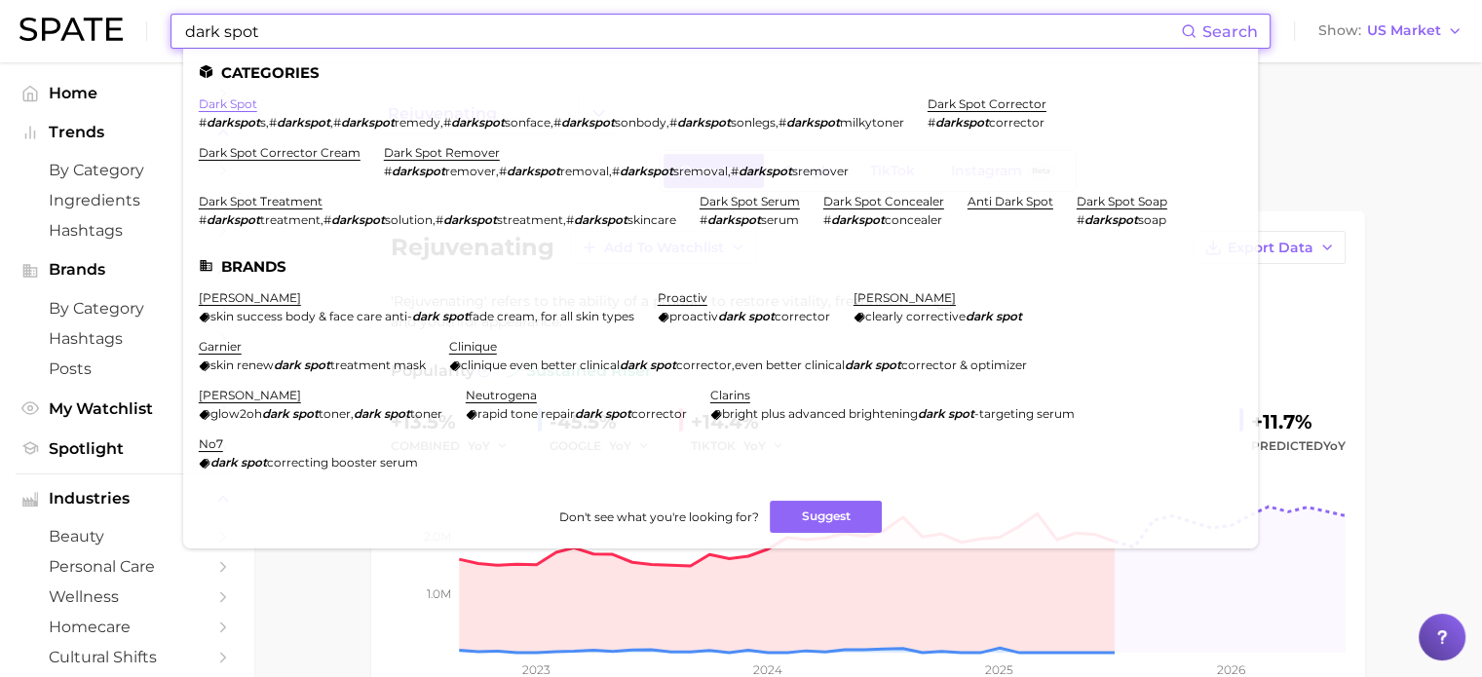
type input "dark spot"
click at [230, 104] on link "dark spot" at bounding box center [228, 103] width 58 height 15
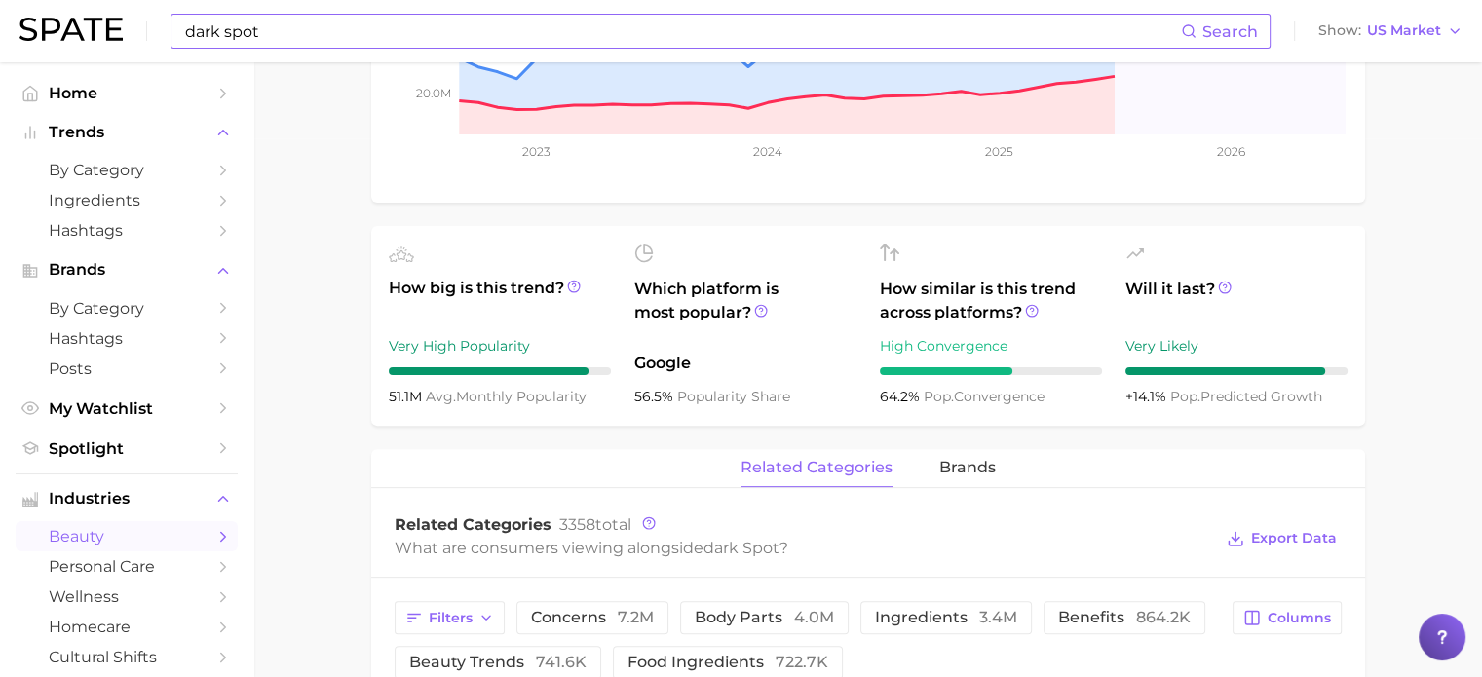
scroll to position [682, 0]
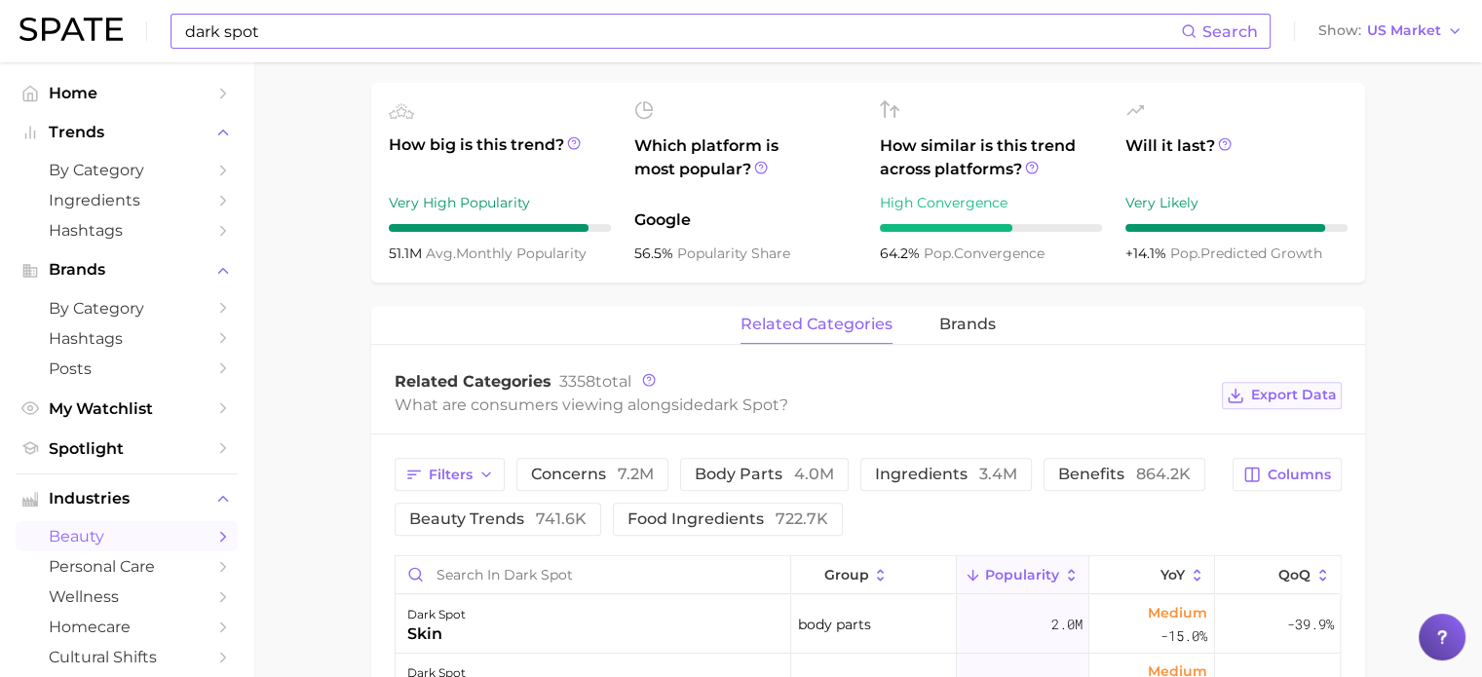
click at [1261, 396] on span "Export Data" at bounding box center [1294, 395] width 86 height 17
click at [297, 33] on input "dark spot" at bounding box center [682, 31] width 998 height 33
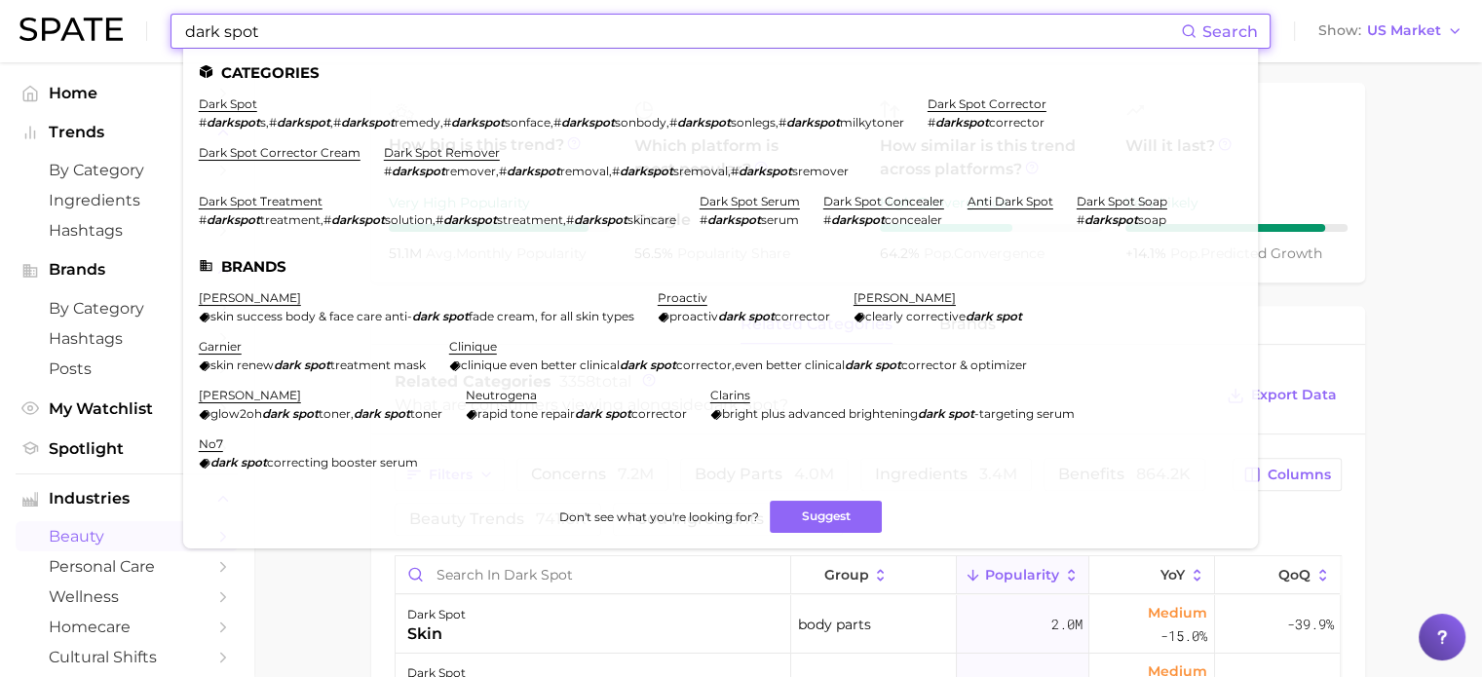
drag, startPoint x: 289, startPoint y: 28, endPoint x: 6, endPoint y: 33, distance: 283.7
click at [6, 33] on header "dark spot Search Categories dark spot # darkspot s , # darkspot , # darkspot re…" at bounding box center [741, 31] width 1482 height 62
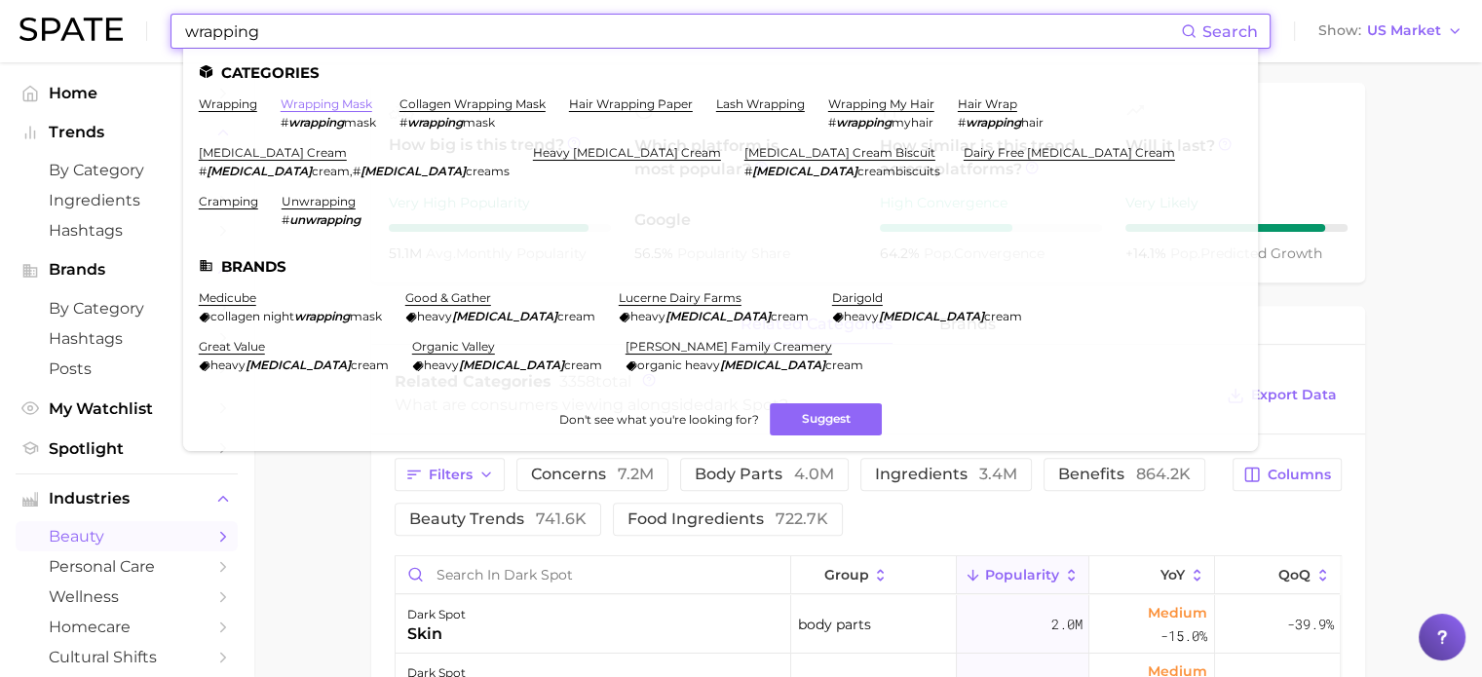
click at [350, 105] on link "wrapping mask" at bounding box center [327, 103] width 92 height 15
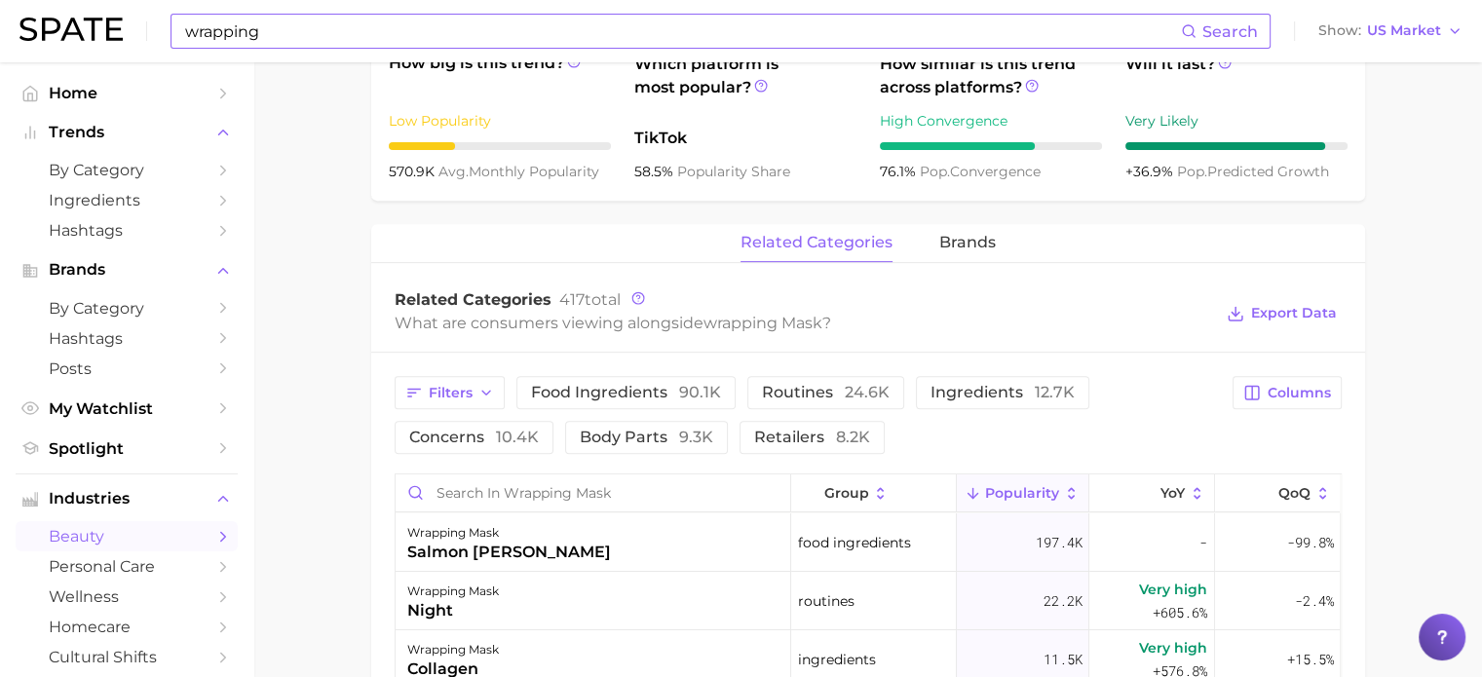
scroll to position [780, 0]
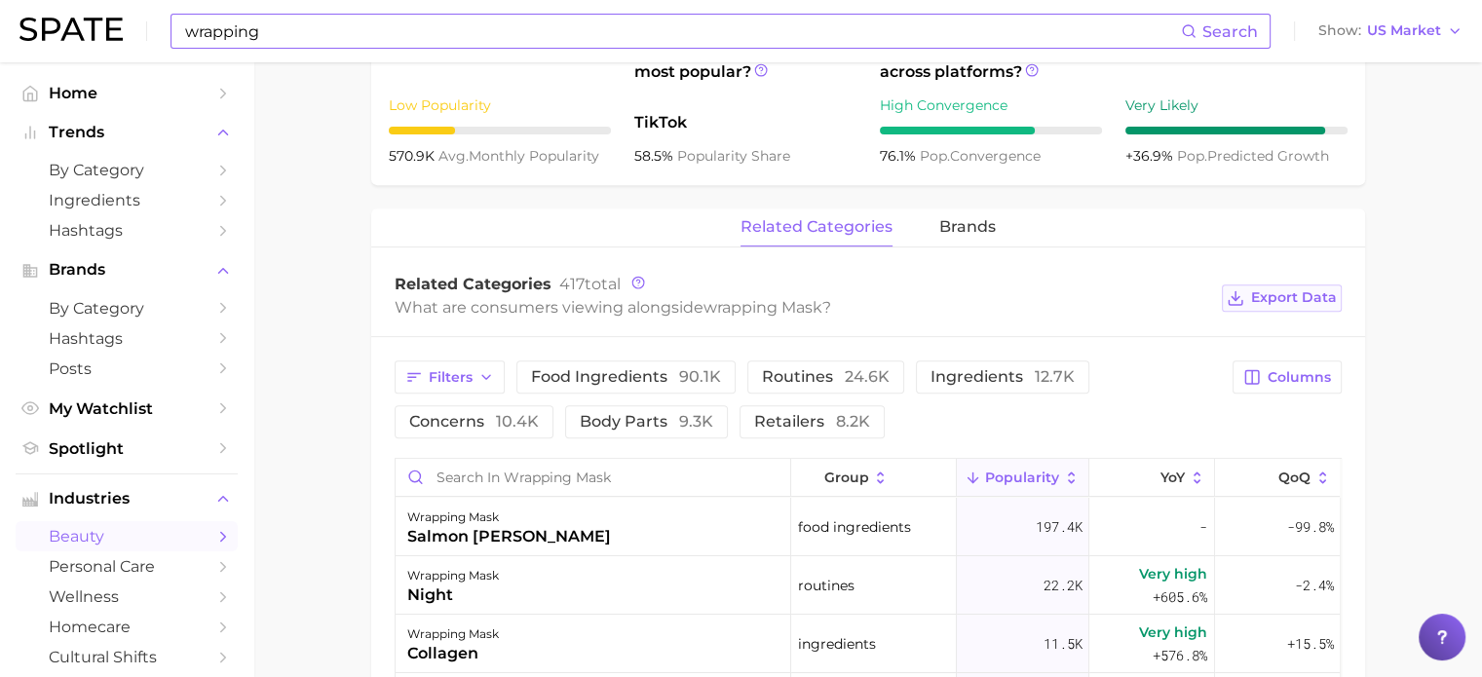
click at [1288, 306] on button "Export Data" at bounding box center [1281, 298] width 119 height 27
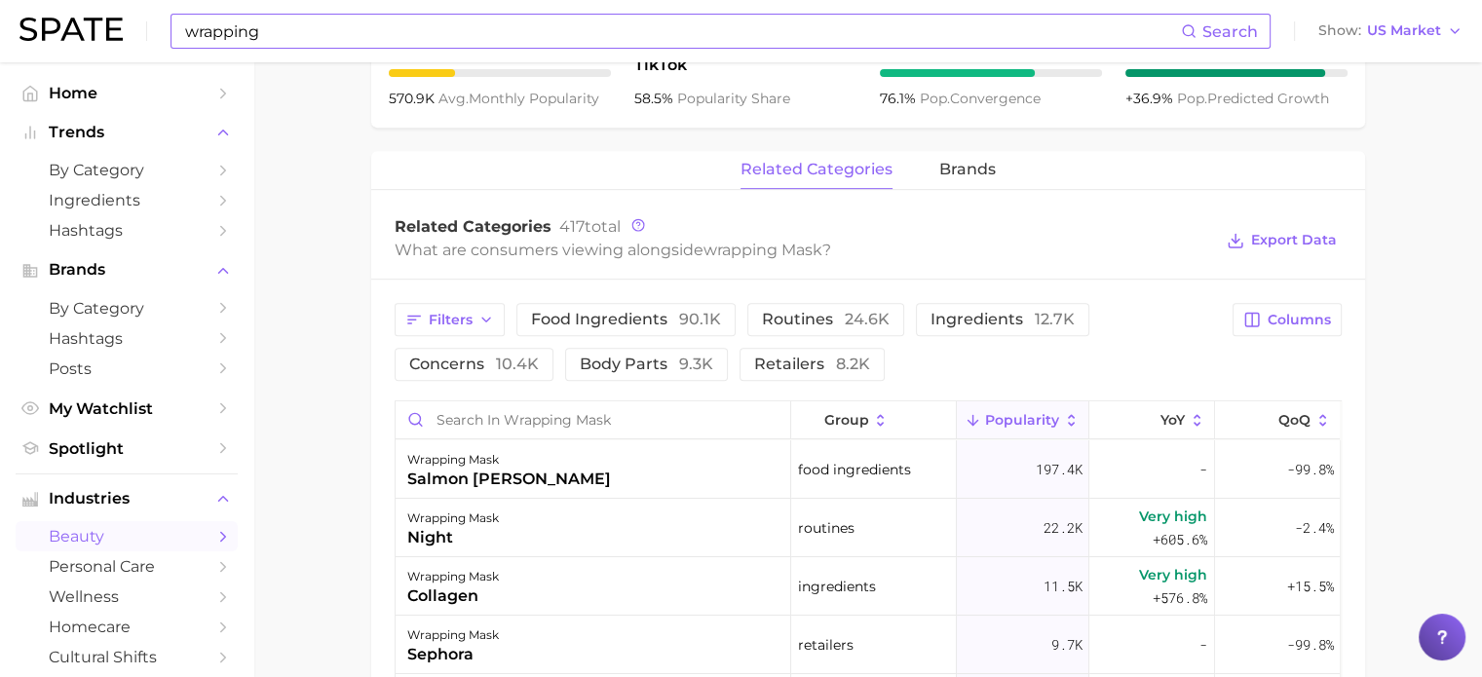
scroll to position [877, 0]
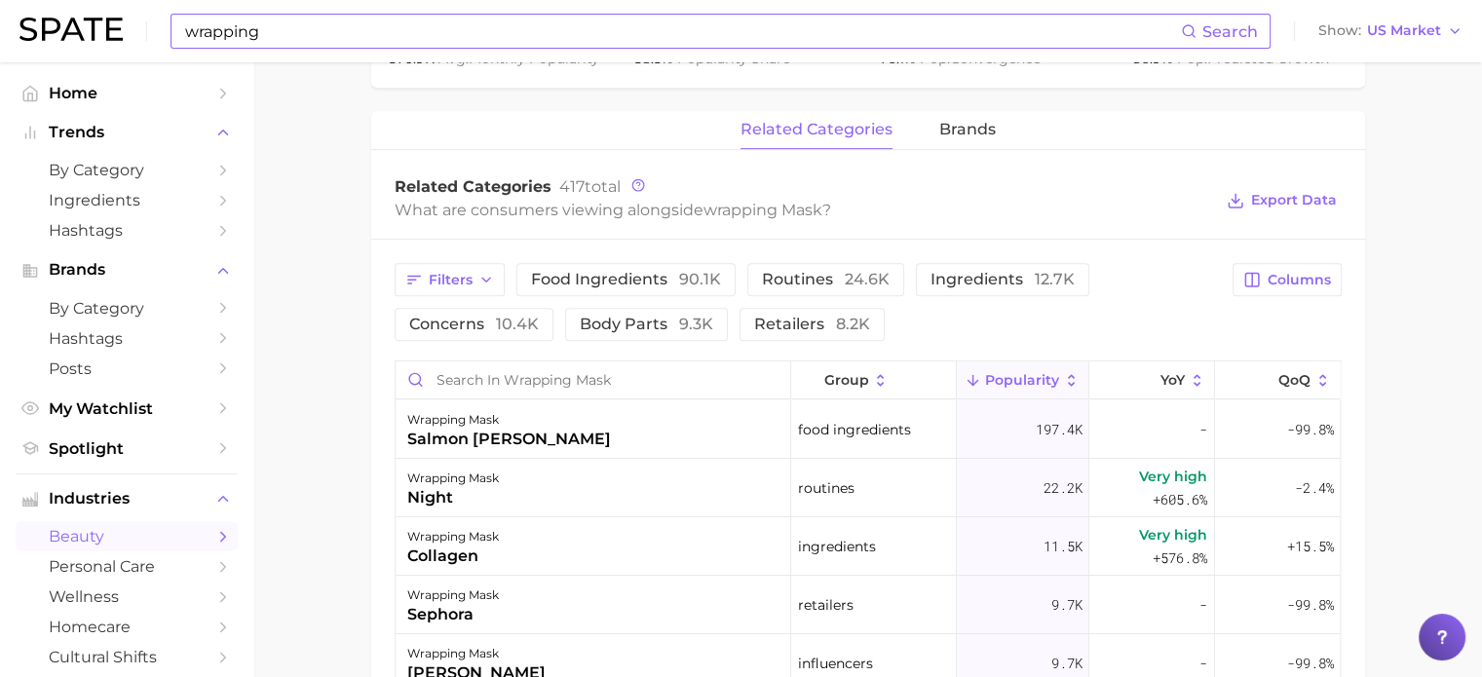
click at [296, 30] on input "wrapping" at bounding box center [682, 31] width 998 height 33
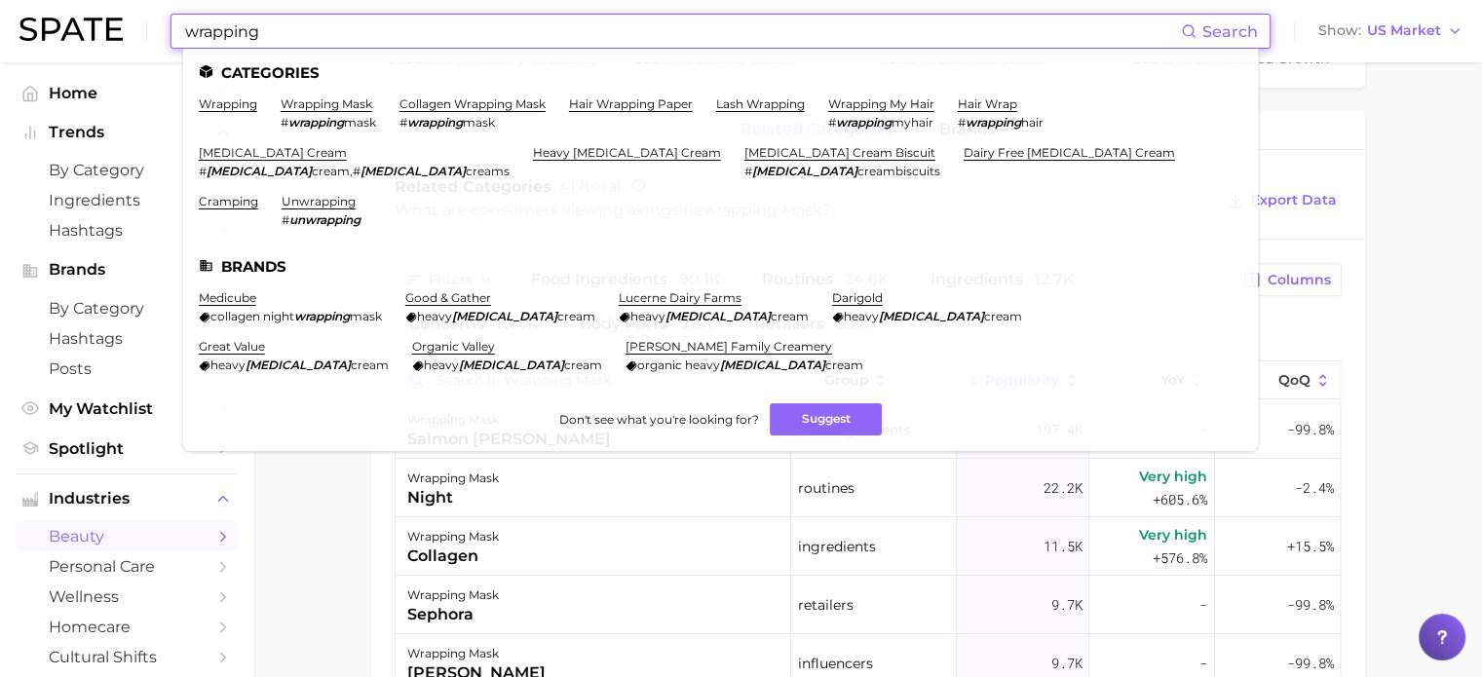
drag, startPoint x: 113, startPoint y: 31, endPoint x: 44, endPoint y: 48, distance: 71.2
click at [56, 38] on div "wrapping Search Categories wrapping wrapping mask # wrapping mask collagen wrap…" at bounding box center [740, 31] width 1443 height 62
paste input "Retinal"
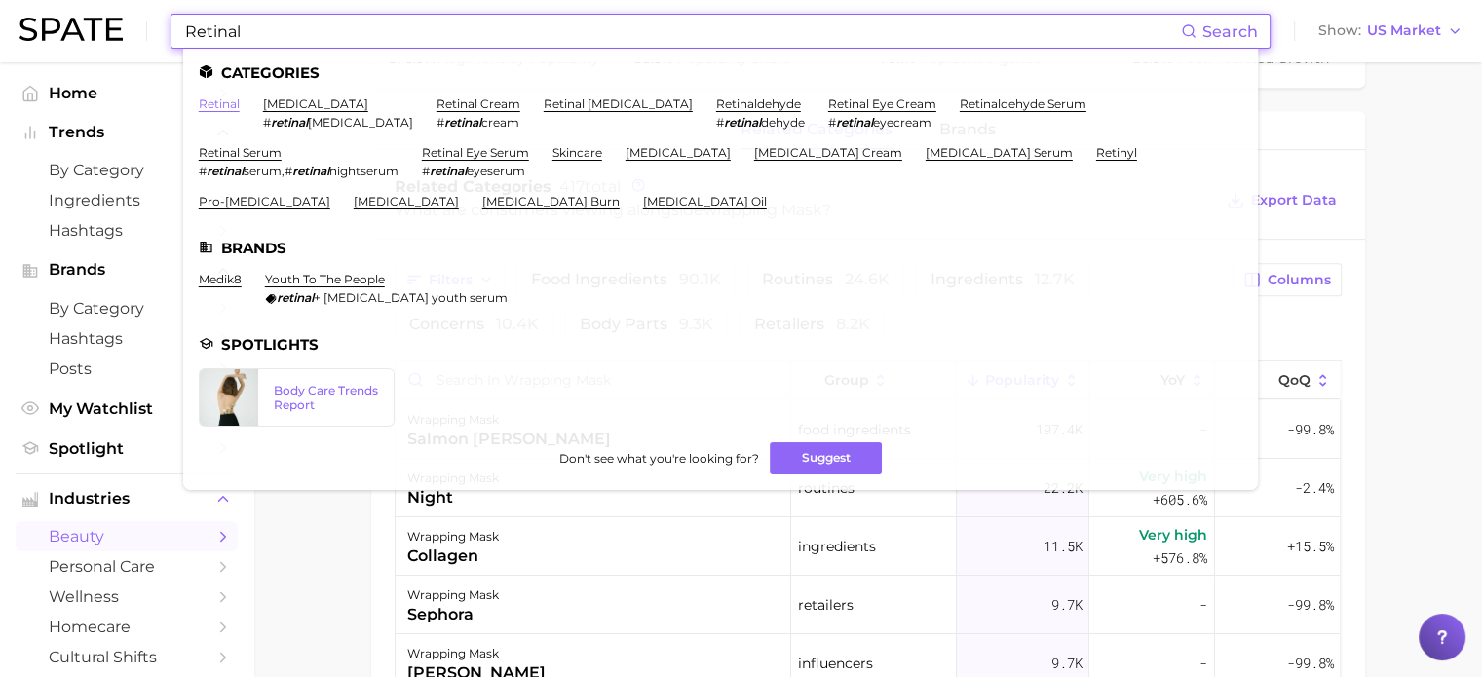
type input "Retinal"
click at [221, 98] on link "retinal" at bounding box center [219, 103] width 41 height 15
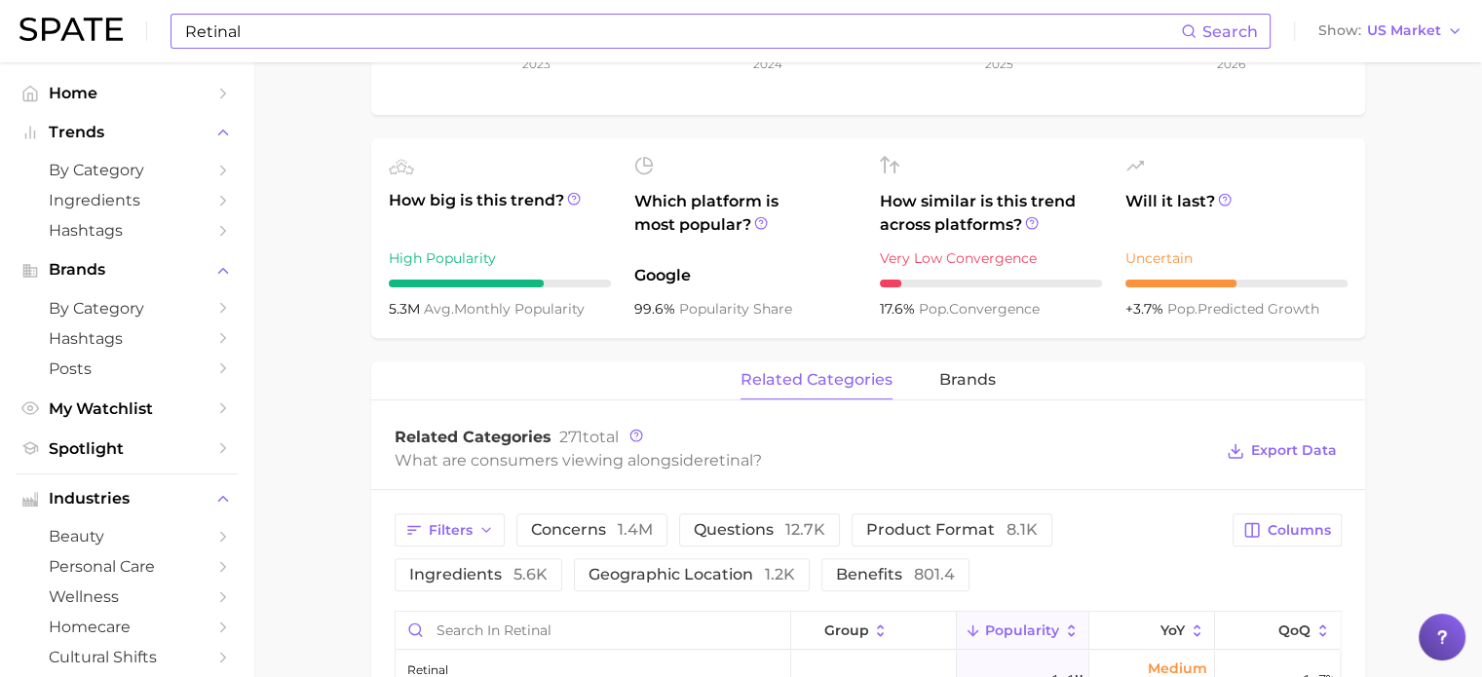
scroll to position [682, 0]
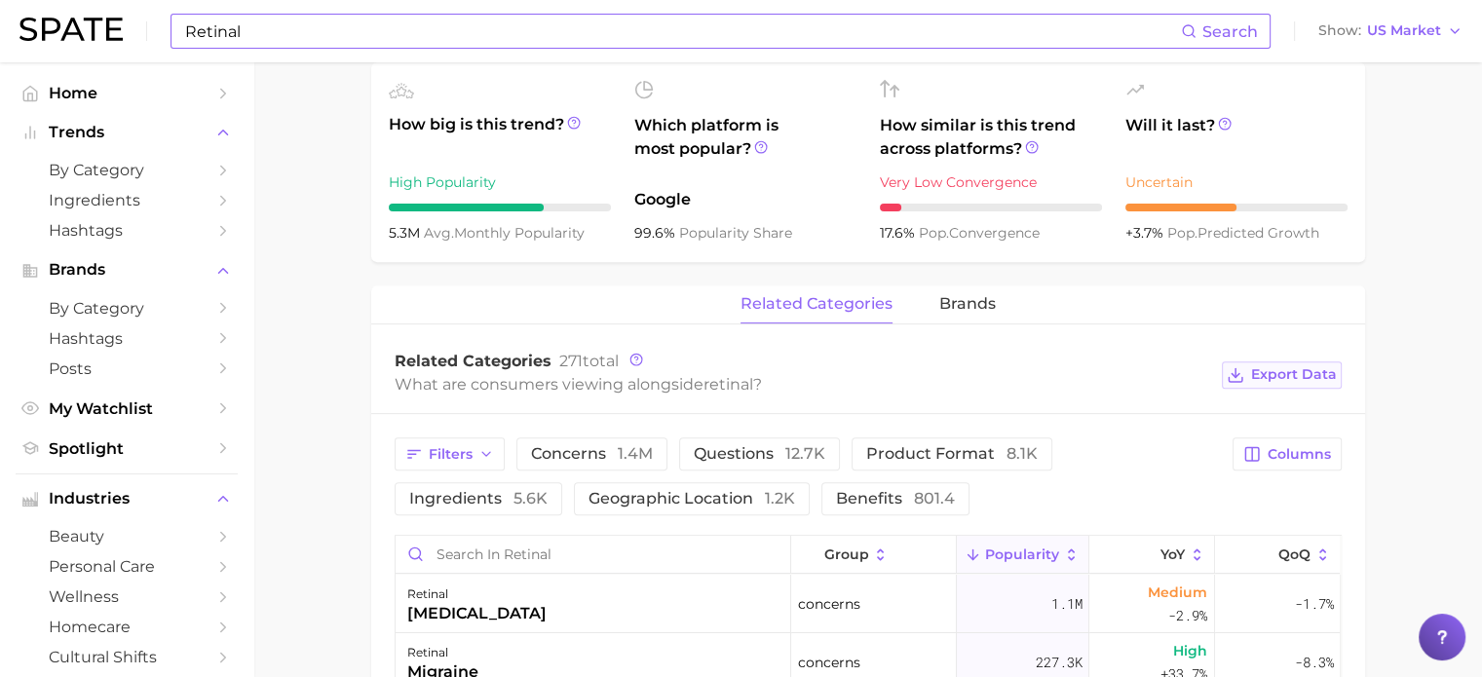
click at [1259, 373] on span "Export Data" at bounding box center [1294, 374] width 86 height 17
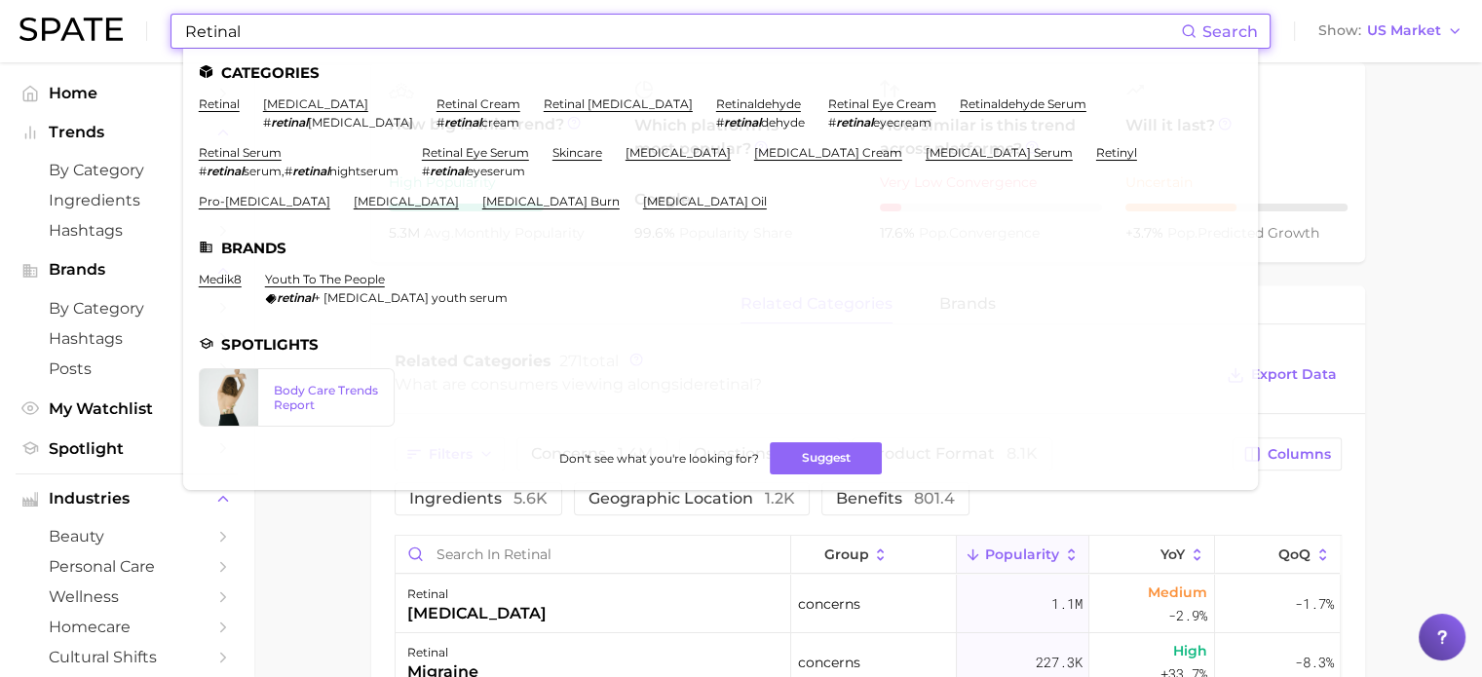
drag, startPoint x: 359, startPoint y: 18, endPoint x: 20, endPoint y: 31, distance: 338.5
click at [0, 34] on header "Retinal Search Categories retinal retinal detachment # retinal detachment retin…" at bounding box center [741, 31] width 1482 height 62
paste input "Tinted"
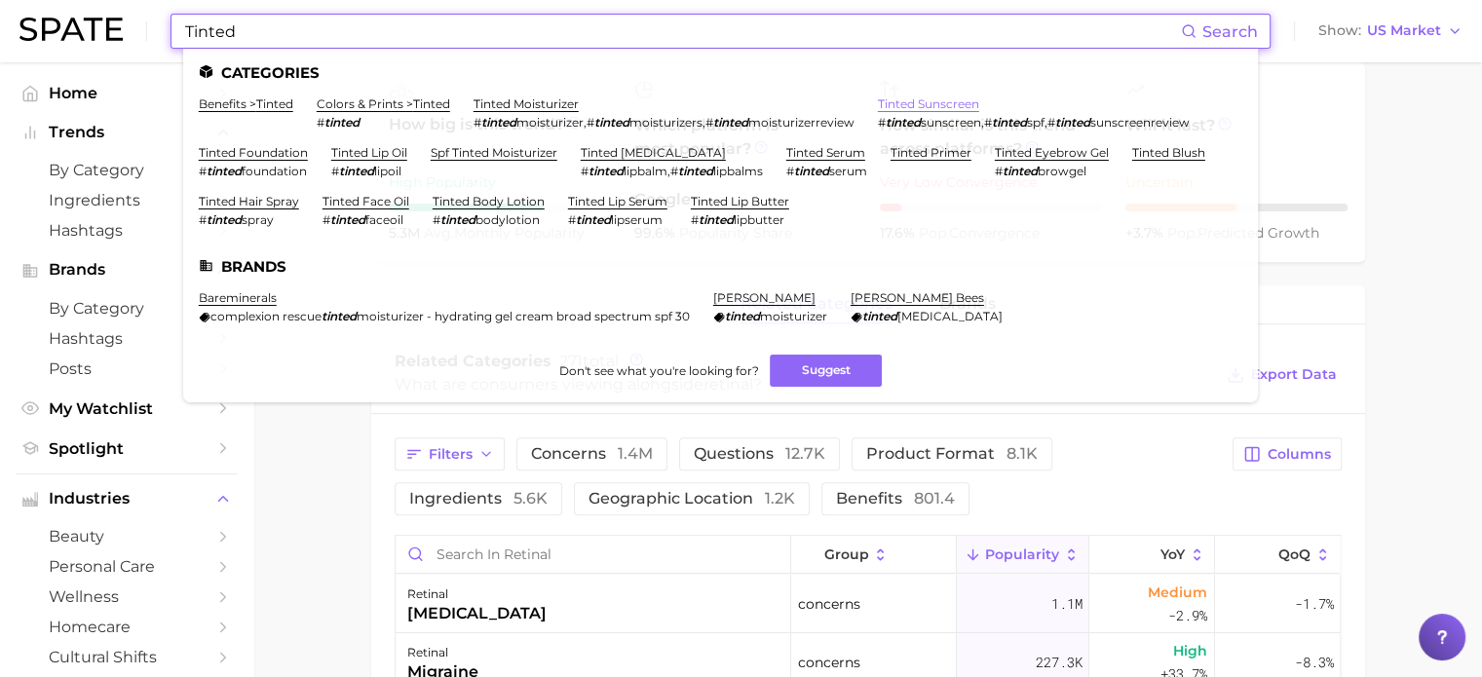
type input "Tinted"
click at [878, 111] on link "tinted sunscreen" at bounding box center [928, 103] width 101 height 15
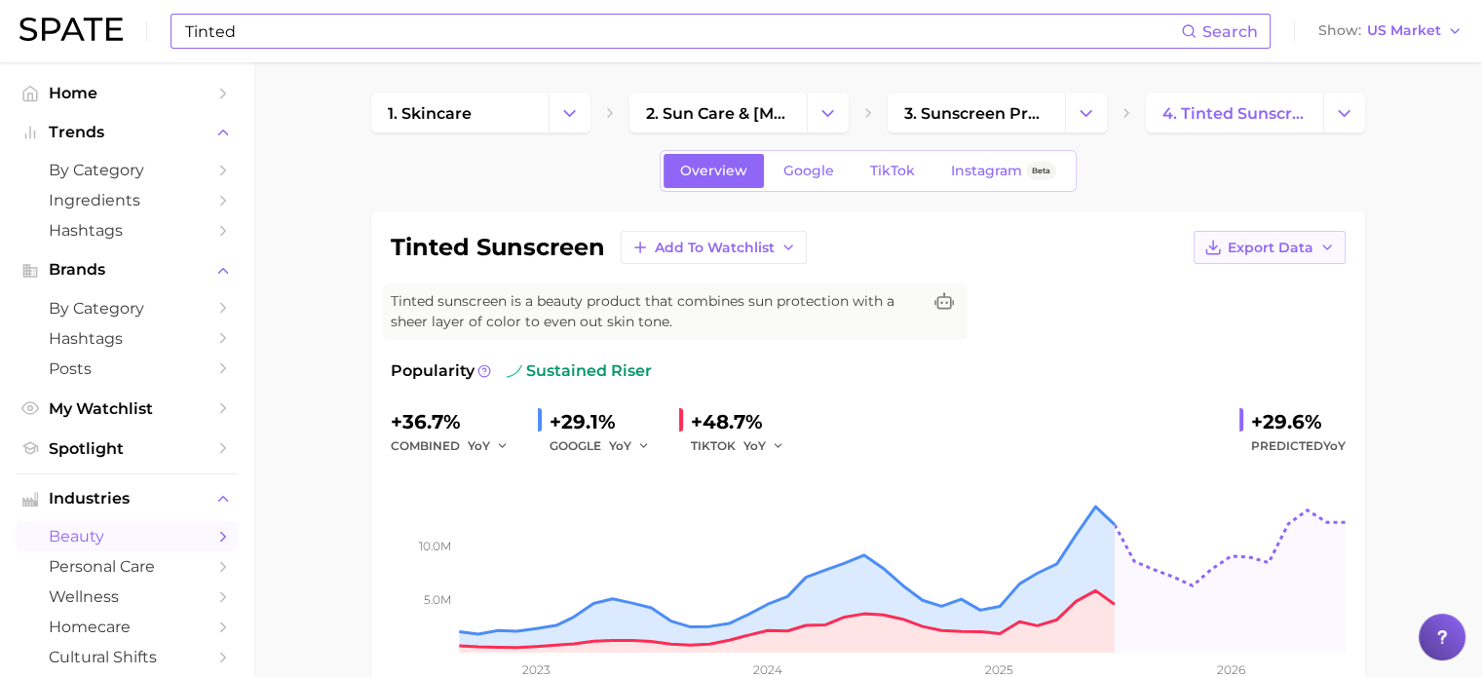
click at [1279, 253] on span "Export Data" at bounding box center [1271, 248] width 86 height 17
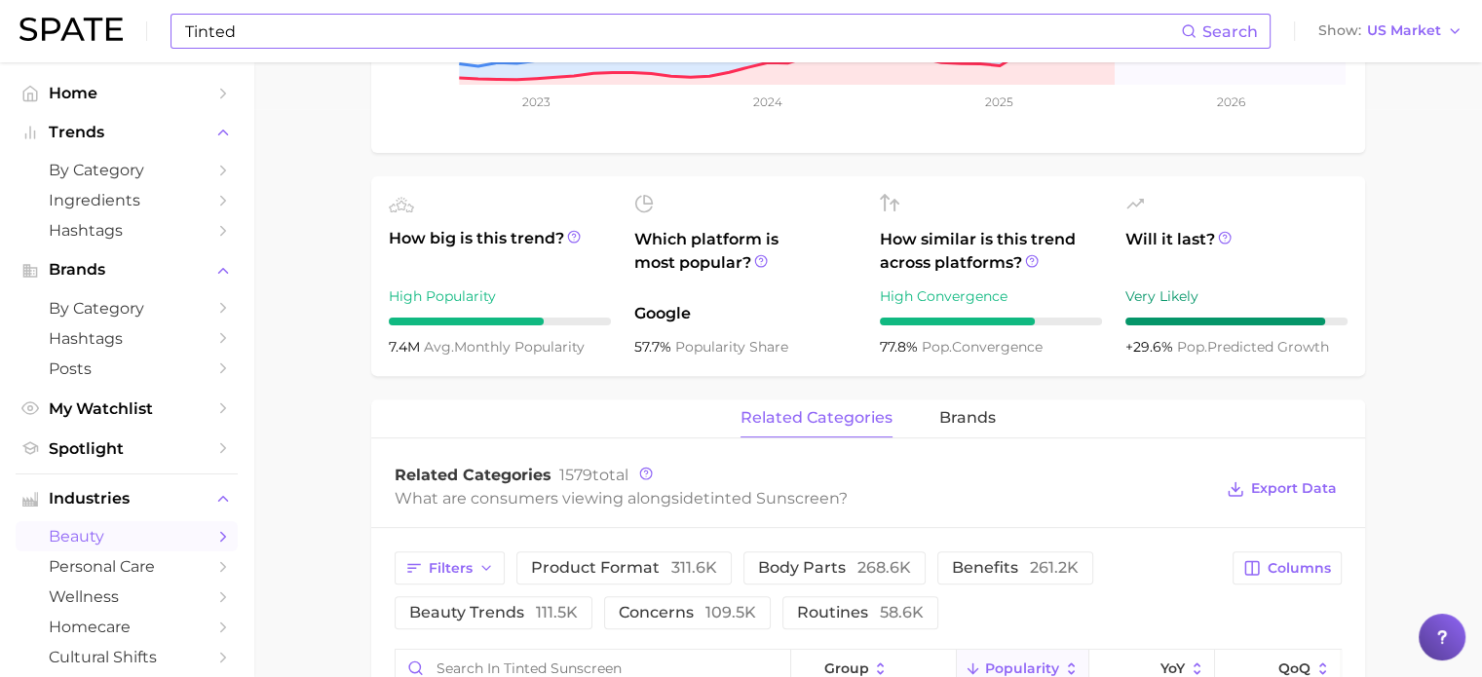
scroll to position [682, 0]
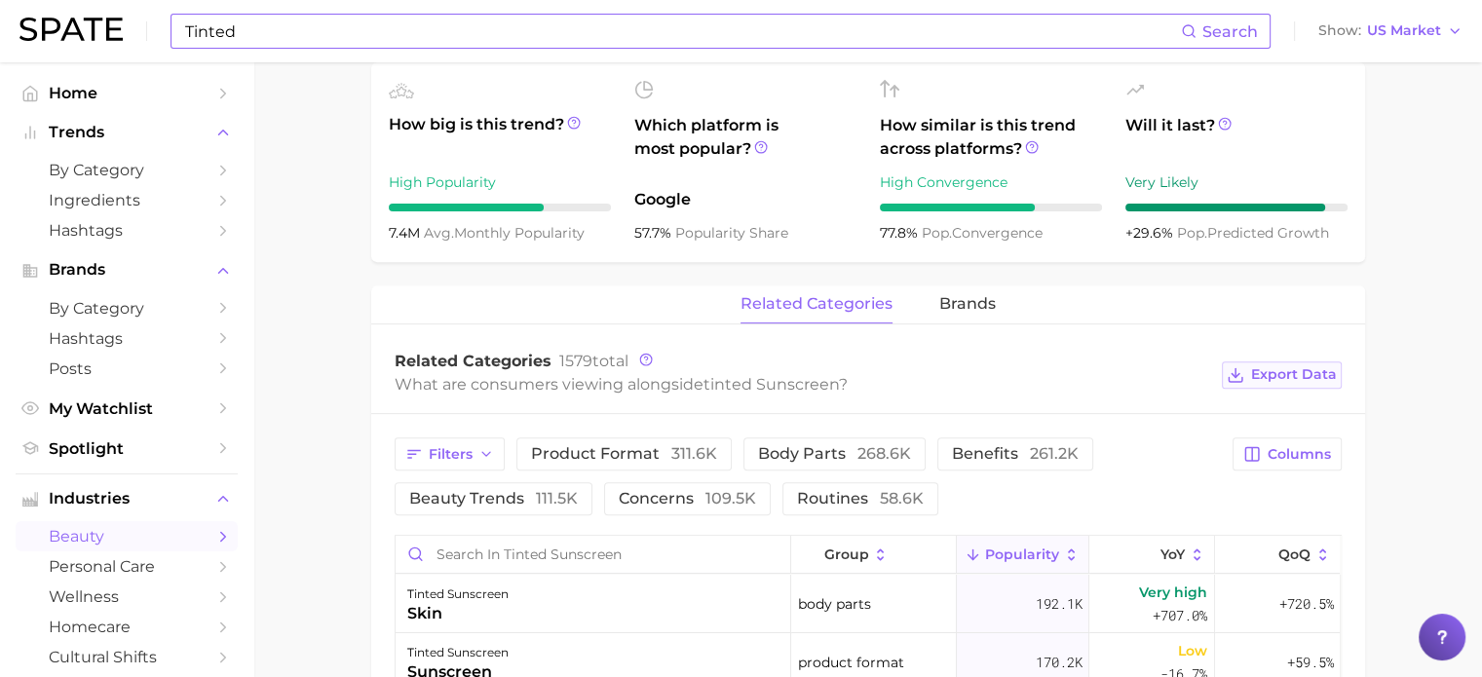
click at [1279, 373] on span "Export Data" at bounding box center [1294, 374] width 86 height 17
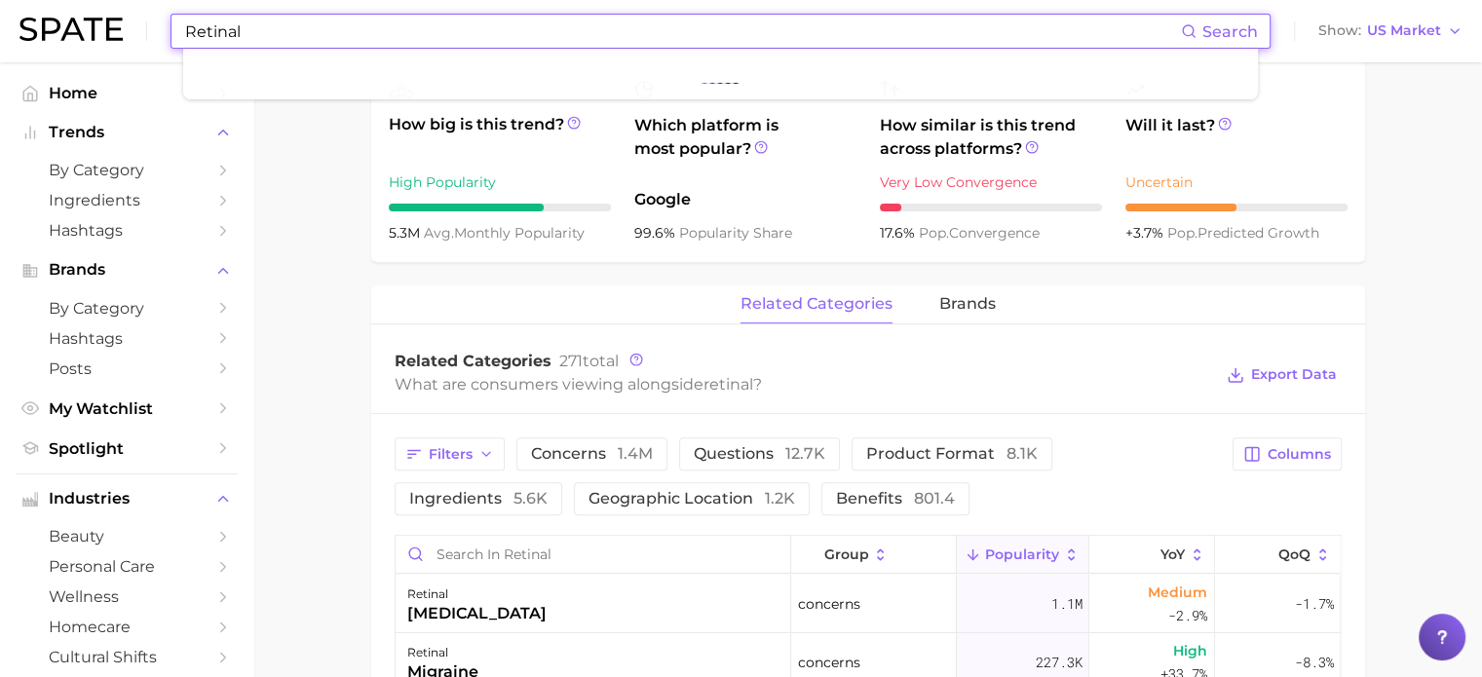
drag, startPoint x: 350, startPoint y: 38, endPoint x: 100, endPoint y: 14, distance: 250.7
click at [100, 14] on div "Retinal Search Show US Market" at bounding box center [740, 31] width 1443 height 62
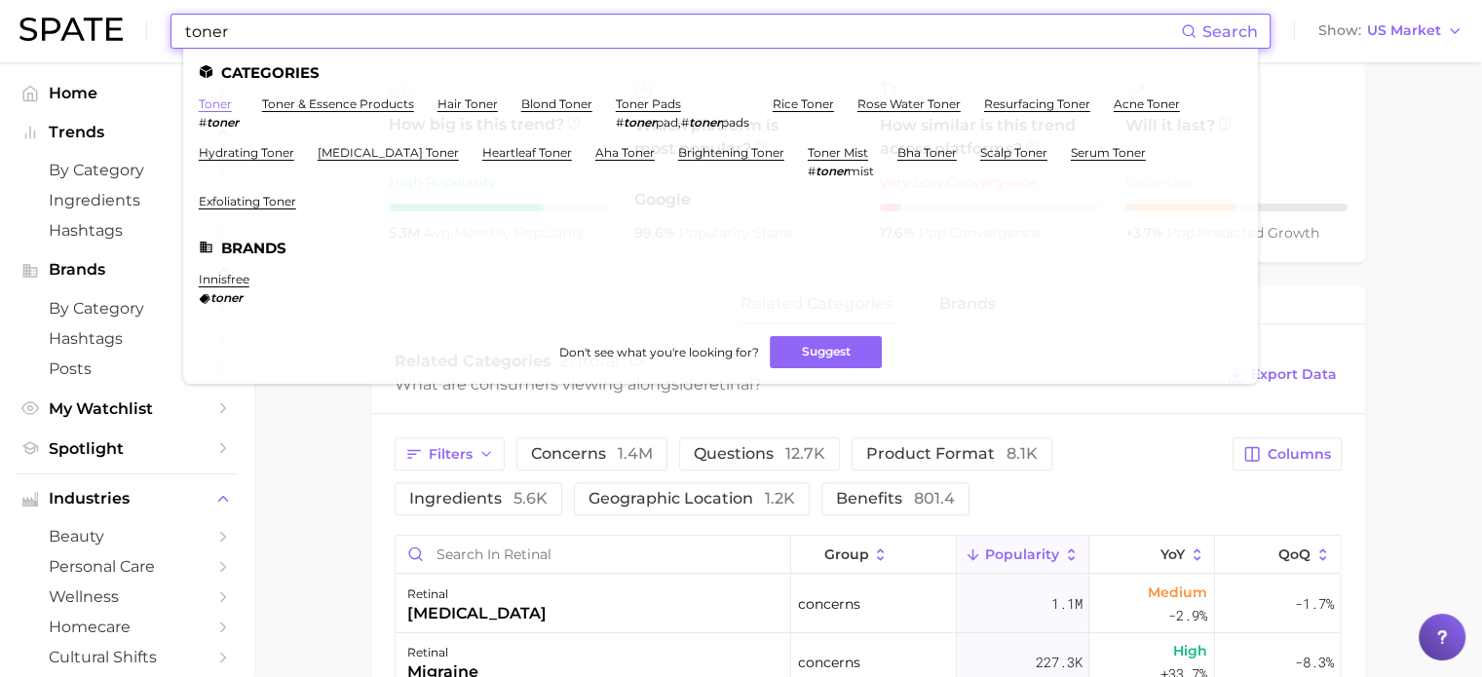
click at [215, 107] on link "toner" at bounding box center [215, 103] width 33 height 15
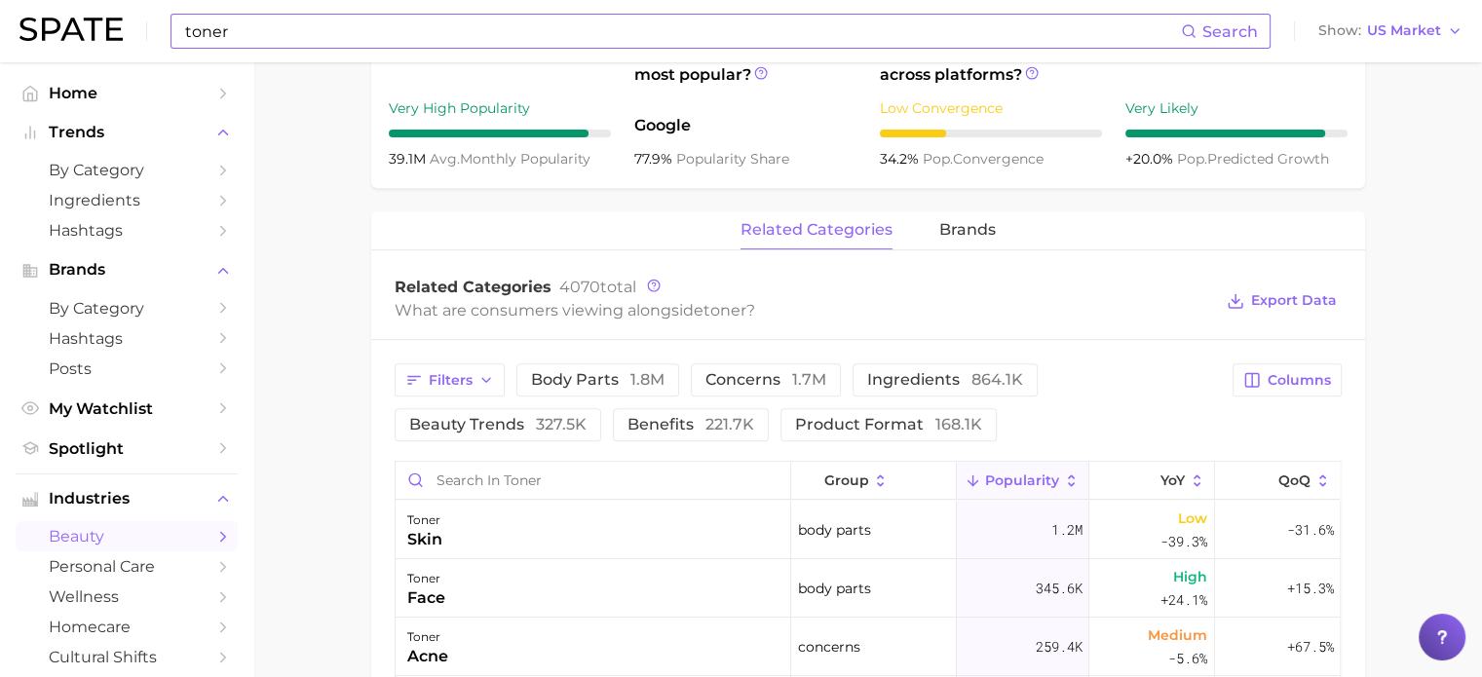
scroll to position [780, 0]
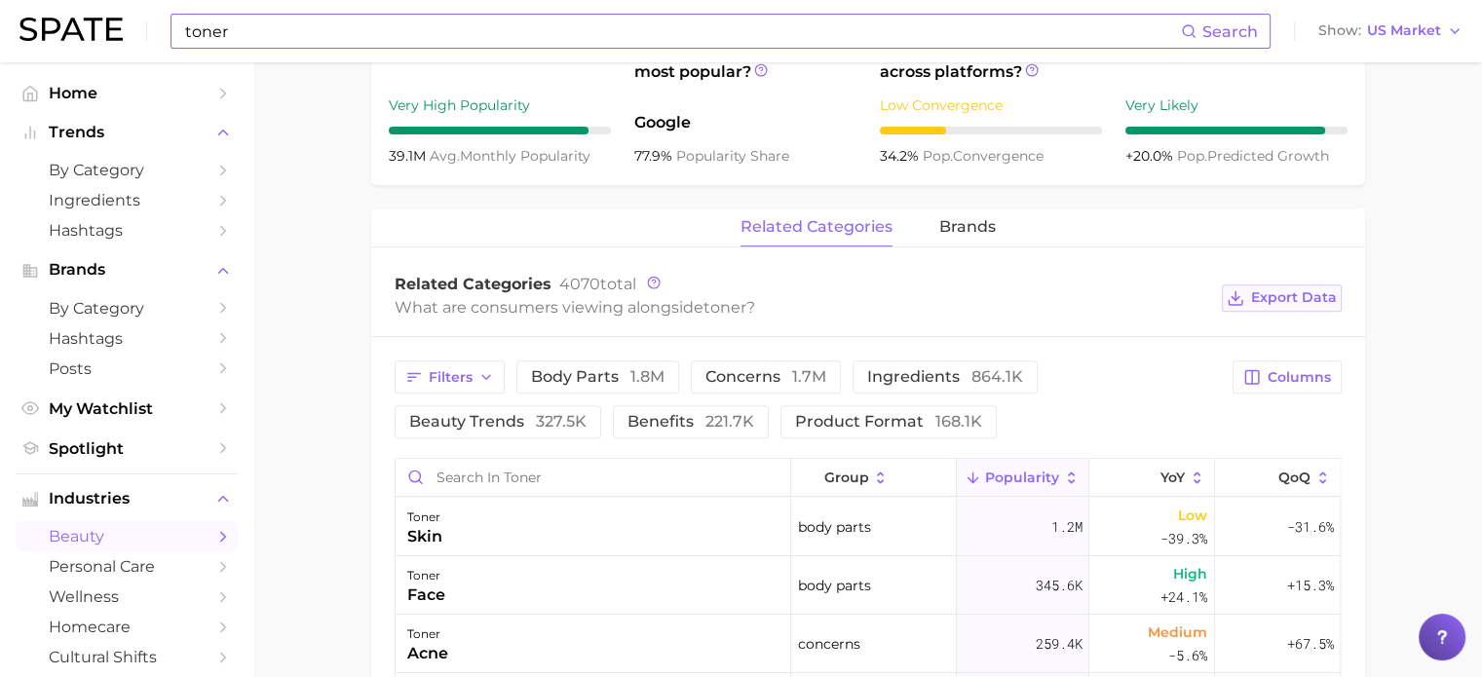
click at [1287, 291] on span "Export Data" at bounding box center [1294, 297] width 86 height 17
click at [324, 33] on input "toner" at bounding box center [682, 31] width 998 height 33
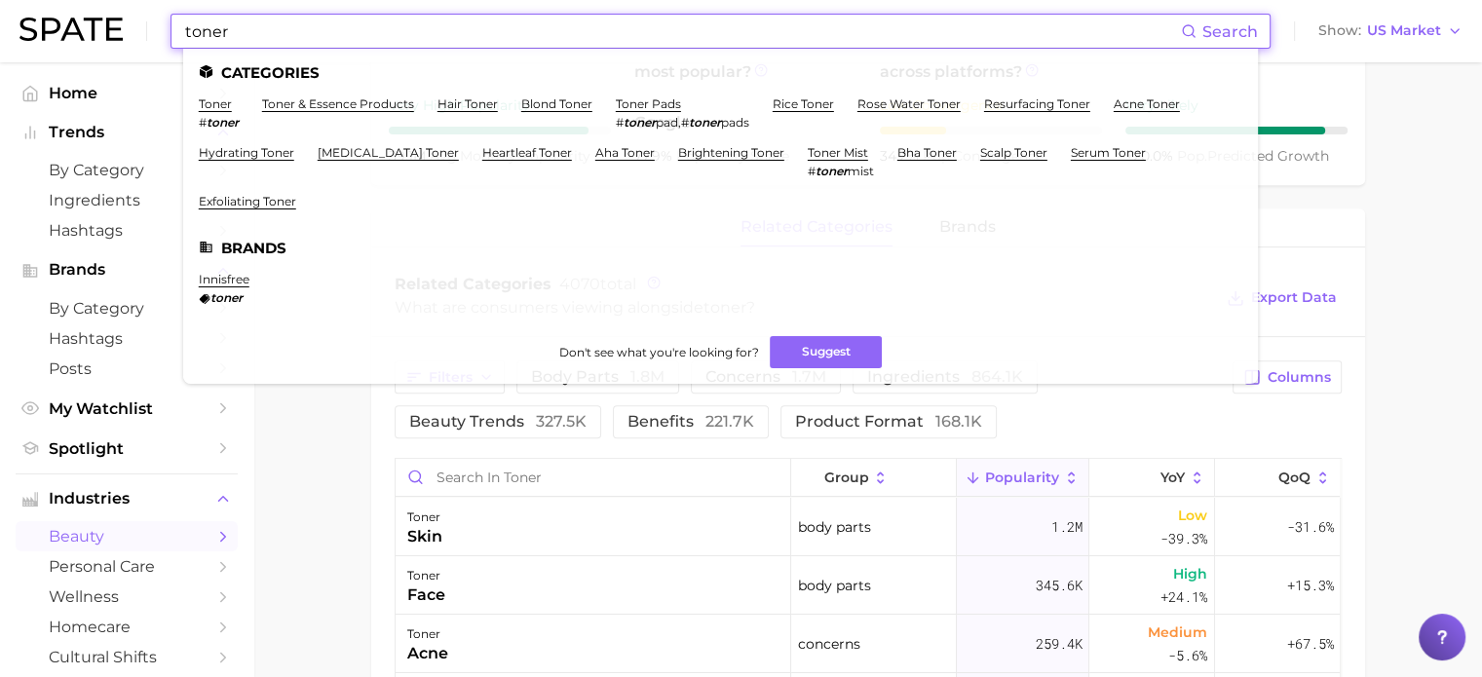
drag, startPoint x: 319, startPoint y: 33, endPoint x: 0, endPoint y: 43, distance: 318.9
click at [0, 43] on header "toner Search Categories toner # toner toner & essence products hair toner blond…" at bounding box center [741, 31] width 1482 height 62
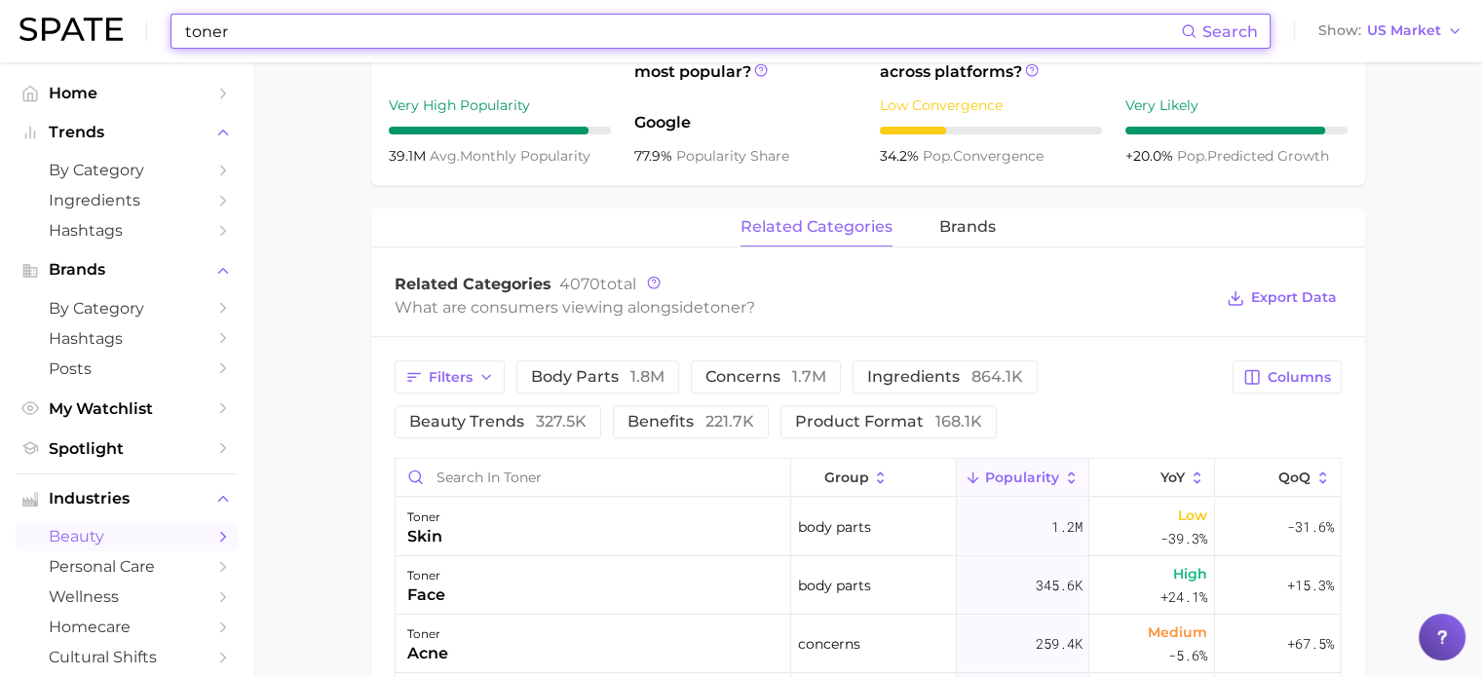
paste input "Ampoule"
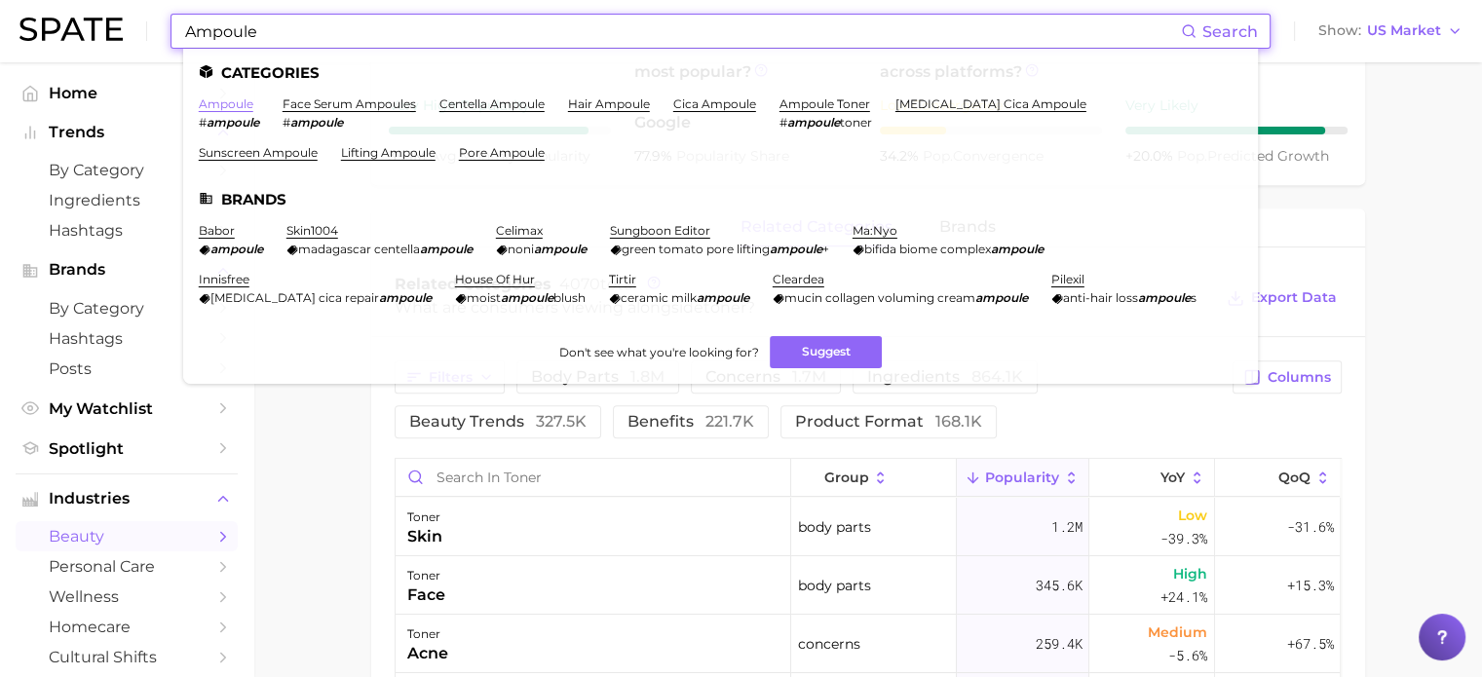
type input "Ampoule"
click at [238, 99] on link "ampoule" at bounding box center [226, 103] width 55 height 15
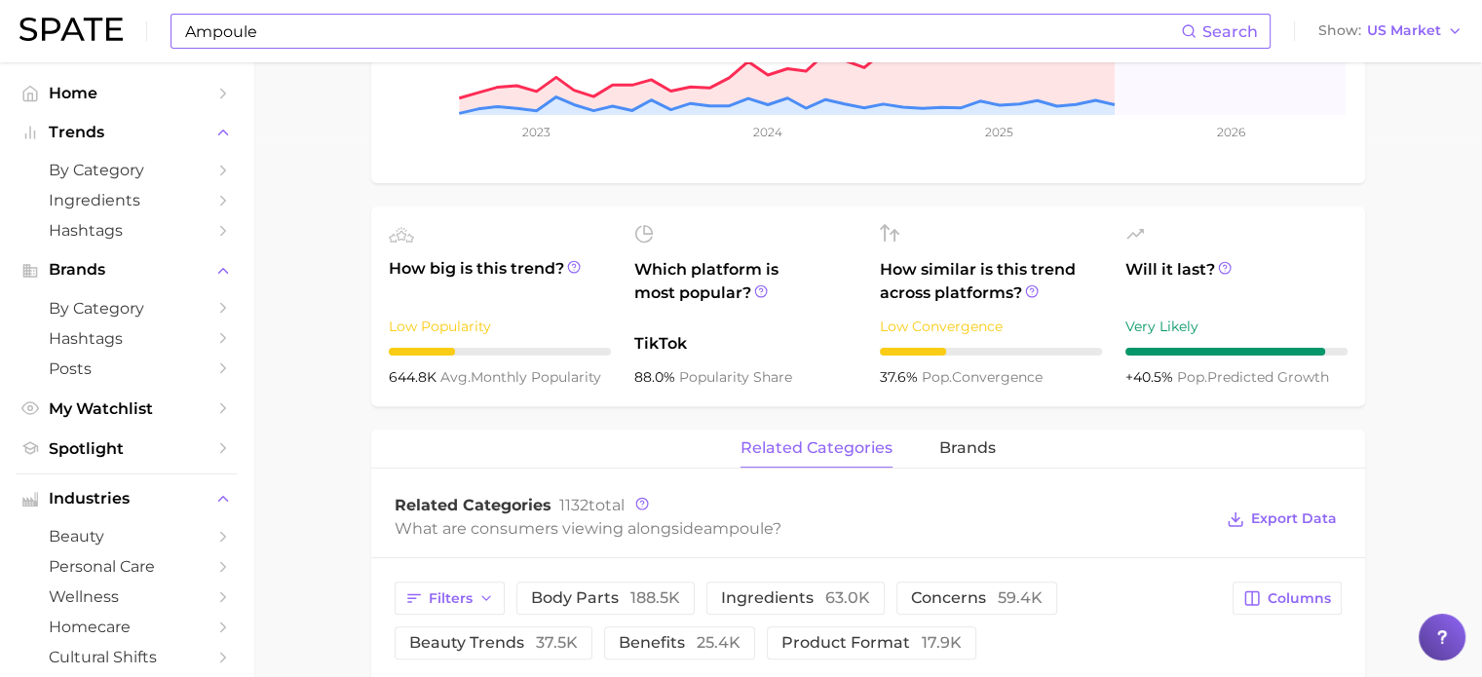
scroll to position [682, 0]
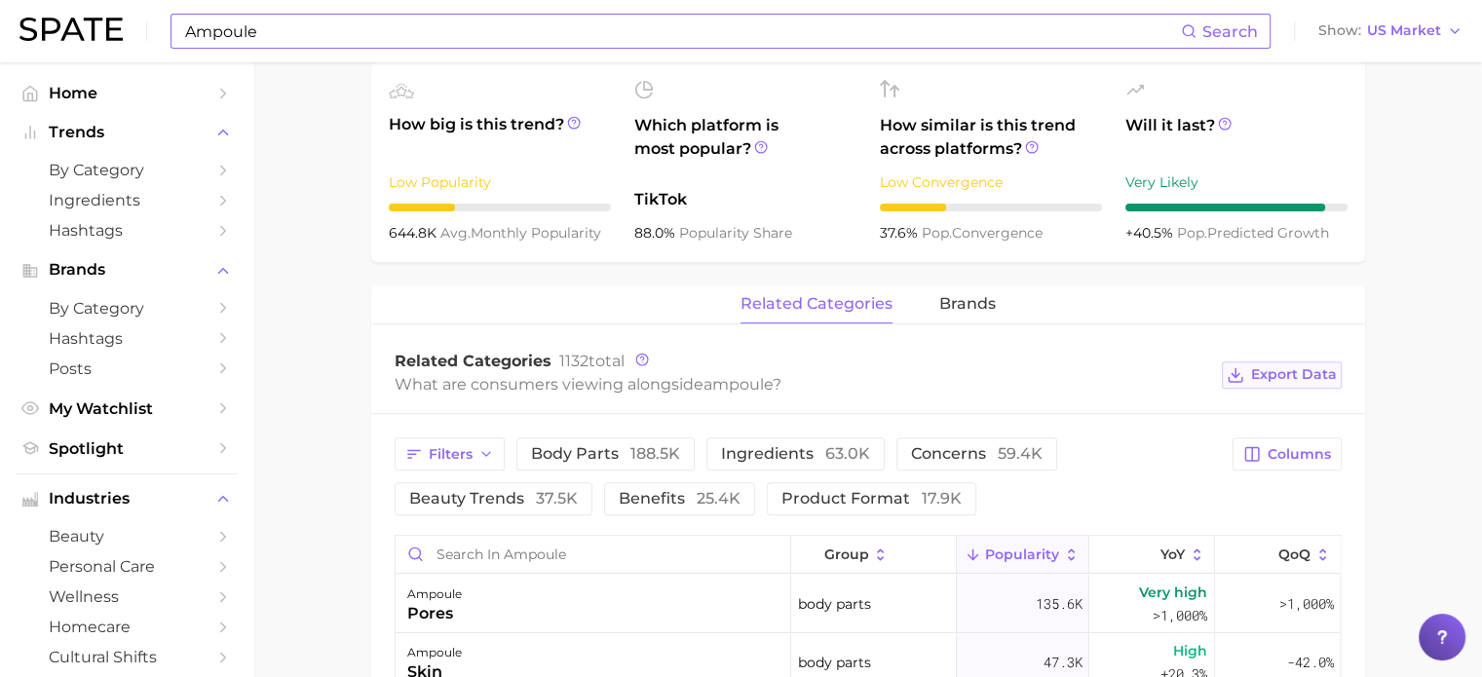
click at [1292, 377] on span "Export Data" at bounding box center [1294, 374] width 86 height 17
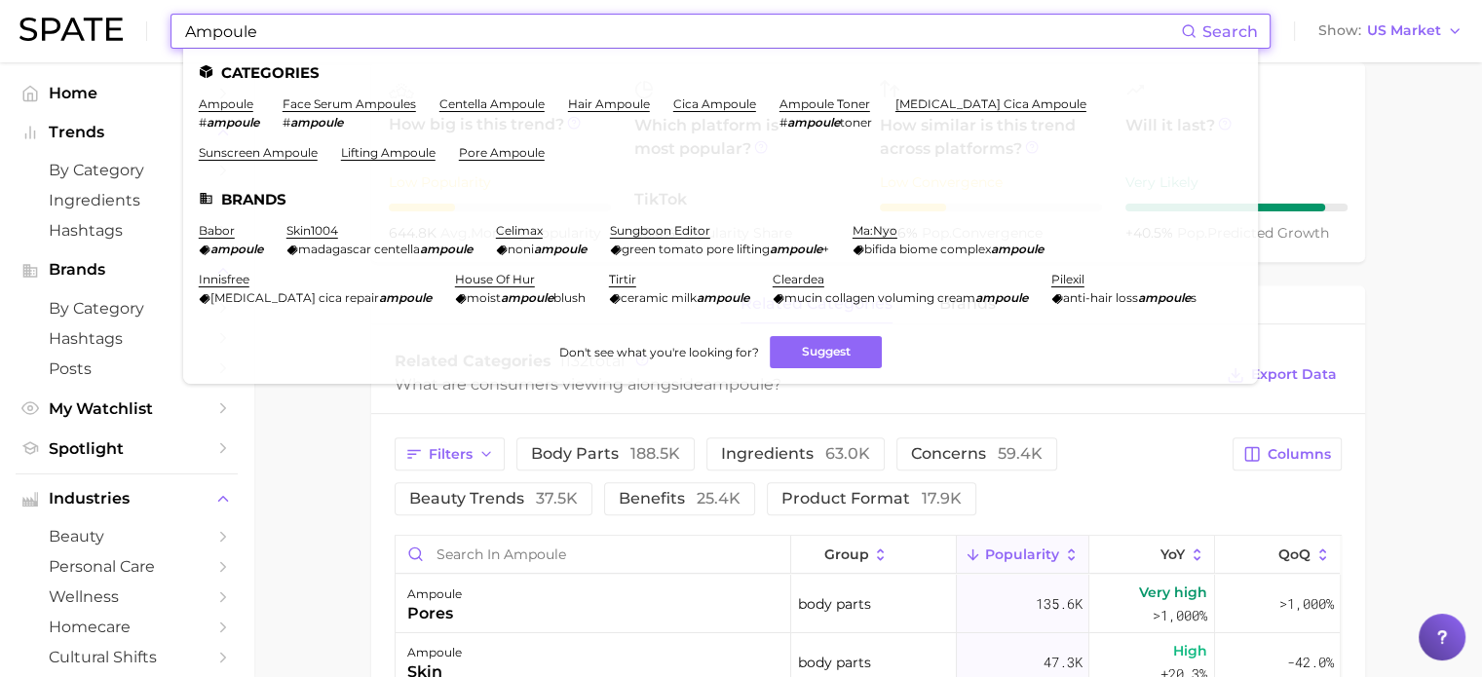
drag, startPoint x: 382, startPoint y: 34, endPoint x: 36, endPoint y: 46, distance: 346.2
click at [36, 46] on div "Ampoule Search Categories ampoule # ampoule face serum ampoules # ampoule cente…" at bounding box center [740, 31] width 1443 height 62
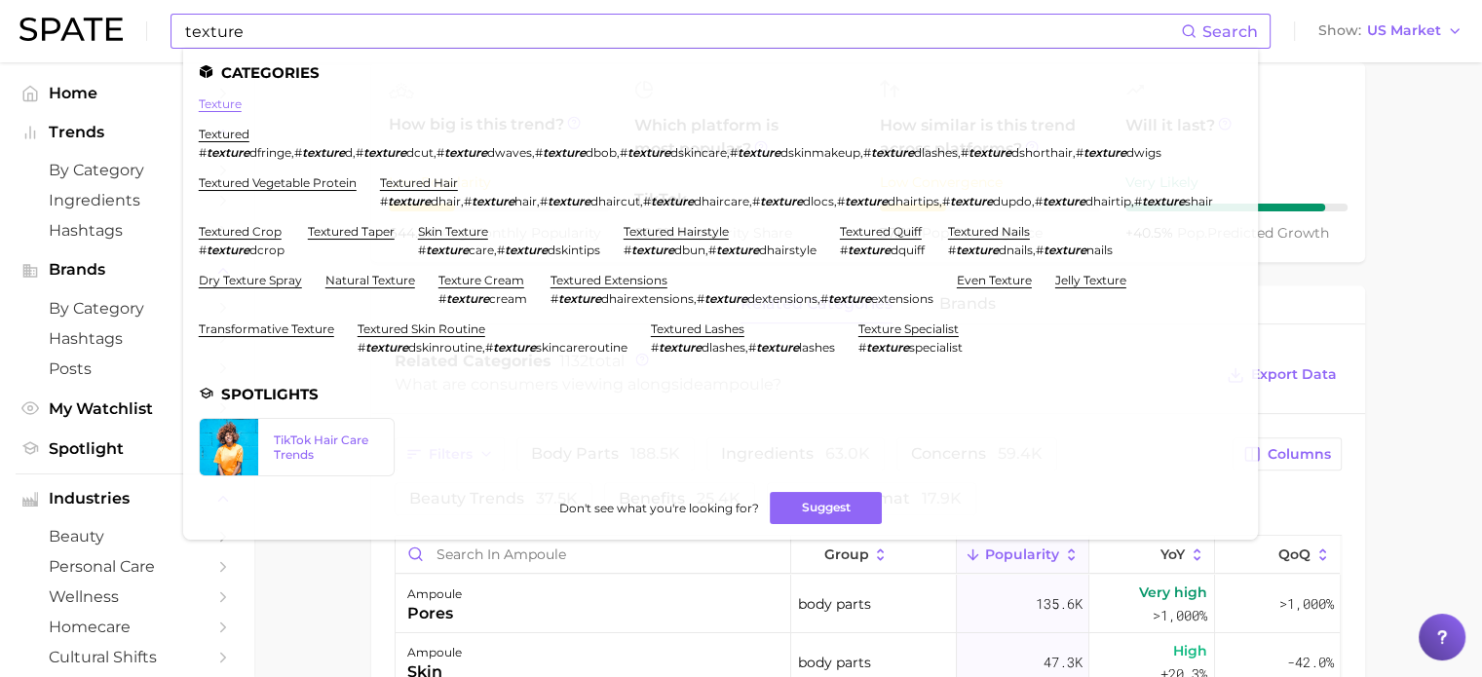
click at [217, 102] on link "texture" at bounding box center [220, 103] width 43 height 15
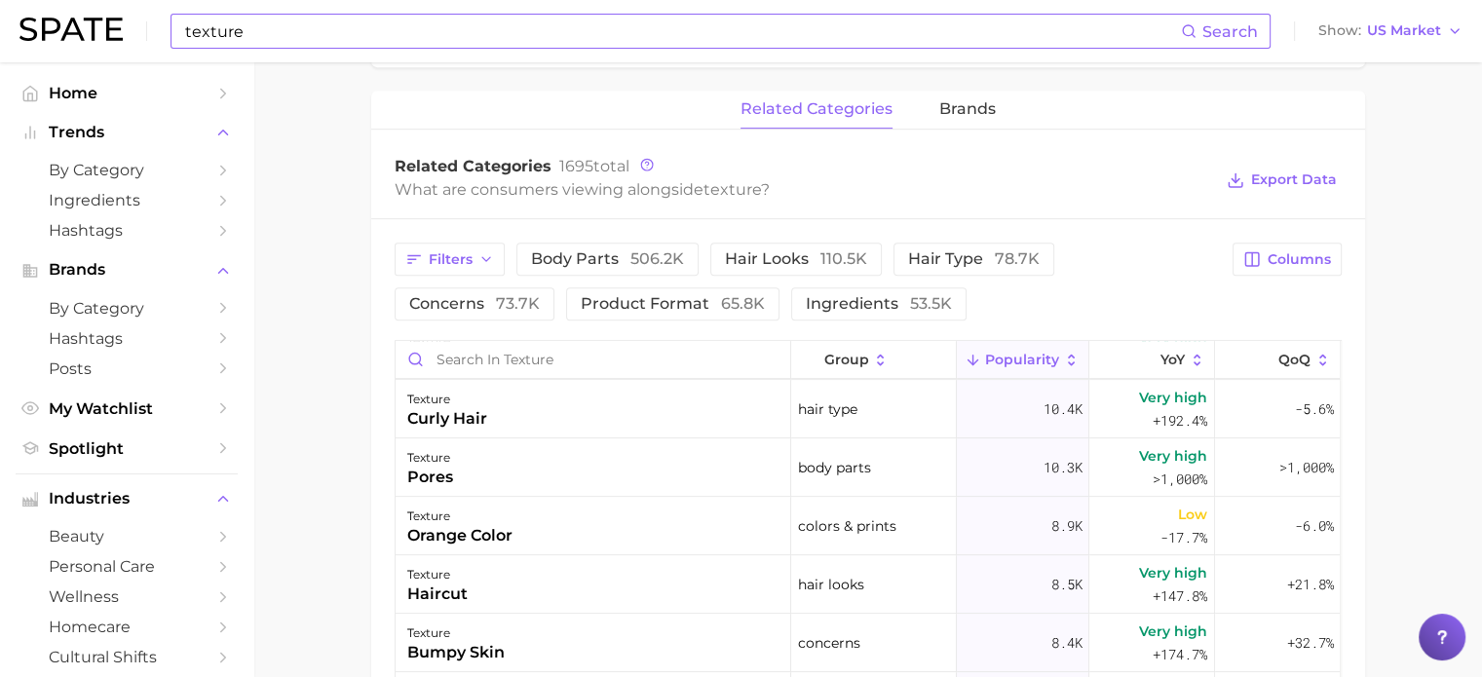
scroll to position [1072, 0]
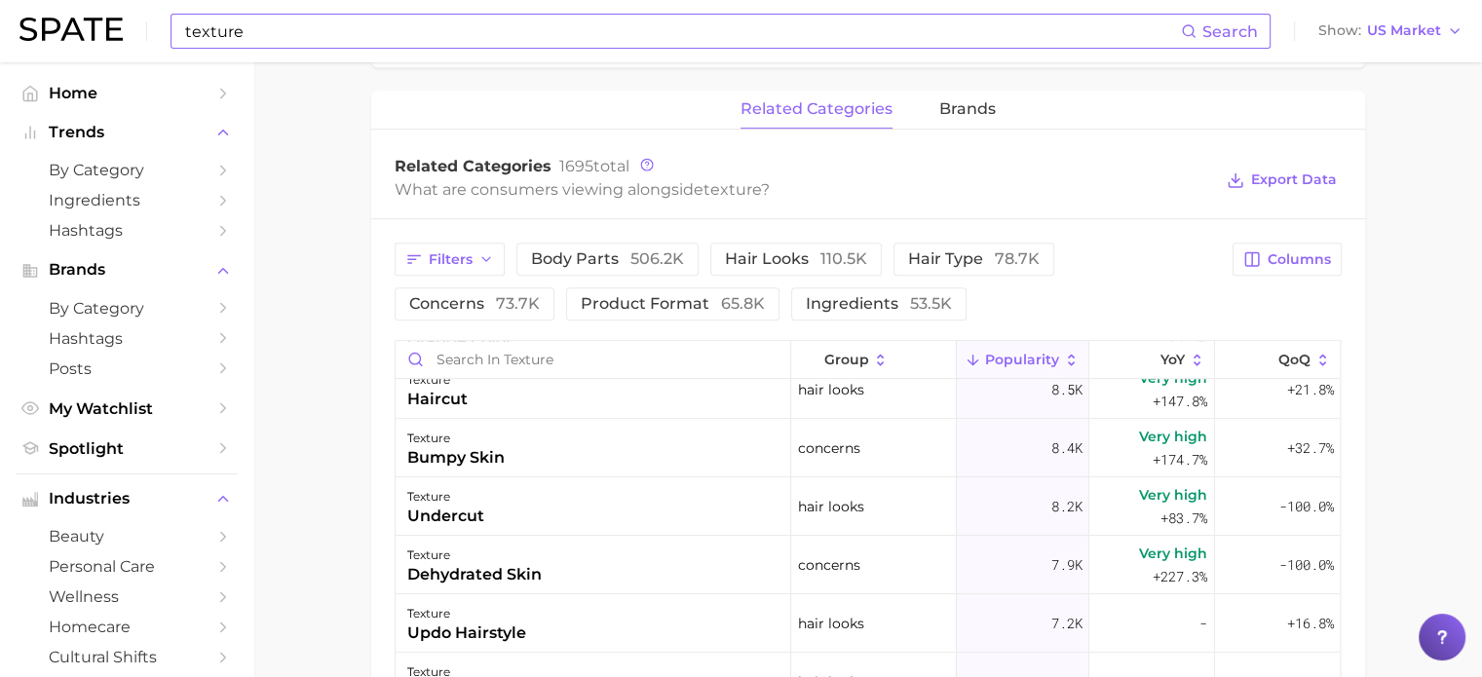
click at [1288, 158] on span "Export Data" at bounding box center [1281, 180] width 119 height 46
click at [1287, 174] on span "Export Data" at bounding box center [1294, 180] width 86 height 17
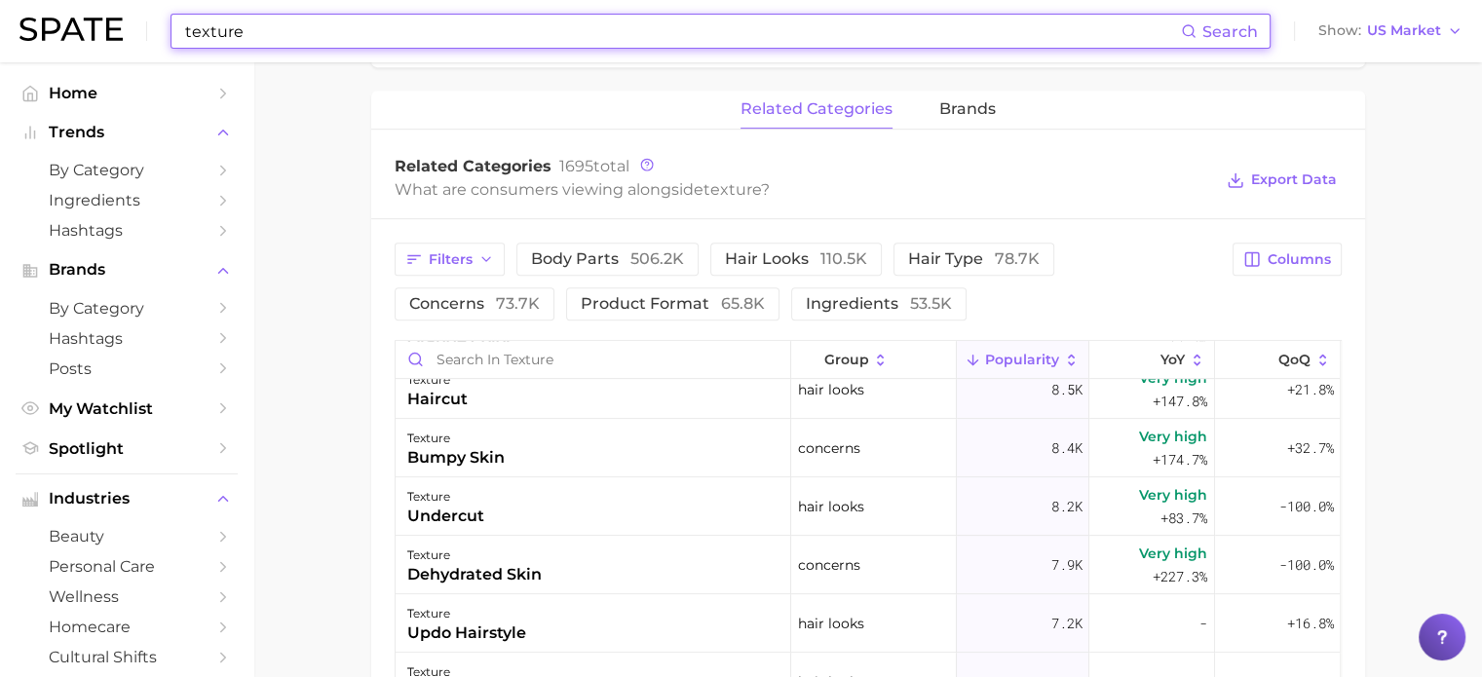
click at [257, 23] on input "texture" at bounding box center [682, 31] width 998 height 33
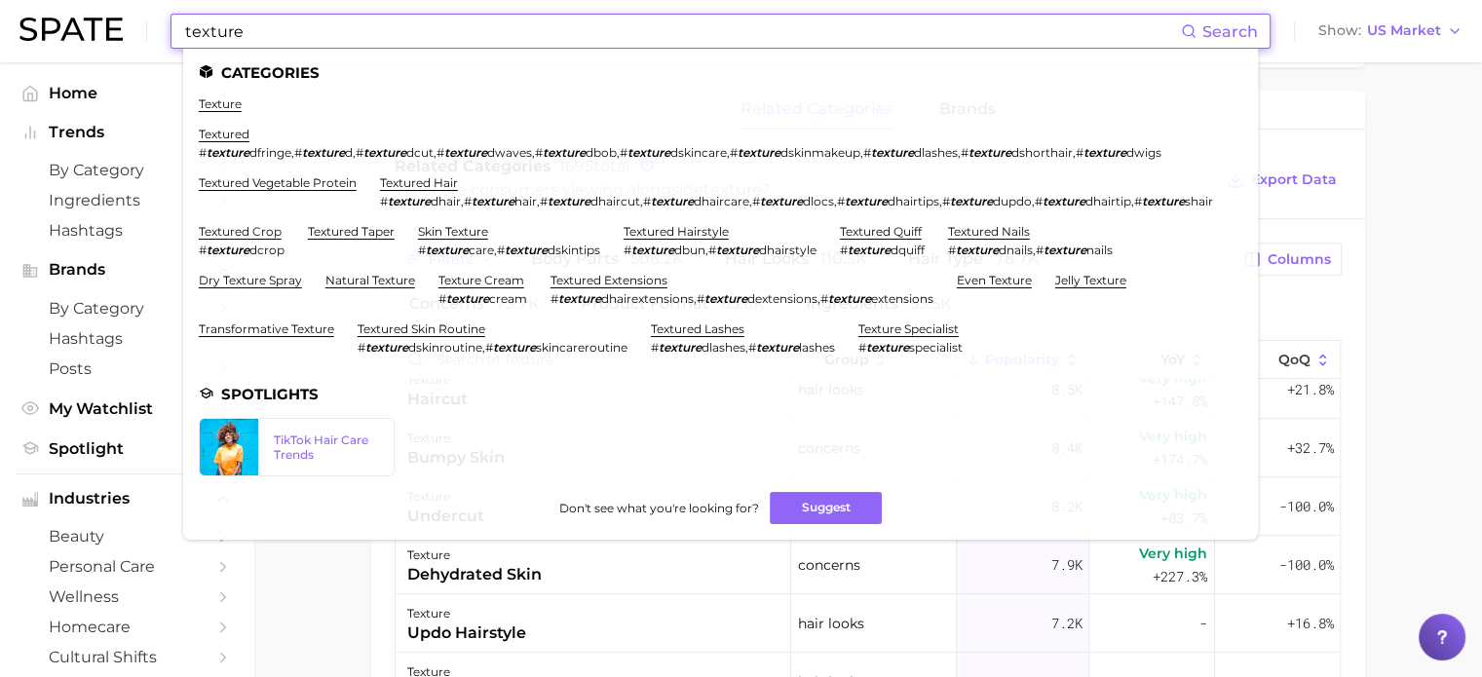
drag, startPoint x: 245, startPoint y: 28, endPoint x: 27, endPoint y: 26, distance: 217.4
click at [27, 26] on div "texture Search Categories texture textured # texture dfringe , # texture d , # …" at bounding box center [740, 31] width 1443 height 62
paste input "Proced"
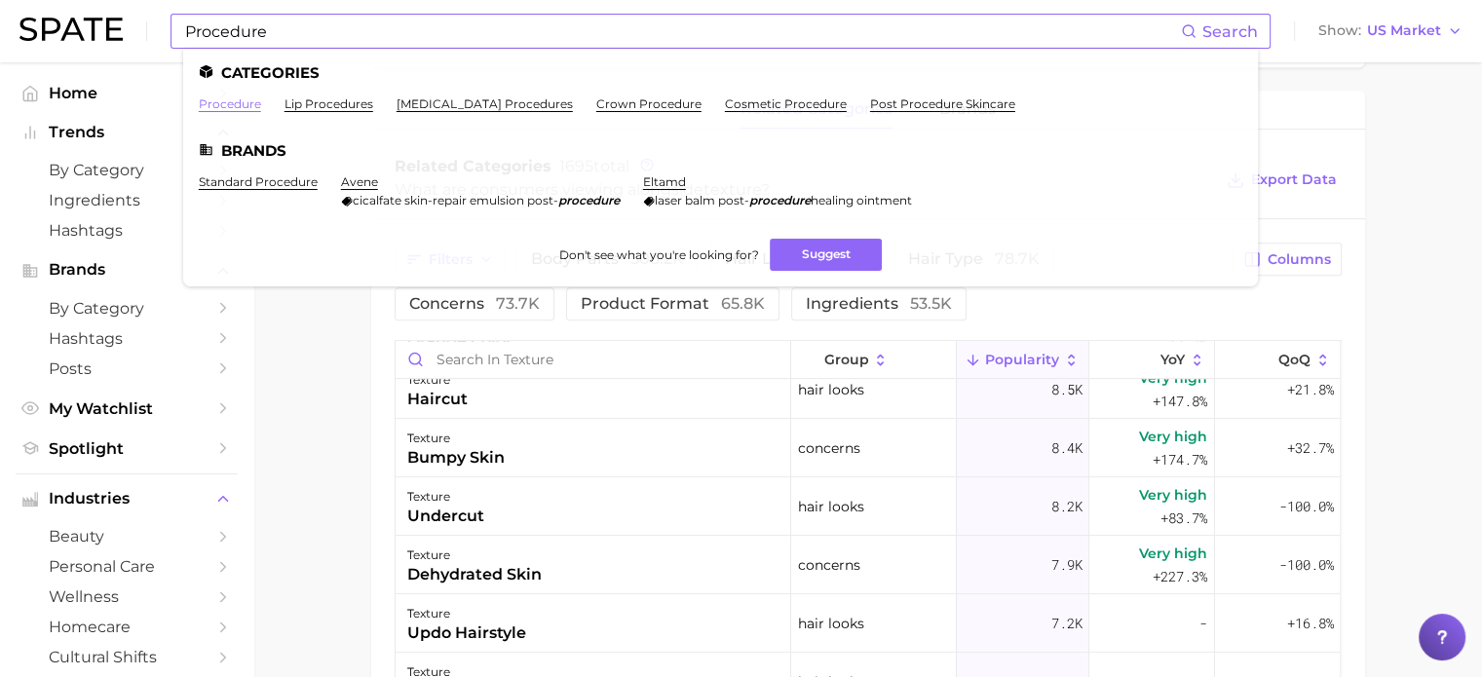
click at [230, 106] on link "procedure" at bounding box center [230, 103] width 62 height 15
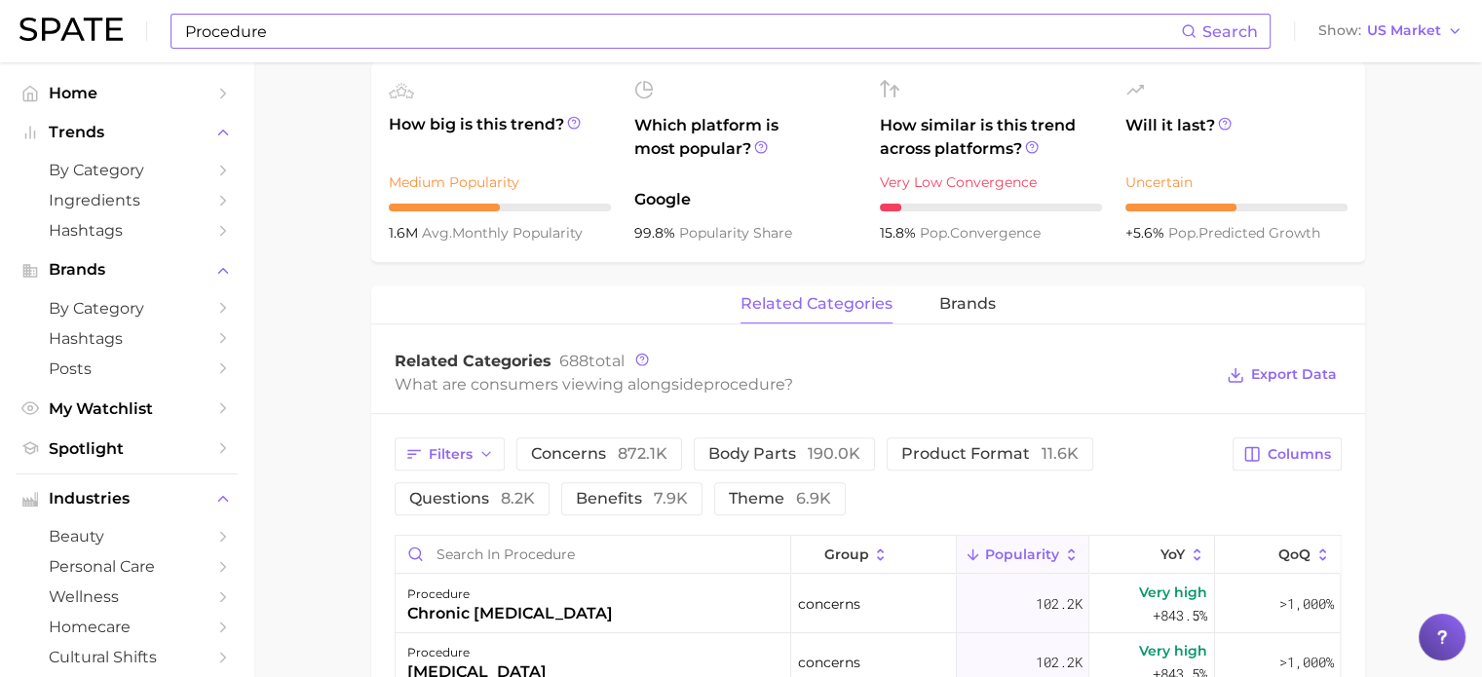
scroll to position [877, 0]
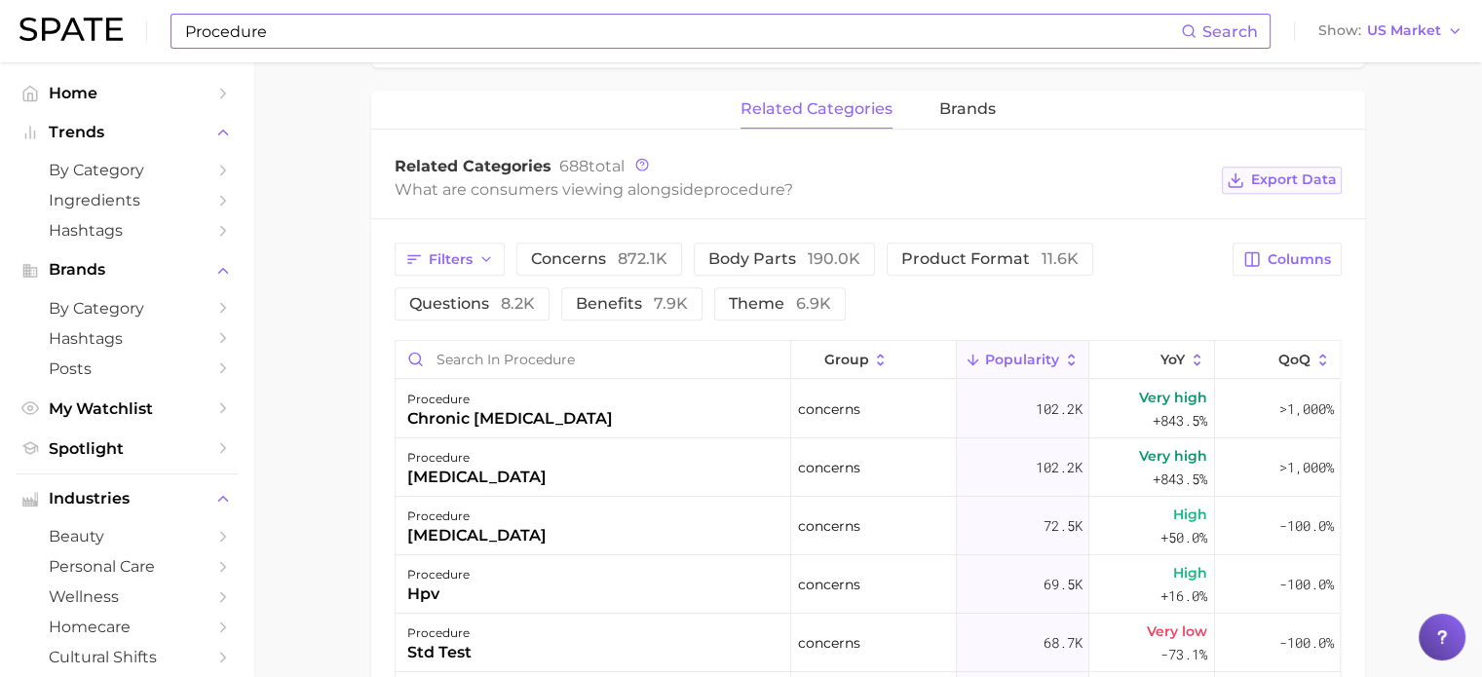
click at [1302, 169] on button "Export Data" at bounding box center [1281, 180] width 119 height 27
drag, startPoint x: 399, startPoint y: 475, endPoint x: 386, endPoint y: 373, distance: 102.2
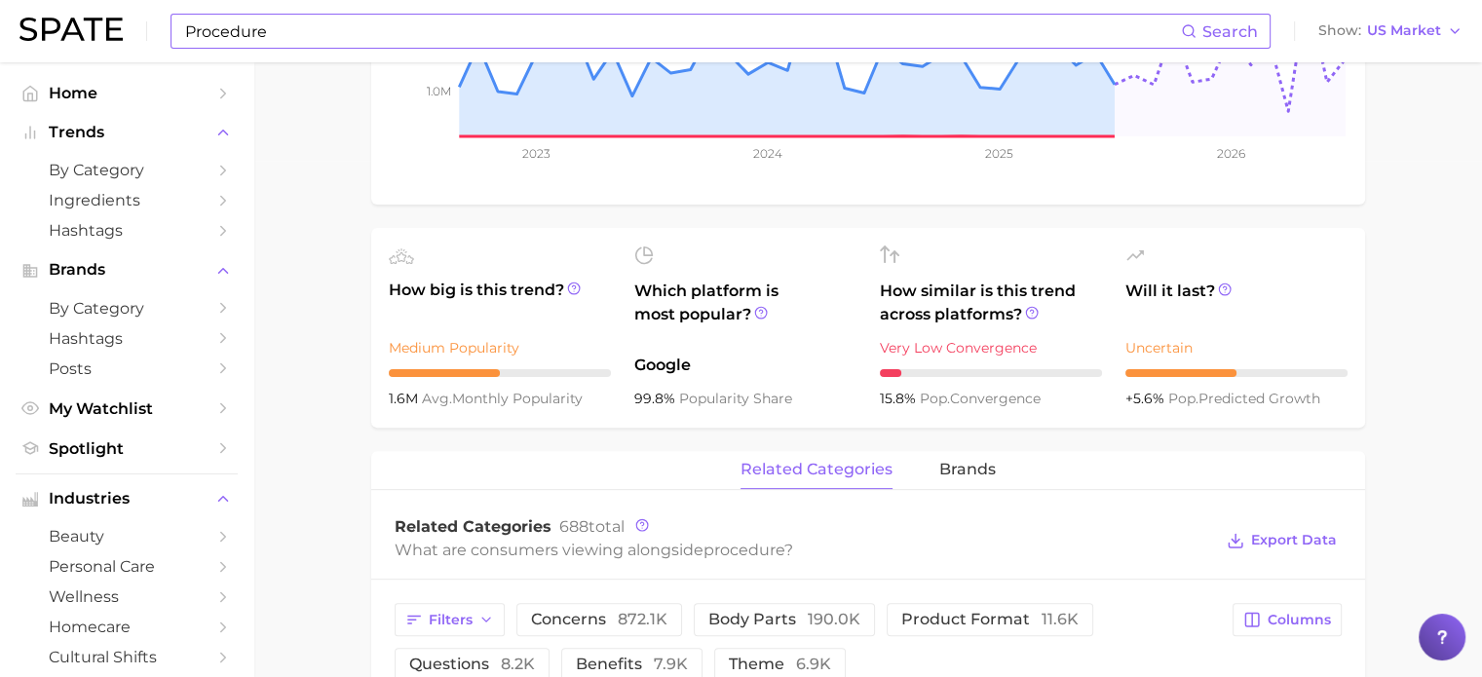
scroll to position [0, 0]
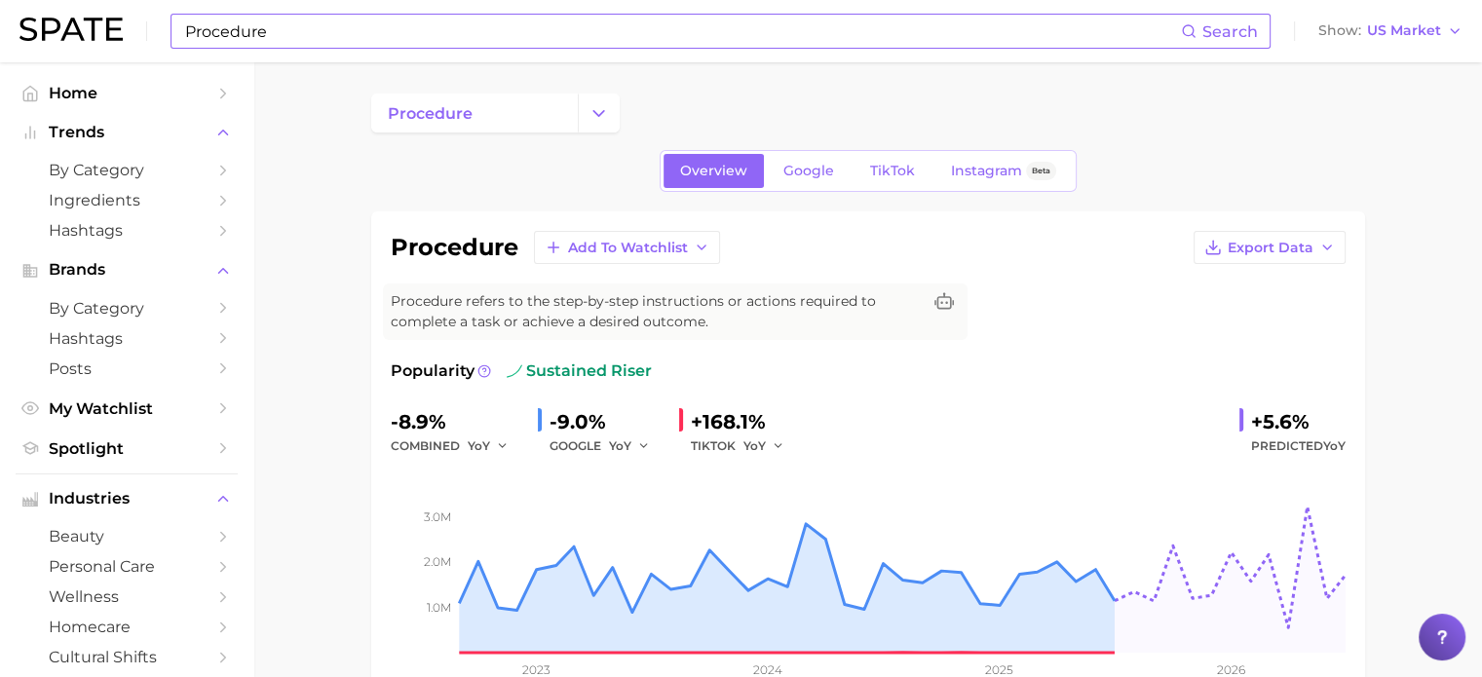
click at [346, 23] on input "Procedure" at bounding box center [682, 31] width 998 height 33
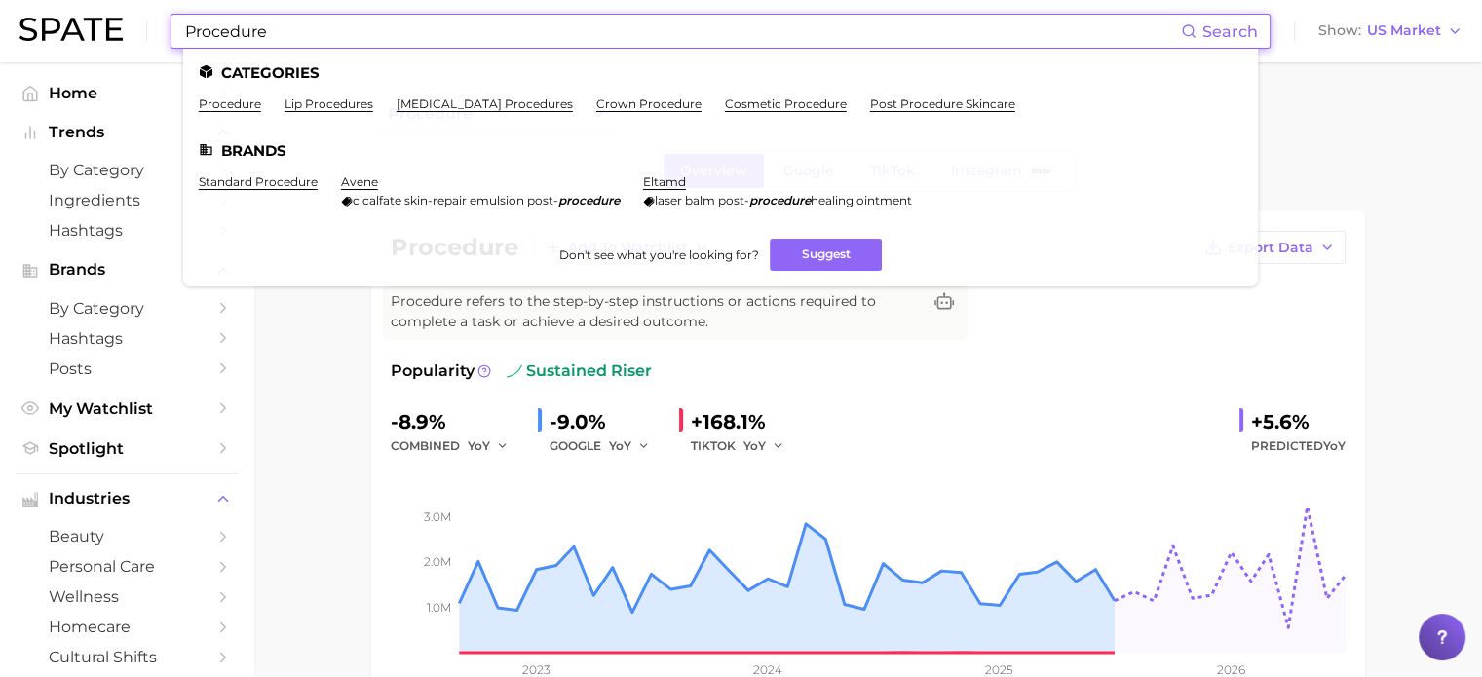
drag, startPoint x: 346, startPoint y: 23, endPoint x: 0, endPoint y: 47, distance: 346.8
click at [0, 47] on header "Procedure Search Categories procedure lip procedures crown lengthening procedur…" at bounding box center [741, 31] width 1482 height 62
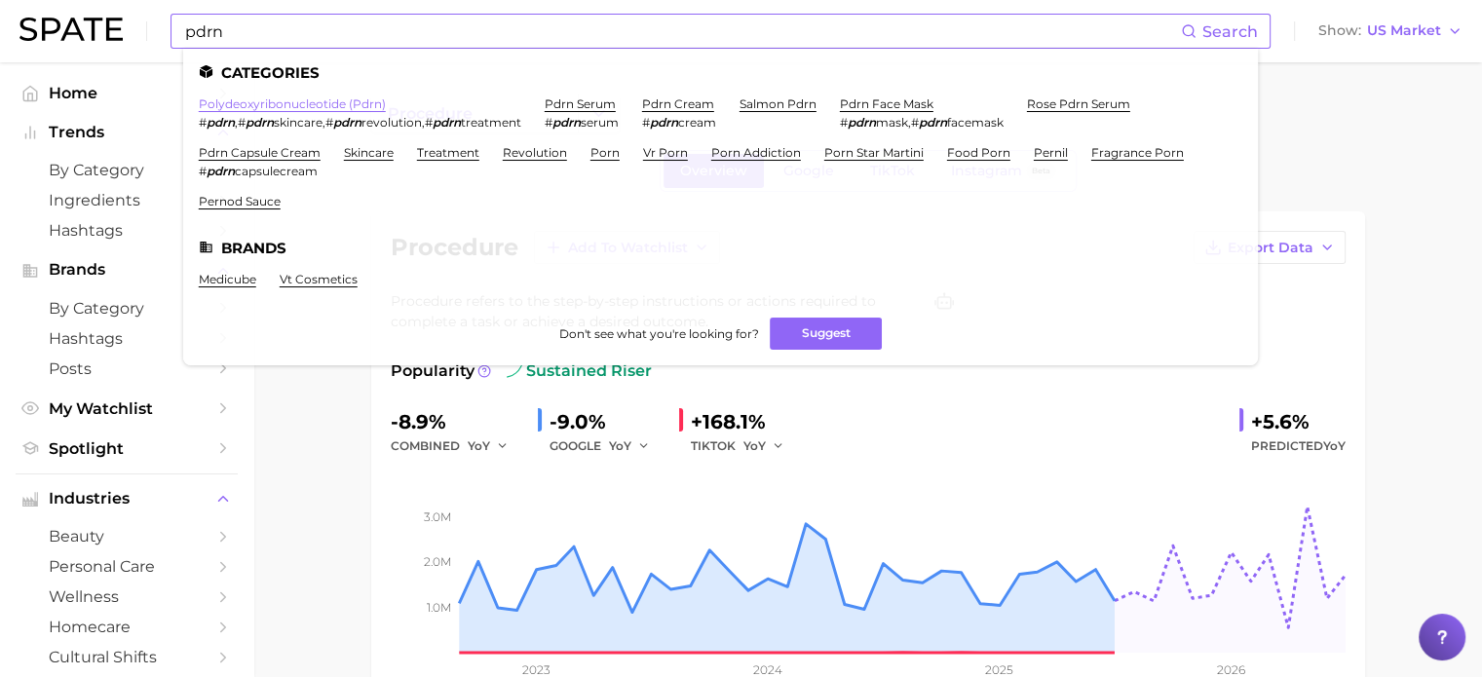
click at [333, 100] on link "polydeoxyribonucleotide (pdrn)" at bounding box center [292, 103] width 187 height 15
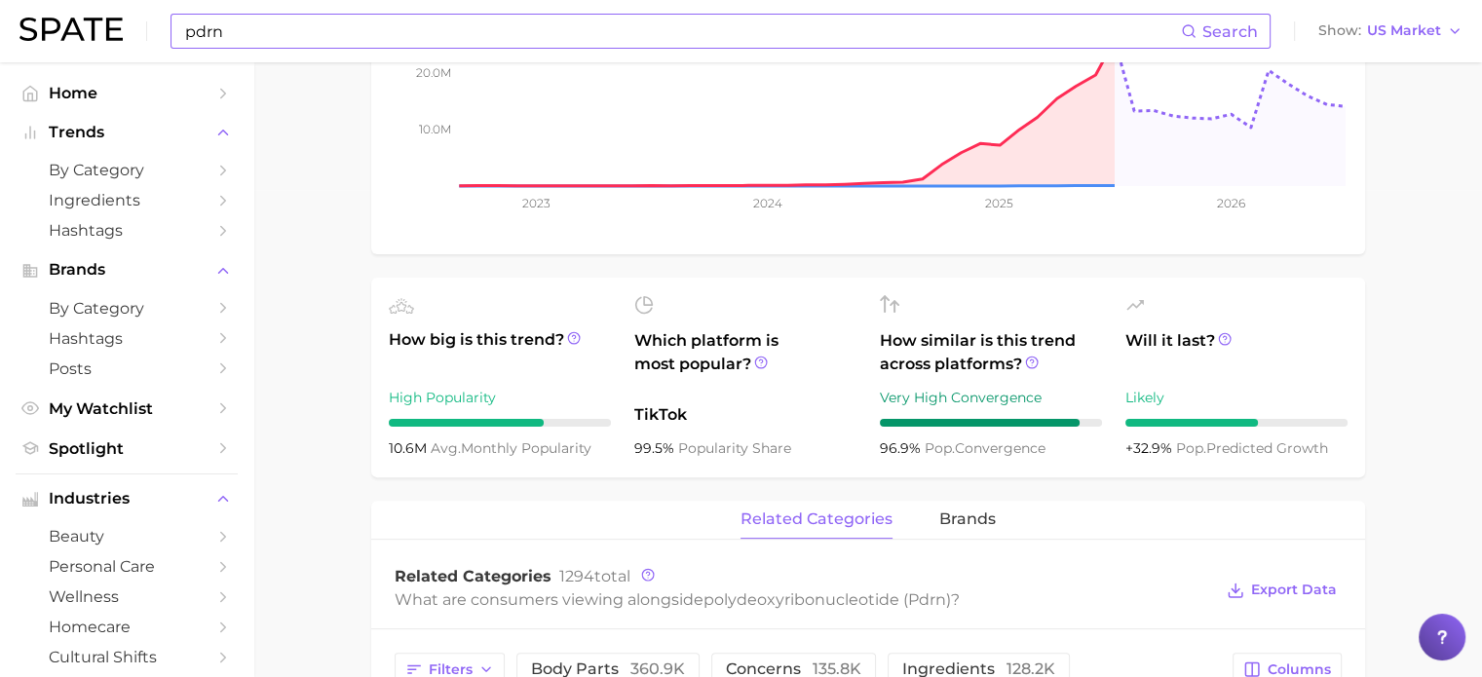
scroll to position [682, 0]
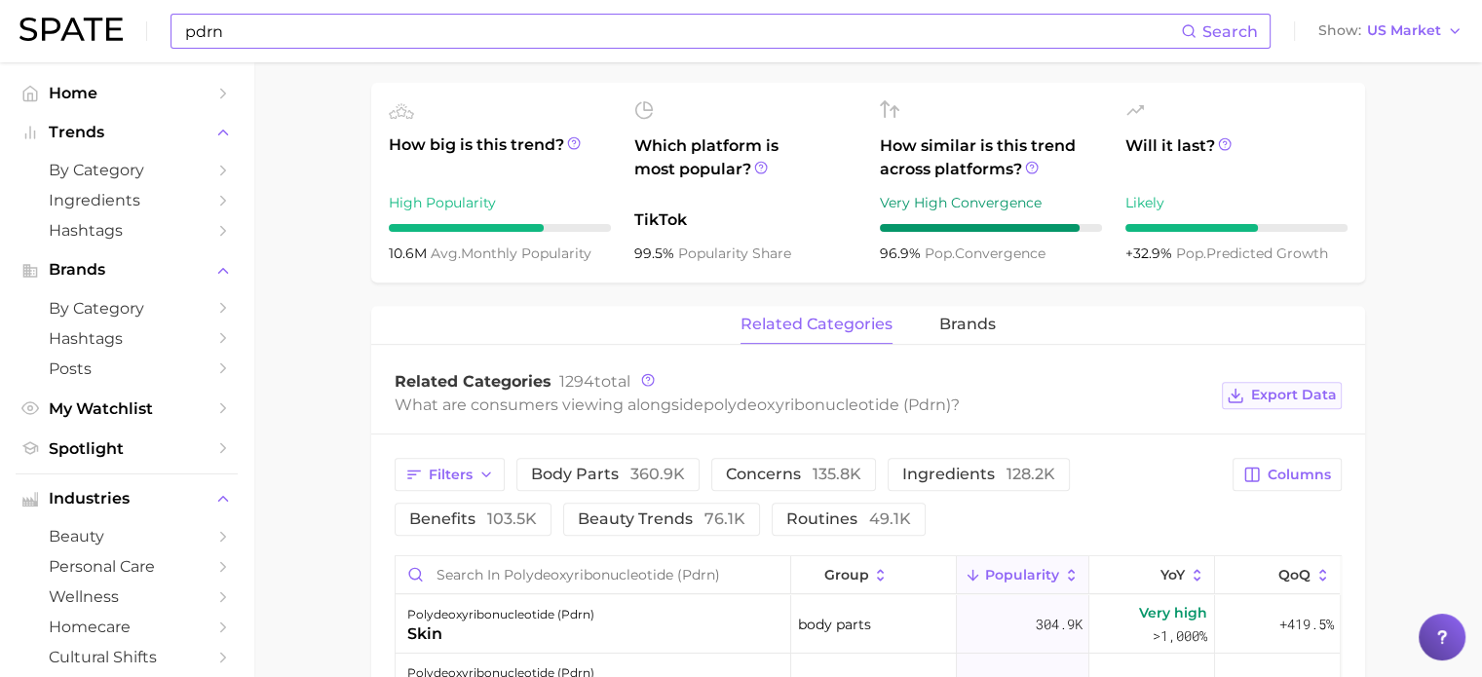
click at [1255, 397] on span "Export Data" at bounding box center [1294, 395] width 86 height 17
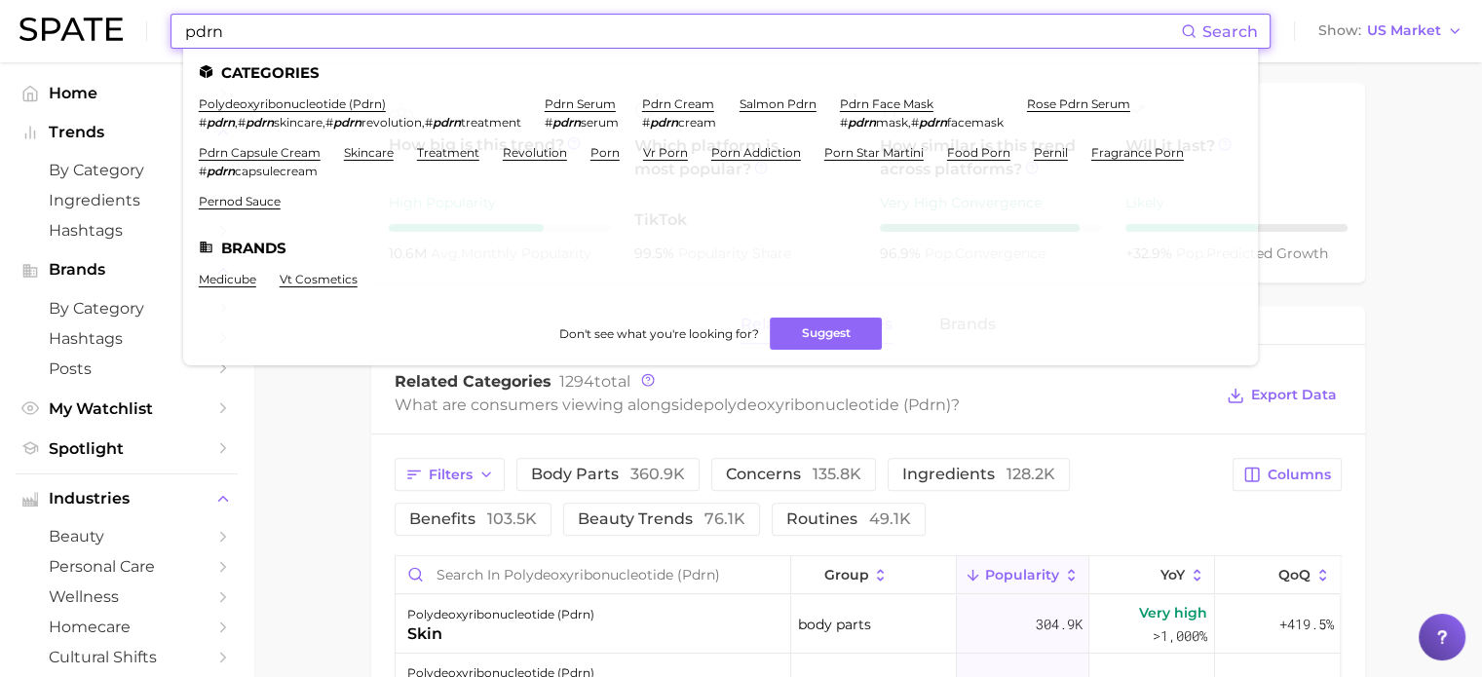
drag, startPoint x: 292, startPoint y: 26, endPoint x: 7, endPoint y: 44, distance: 286.1
click at [7, 44] on header "pdrn Search Categories polydeoxyribonucleotide (pdrn) # pdrn , # pdrn skincare …" at bounding box center [741, 31] width 1482 height 62
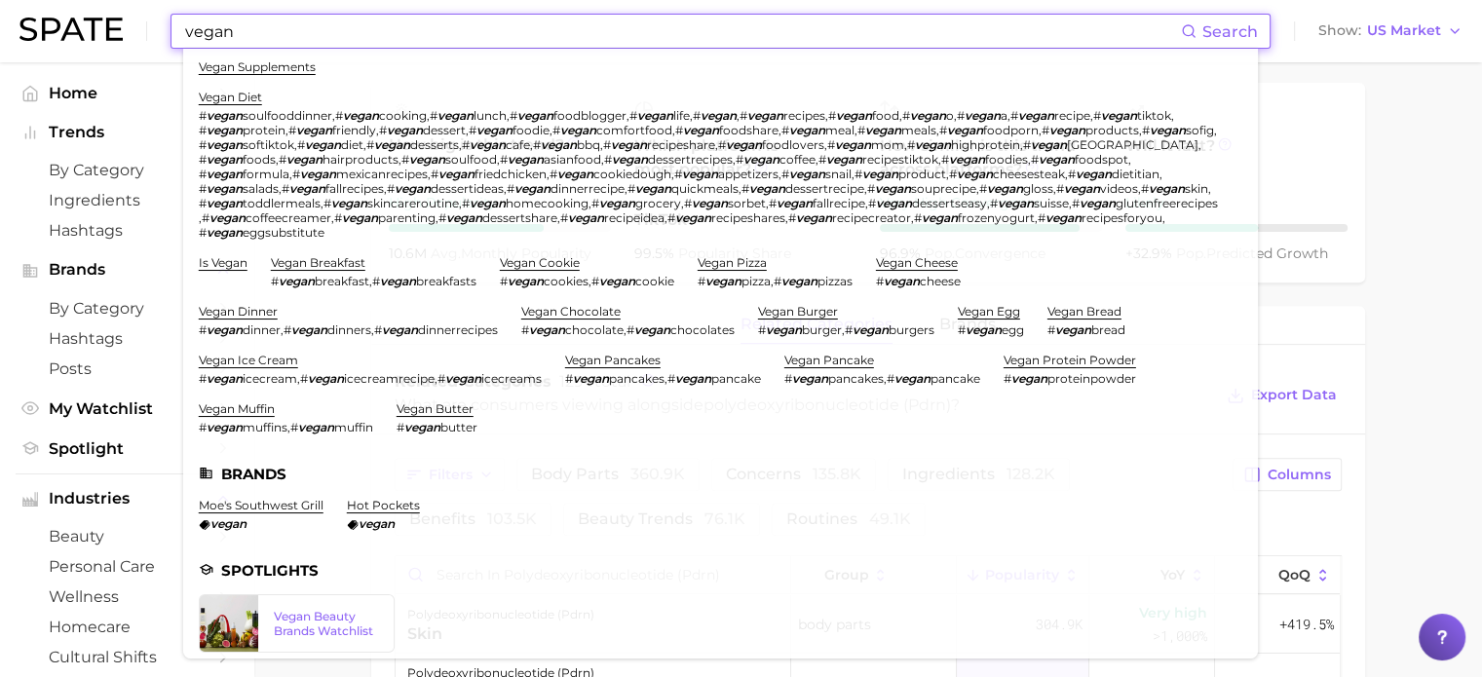
scroll to position [0, 0]
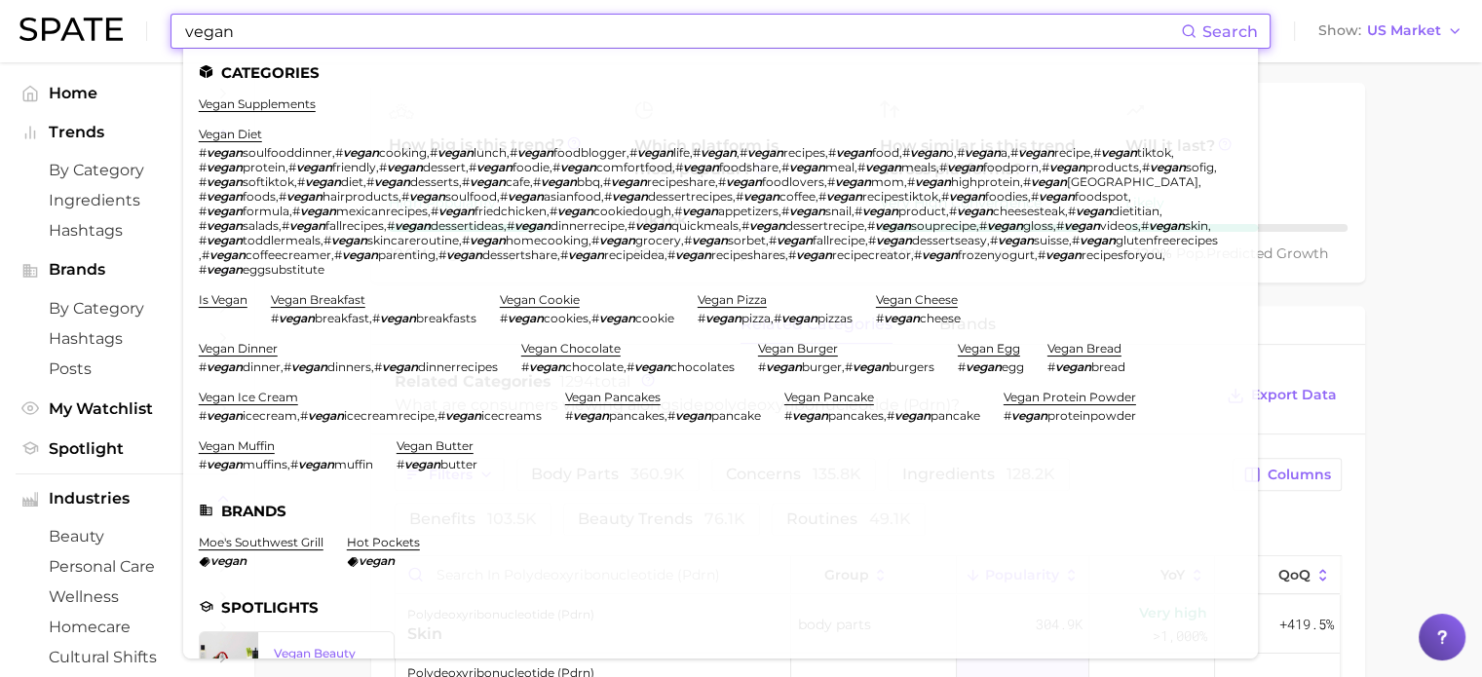
drag, startPoint x: 284, startPoint y: 34, endPoint x: 58, endPoint y: 42, distance: 225.3
click at [58, 42] on div "vegan Search Categories vegan supplements vegan diet # vegan soulfooddinner , #…" at bounding box center [740, 31] width 1443 height 62
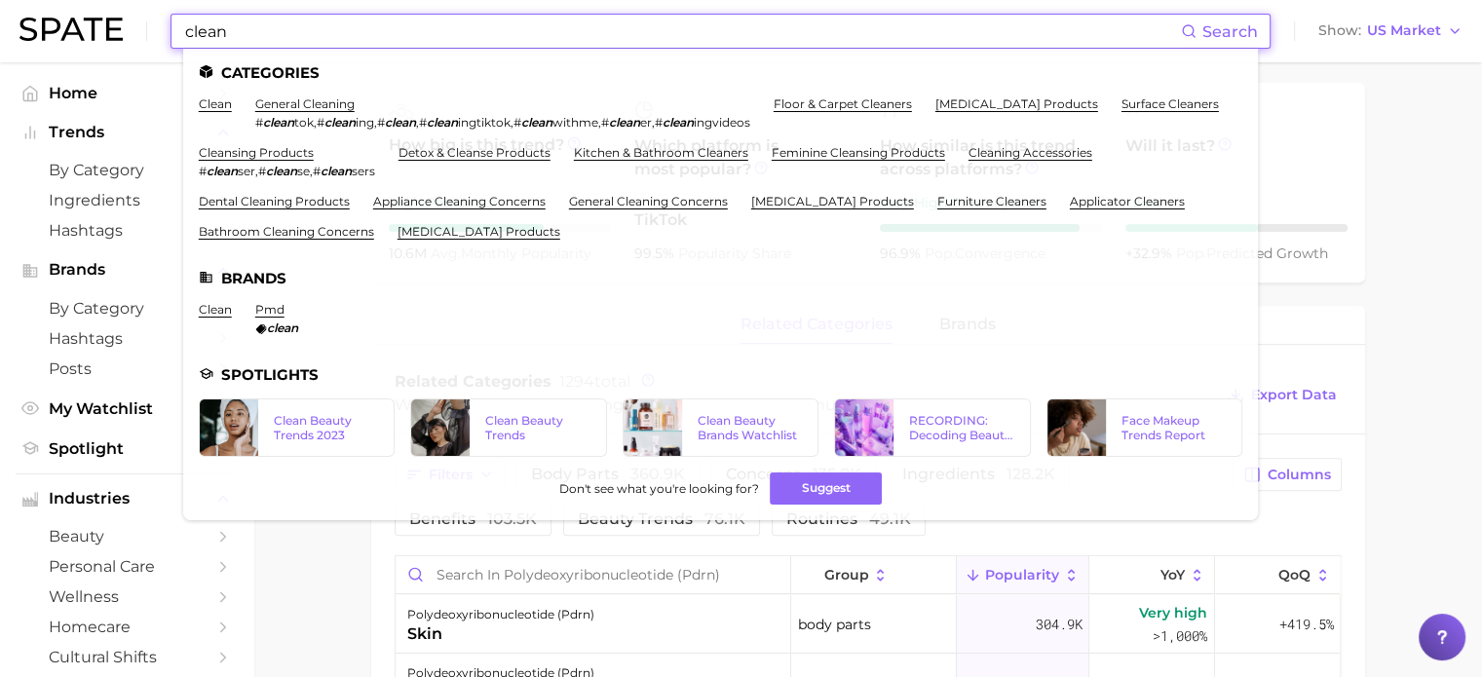
type input "clean"
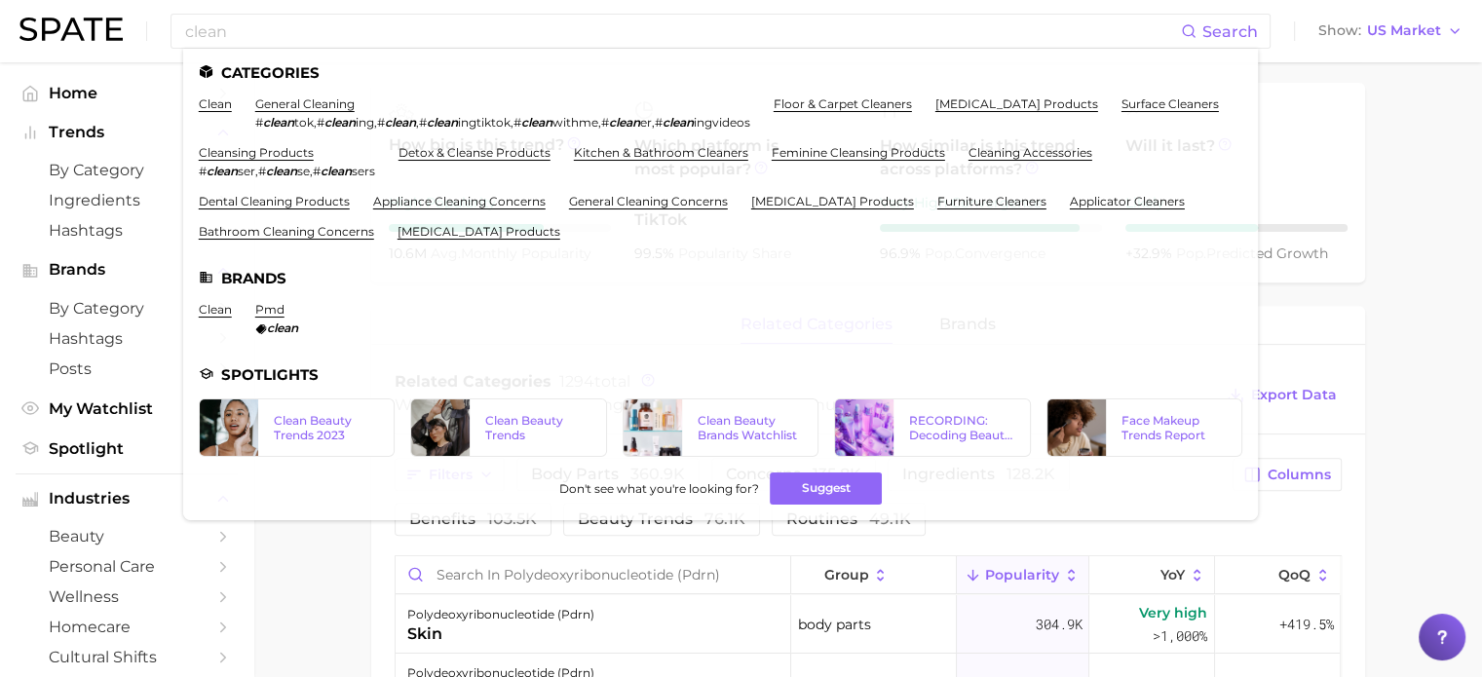
click at [39, 34] on img at bounding box center [70, 29] width 103 height 23
